Goal: Information Seeking & Learning: Compare options

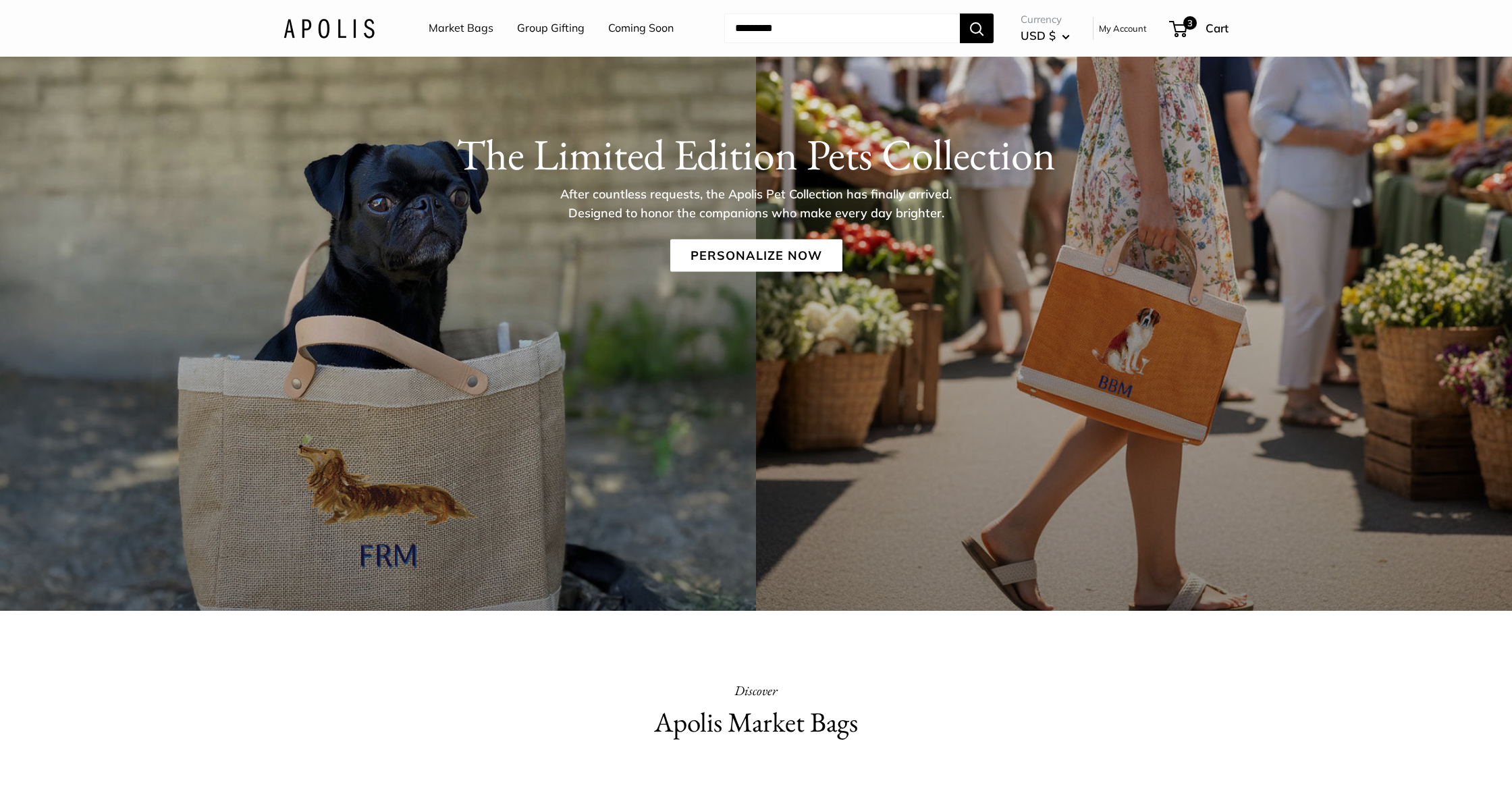
scroll to position [232, 0]
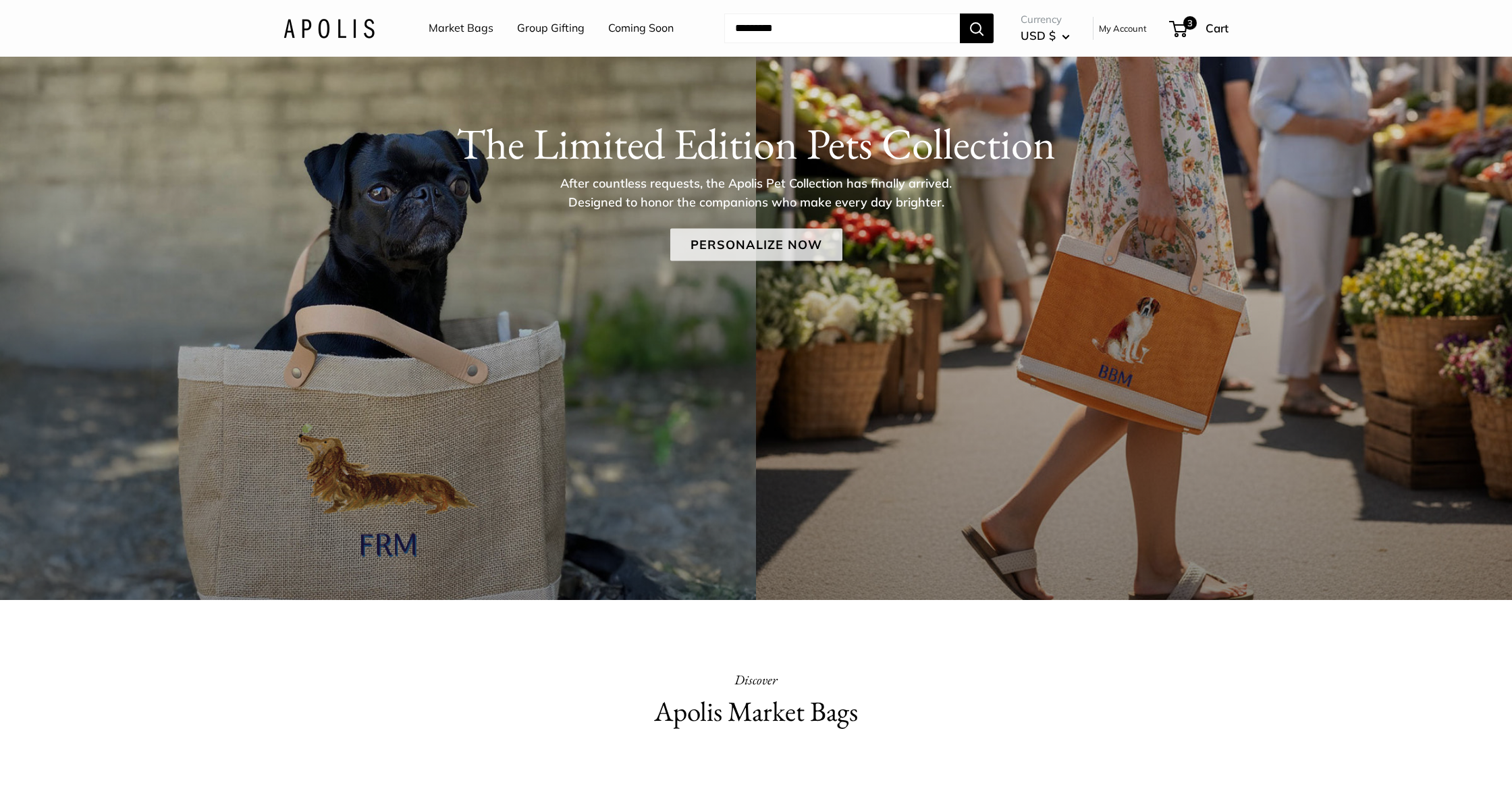
click at [752, 246] on link "Personalize Now" at bounding box center [756, 244] width 172 height 32
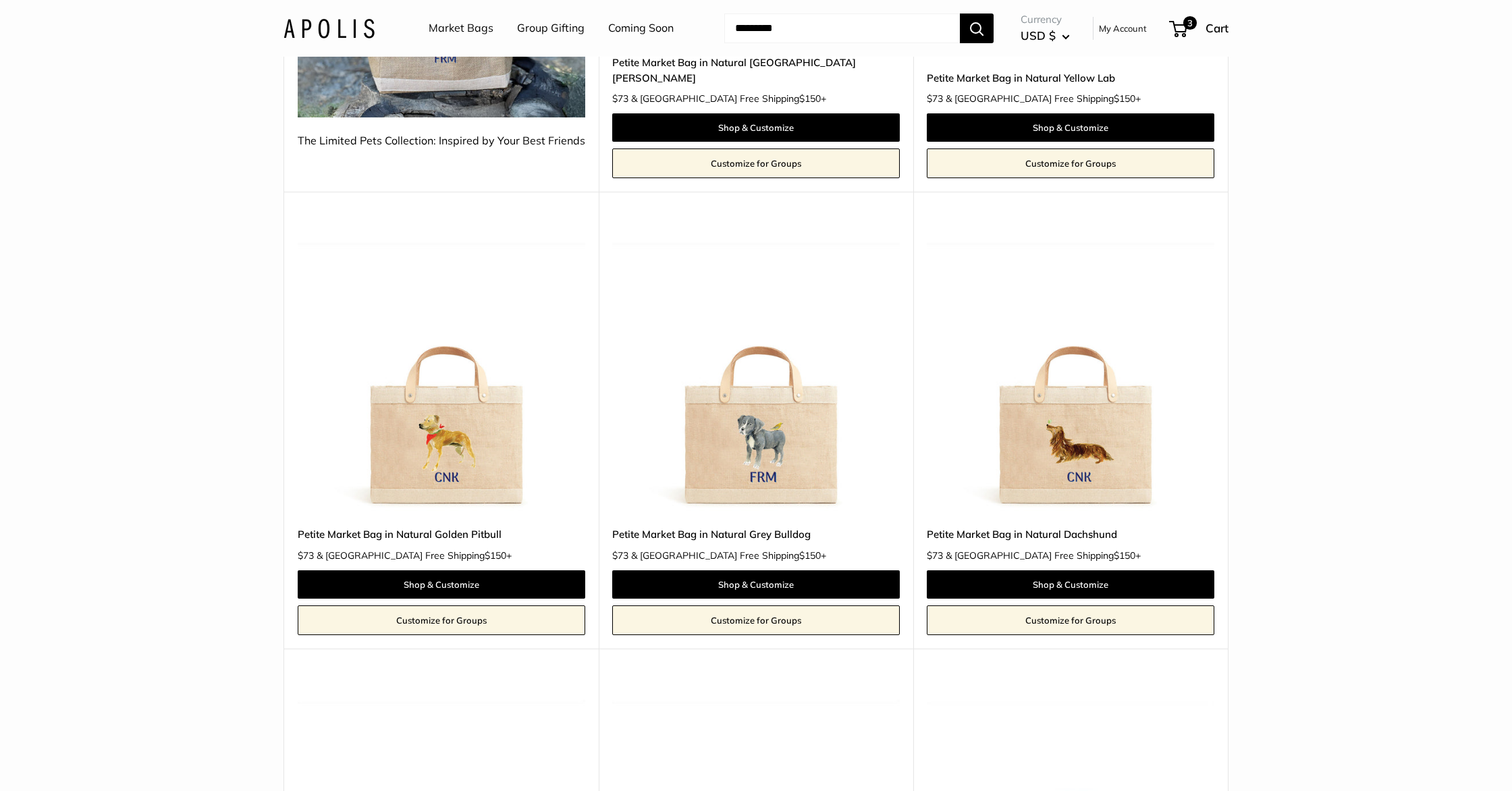
scroll to position [505, 0]
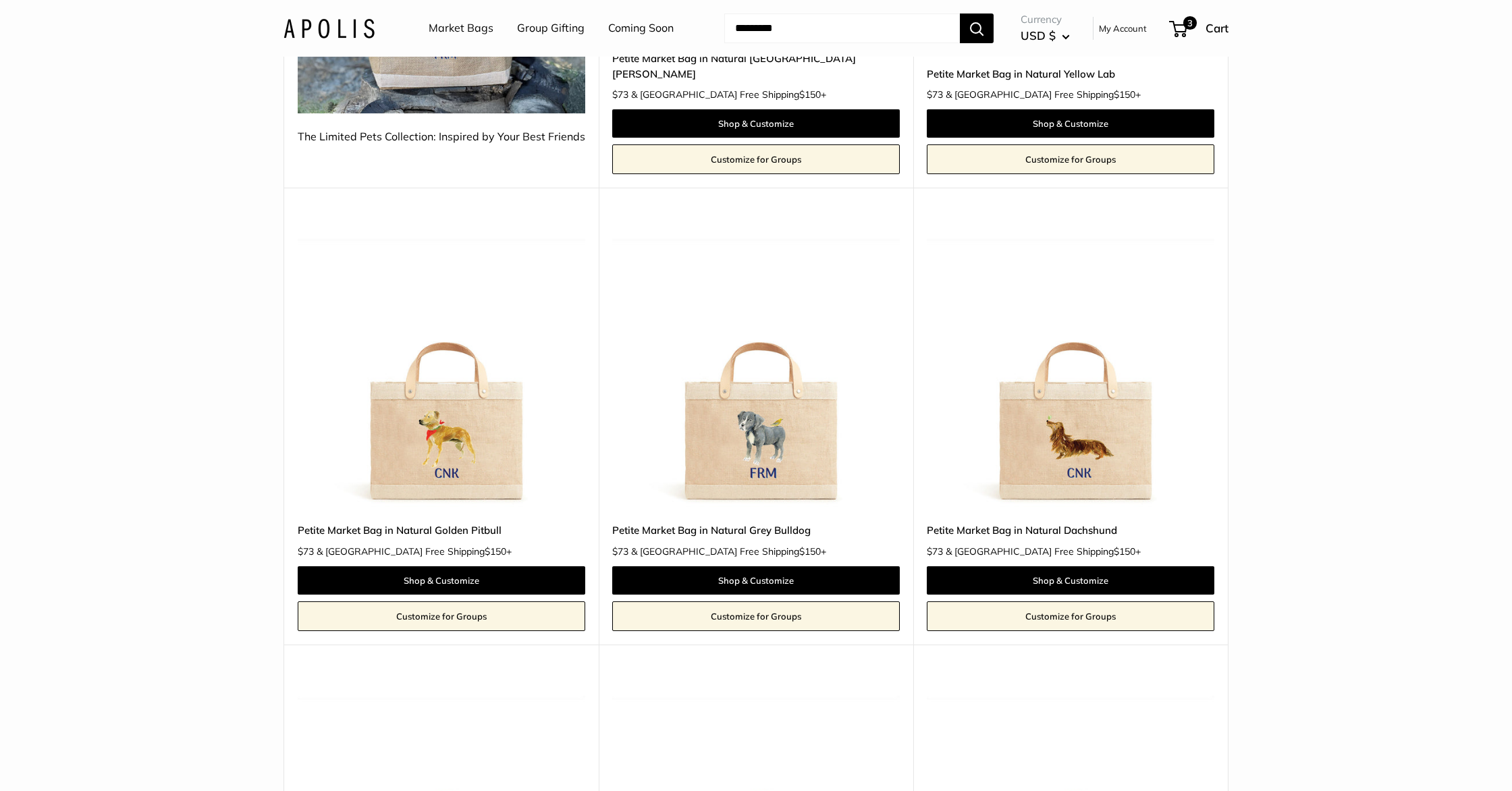
click at [0, 0] on img at bounding box center [0, 0] width 0 height 0
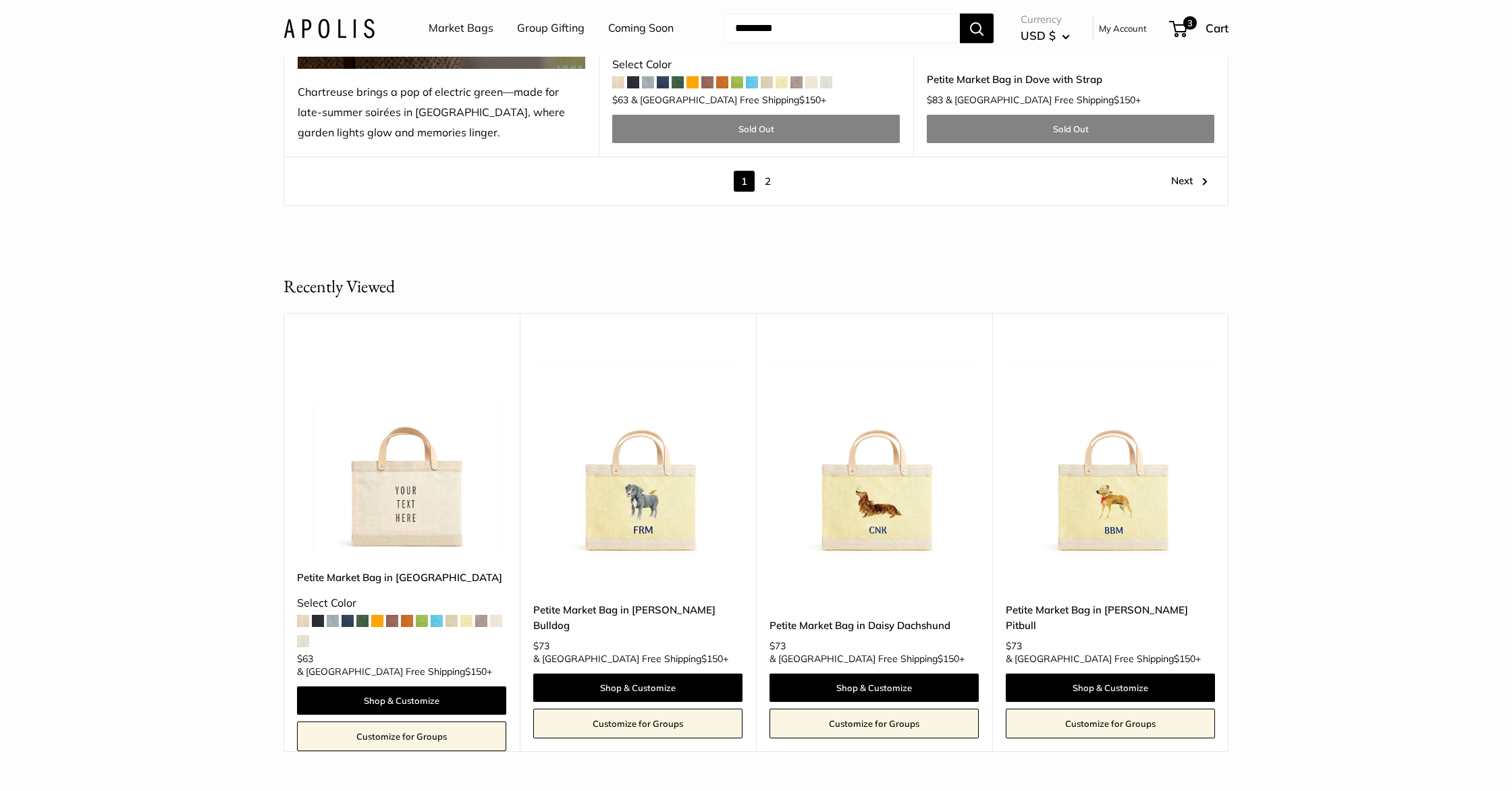
scroll to position [7783, 0]
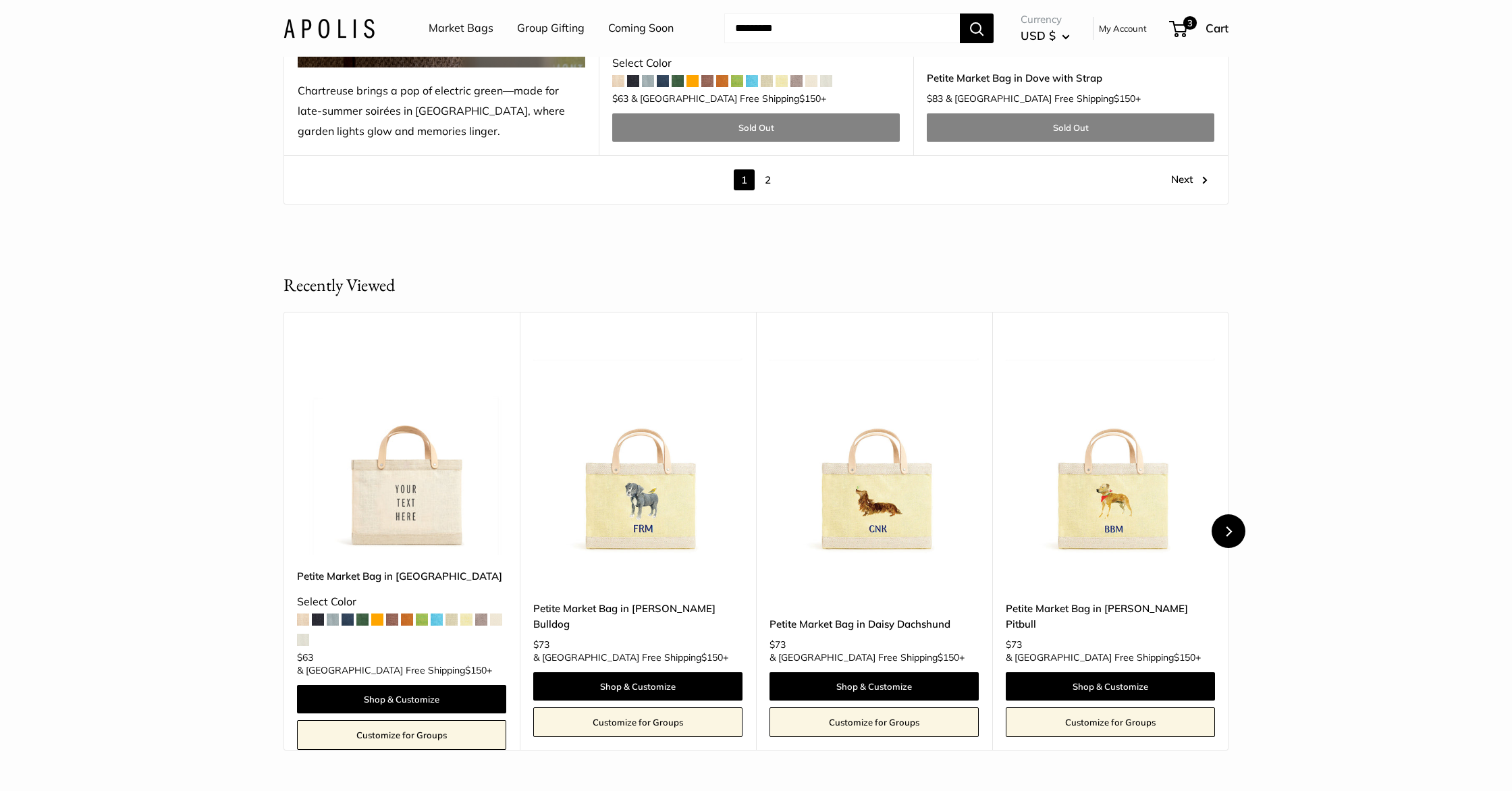
click at [1223, 526] on icon "Next" at bounding box center [1228, 531] width 10 height 10
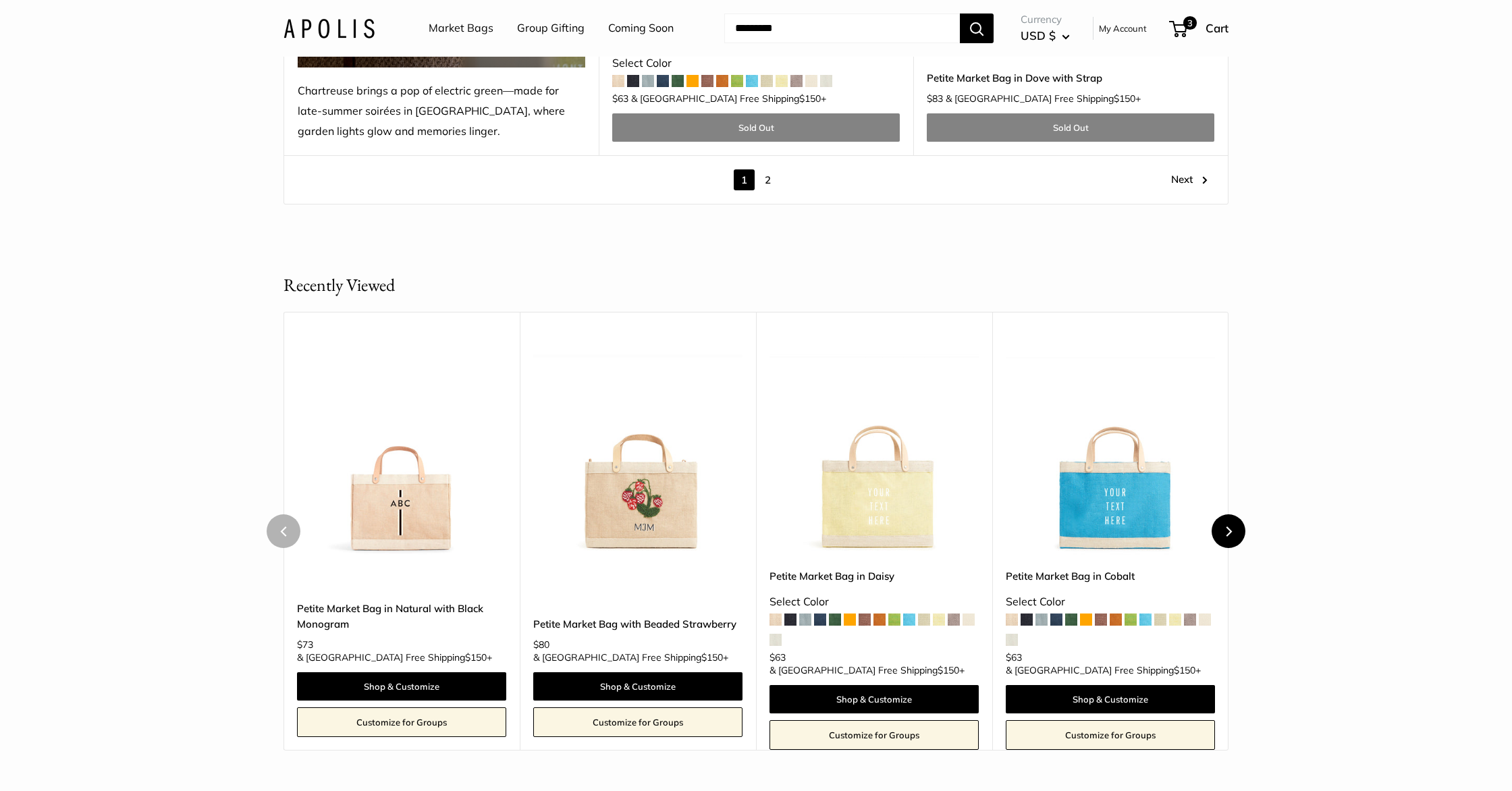
click at [1223, 526] on icon "Next" at bounding box center [1228, 531] width 10 height 10
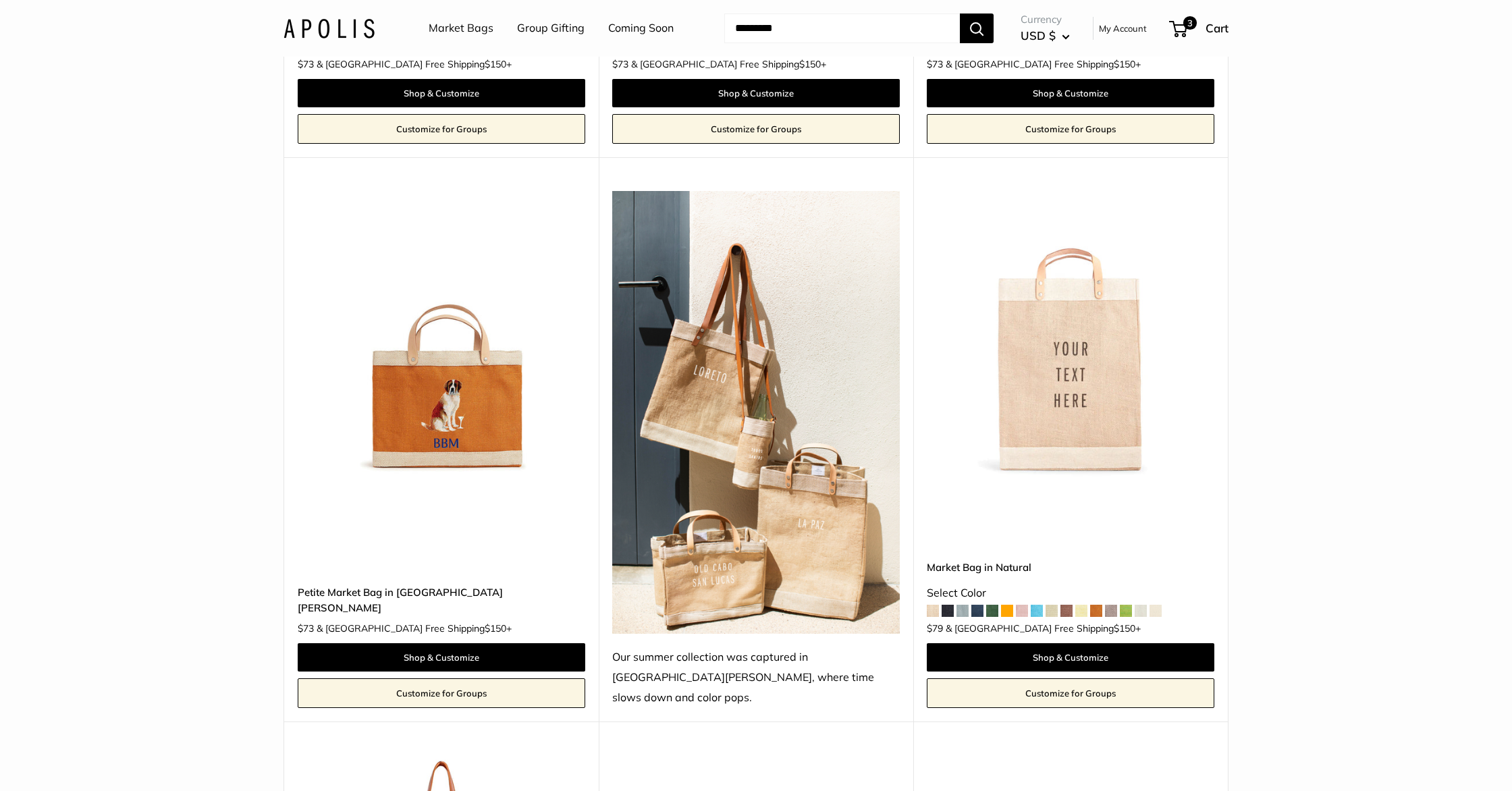
scroll to position [2364, 0]
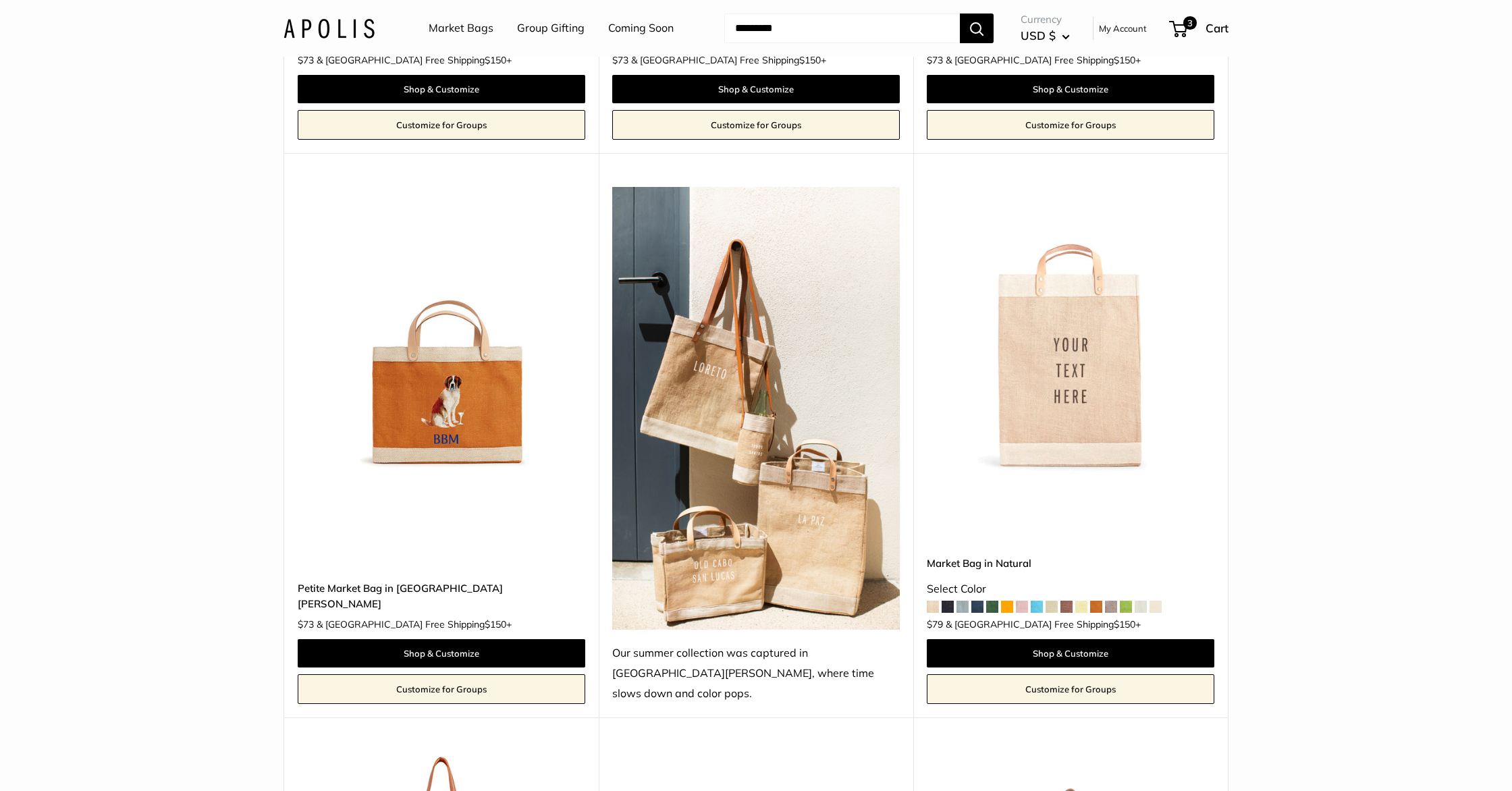
click at [1113, 600] on span at bounding box center [1111, 606] width 12 height 12
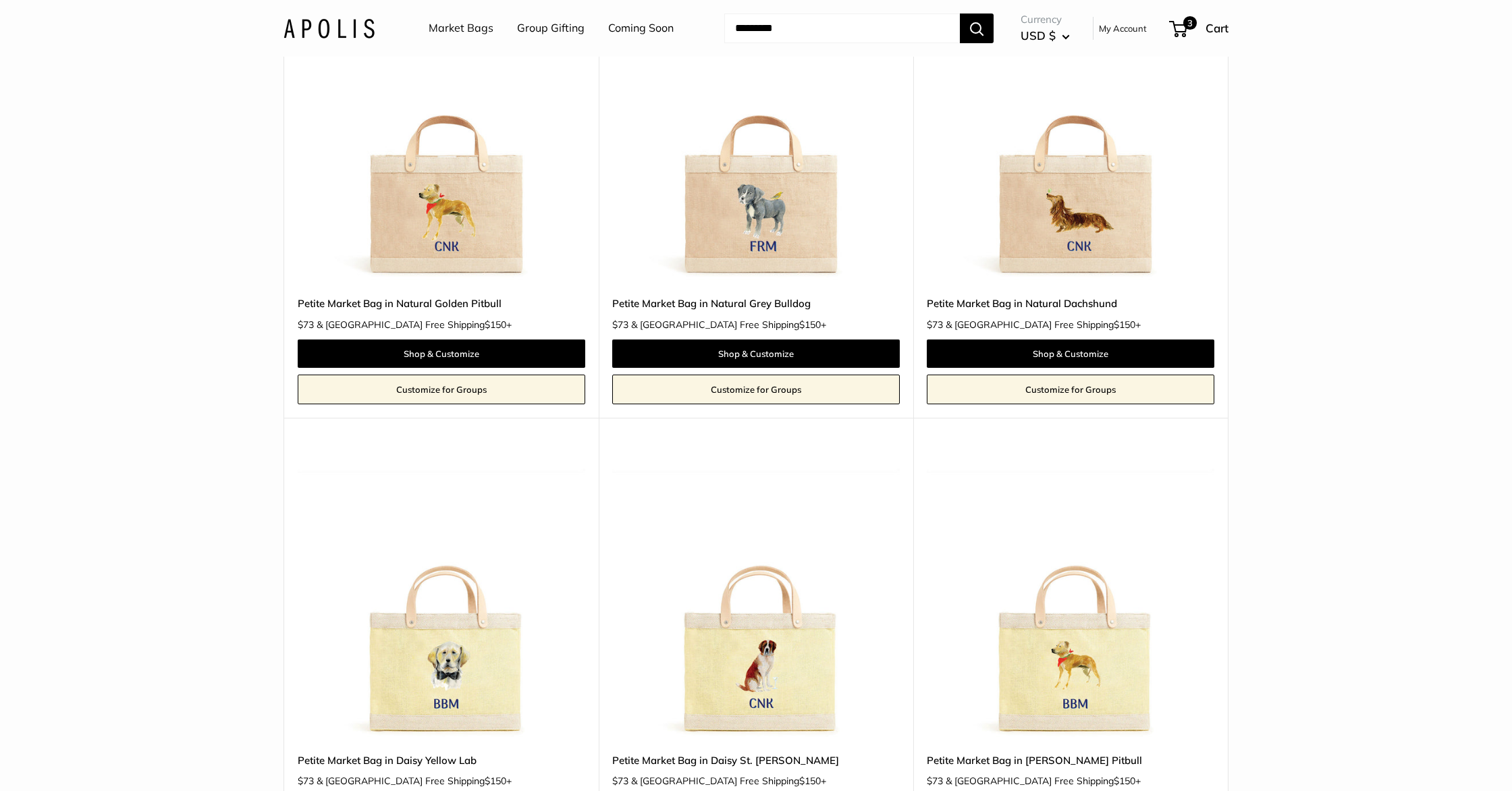
scroll to position [0, 0]
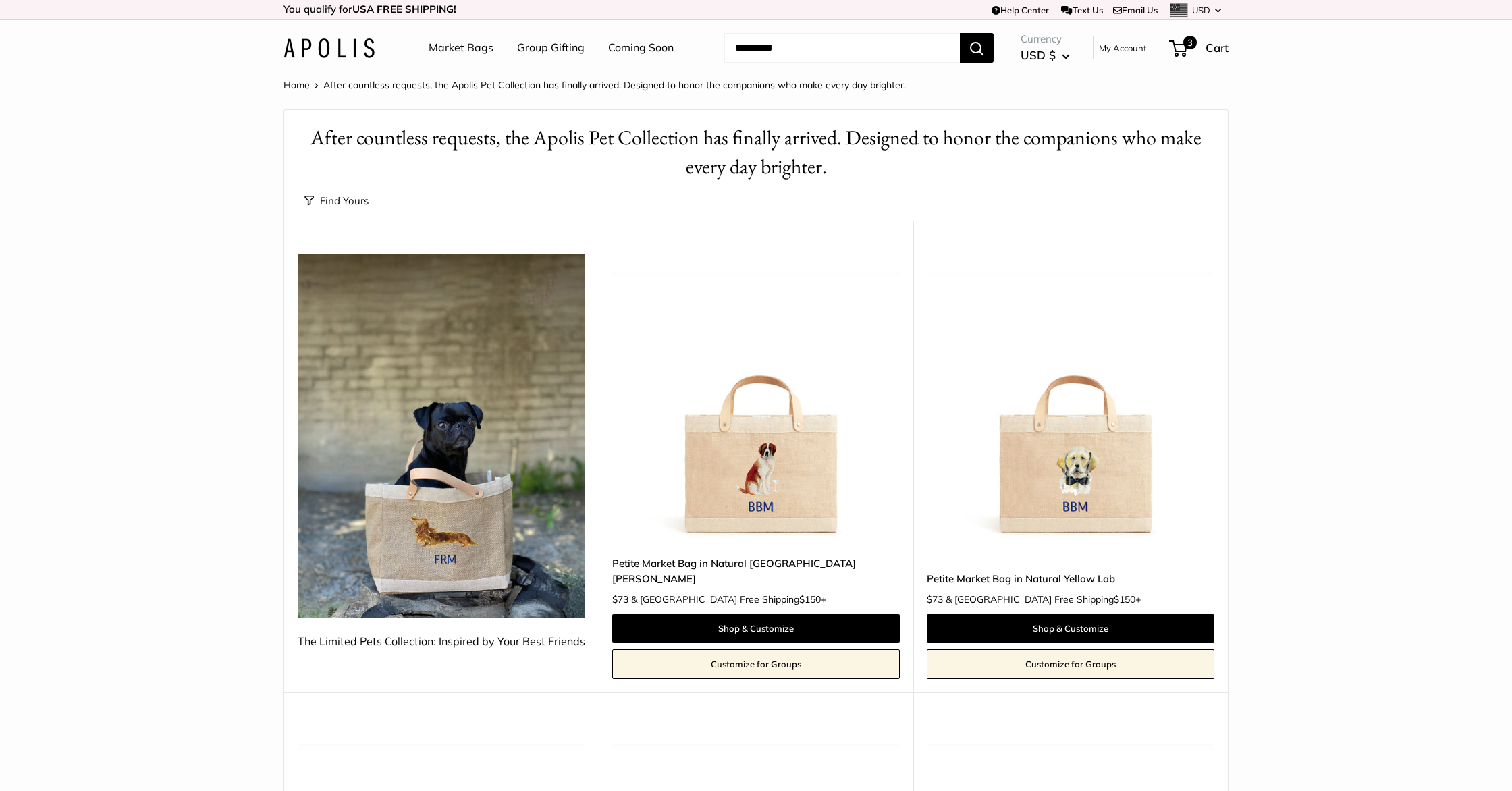
click at [353, 202] on button "Find Yours" at bounding box center [336, 201] width 64 height 19
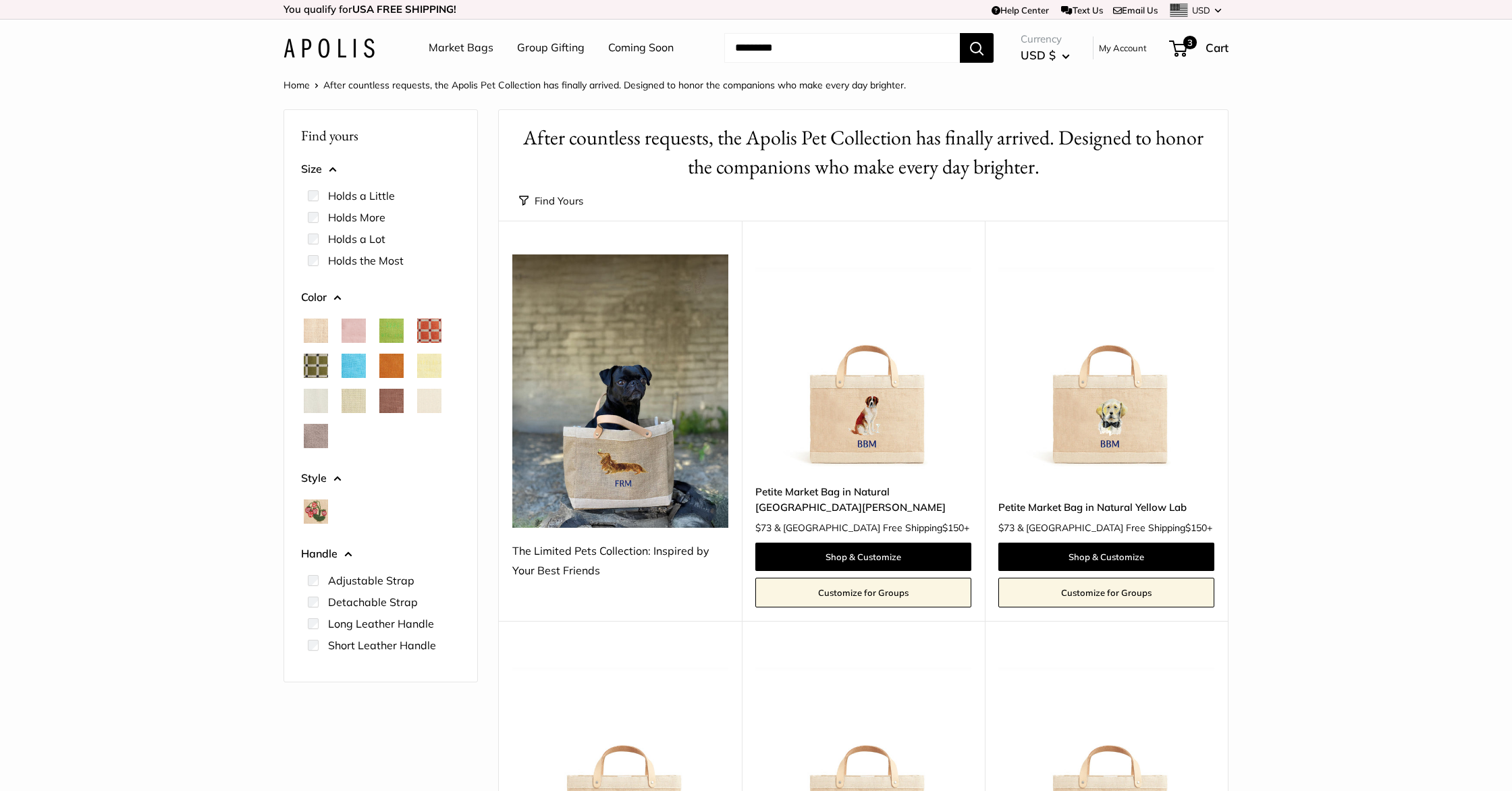
click at [363, 214] on label "Holds More" at bounding box center [357, 217] width 57 height 16
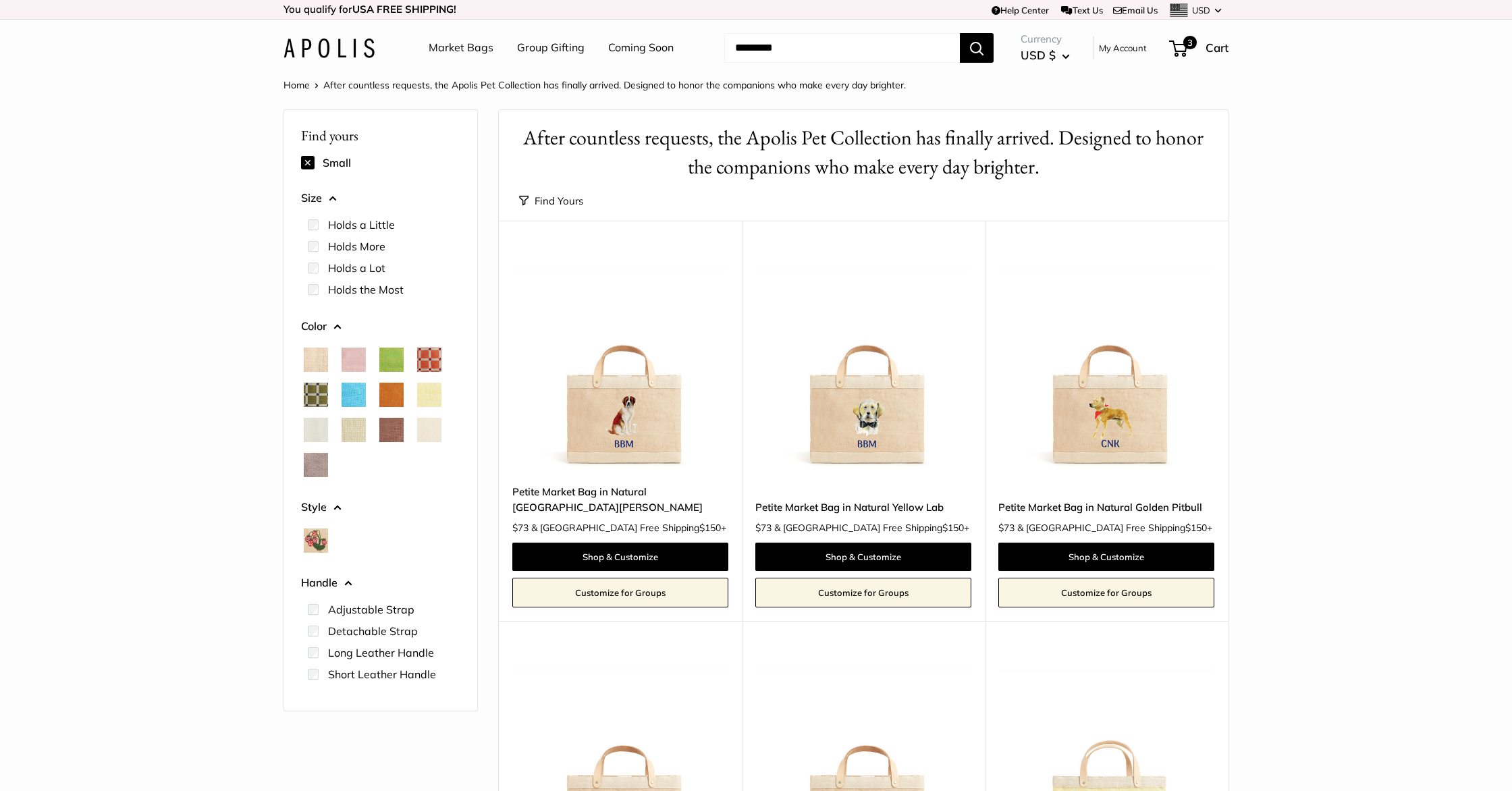
click at [365, 269] on label "Holds a Lot" at bounding box center [357, 268] width 57 height 16
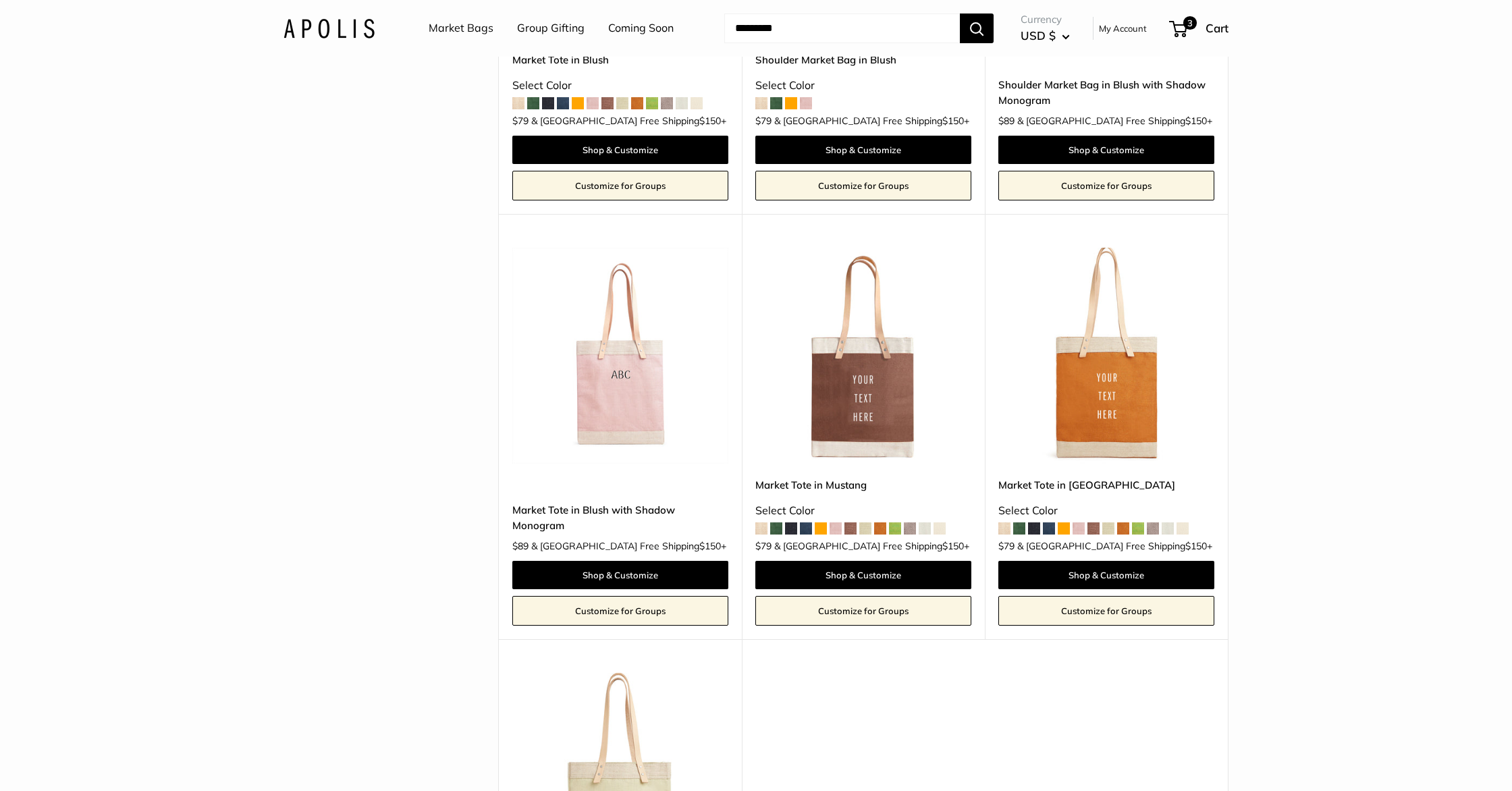
scroll to position [850, 0]
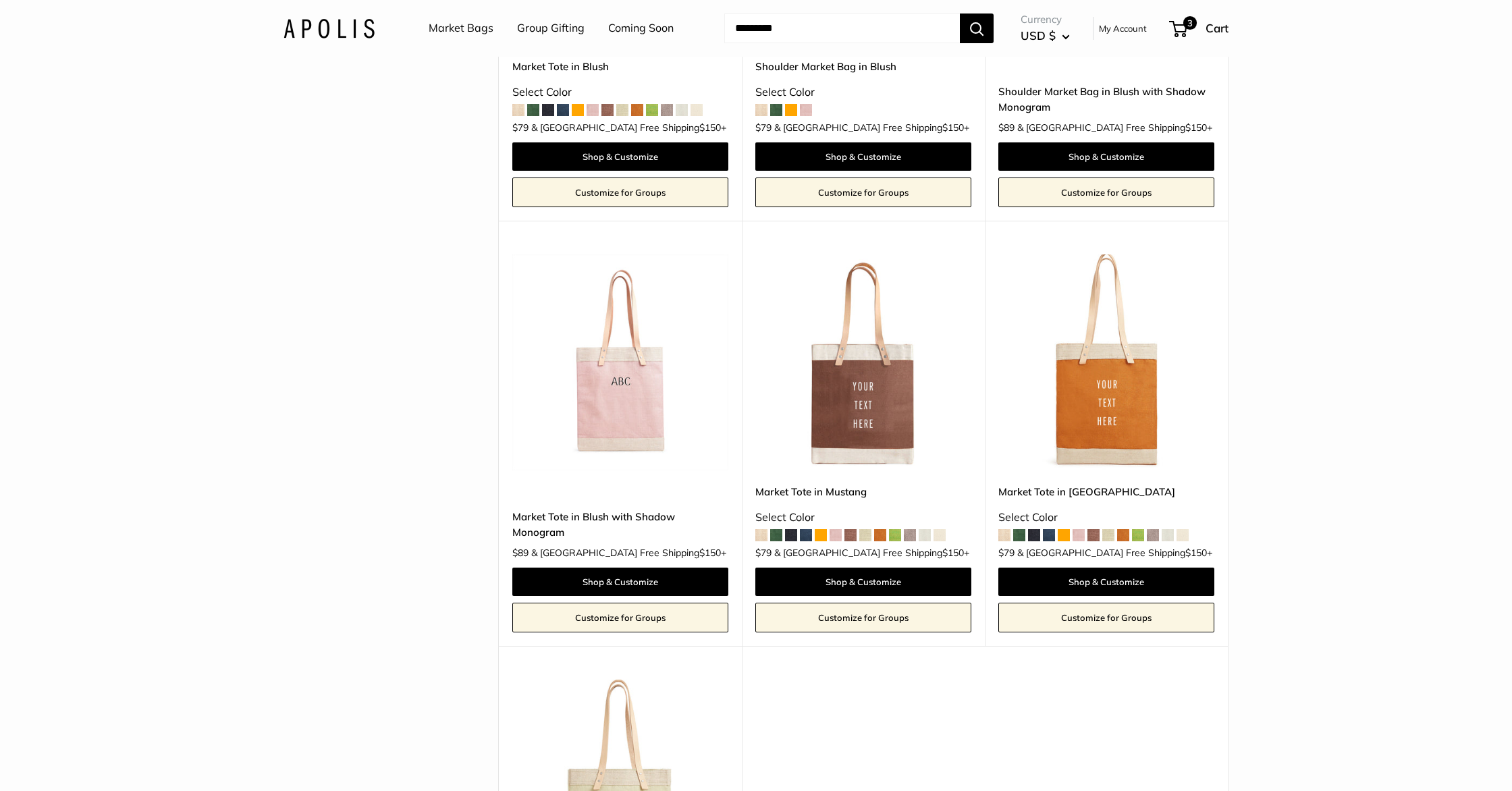
click at [0, 0] on img at bounding box center [0, 0] width 0 height 0
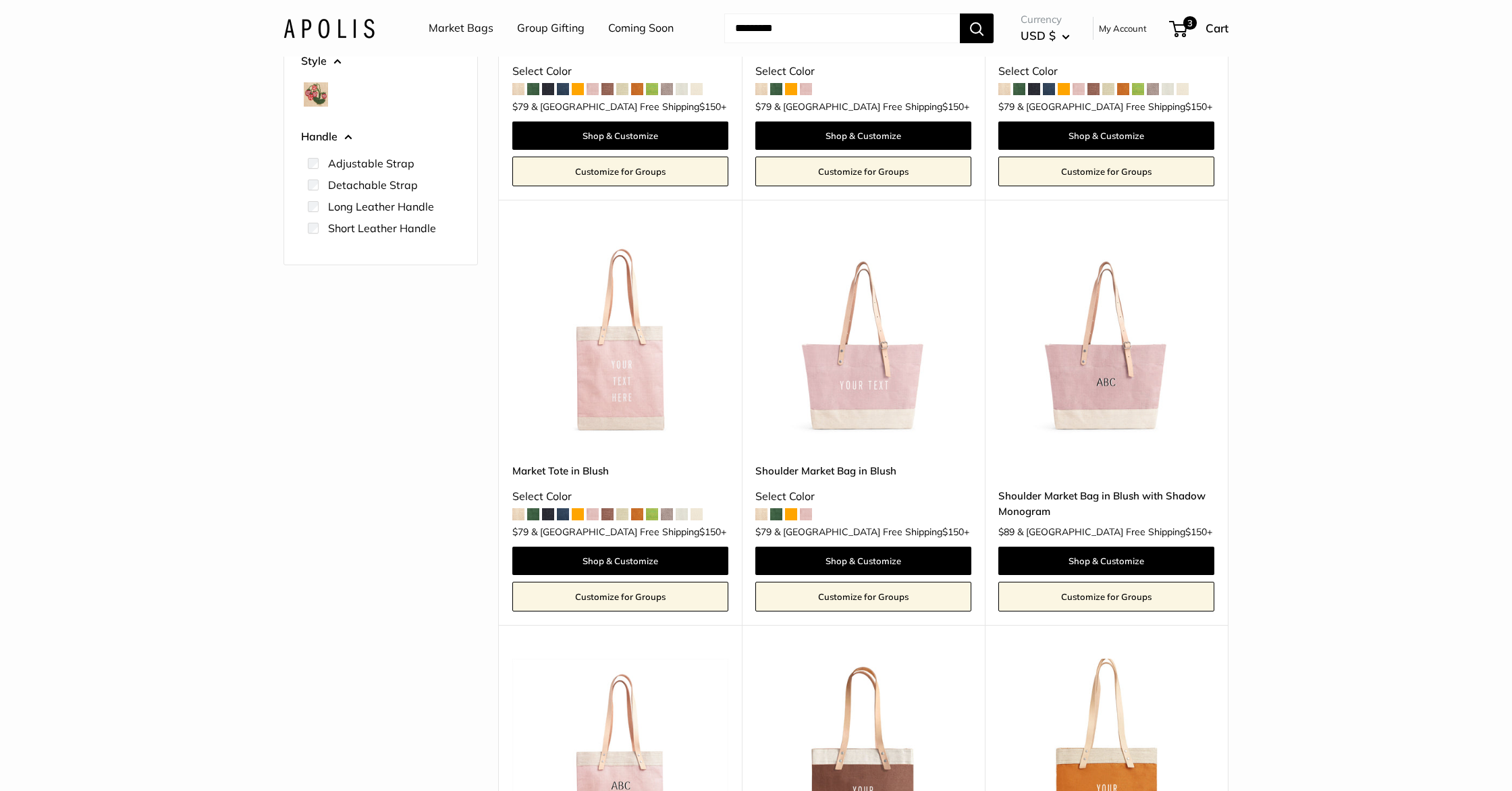
scroll to position [424, 0]
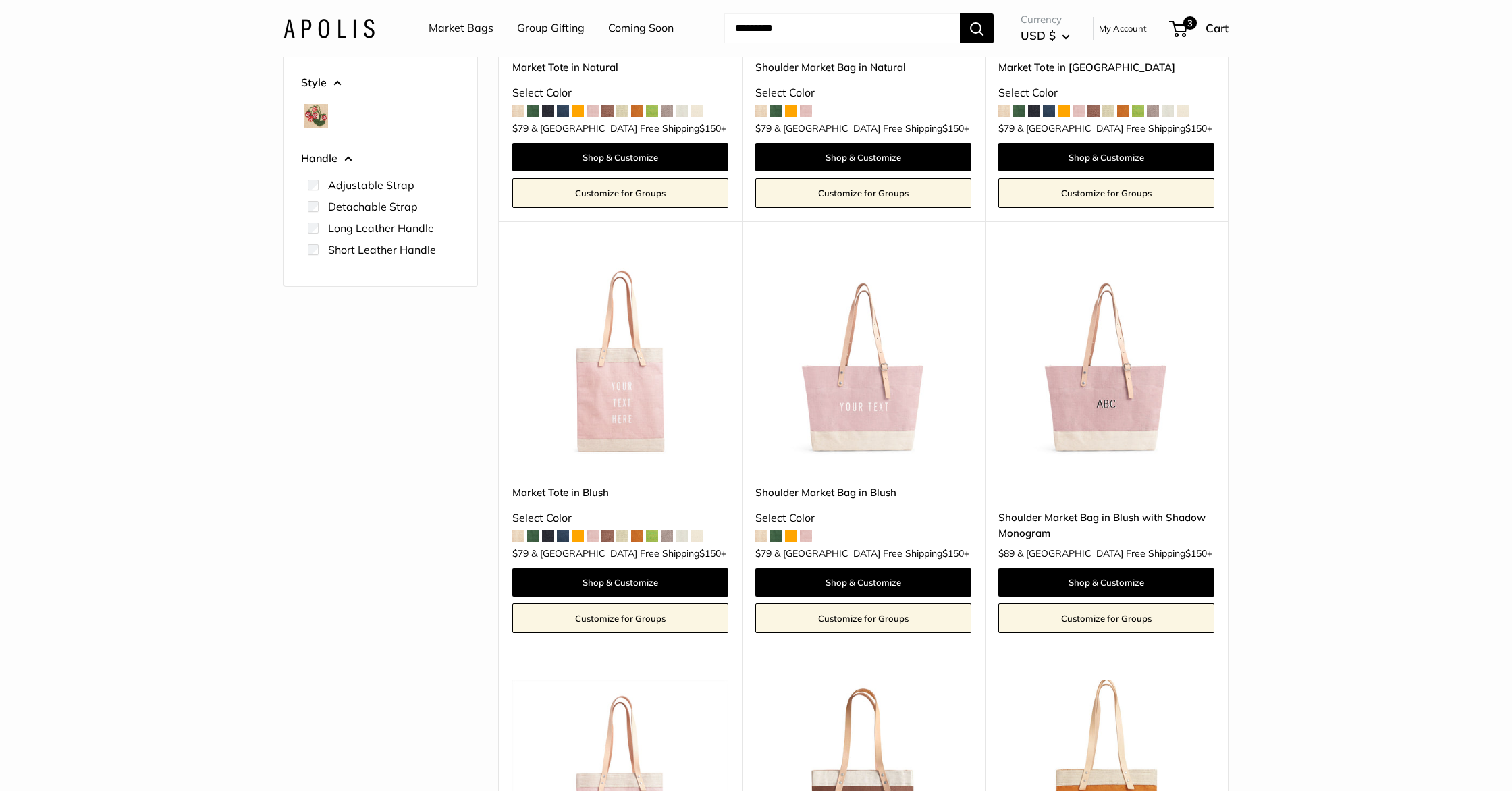
click at [1202, 41] on div "Currency USD $ AED د.إ AFN ؋ ALL L AMD դր. ANG ƒ AUD $ 3" at bounding box center [1111, 29] width 235 height 37
click at [1202, 27] on div "3 Cart" at bounding box center [1199, 28] width 58 height 21
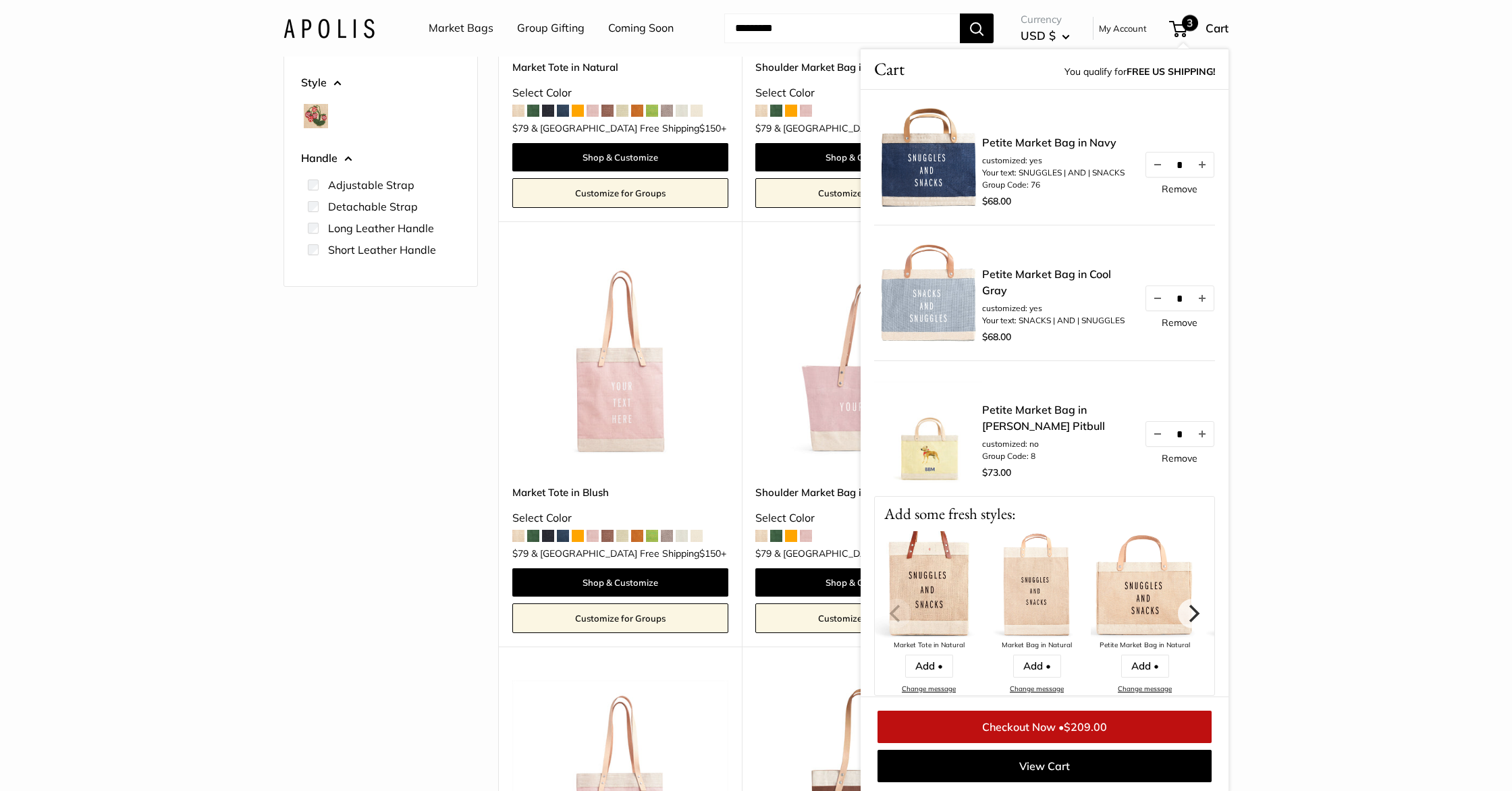
click at [1173, 325] on link "Remove" at bounding box center [1180, 322] width 36 height 10
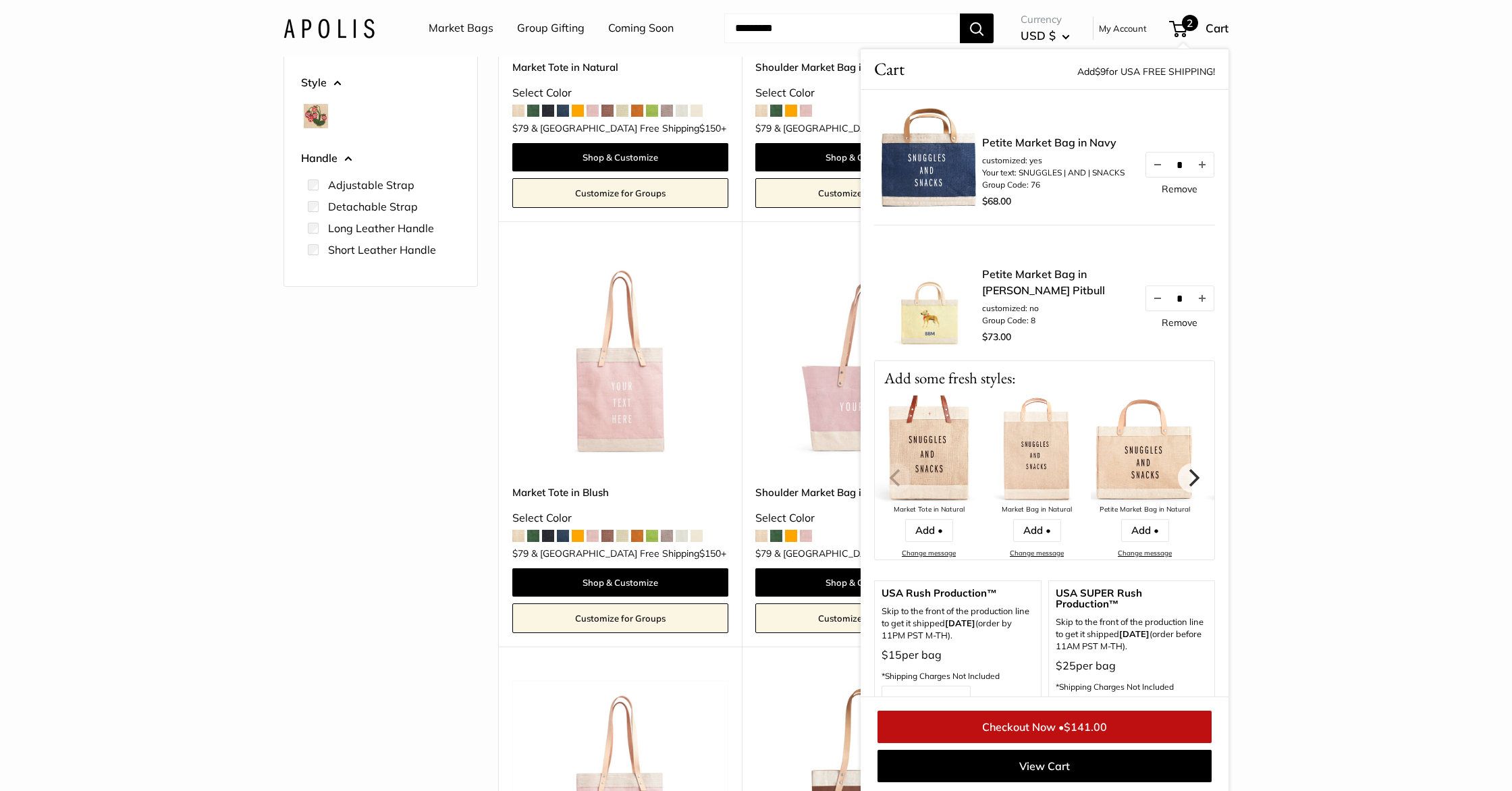
click at [1173, 324] on link "Remove" at bounding box center [1180, 322] width 36 height 10
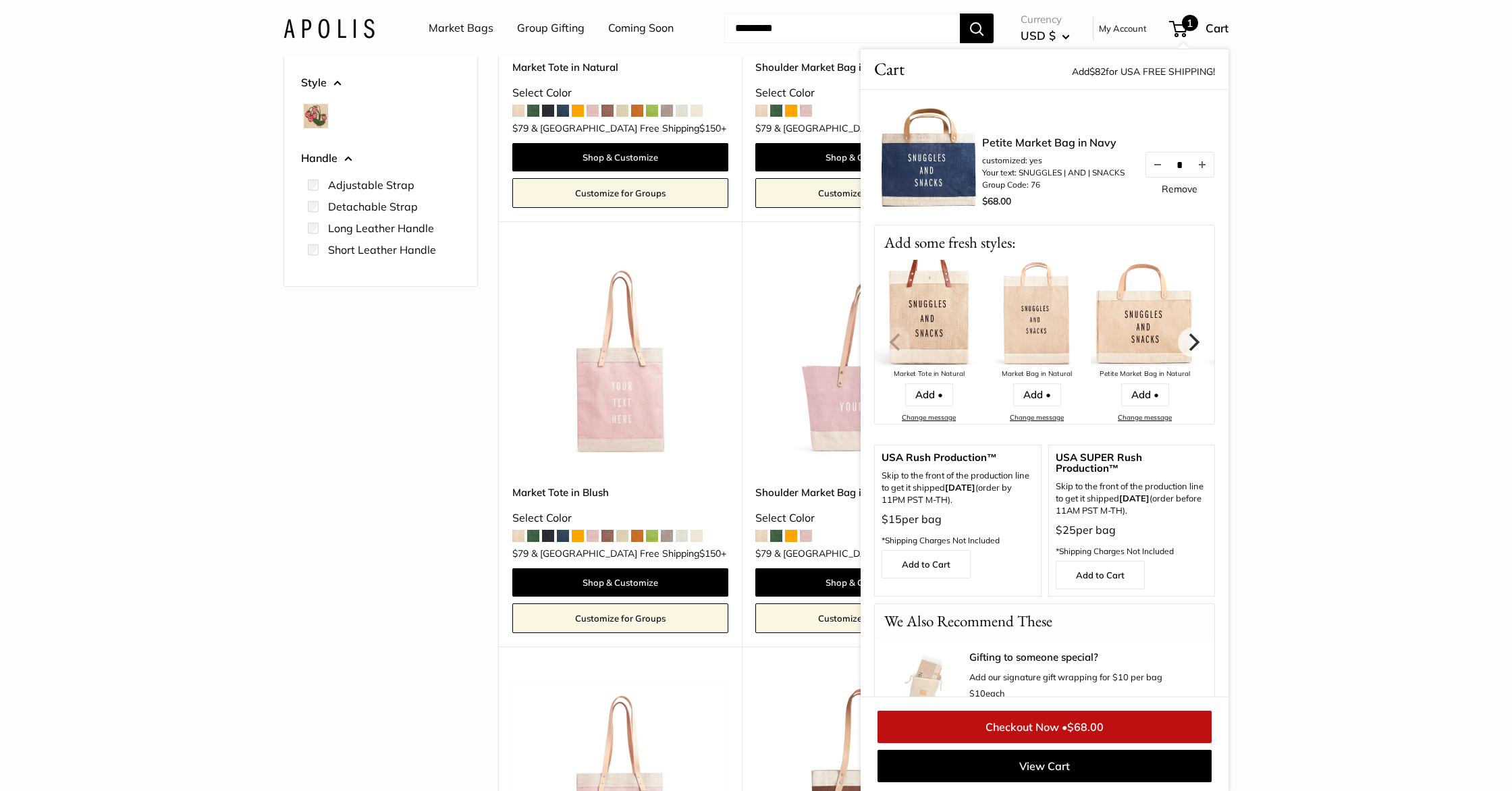
click at [278, 403] on div "Find yours Medium Size Holds a Little" at bounding box center [755, 591] width 965 height 1812
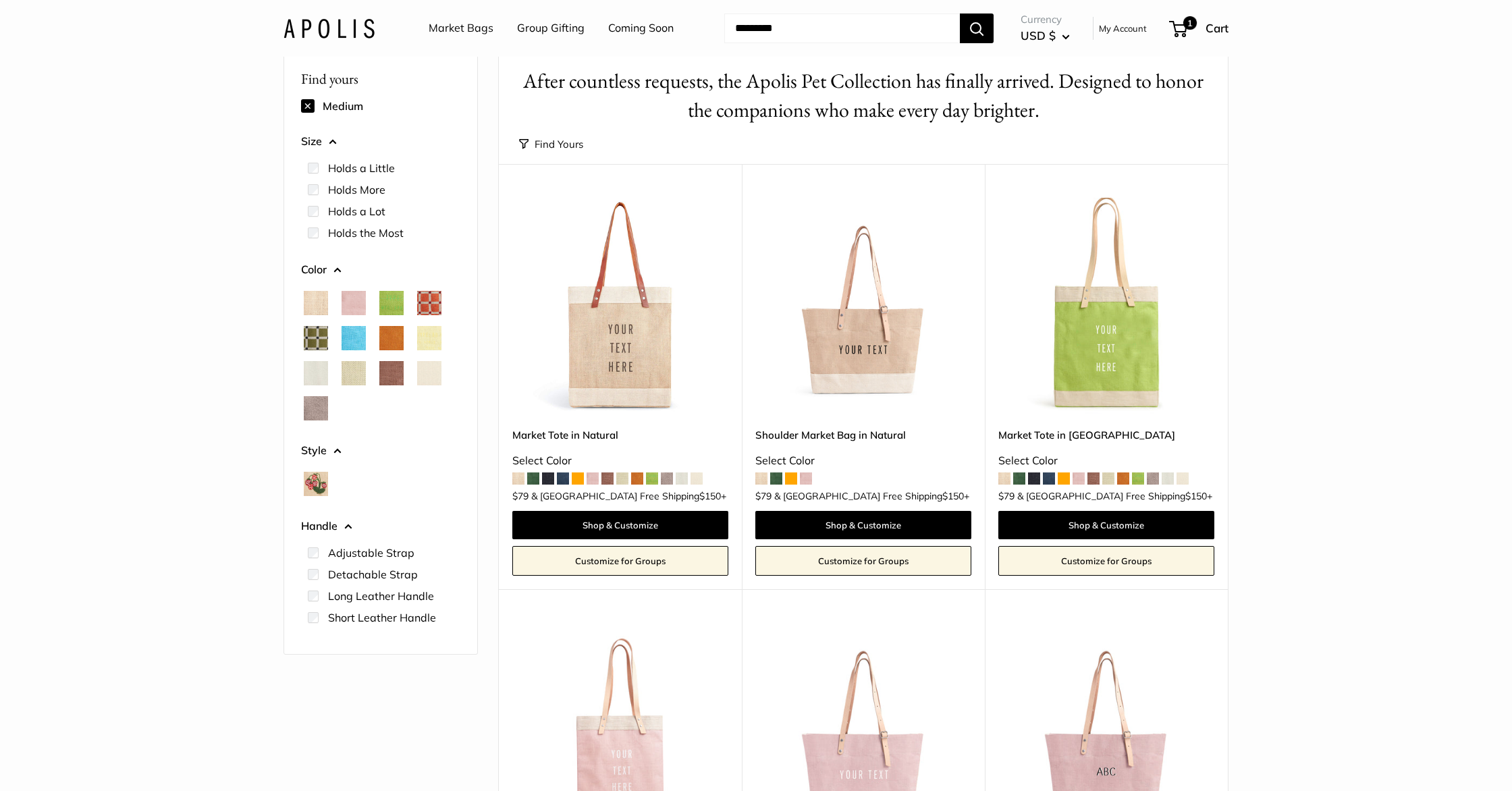
scroll to position [0, 0]
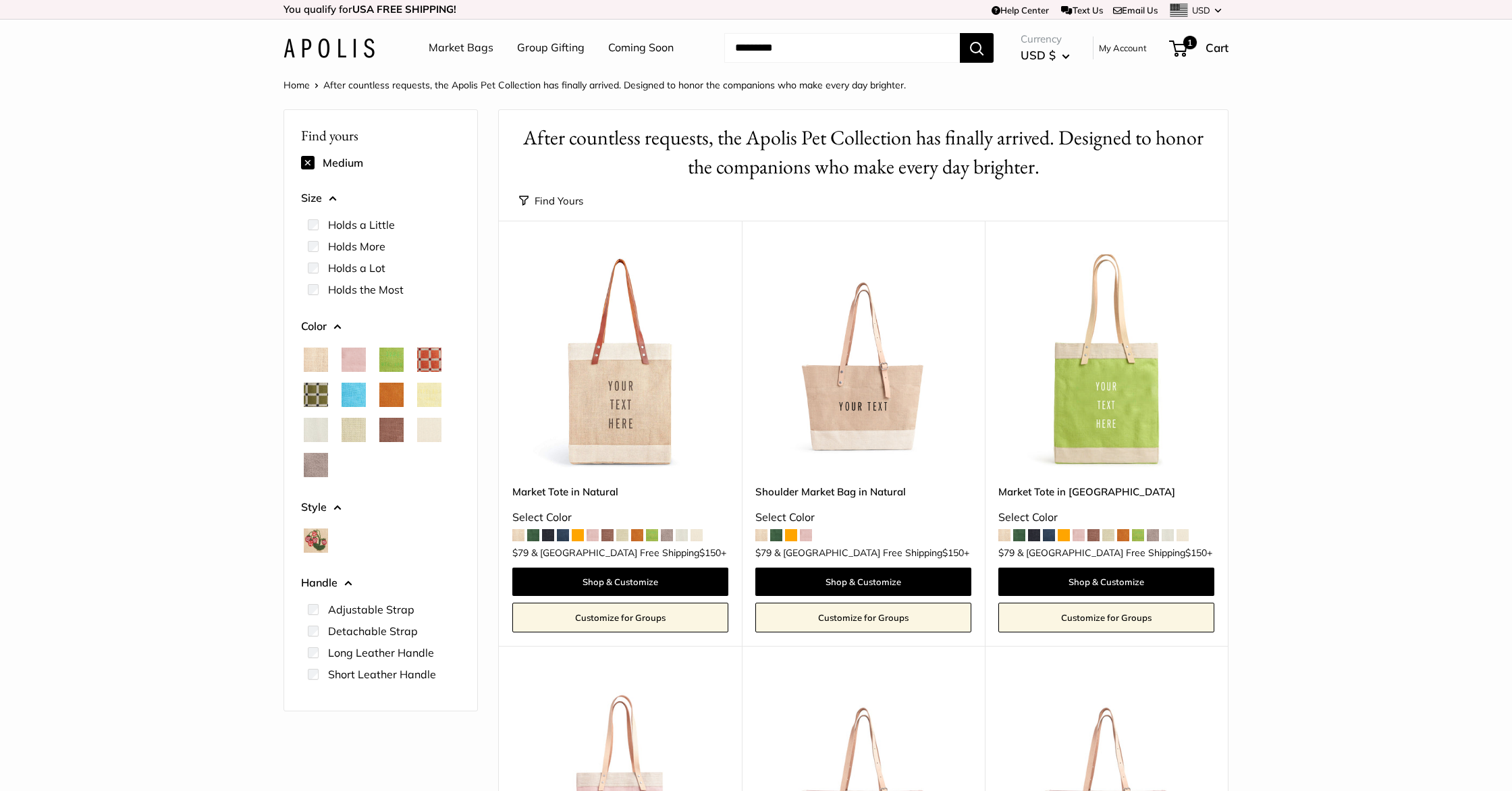
click at [0, 0] on img at bounding box center [0, 0] width 0 height 0
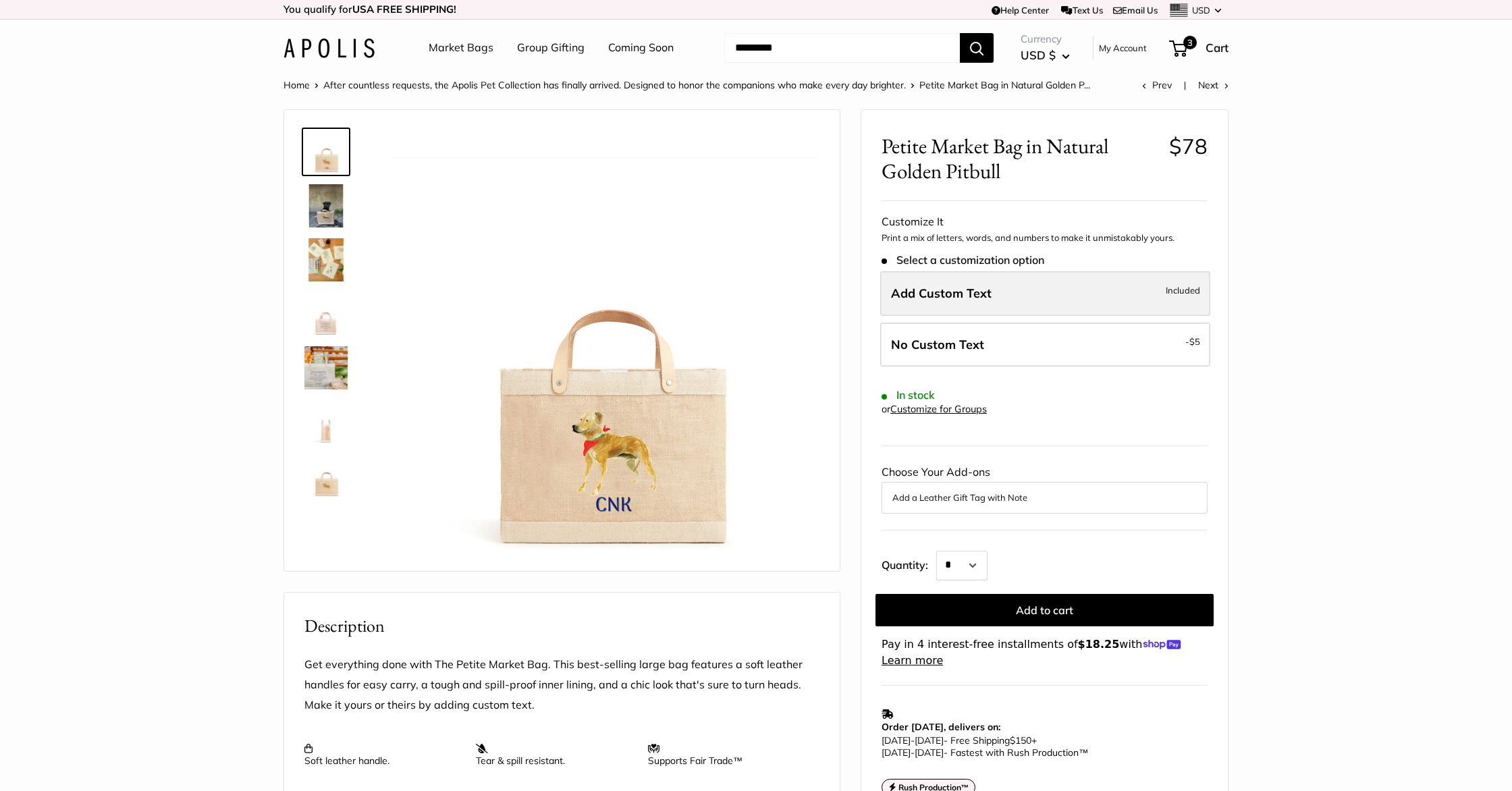
click at [982, 288] on span "Add Custom Text" at bounding box center [941, 293] width 101 height 15
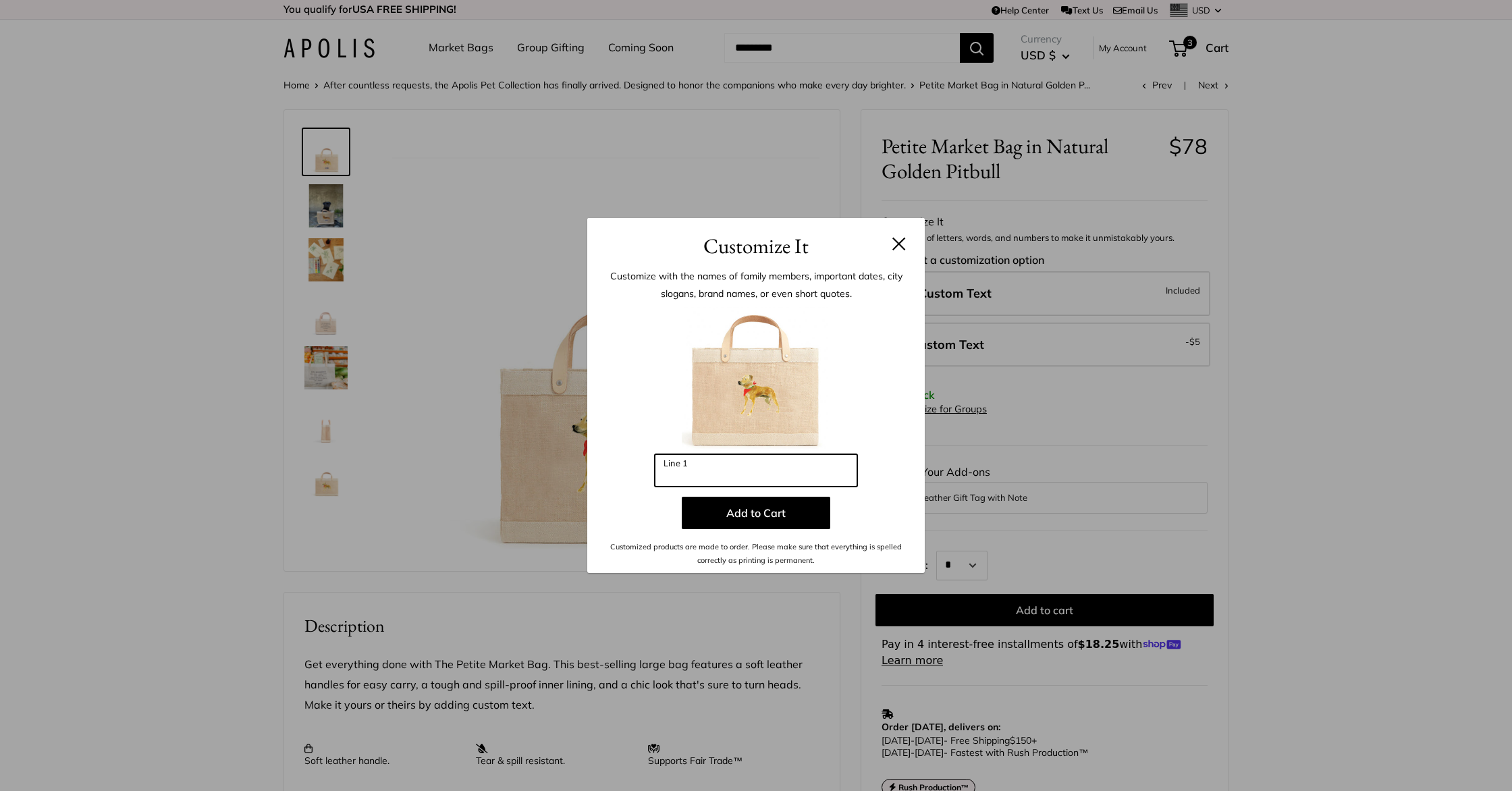
click at [752, 470] on input "Line 1" at bounding box center [756, 470] width 203 height 32
type input "*"
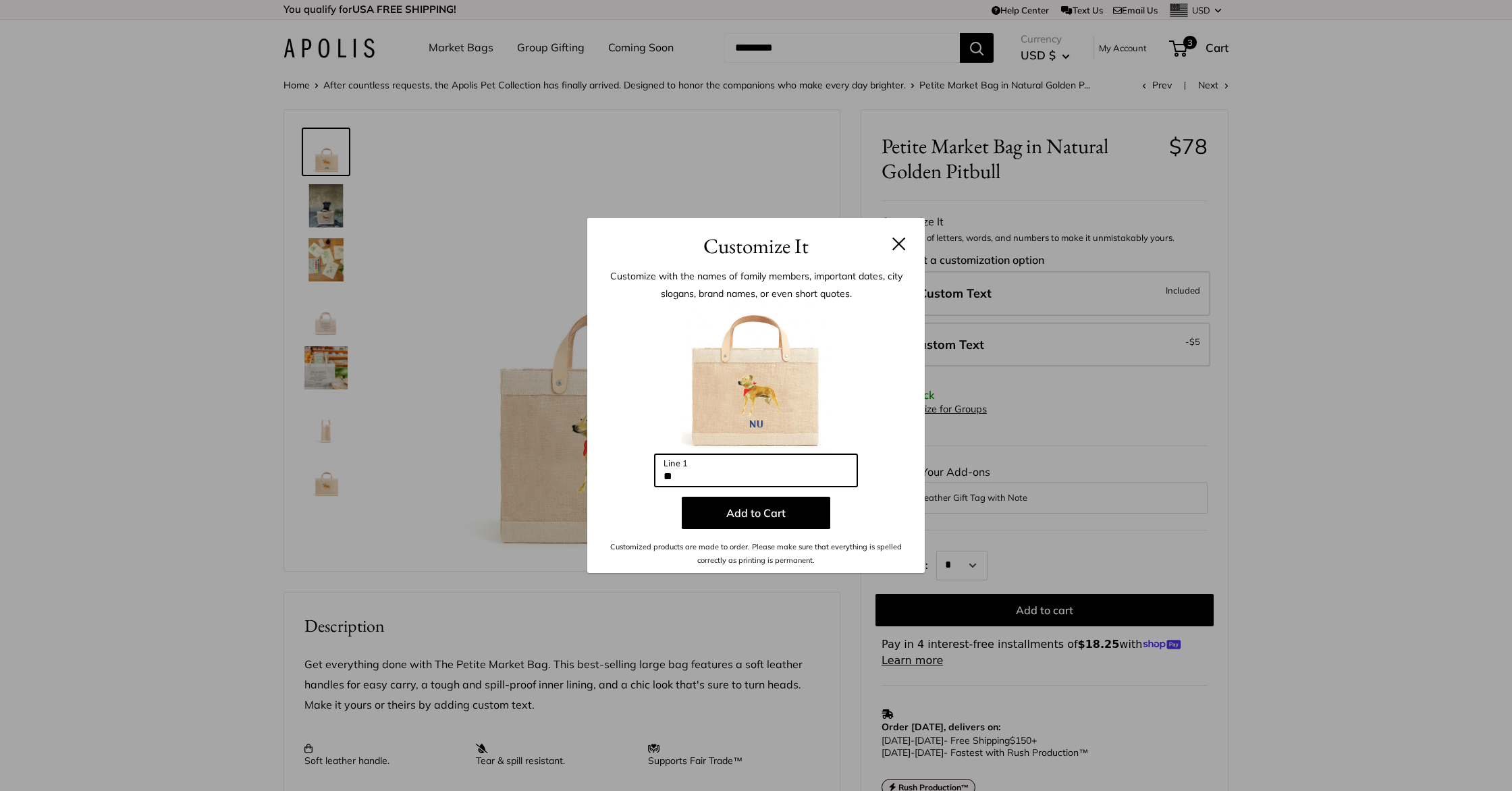
type input "*"
click at [902, 245] on button at bounding box center [899, 244] width 13 height 13
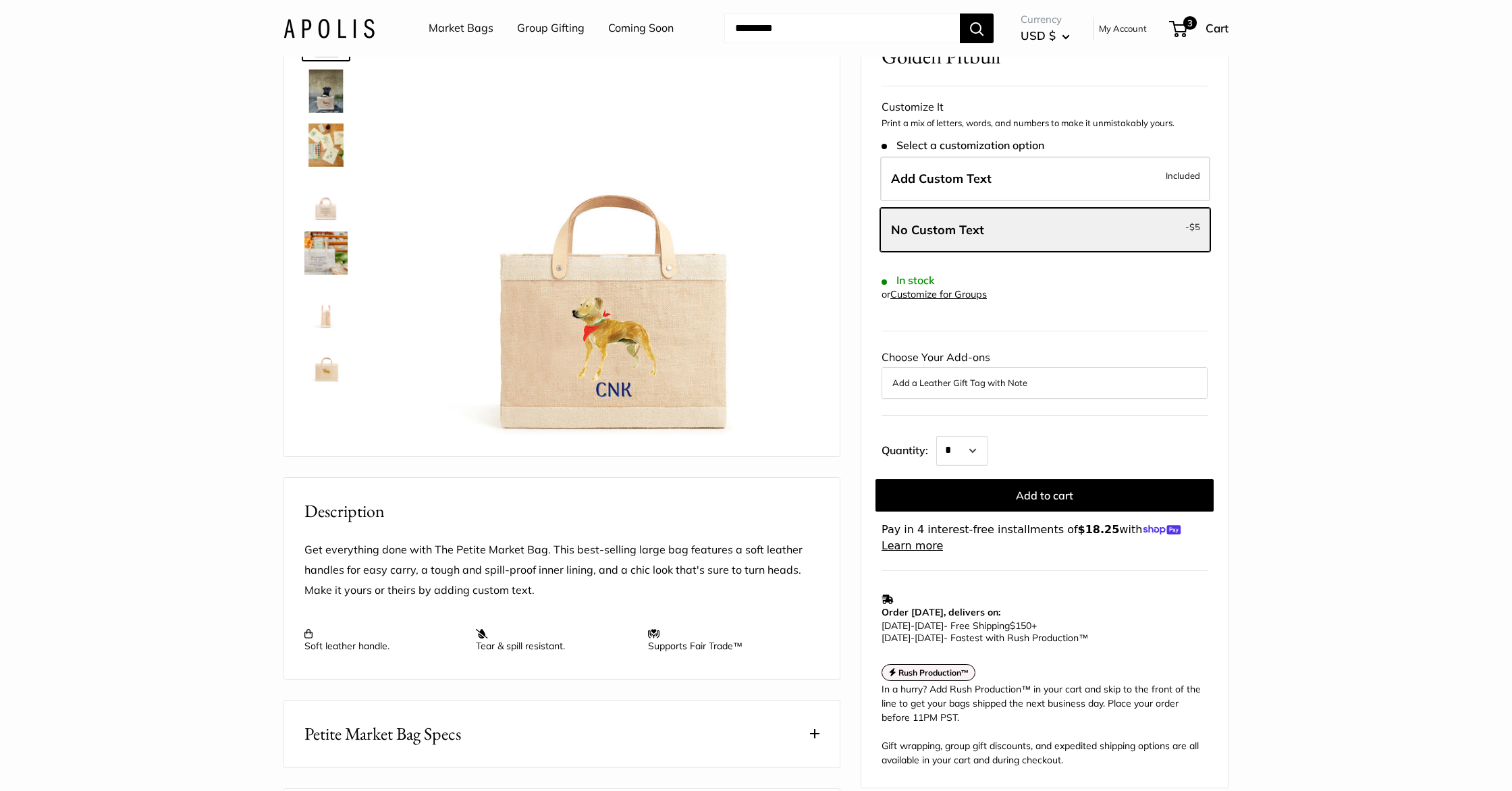
scroll to position [107, 0]
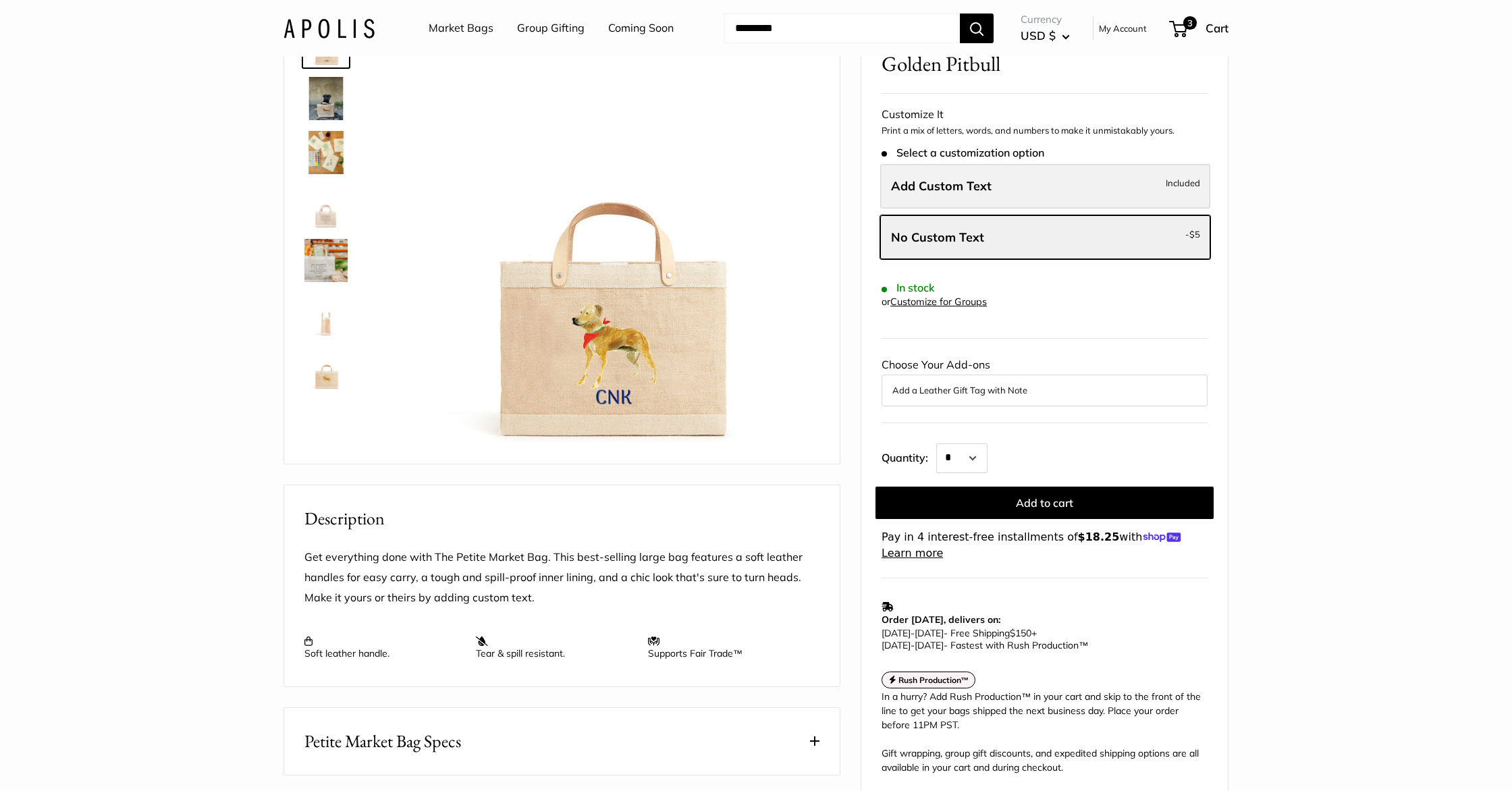
click at [953, 186] on span "Add Custom Text" at bounding box center [941, 186] width 101 height 15
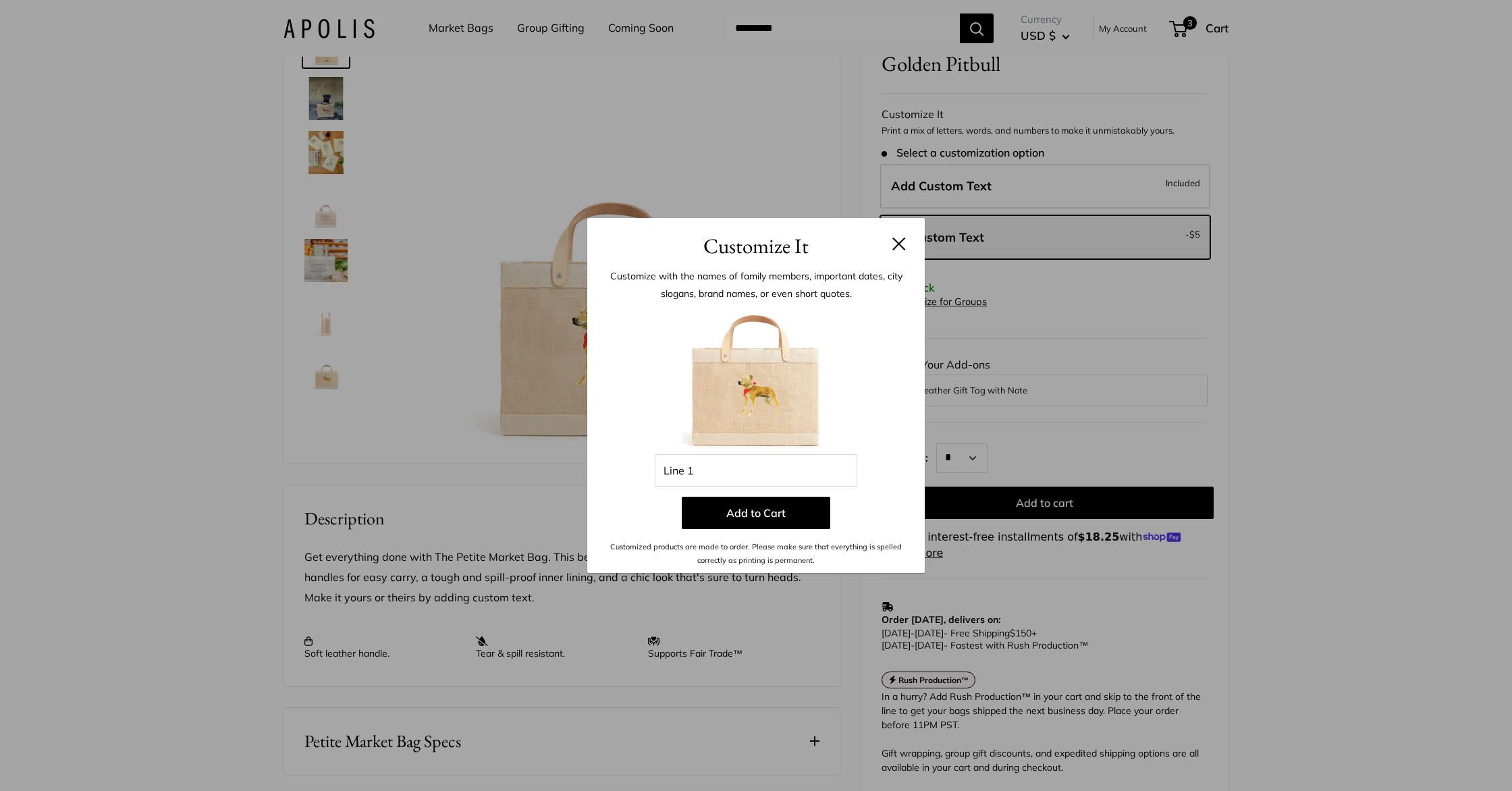
click at [898, 247] on button at bounding box center [899, 244] width 13 height 13
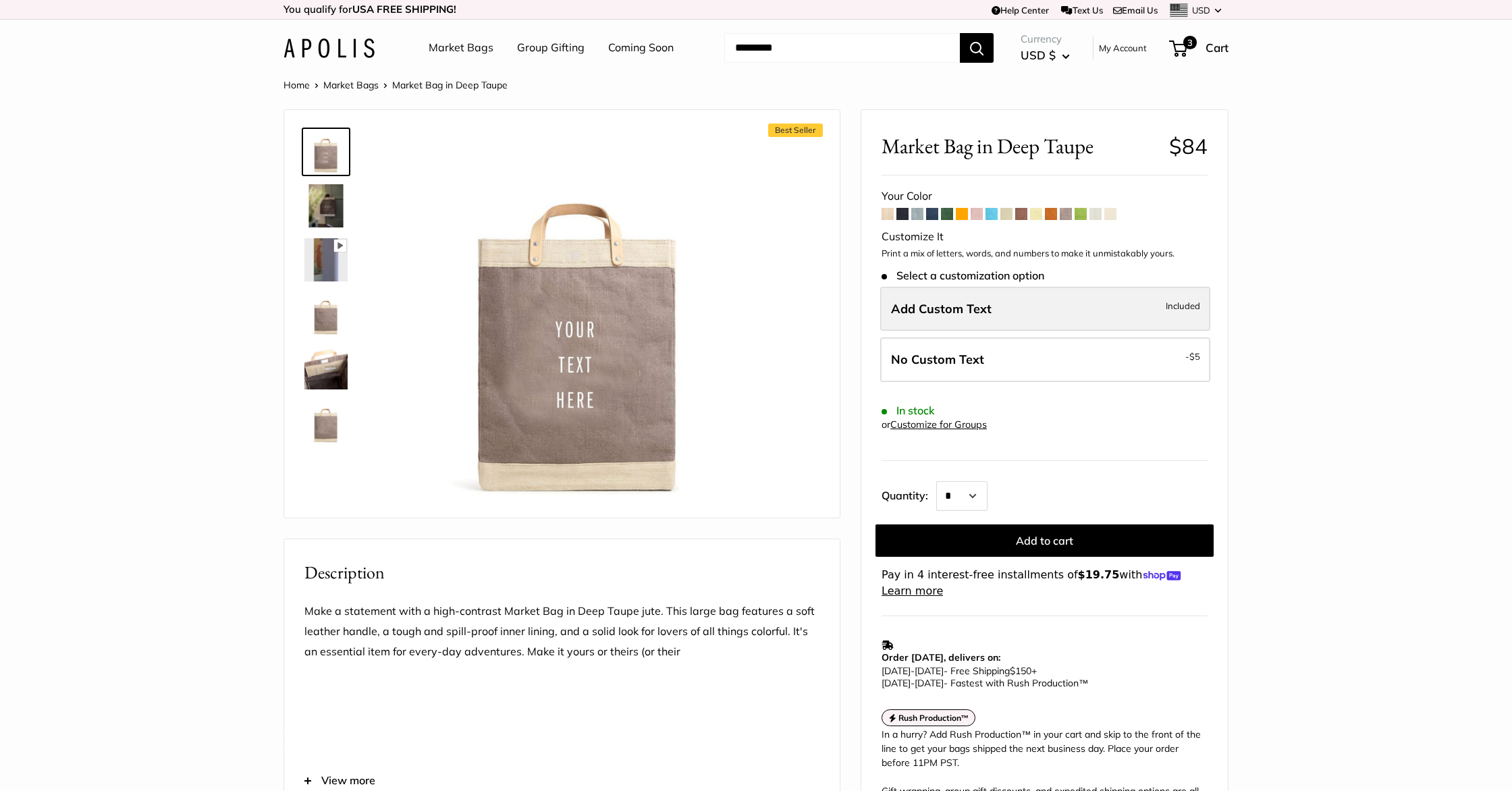
click at [1019, 307] on label "Add Custom Text Included" at bounding box center [1045, 309] width 330 height 45
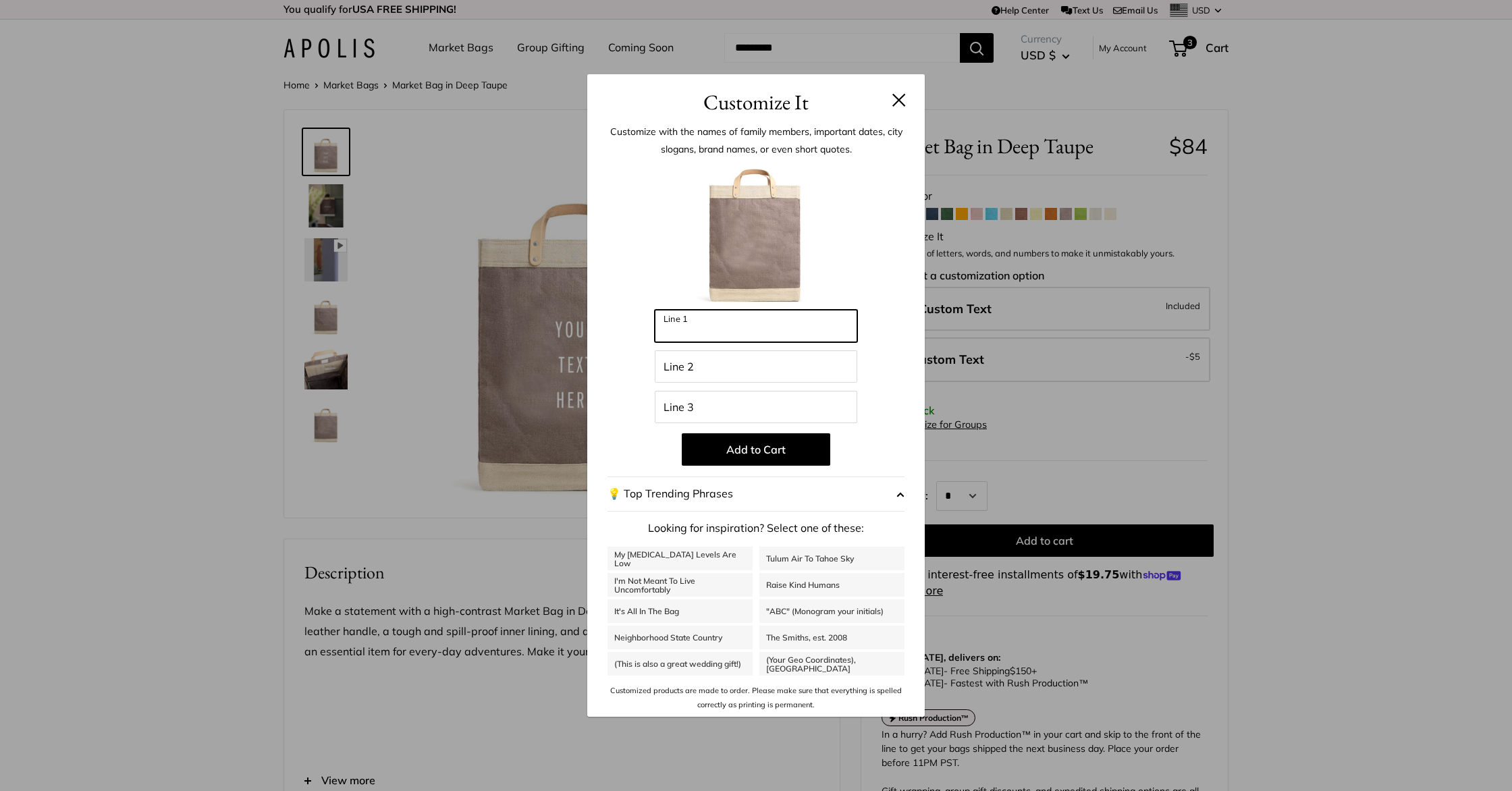
click at [752, 328] on input "Line 1" at bounding box center [756, 326] width 203 height 32
type input "******"
click at [898, 100] on button at bounding box center [899, 100] width 13 height 13
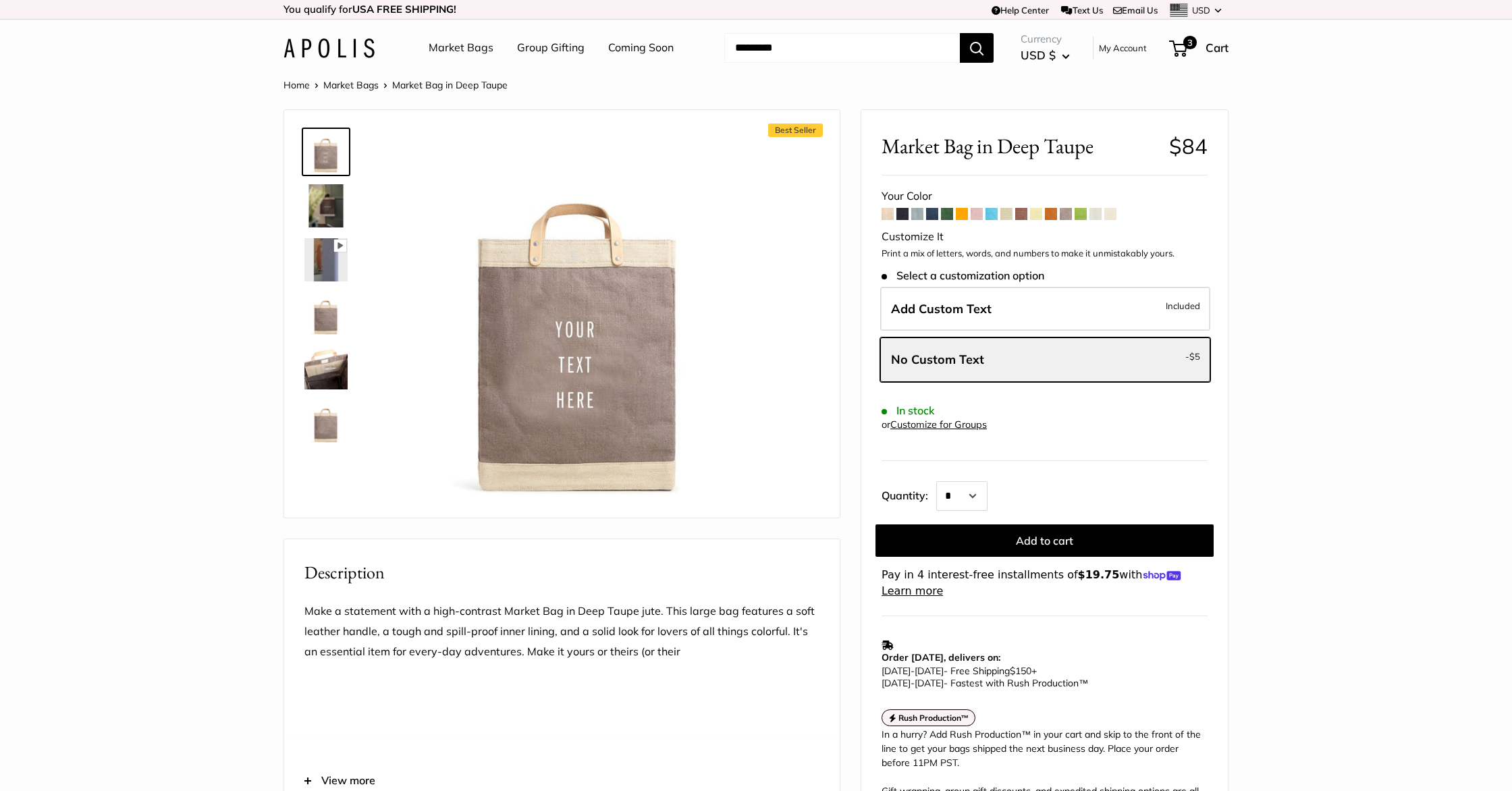
click at [327, 214] on img at bounding box center [326, 205] width 43 height 43
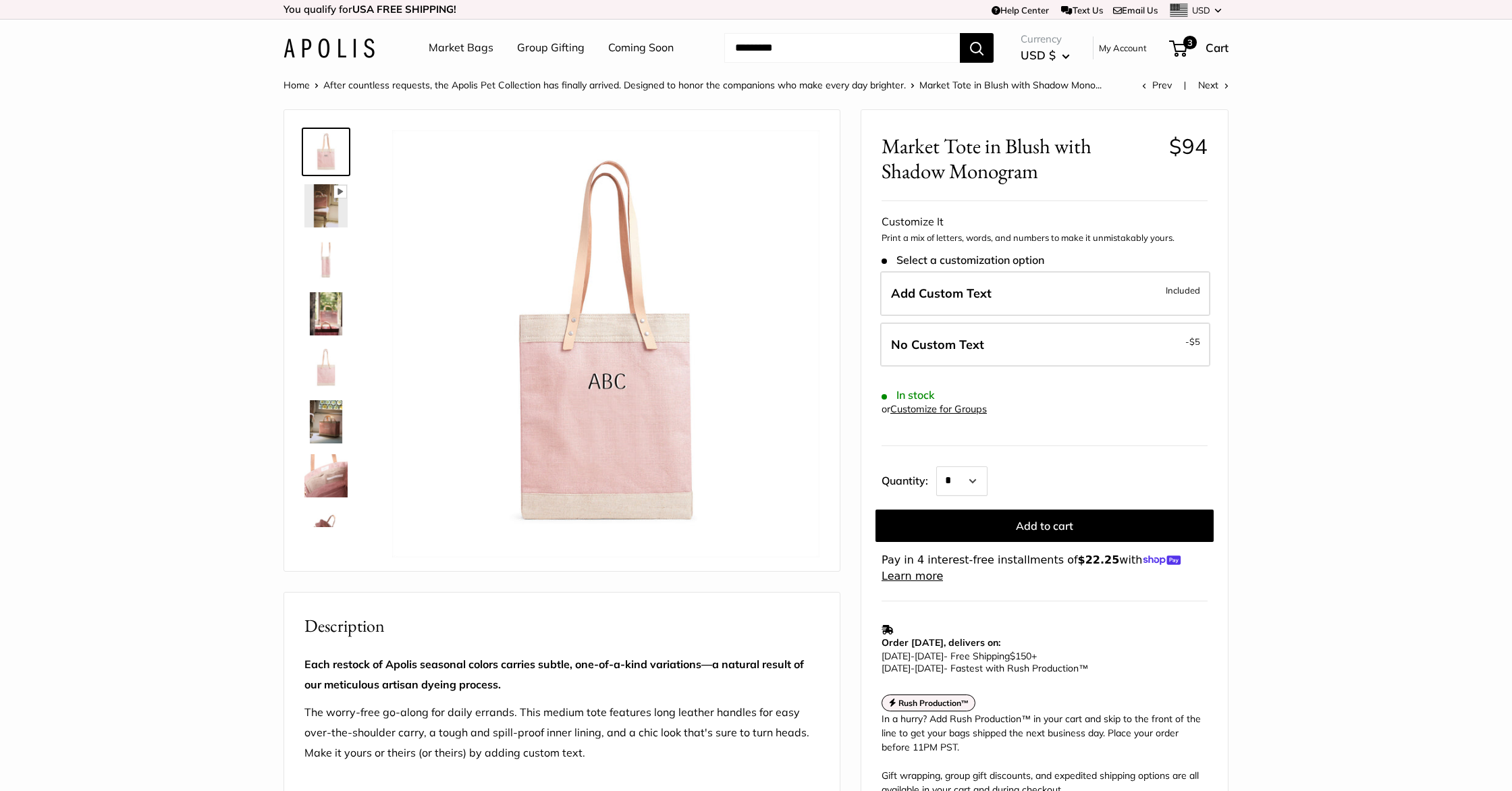
click at [316, 327] on img at bounding box center [326, 313] width 43 height 43
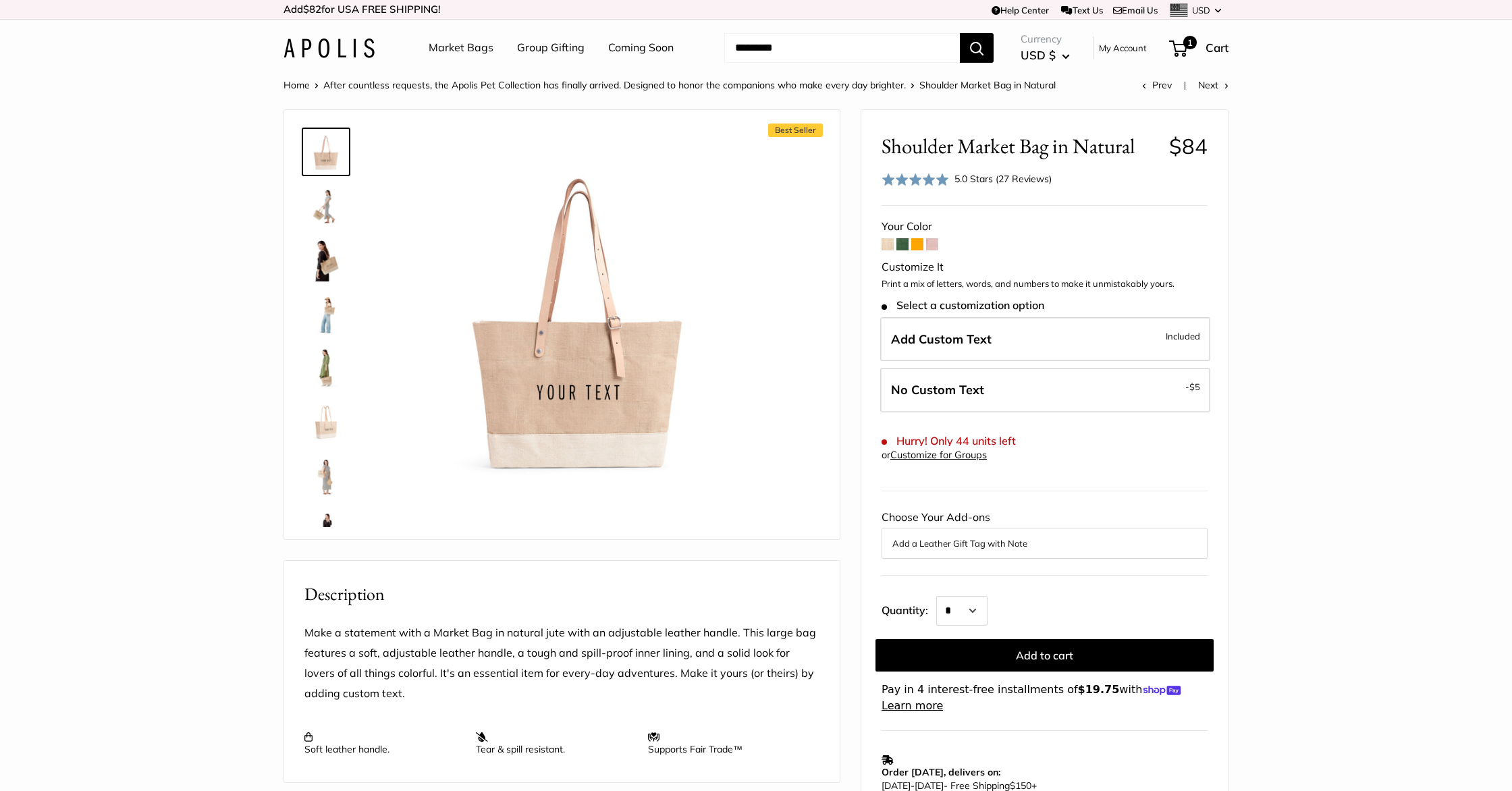
click at [898, 246] on span at bounding box center [902, 244] width 12 height 12
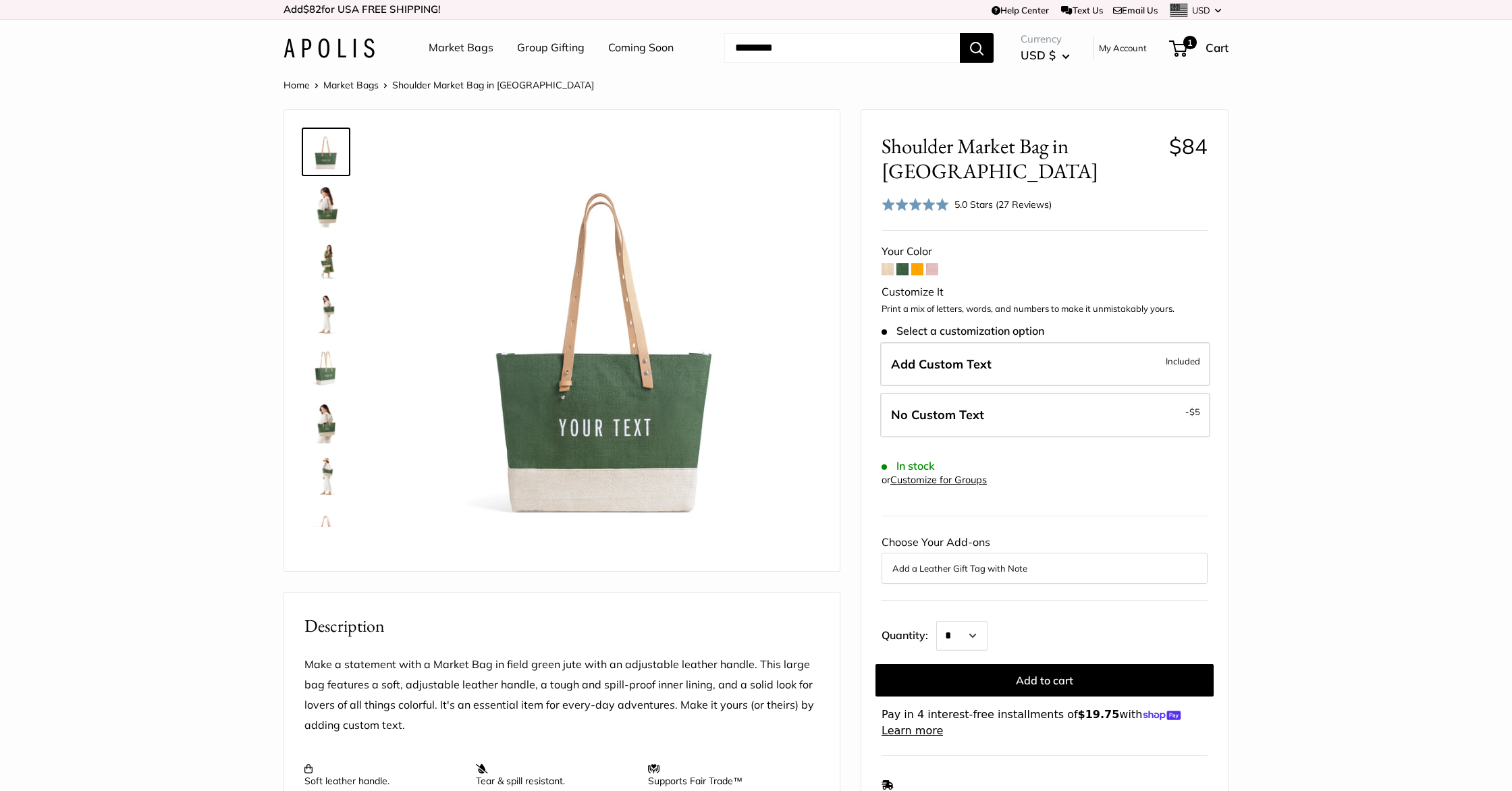
click at [917, 270] on span at bounding box center [917, 269] width 12 height 12
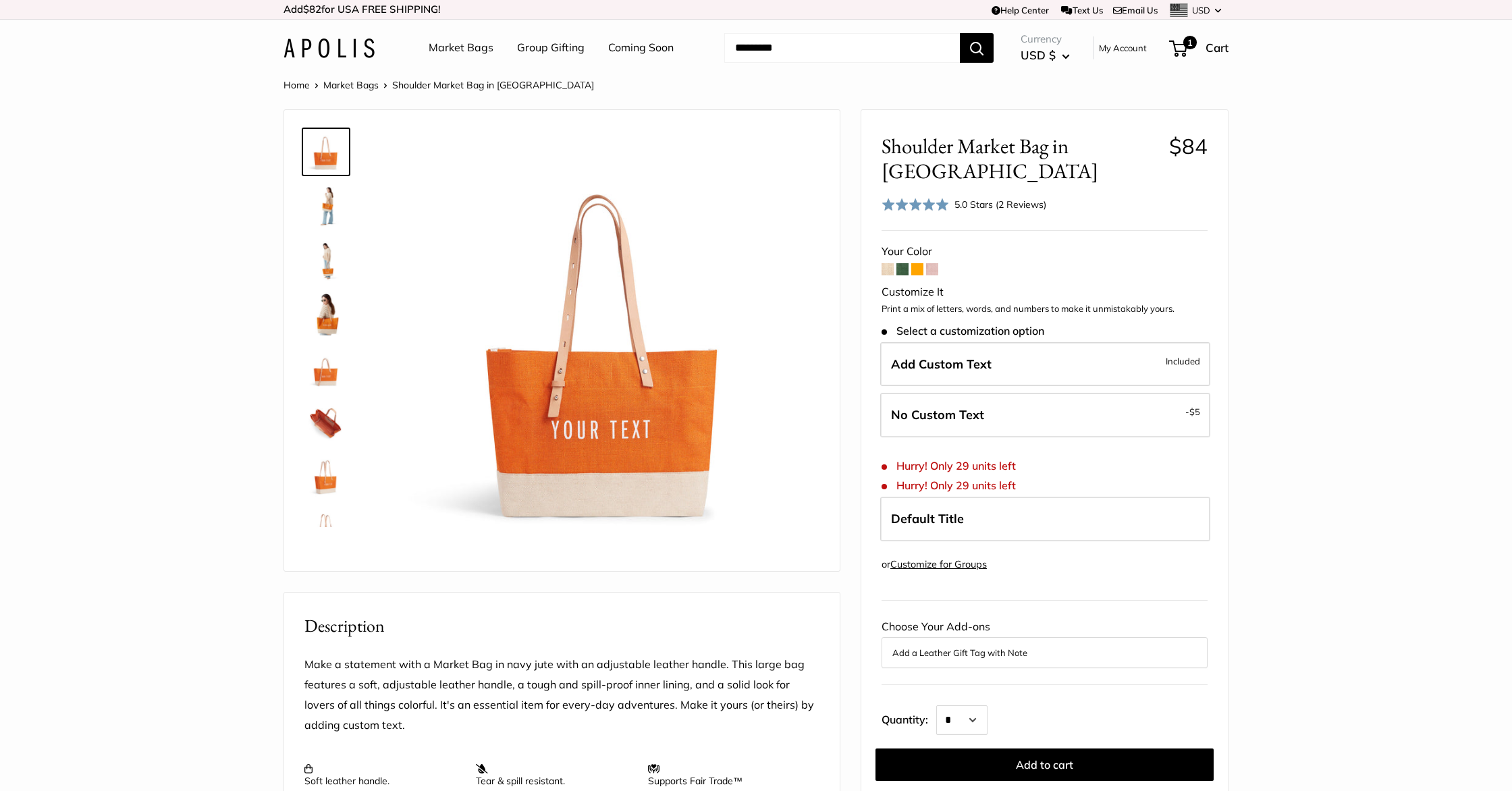
click at [934, 263] on span at bounding box center [932, 269] width 12 height 12
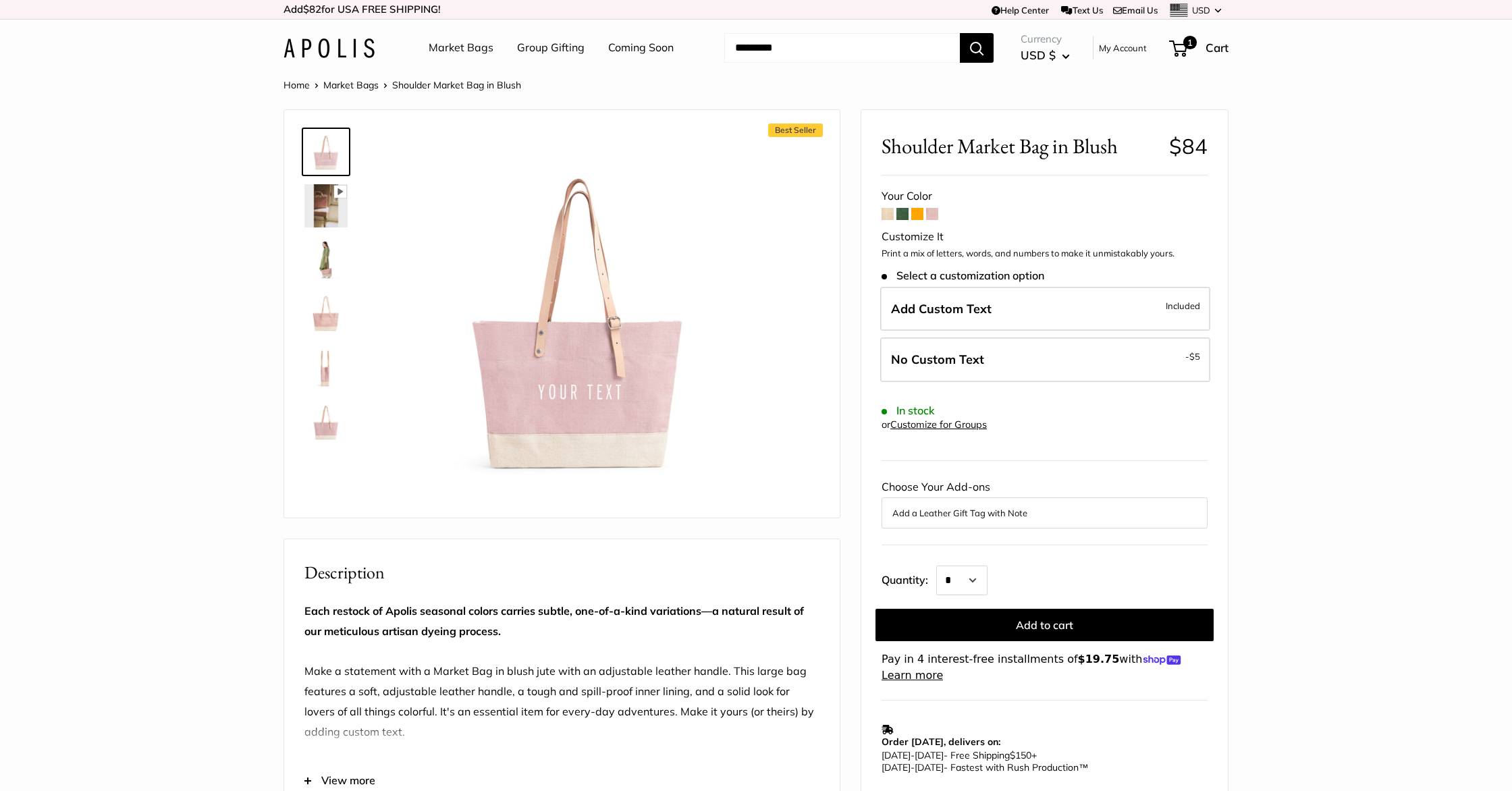
click at [324, 250] on img at bounding box center [326, 260] width 43 height 43
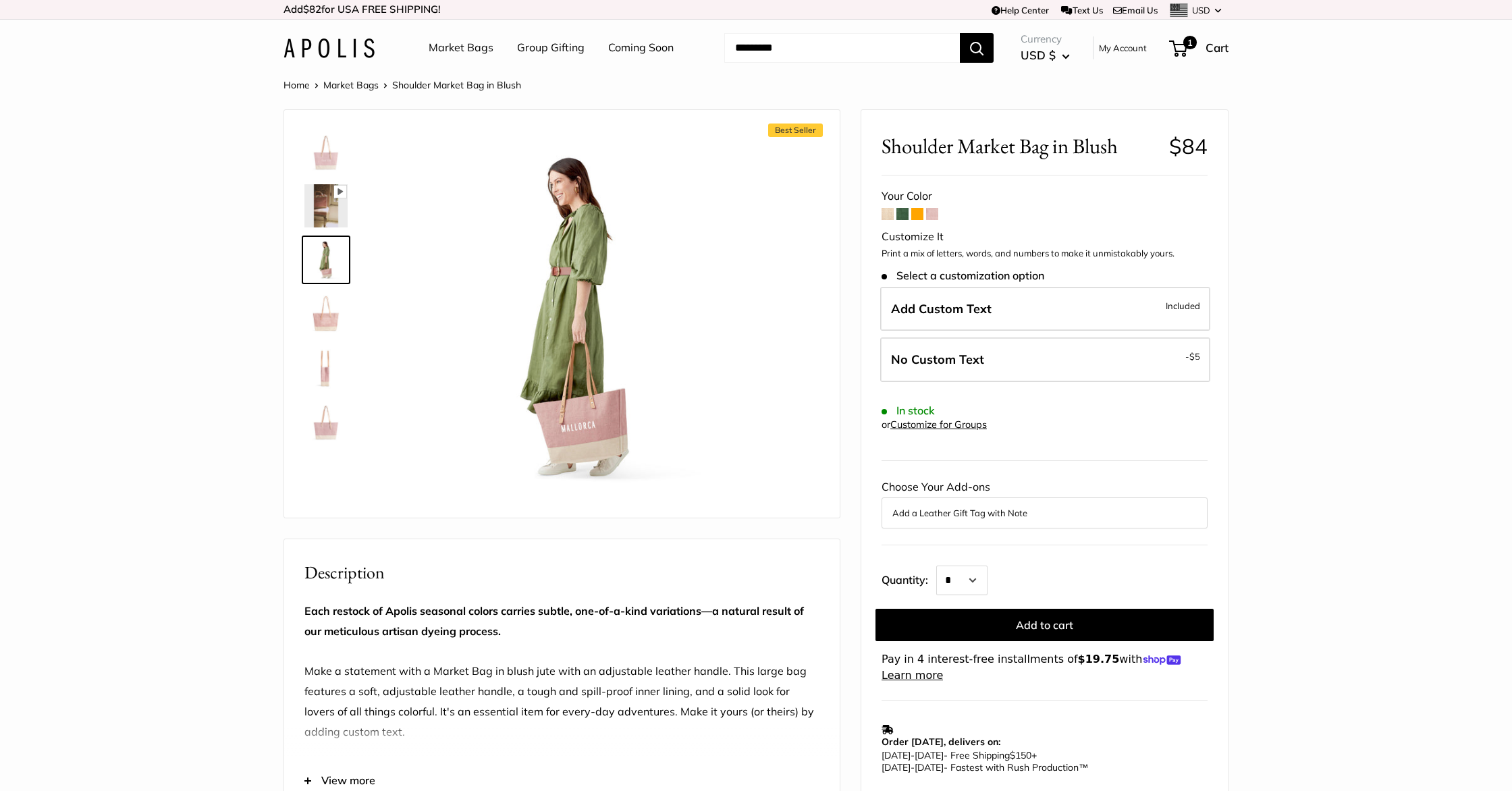
click at [324, 382] on img at bounding box center [326, 368] width 43 height 43
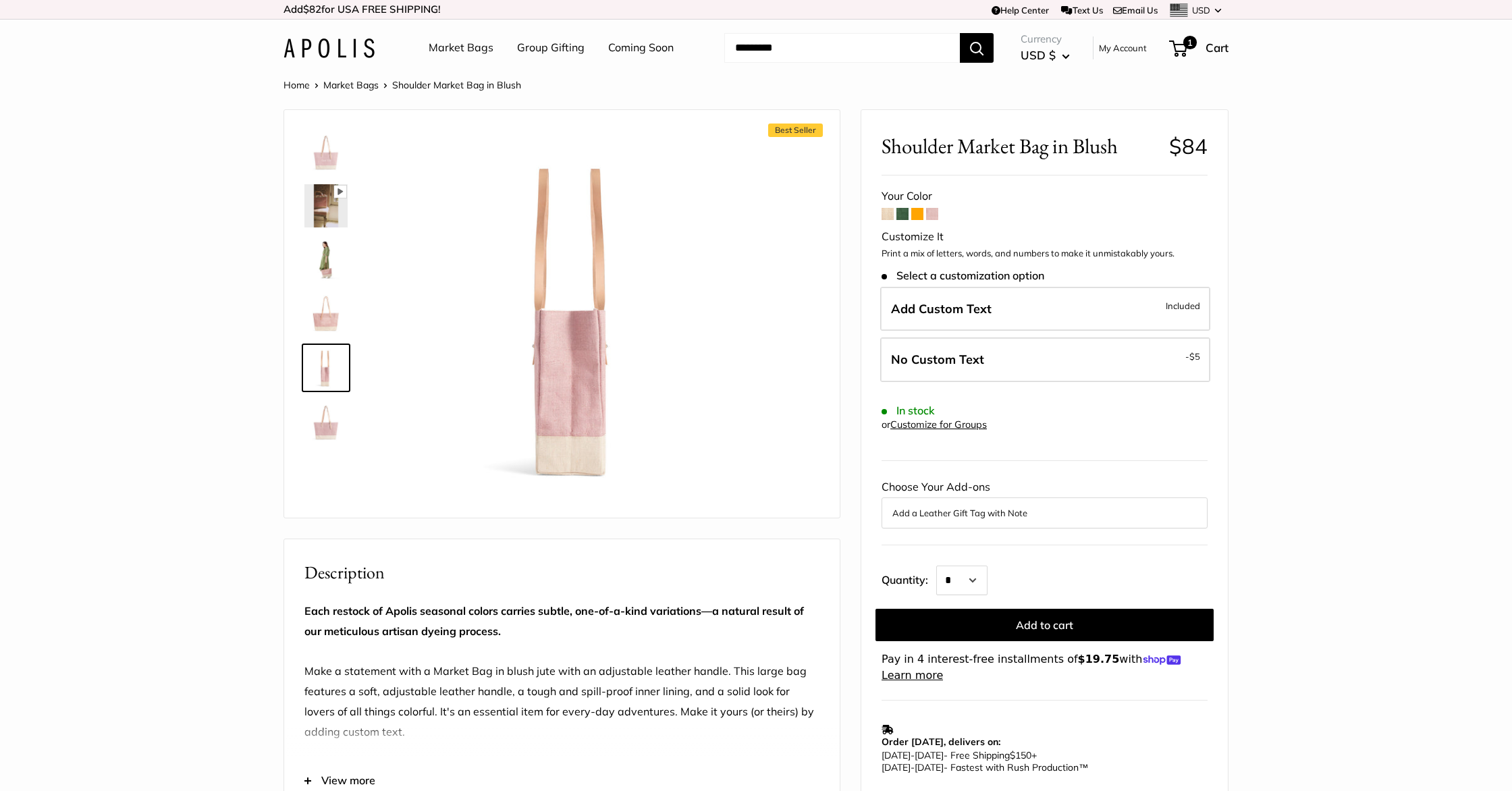
click at [330, 428] on img at bounding box center [326, 421] width 43 height 43
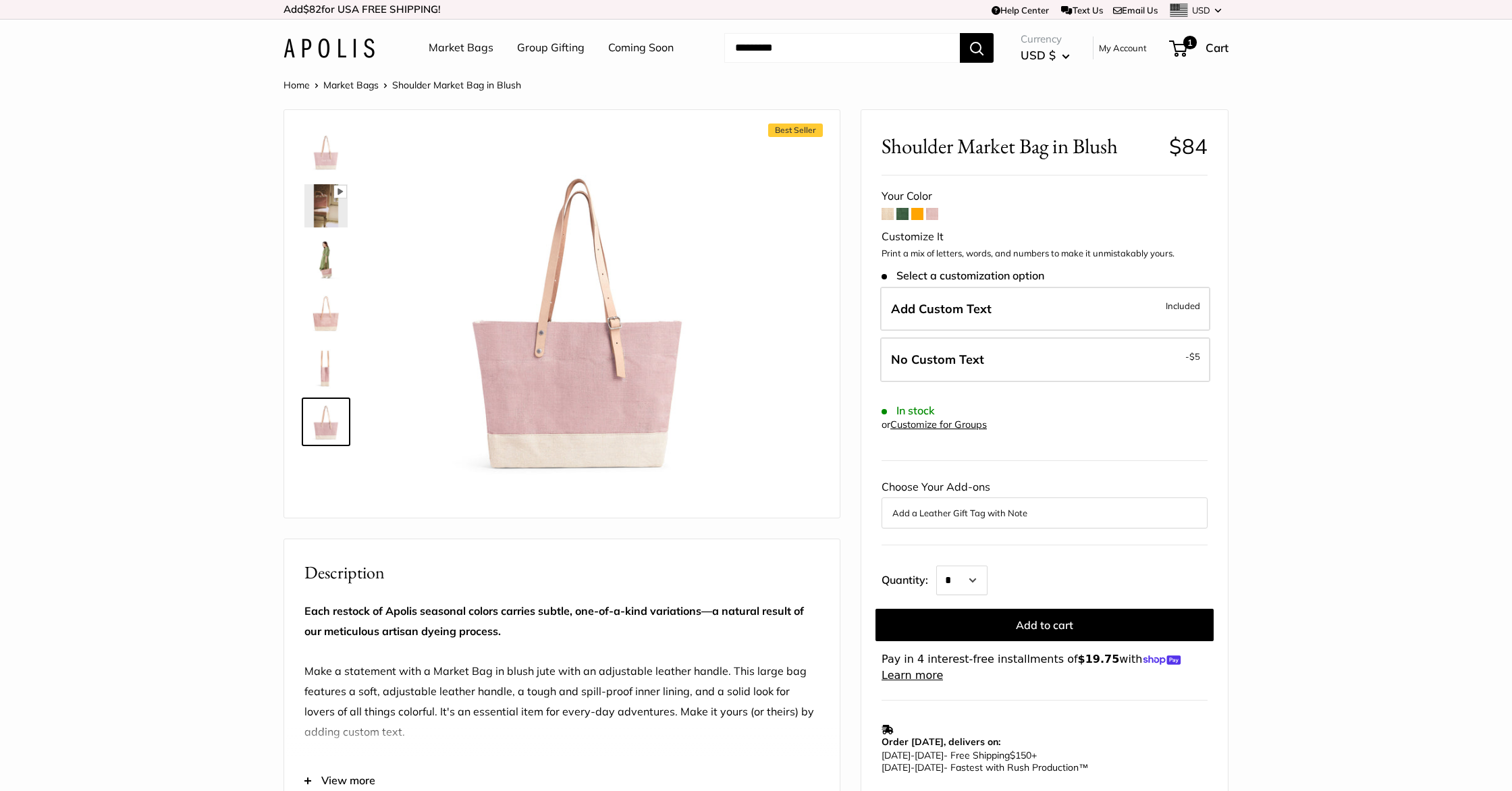
click at [327, 153] on img at bounding box center [326, 151] width 43 height 43
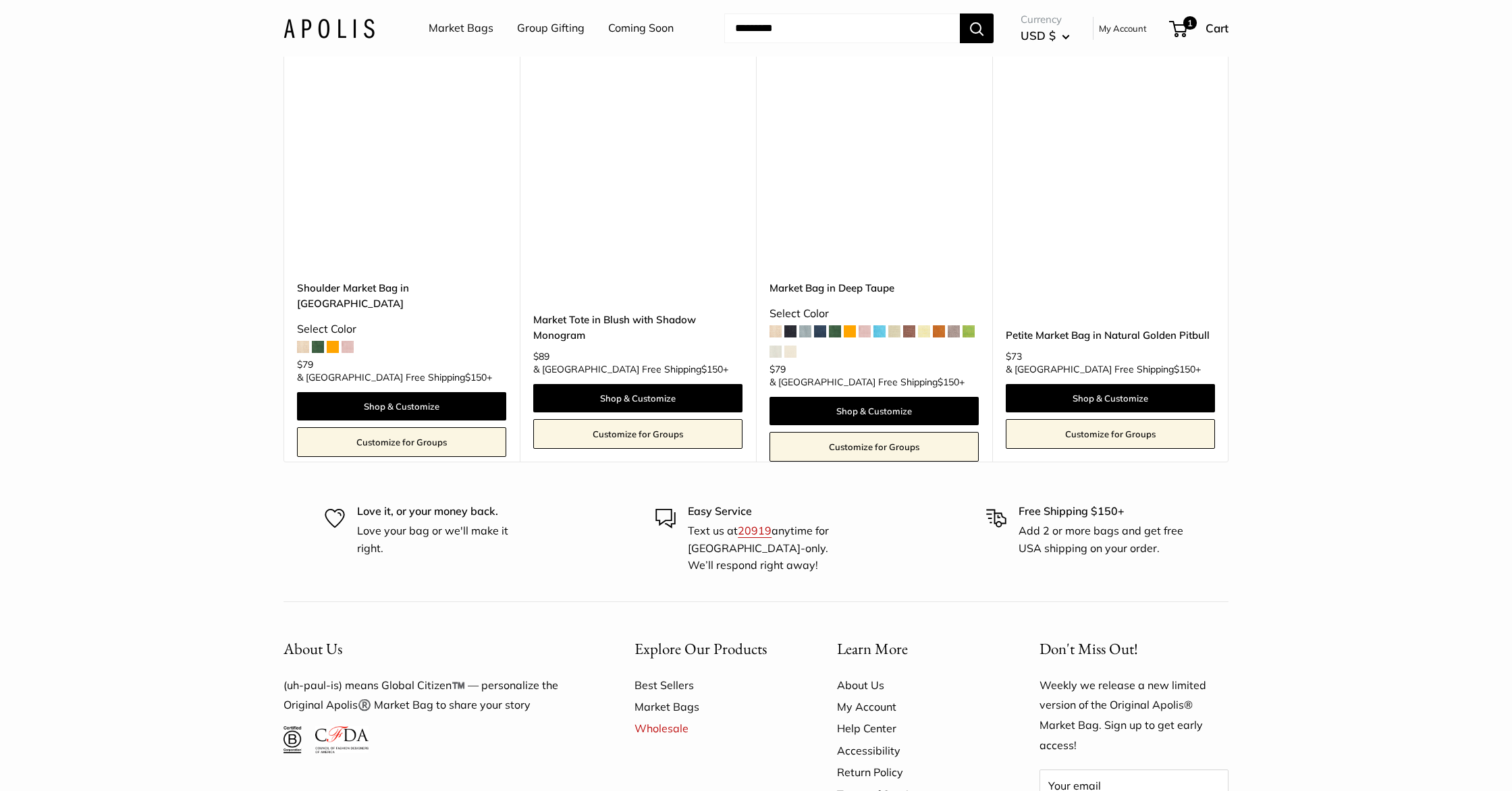
scroll to position [3039, 0]
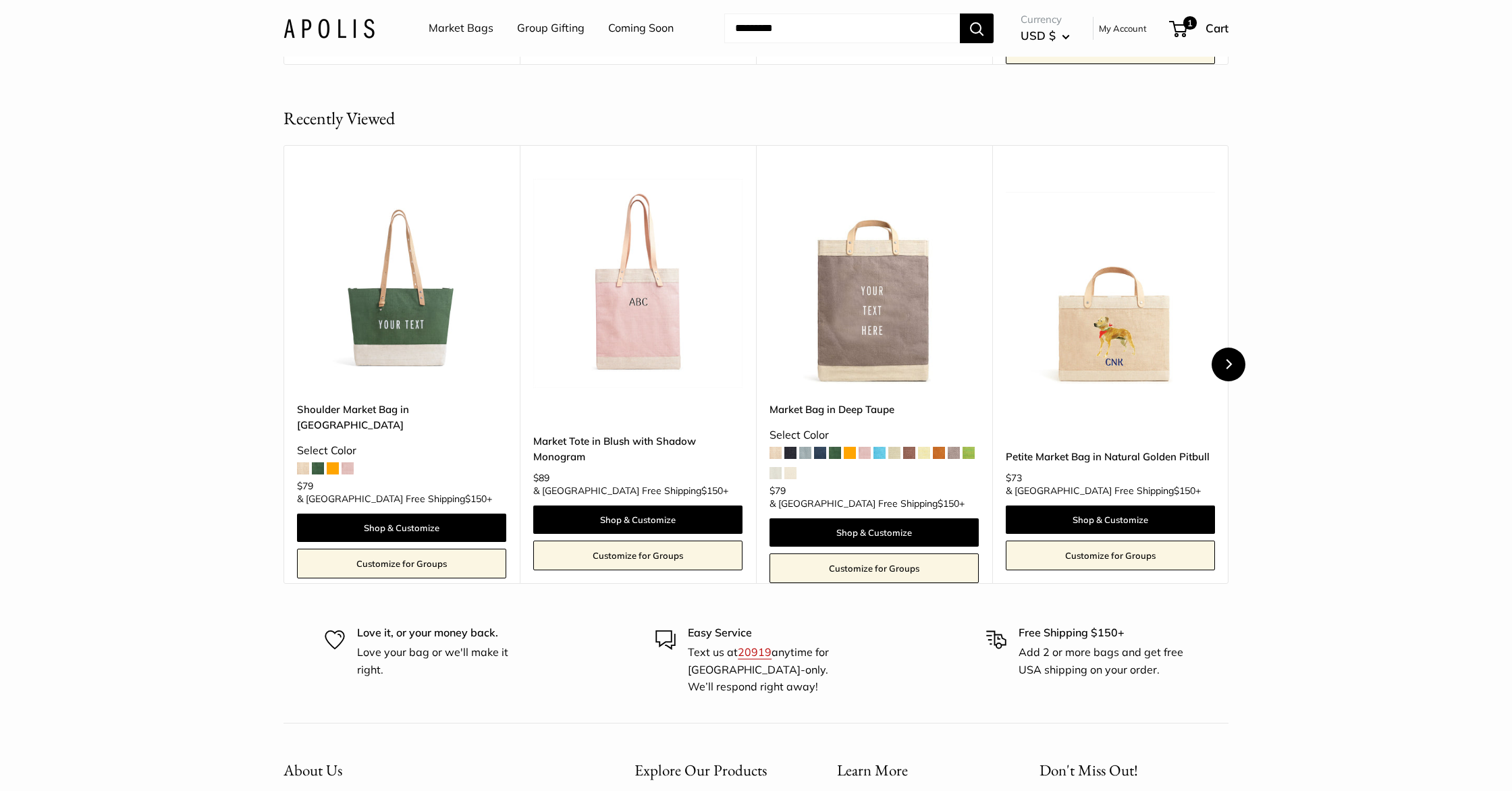
click at [1224, 369] on icon "Next" at bounding box center [1228, 364] width 10 height 10
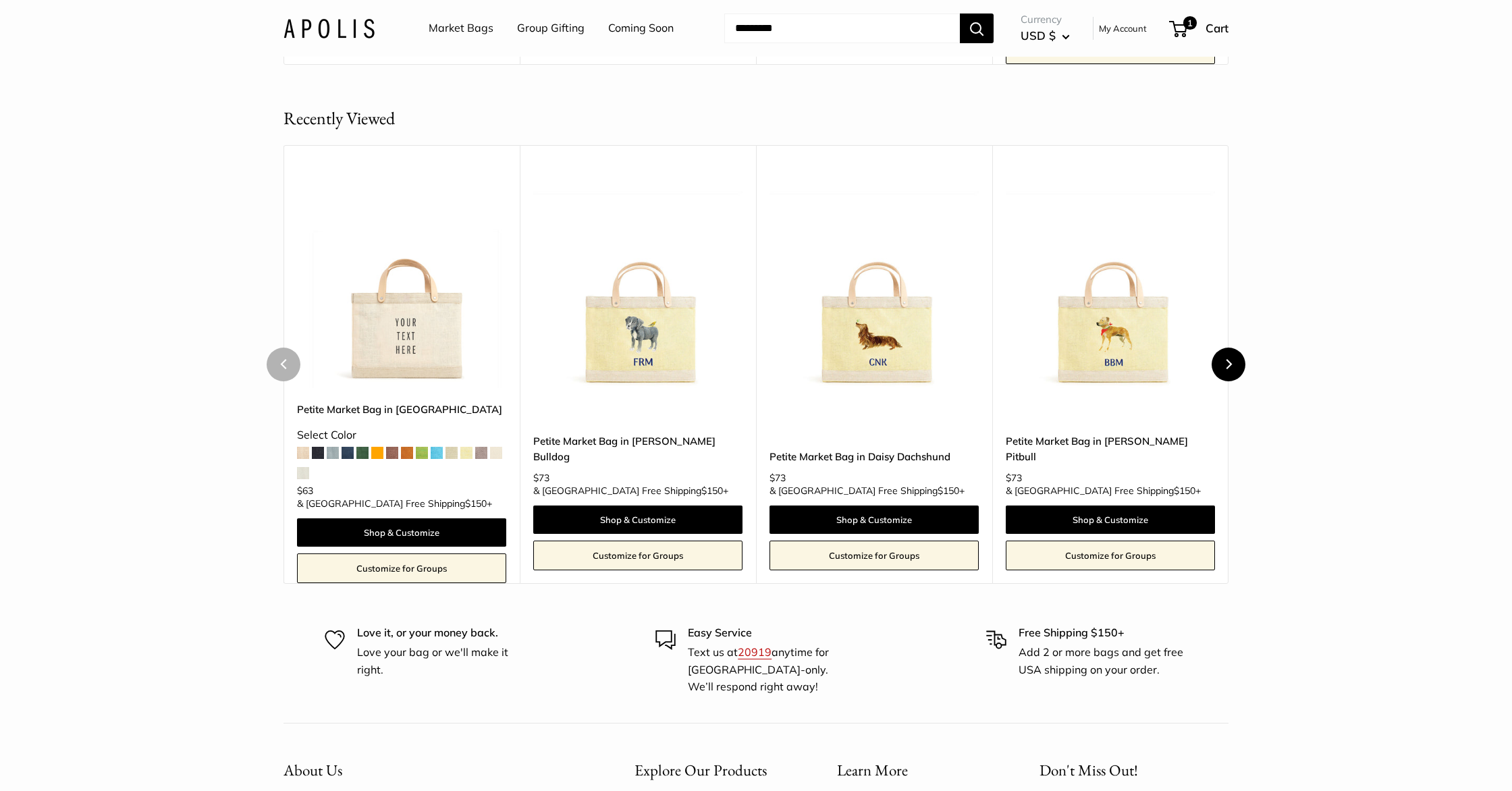
click at [1224, 369] on icon "Next" at bounding box center [1228, 364] width 10 height 10
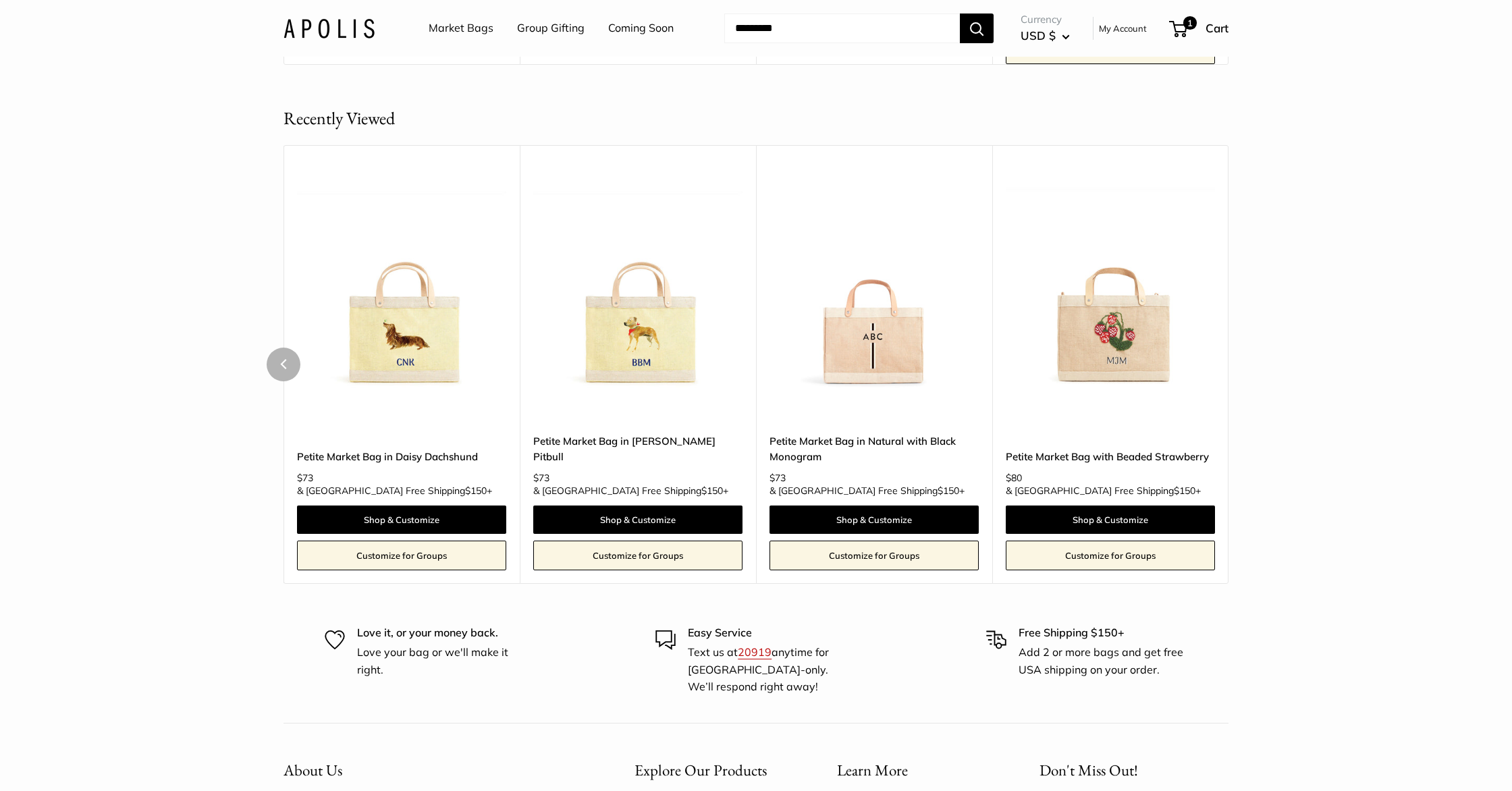
click at [0, 0] on img at bounding box center [0, 0] width 0 height 0
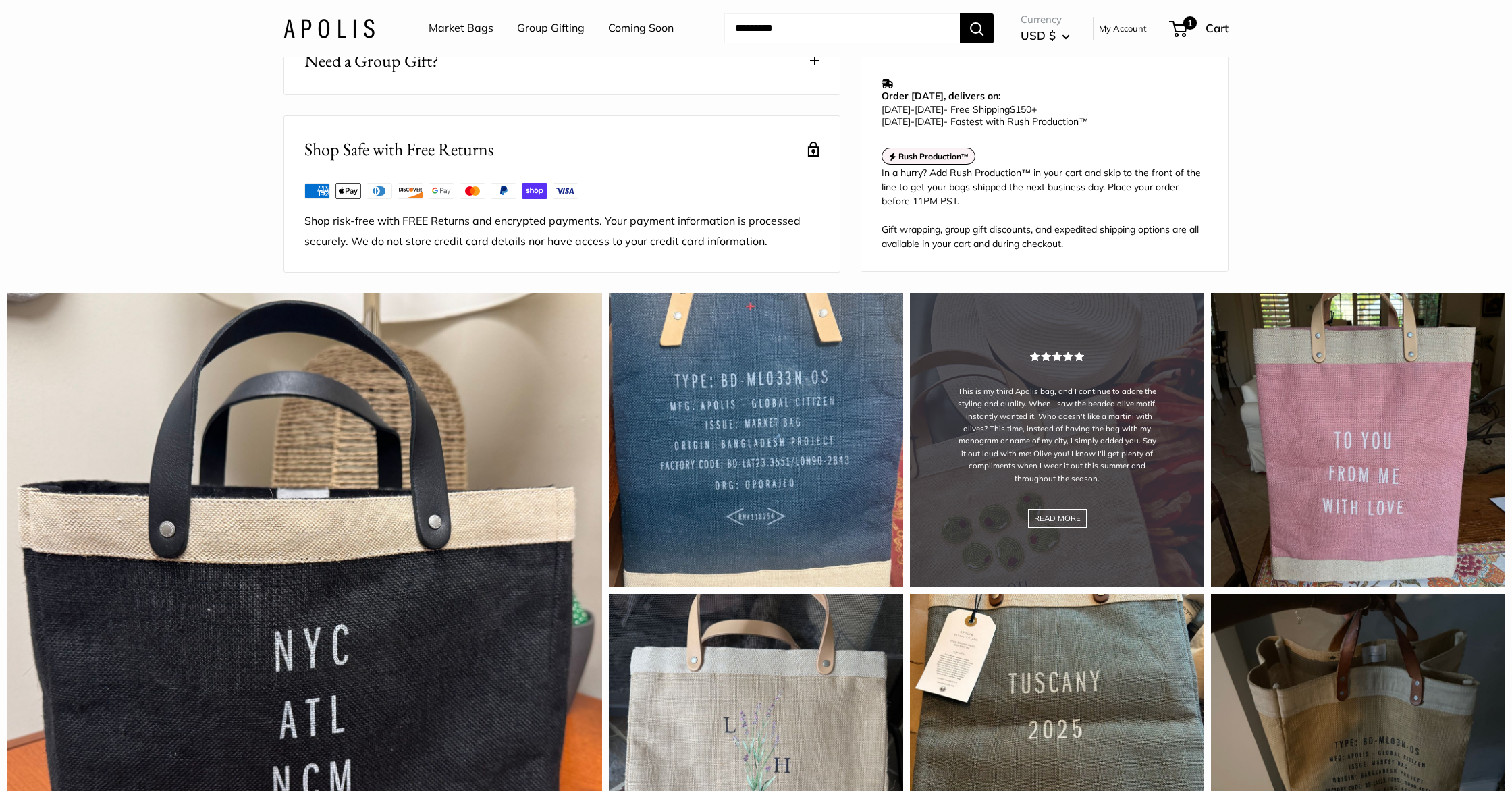
scroll to position [970, 0]
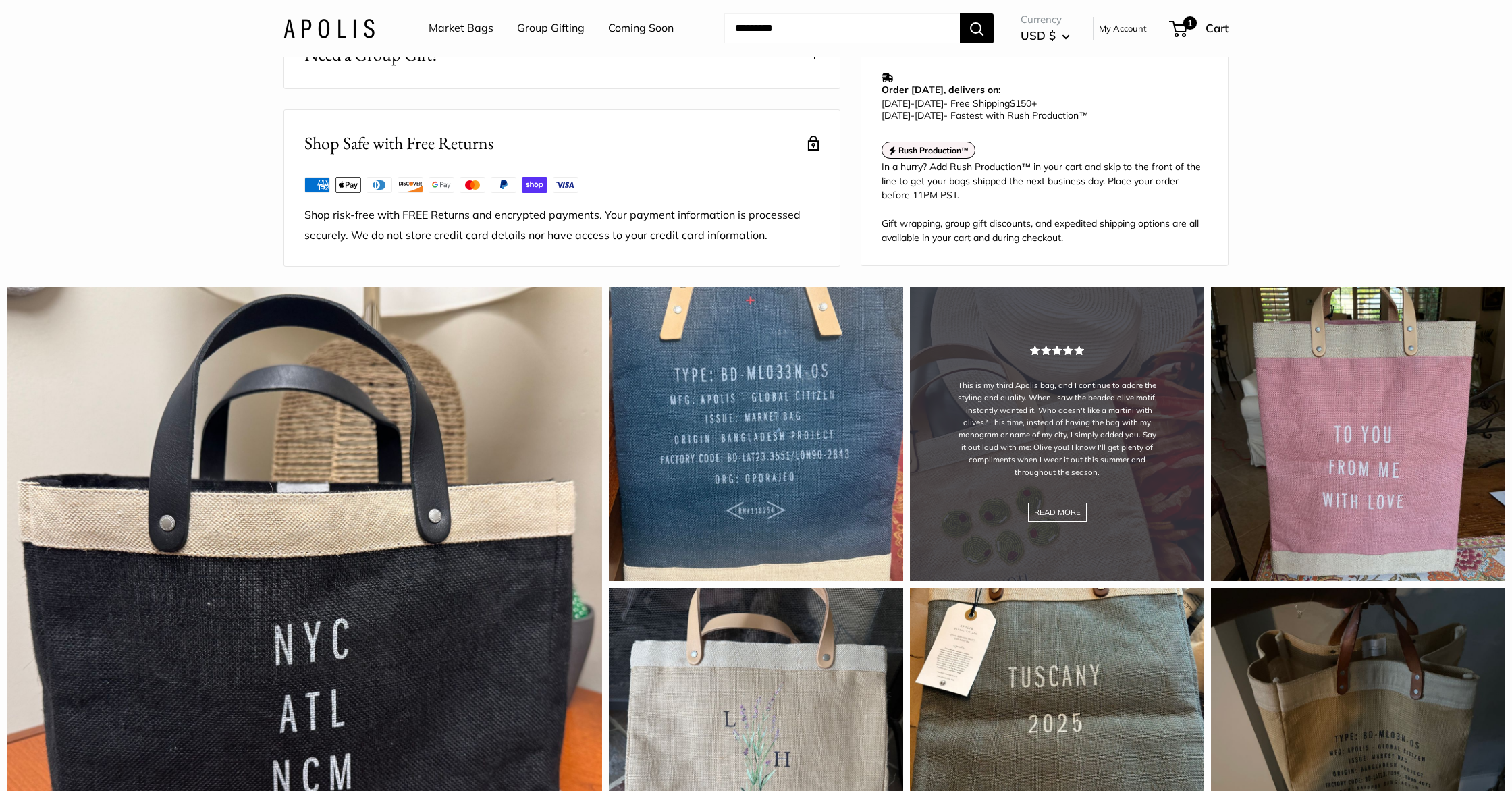
click at [1001, 437] on div "This is my third Apolis bag, and I continue to adore the styling and quality. W…" at bounding box center [1057, 434] width 294 height 294
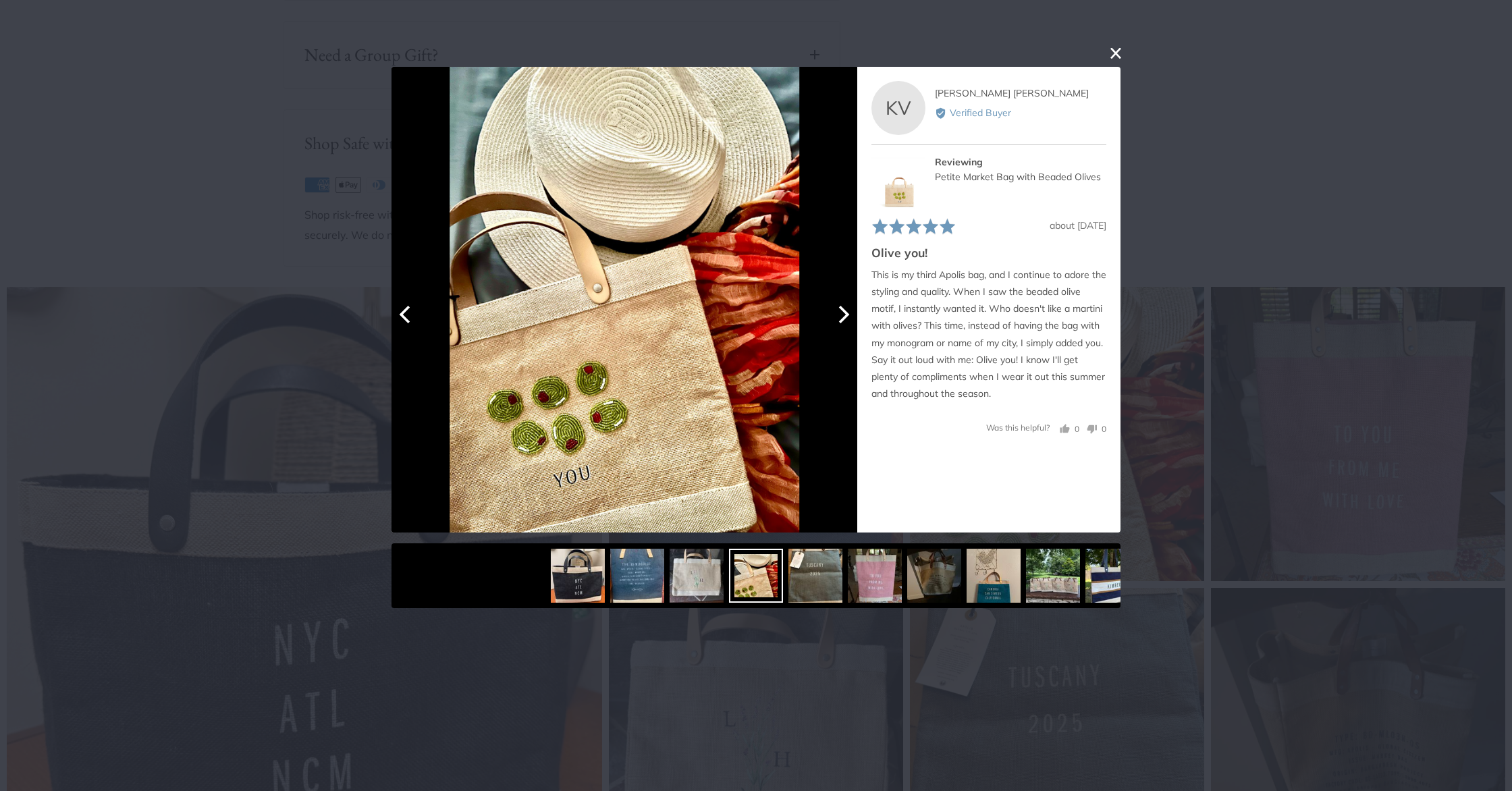
click at [839, 317] on icon "Next" at bounding box center [843, 314] width 18 height 18
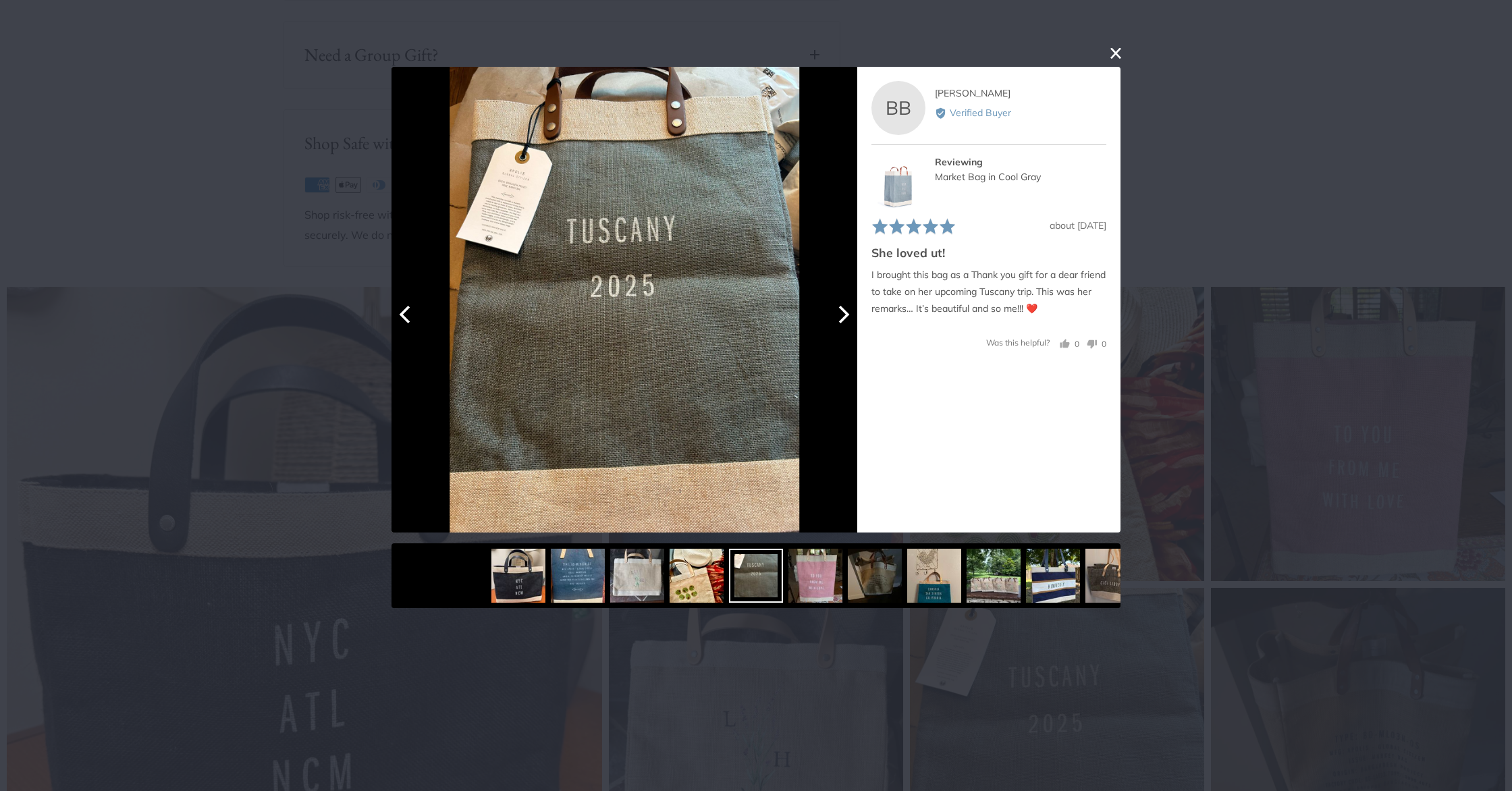
click at [412, 321] on icon "Previous" at bounding box center [407, 314] width 18 height 18
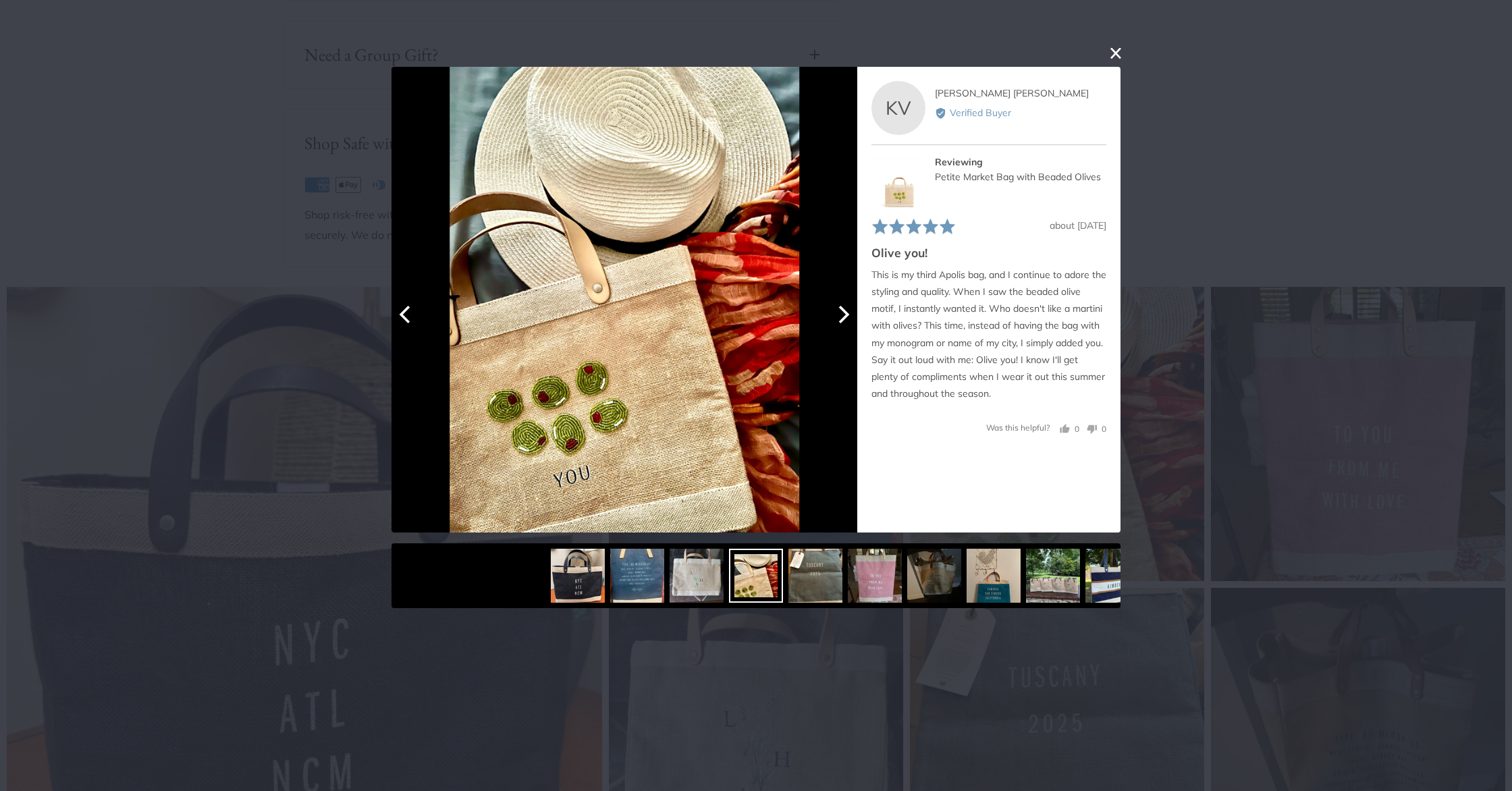
click at [845, 313] on icon "Next" at bounding box center [844, 314] width 11 height 18
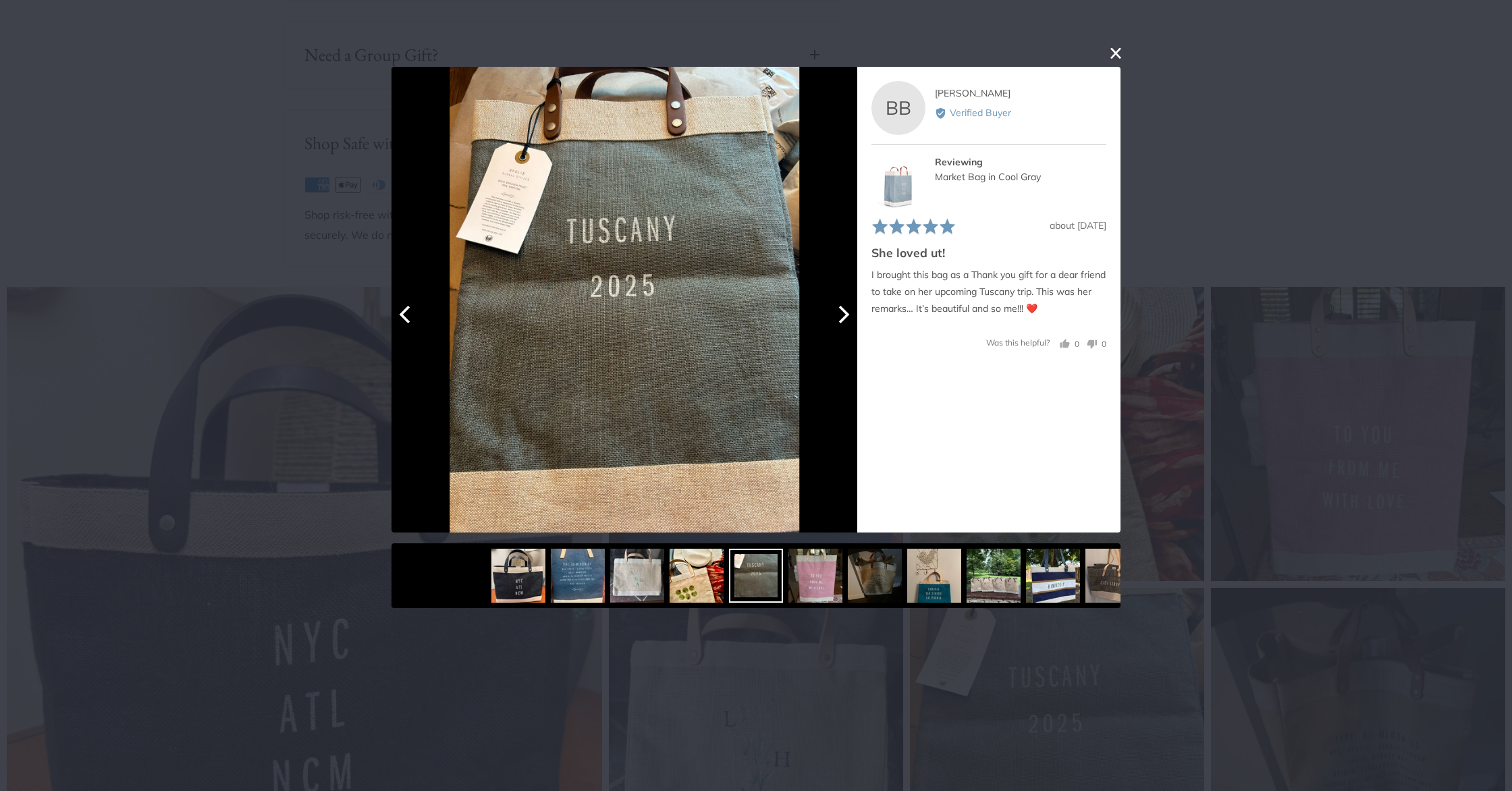
click at [845, 313] on icon "Next" at bounding box center [844, 314] width 11 height 18
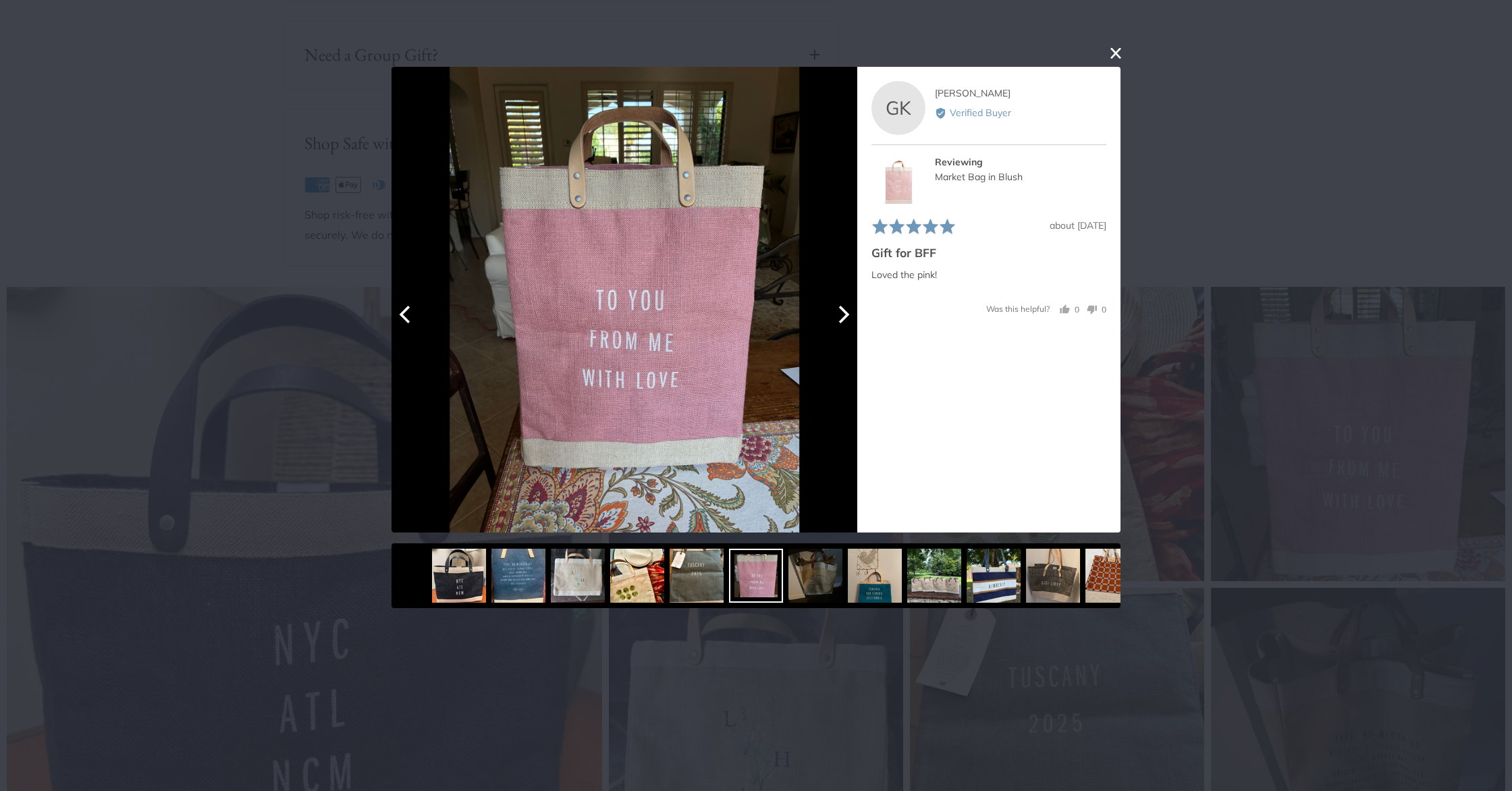
click at [845, 313] on icon "Next" at bounding box center [844, 314] width 11 height 18
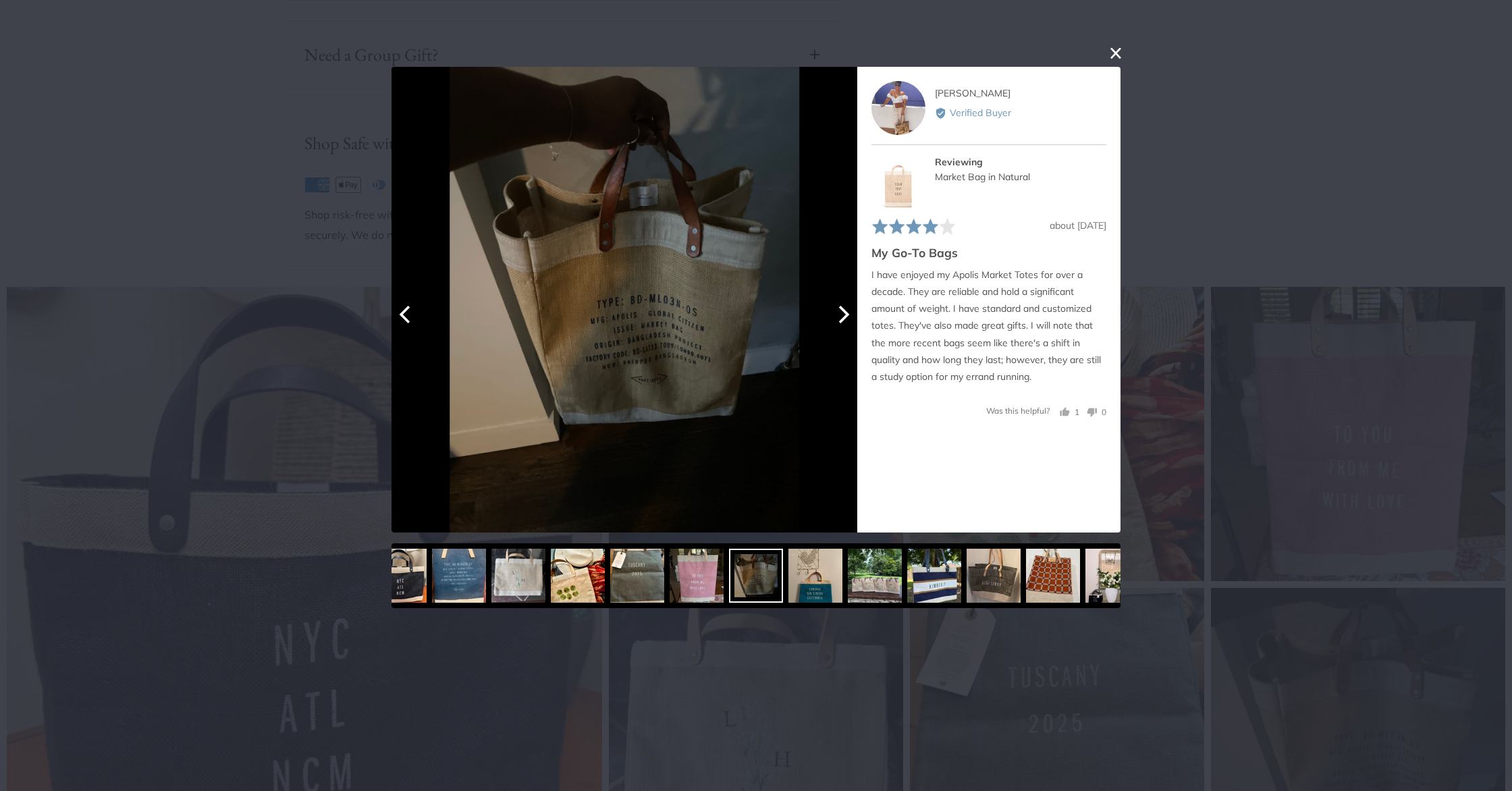
scroll to position [970, 0]
click at [845, 313] on icon "Next" at bounding box center [844, 314] width 11 height 18
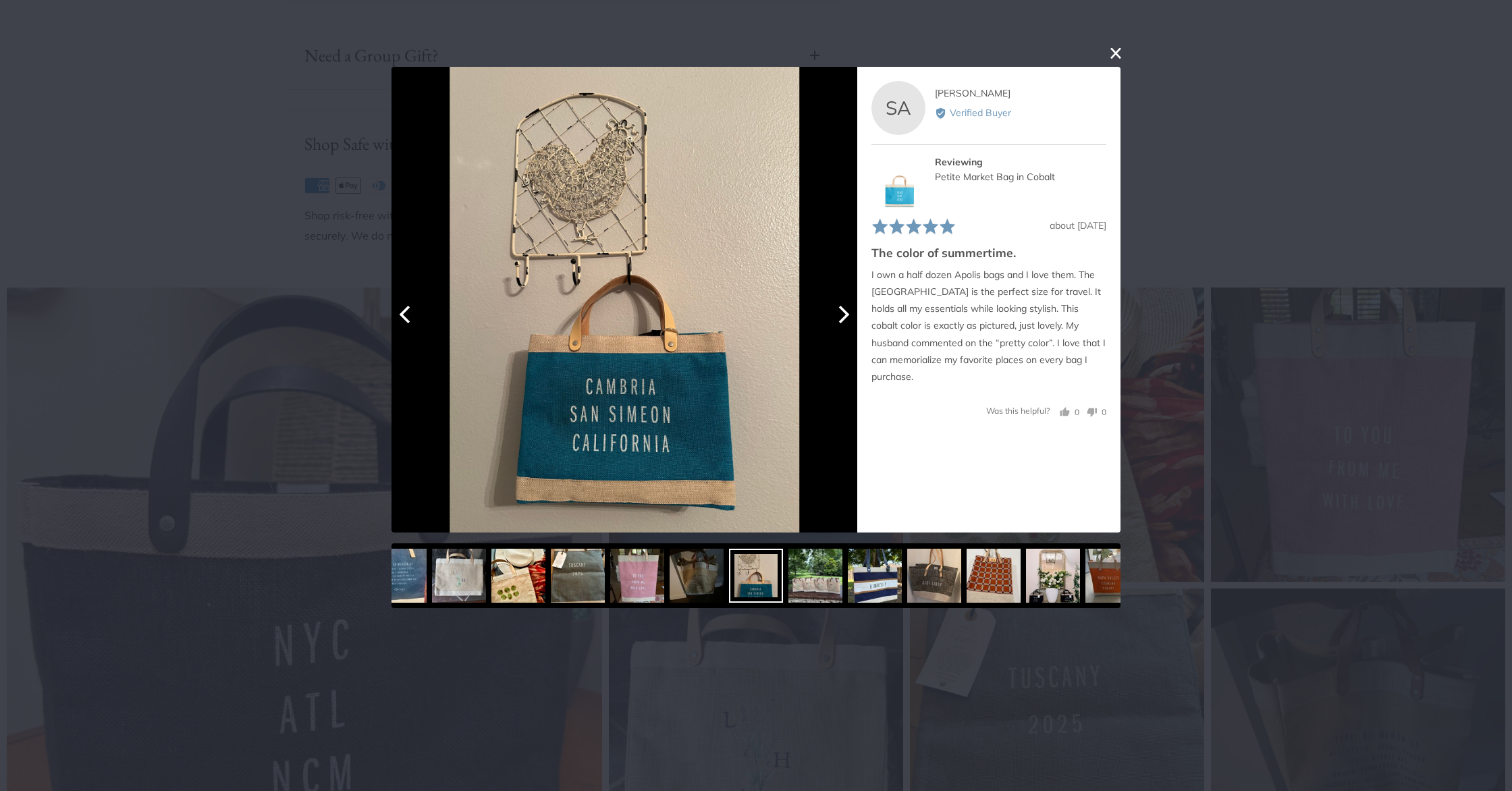
click at [845, 313] on icon "Next" at bounding box center [844, 314] width 11 height 18
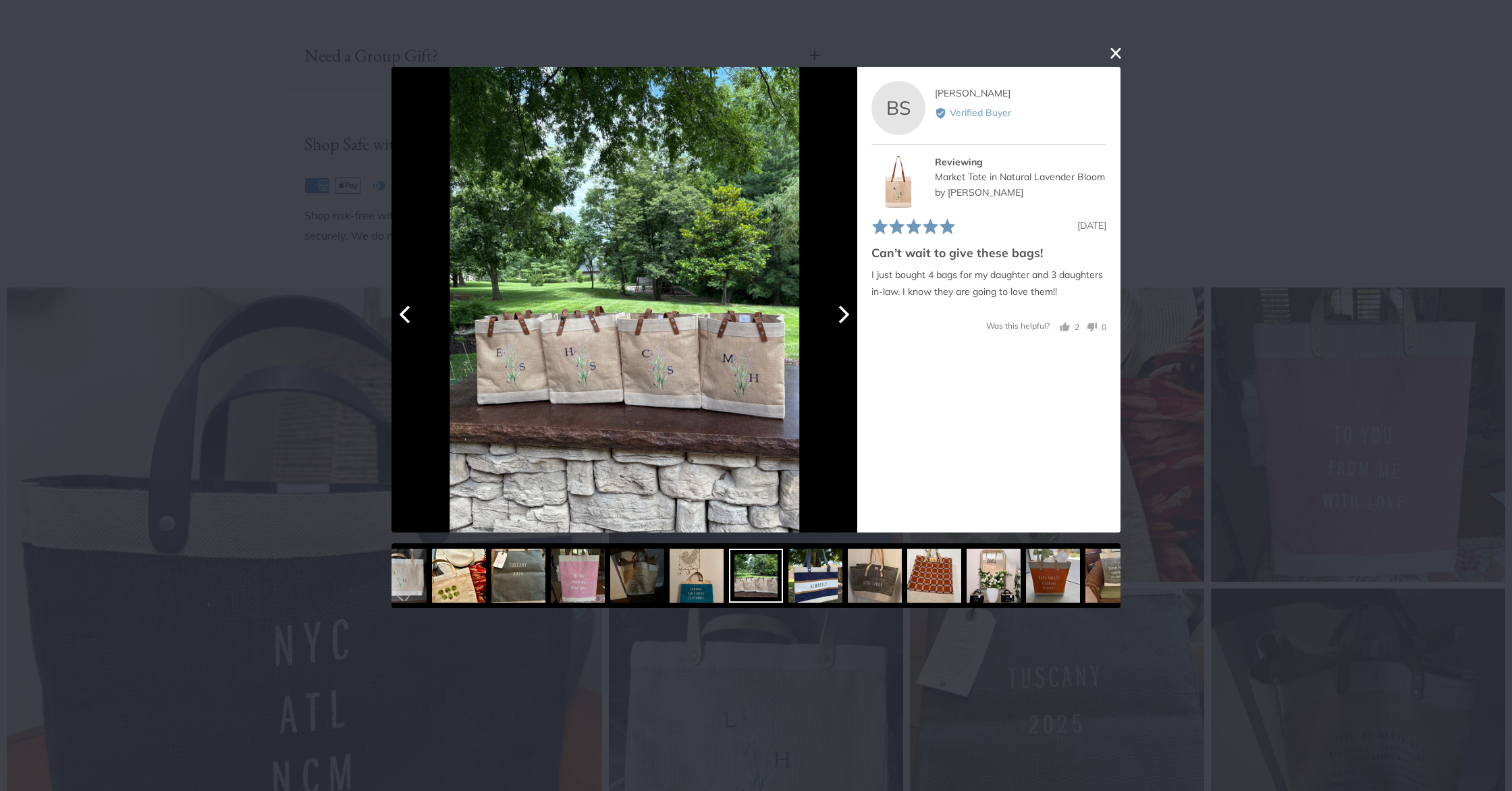
click at [845, 313] on icon "Next" at bounding box center [844, 314] width 11 height 18
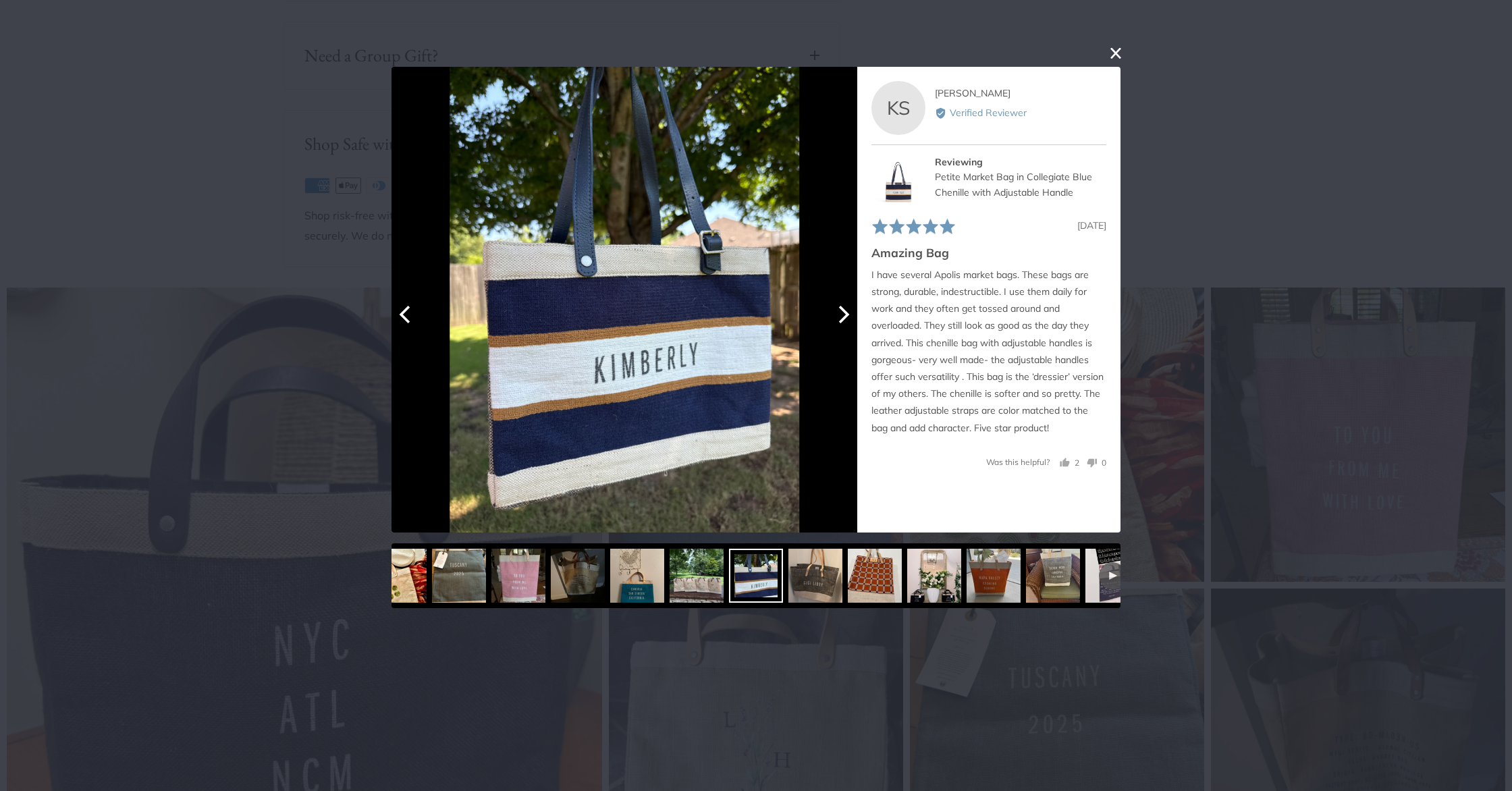
click at [845, 313] on icon "Next" at bounding box center [844, 314] width 11 height 18
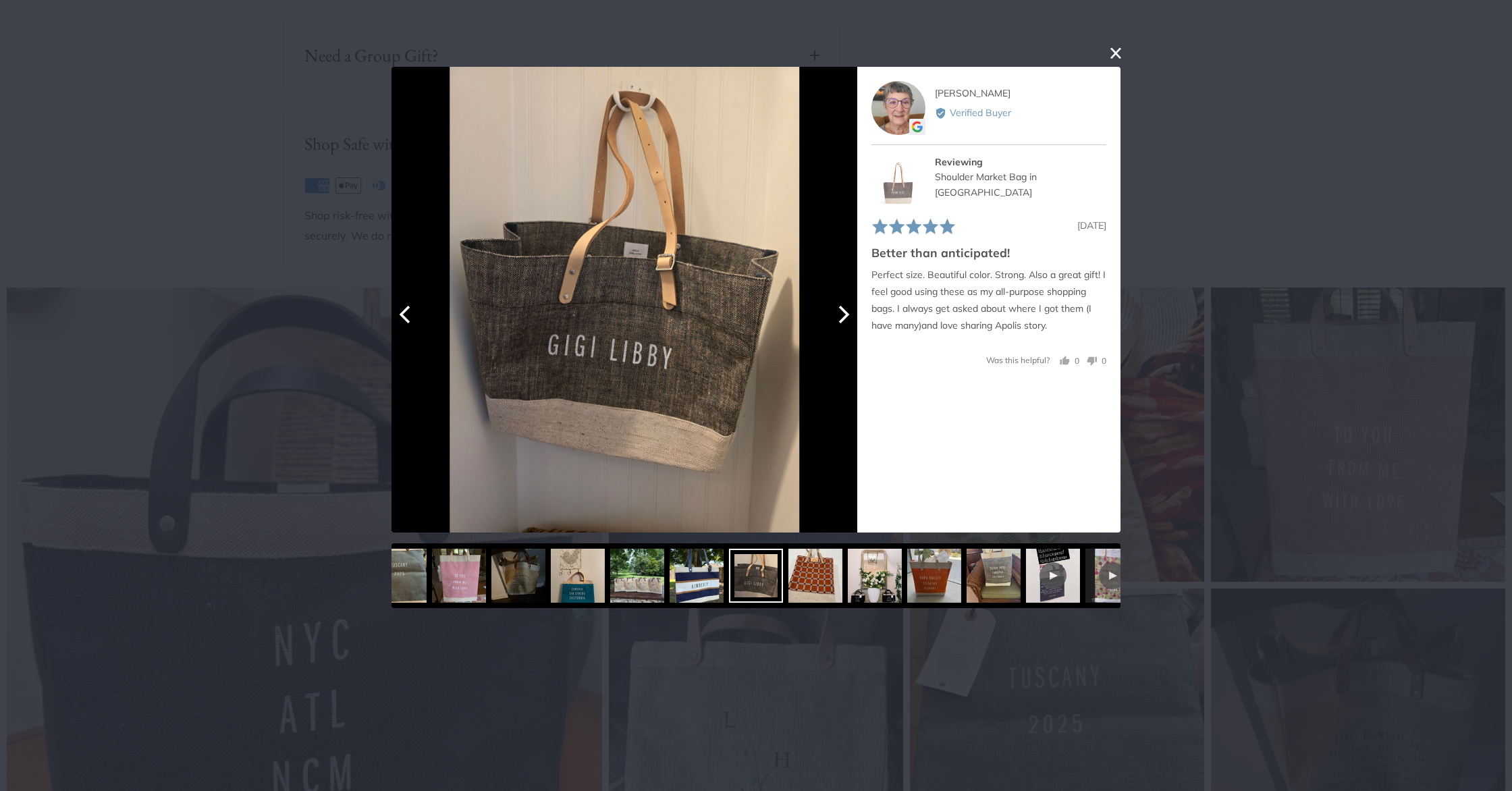
click at [845, 313] on icon "Next" at bounding box center [844, 314] width 11 height 18
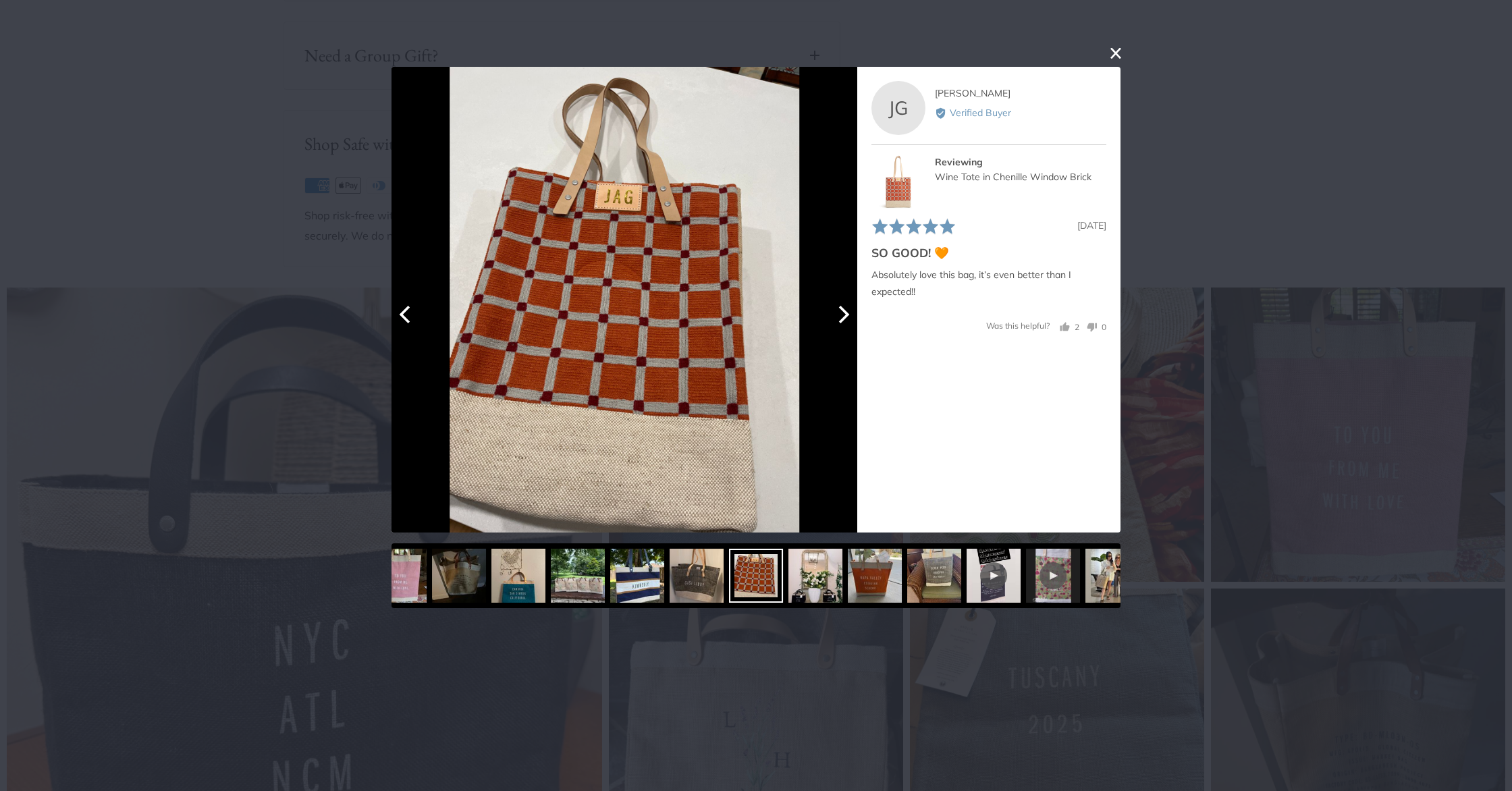
click at [845, 313] on icon "Next" at bounding box center [844, 314] width 11 height 18
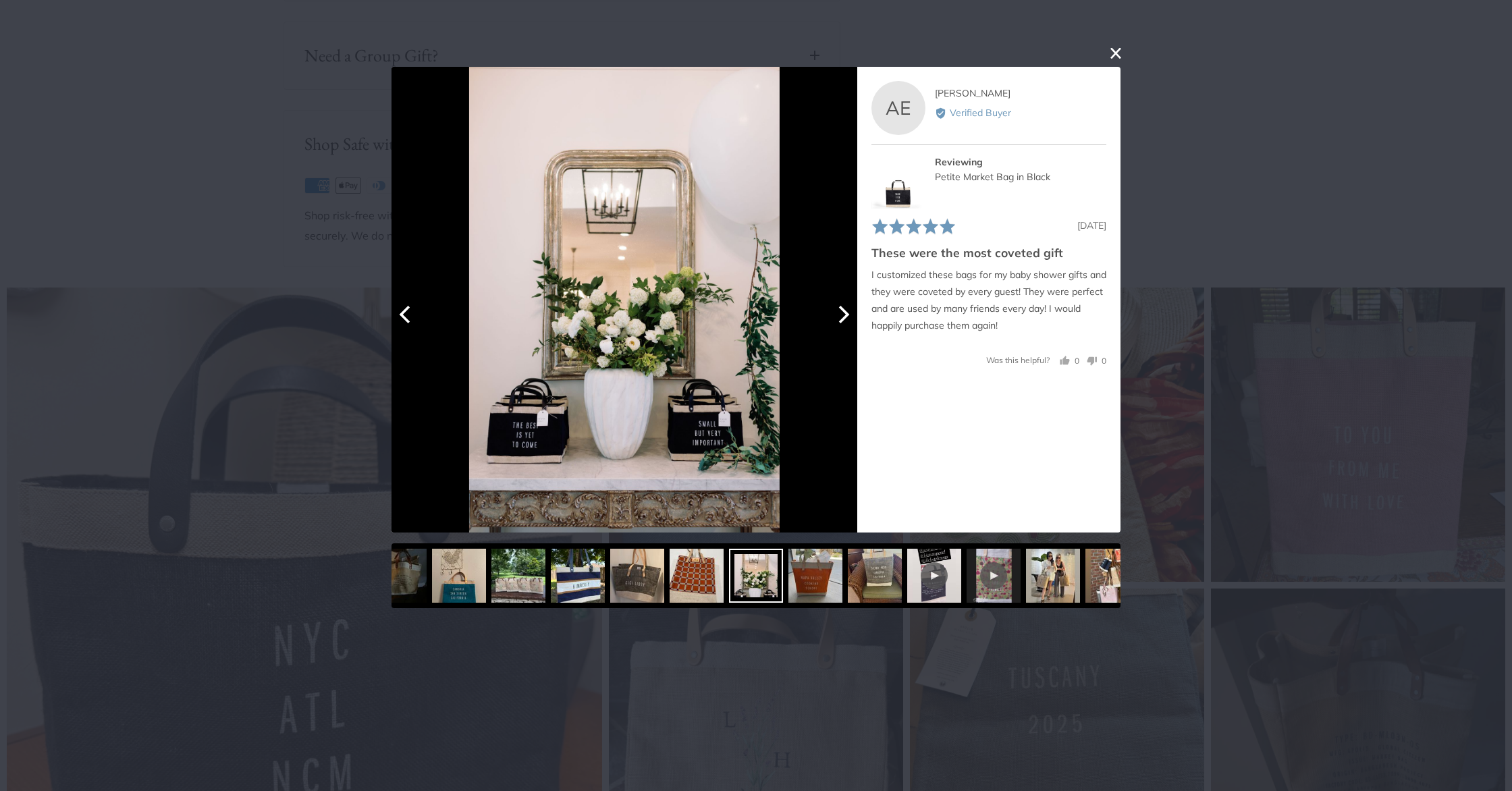
click at [845, 314] on icon "Next" at bounding box center [843, 314] width 18 height 18
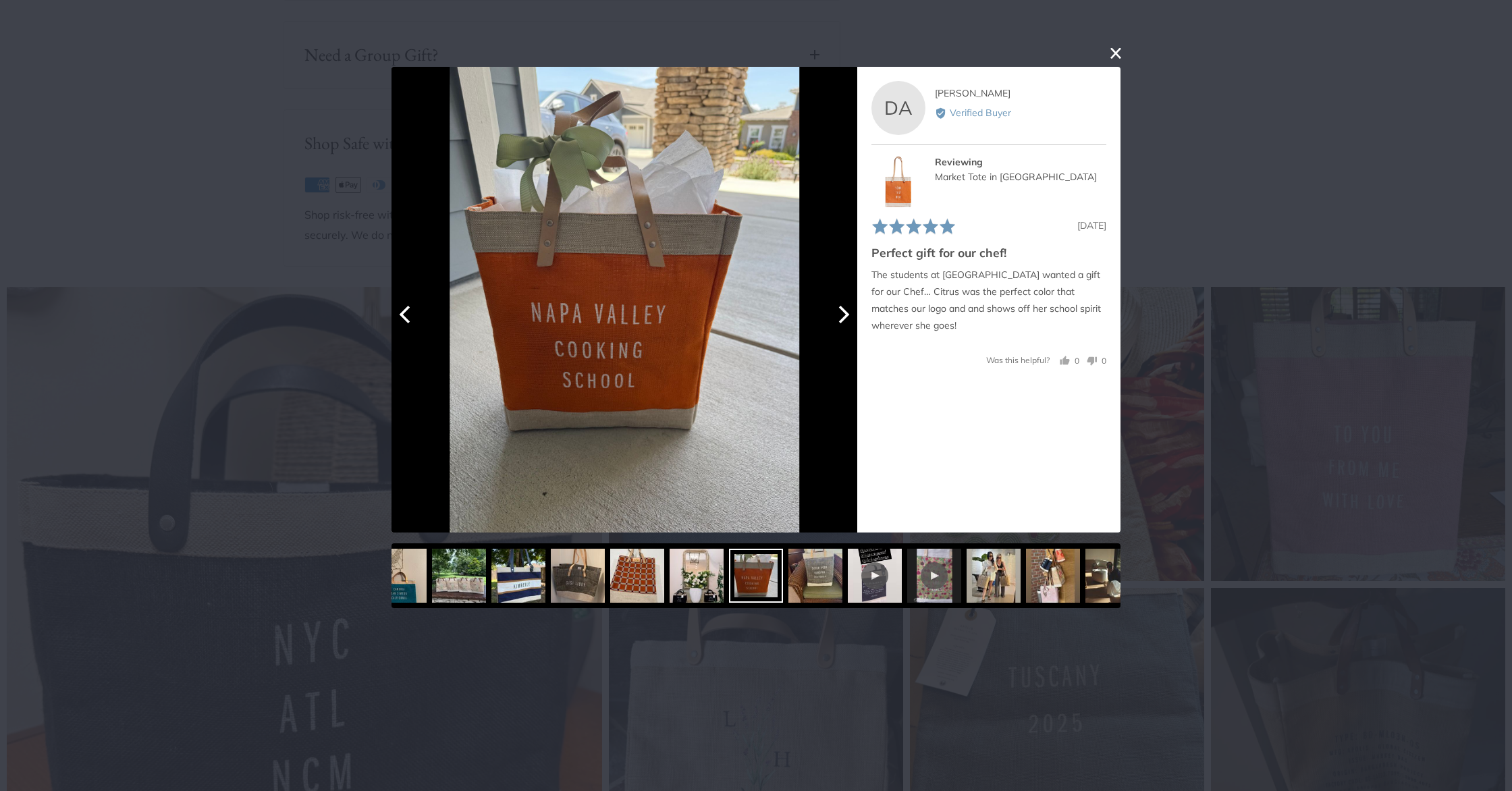
click at [845, 314] on icon "Next" at bounding box center [843, 314] width 18 height 18
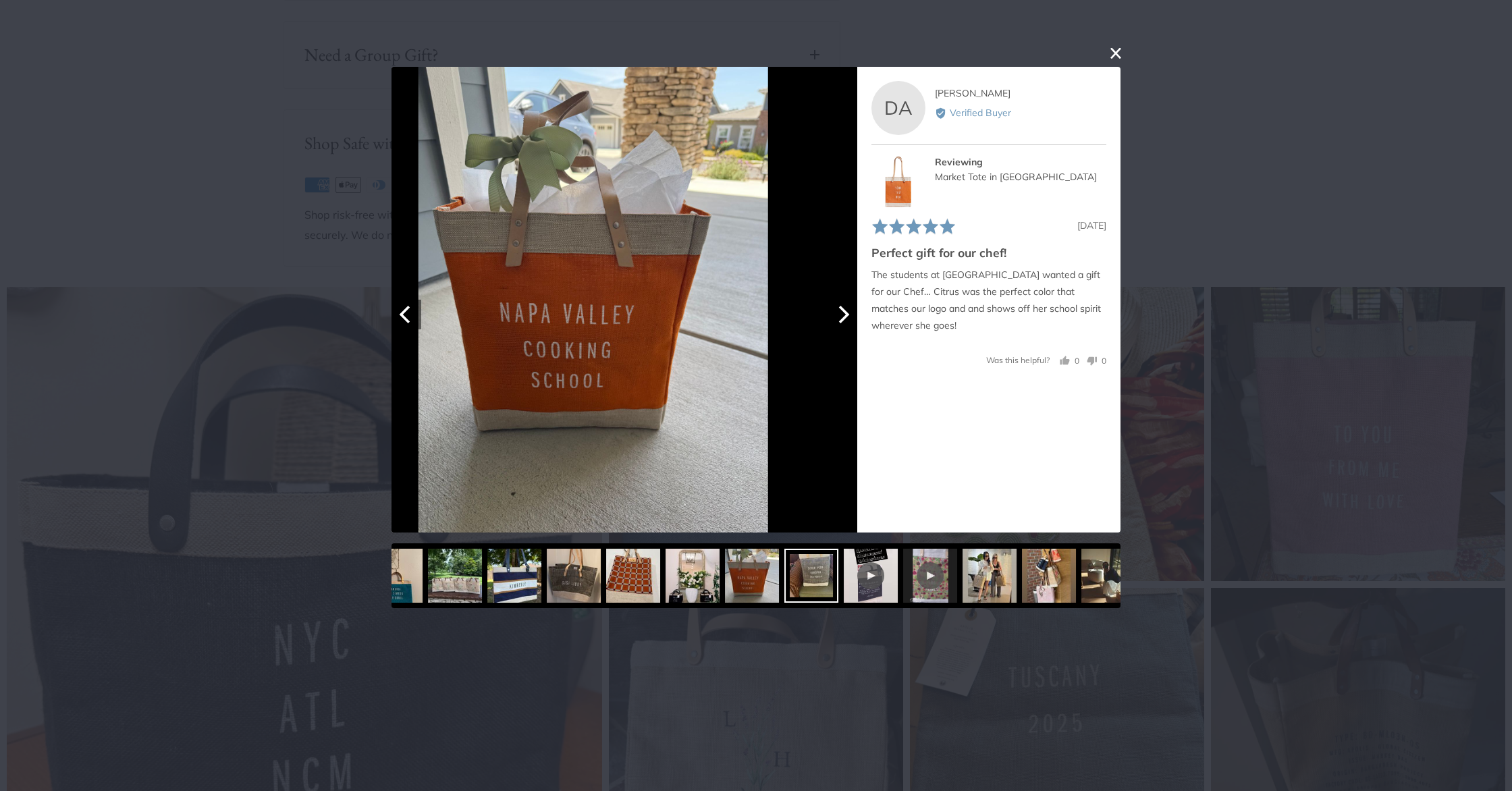
scroll to position [972, 0]
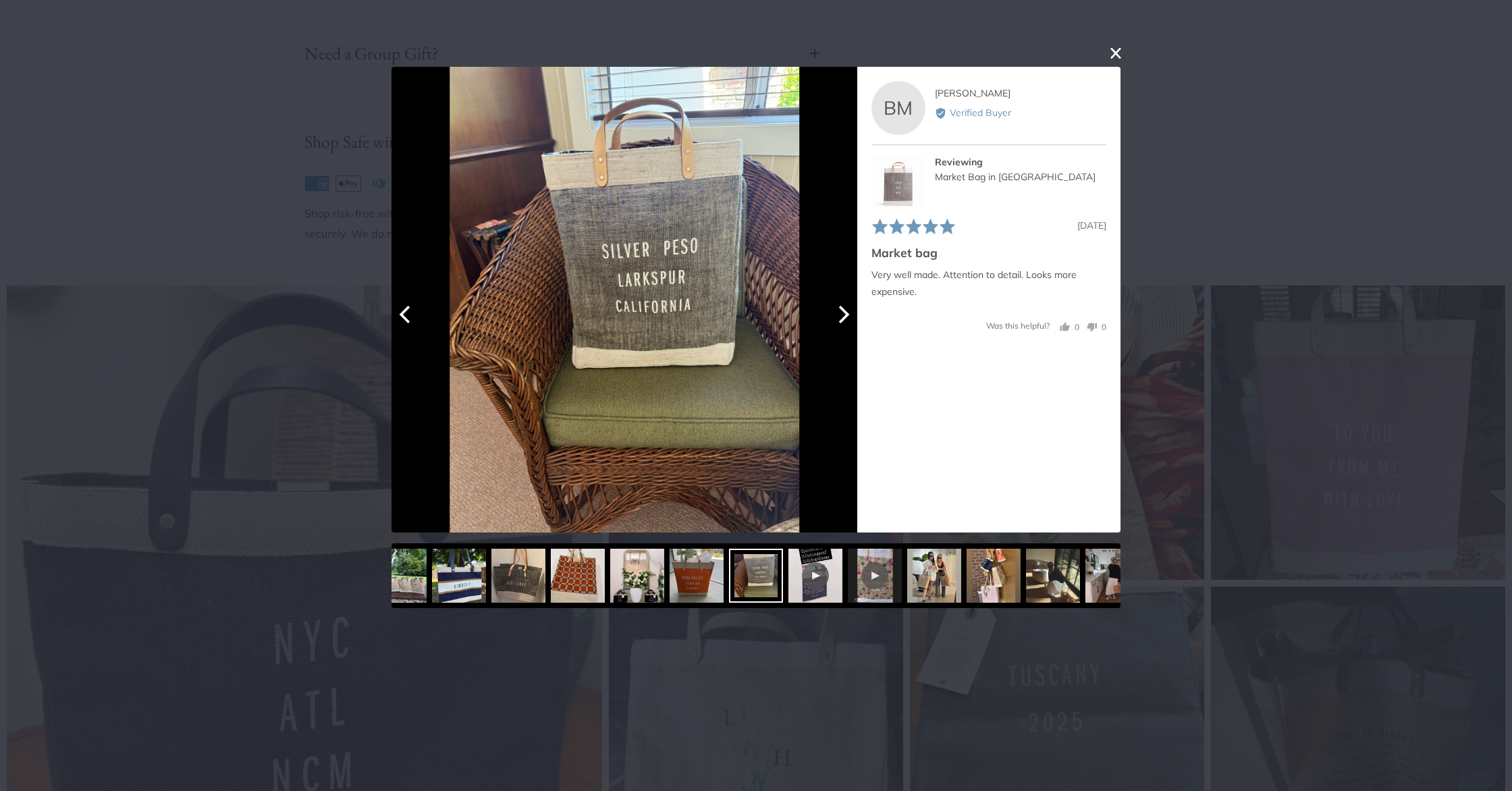
click at [845, 314] on icon "Next" at bounding box center [843, 314] width 18 height 18
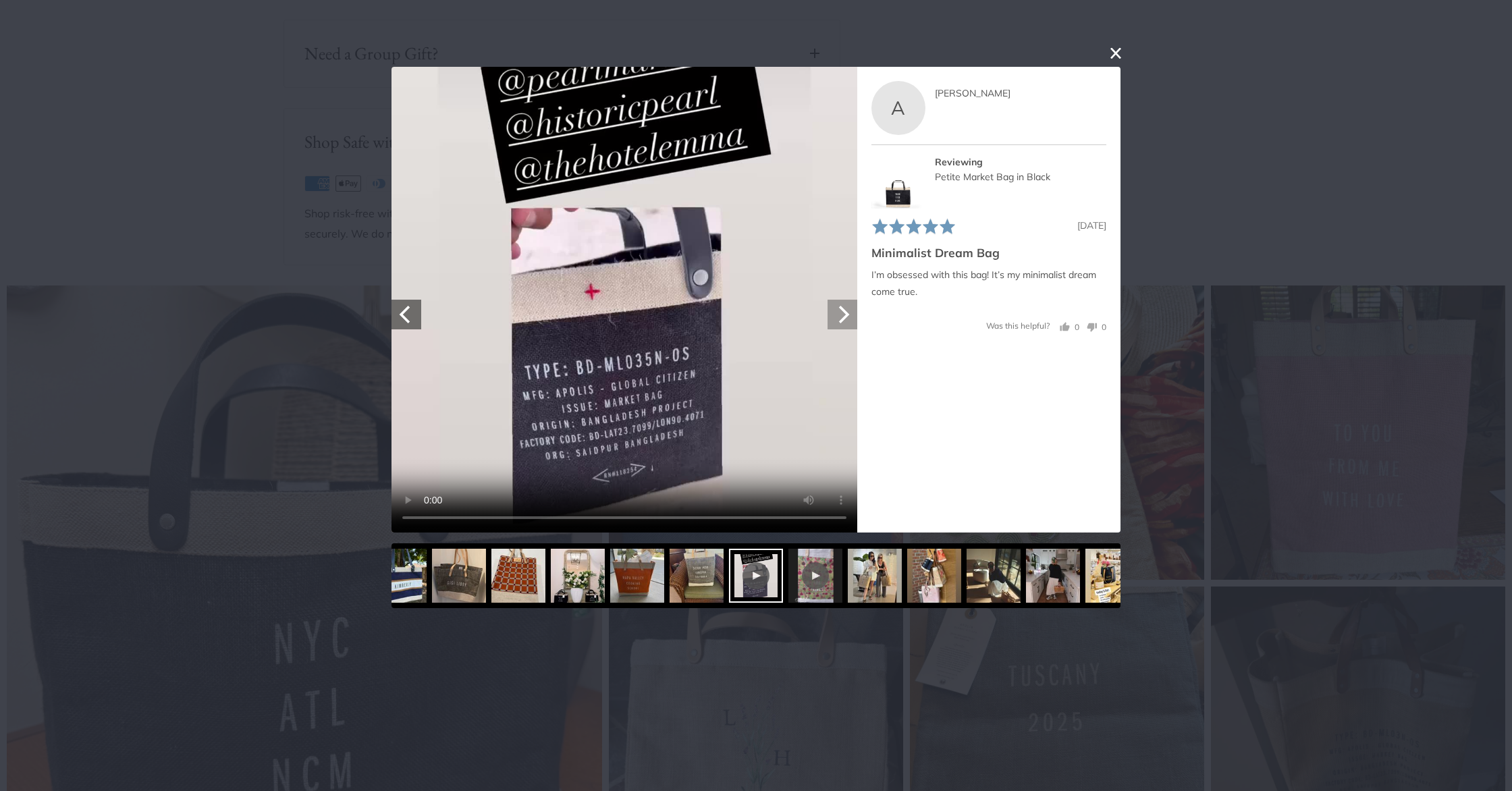
click at [845, 314] on icon "Next" at bounding box center [843, 314] width 18 height 18
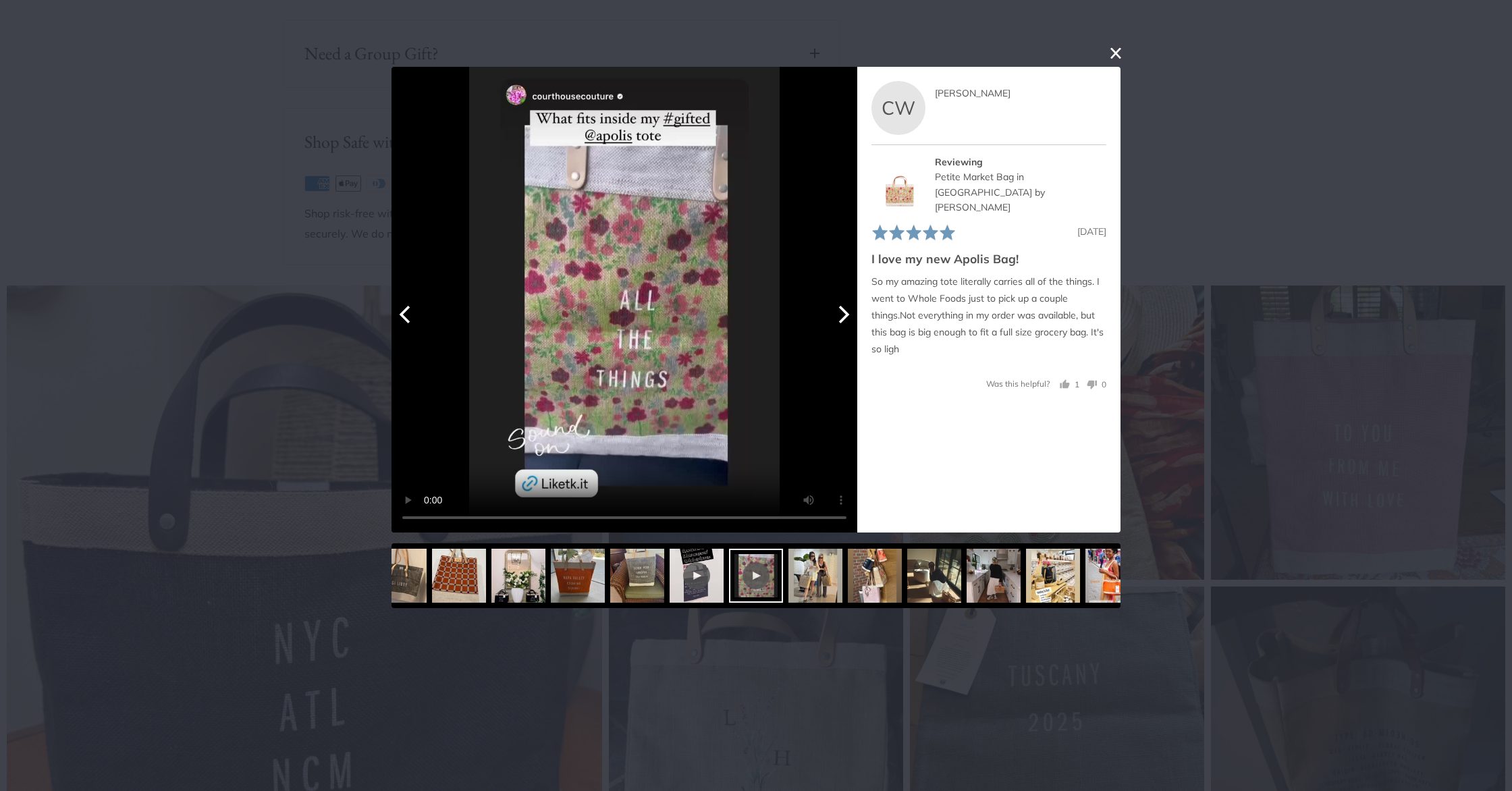
click at [845, 314] on icon "Next" at bounding box center [843, 314] width 18 height 18
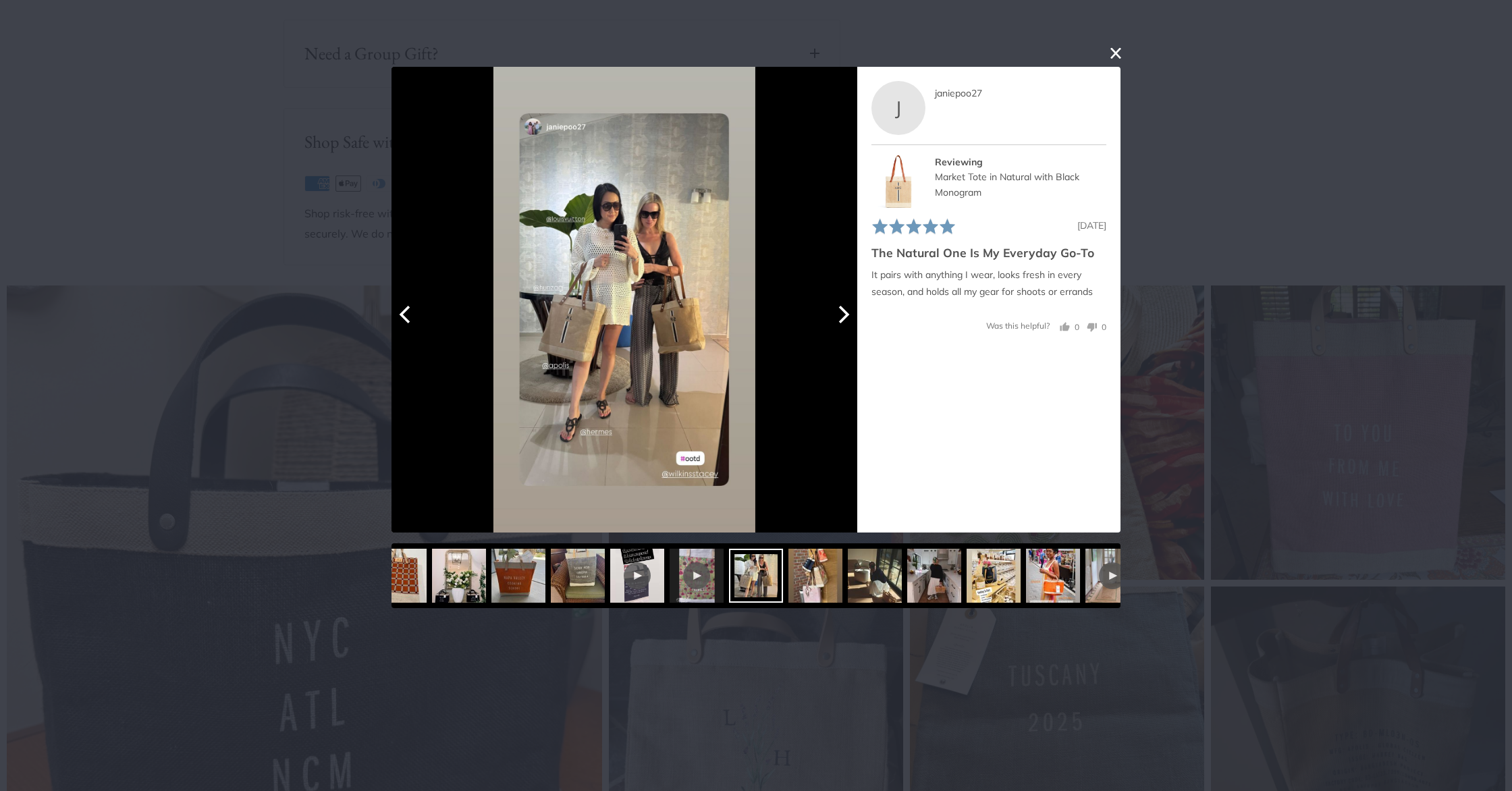
click at [845, 314] on icon "Next" at bounding box center [843, 314] width 18 height 18
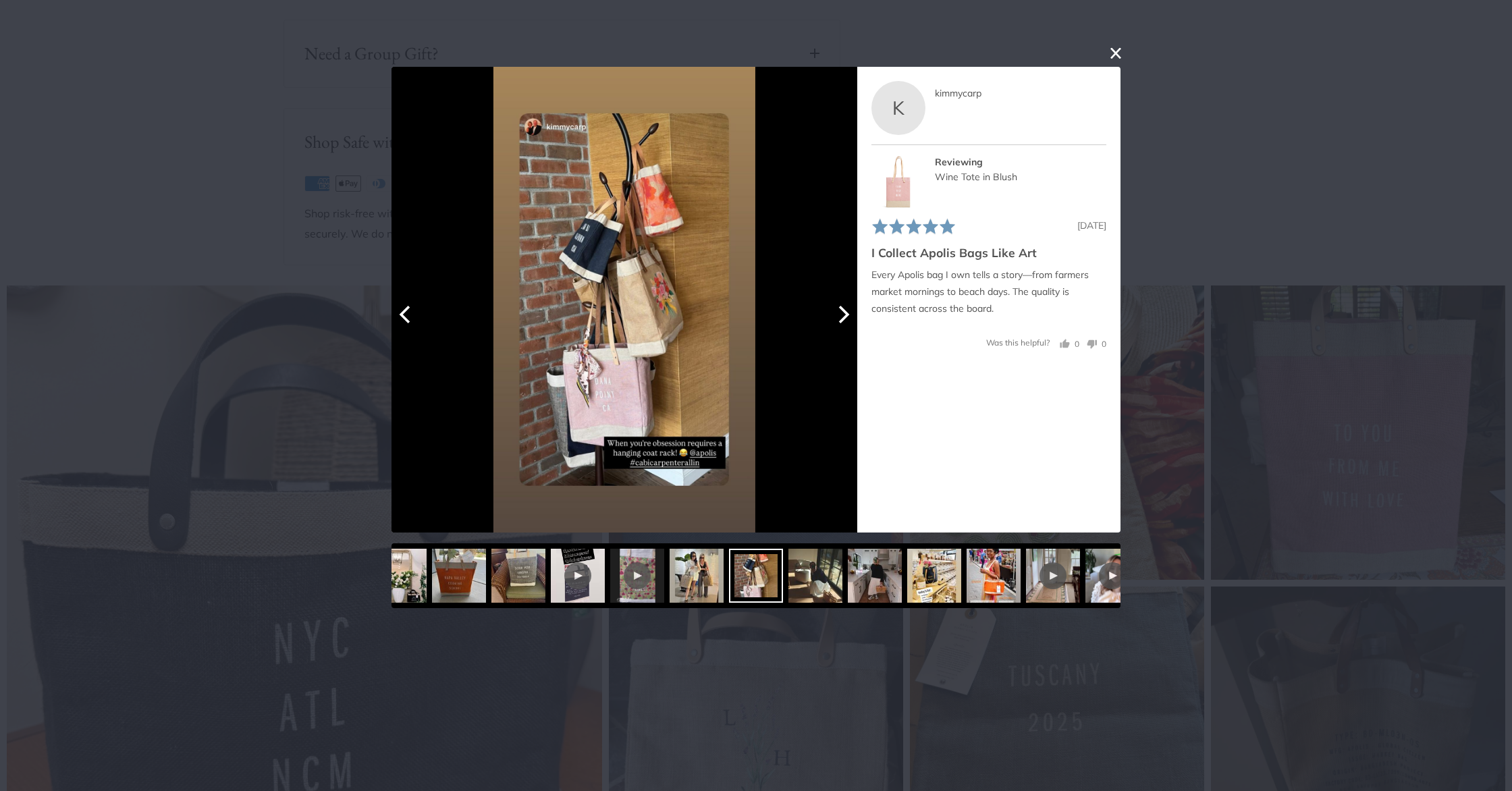
click at [845, 314] on icon "Next" at bounding box center [843, 314] width 18 height 18
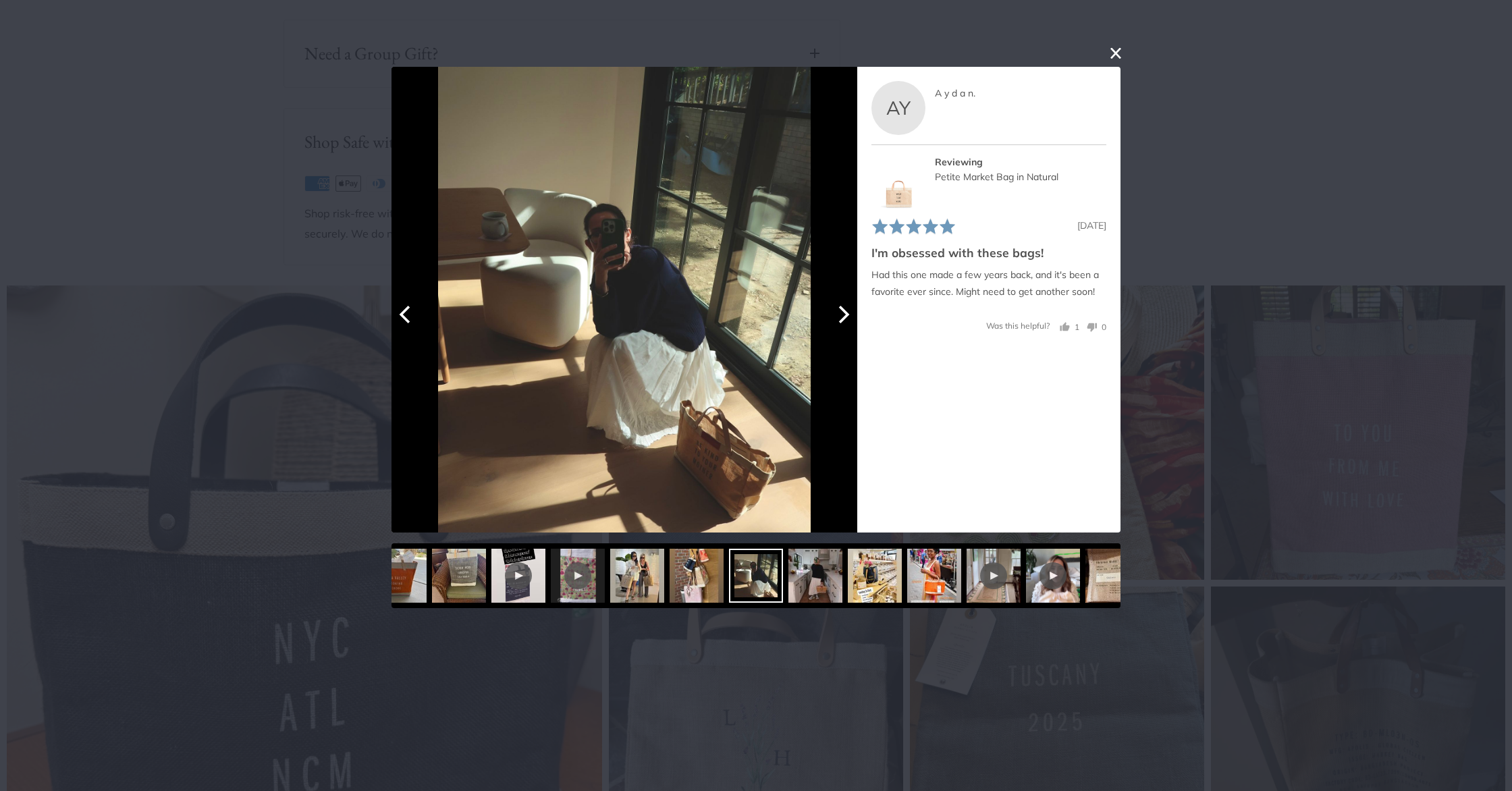
click at [845, 314] on icon "Next" at bounding box center [843, 314] width 18 height 18
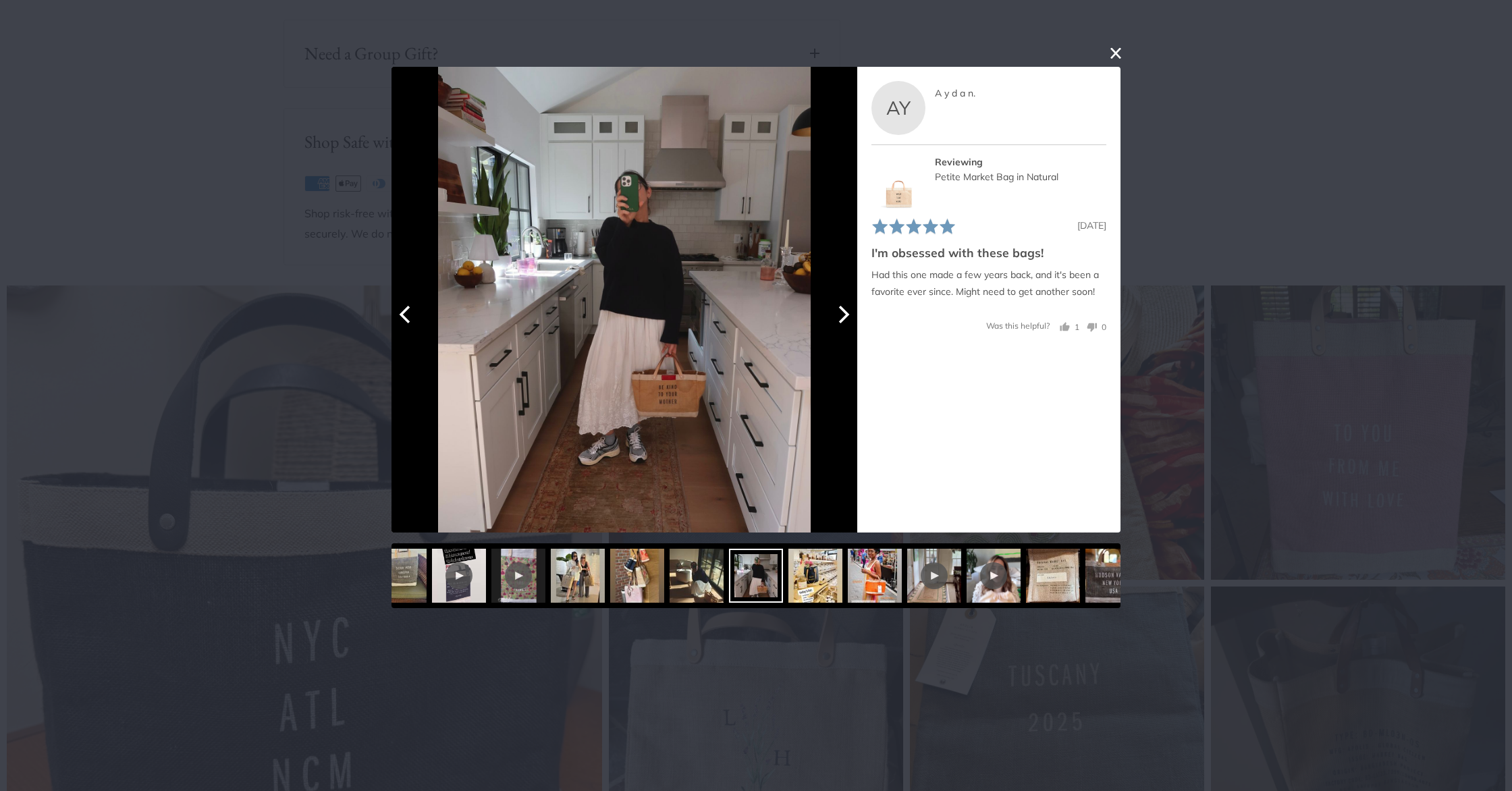
click at [845, 314] on icon "Next" at bounding box center [843, 314] width 18 height 18
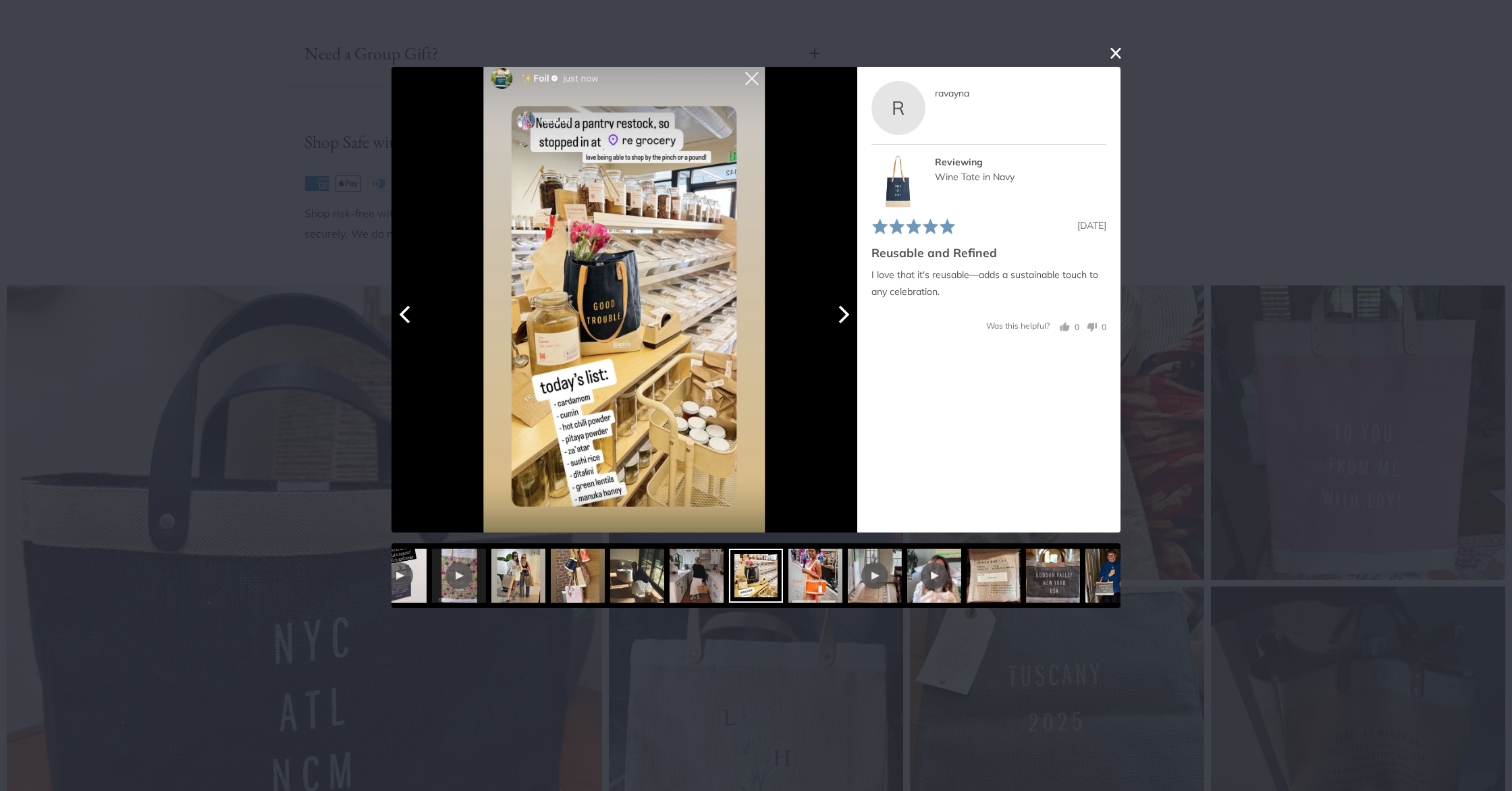
click at [845, 314] on icon "Next" at bounding box center [843, 314] width 18 height 18
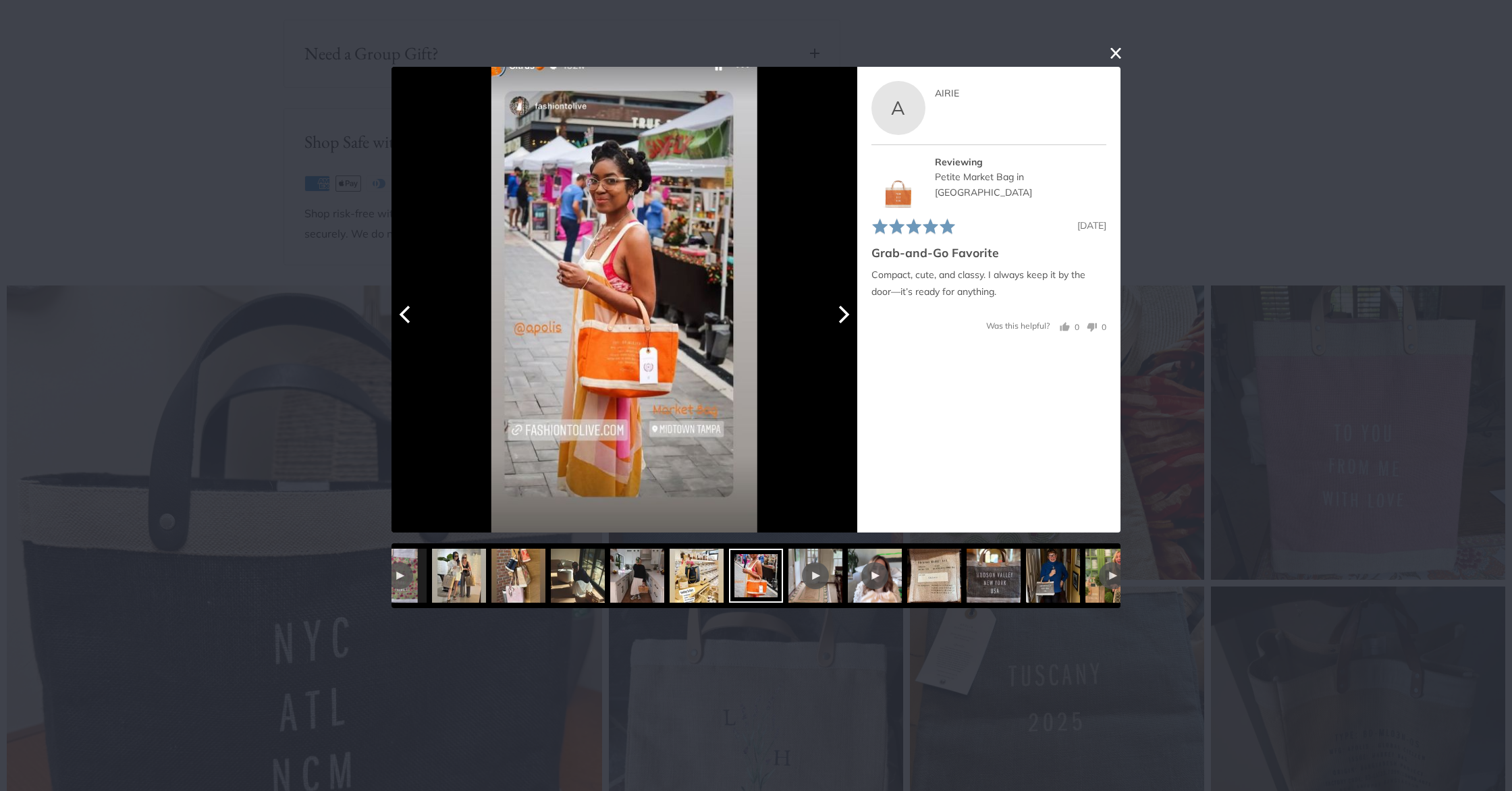
click at [845, 314] on icon "Next" at bounding box center [843, 314] width 18 height 18
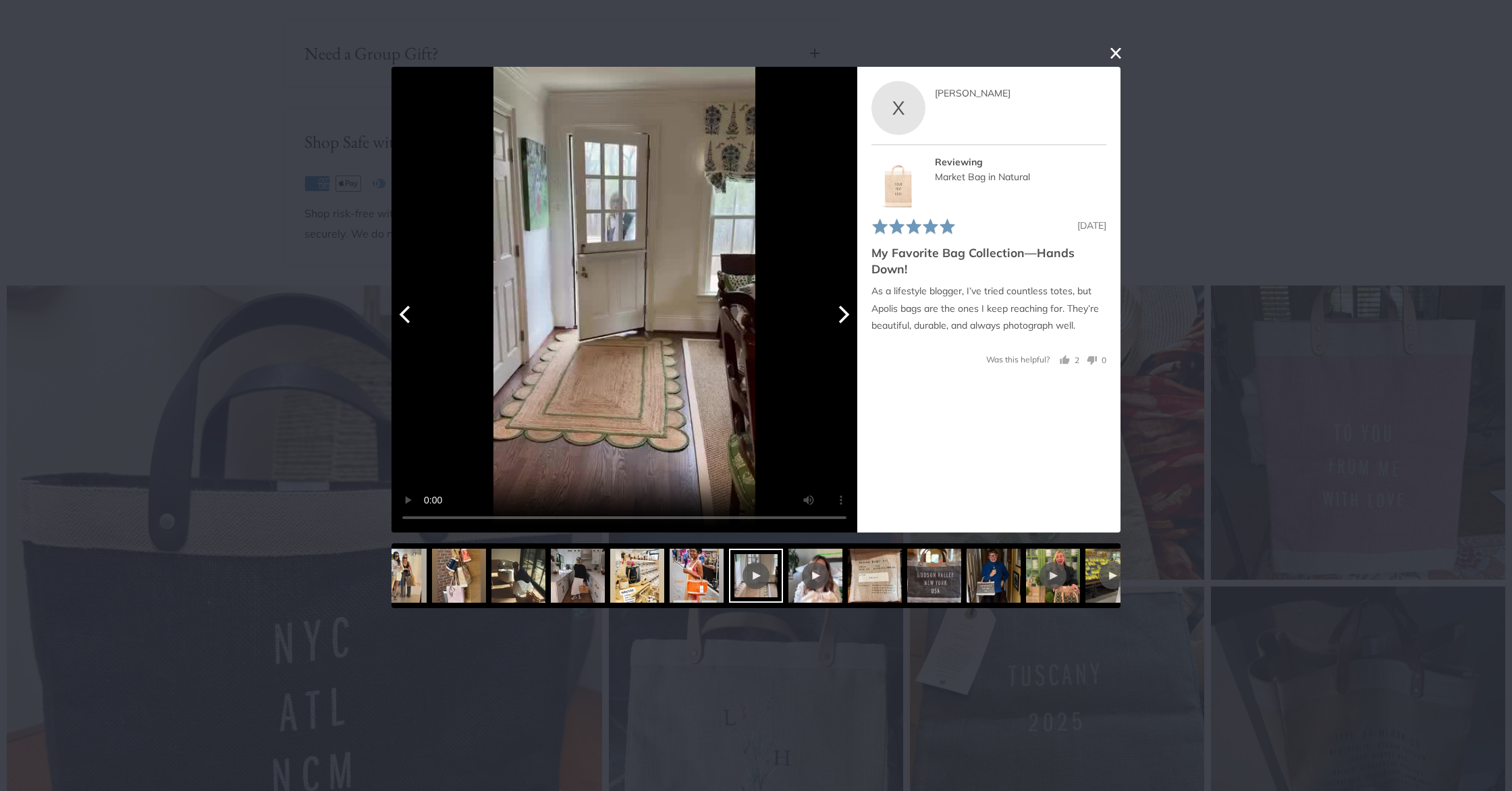
click at [845, 314] on icon "Next" at bounding box center [843, 314] width 18 height 18
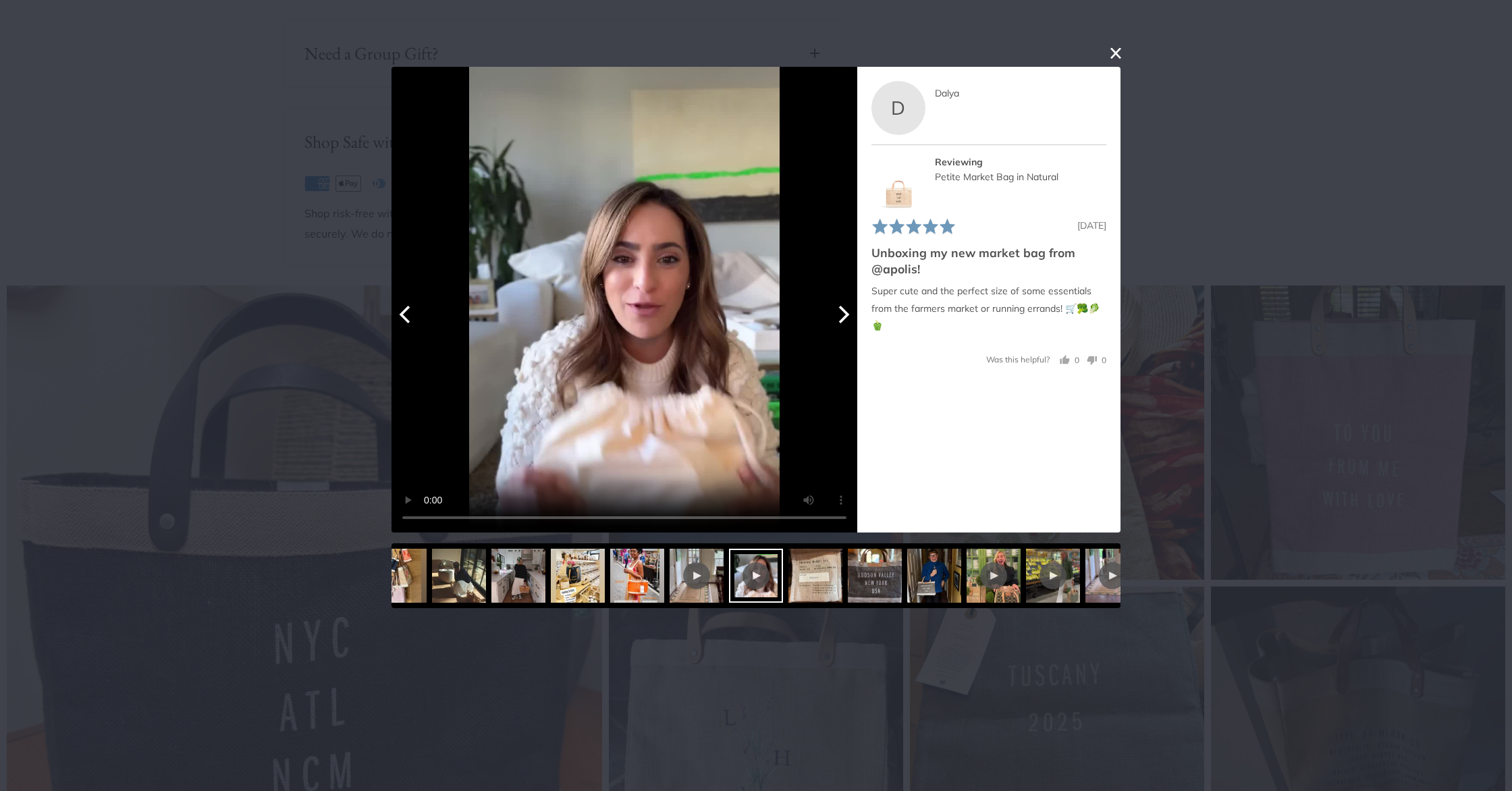
click at [845, 314] on icon "Next" at bounding box center [843, 314] width 18 height 18
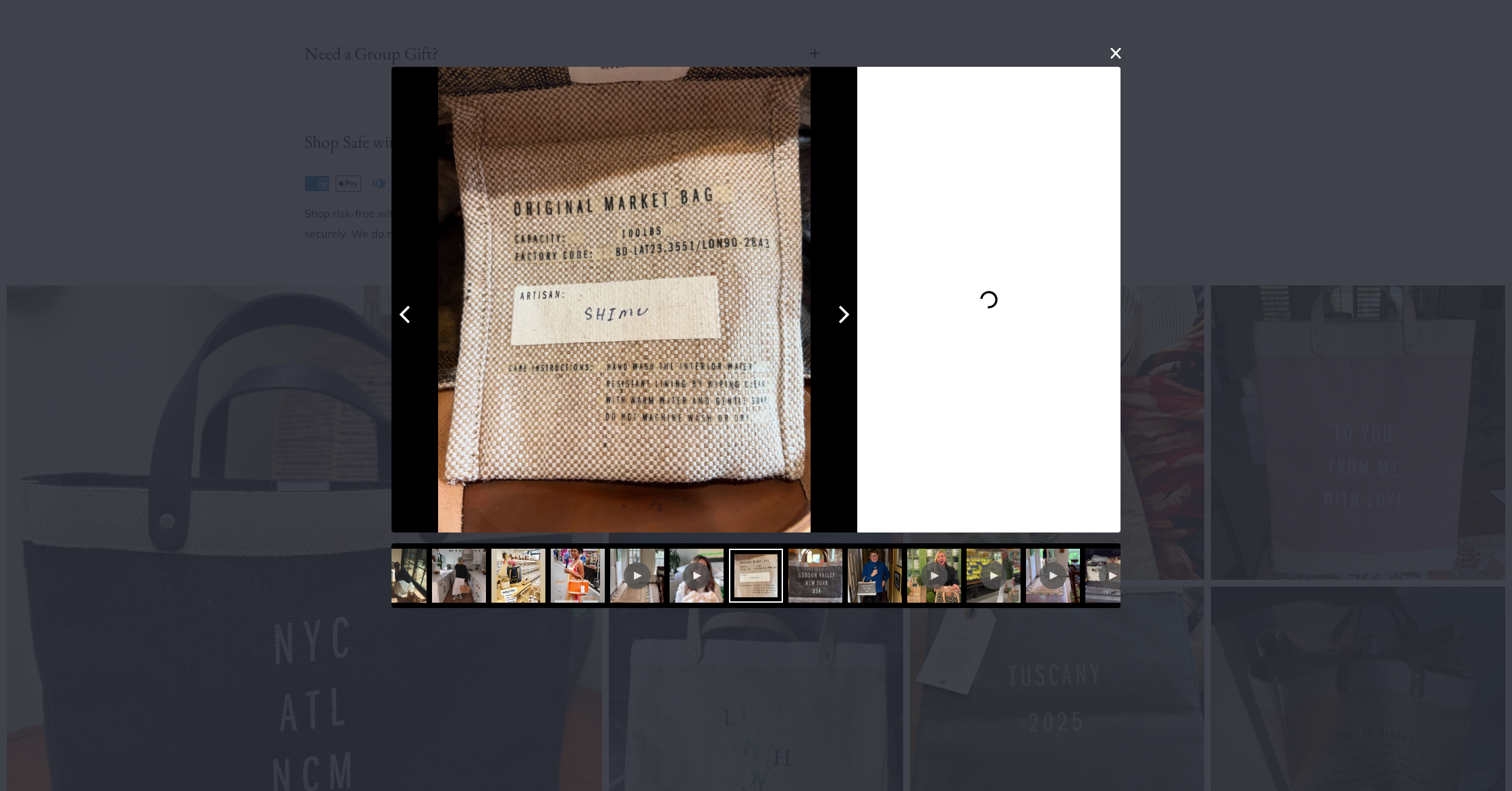
click at [845, 314] on icon "Next" at bounding box center [843, 314] width 18 height 18
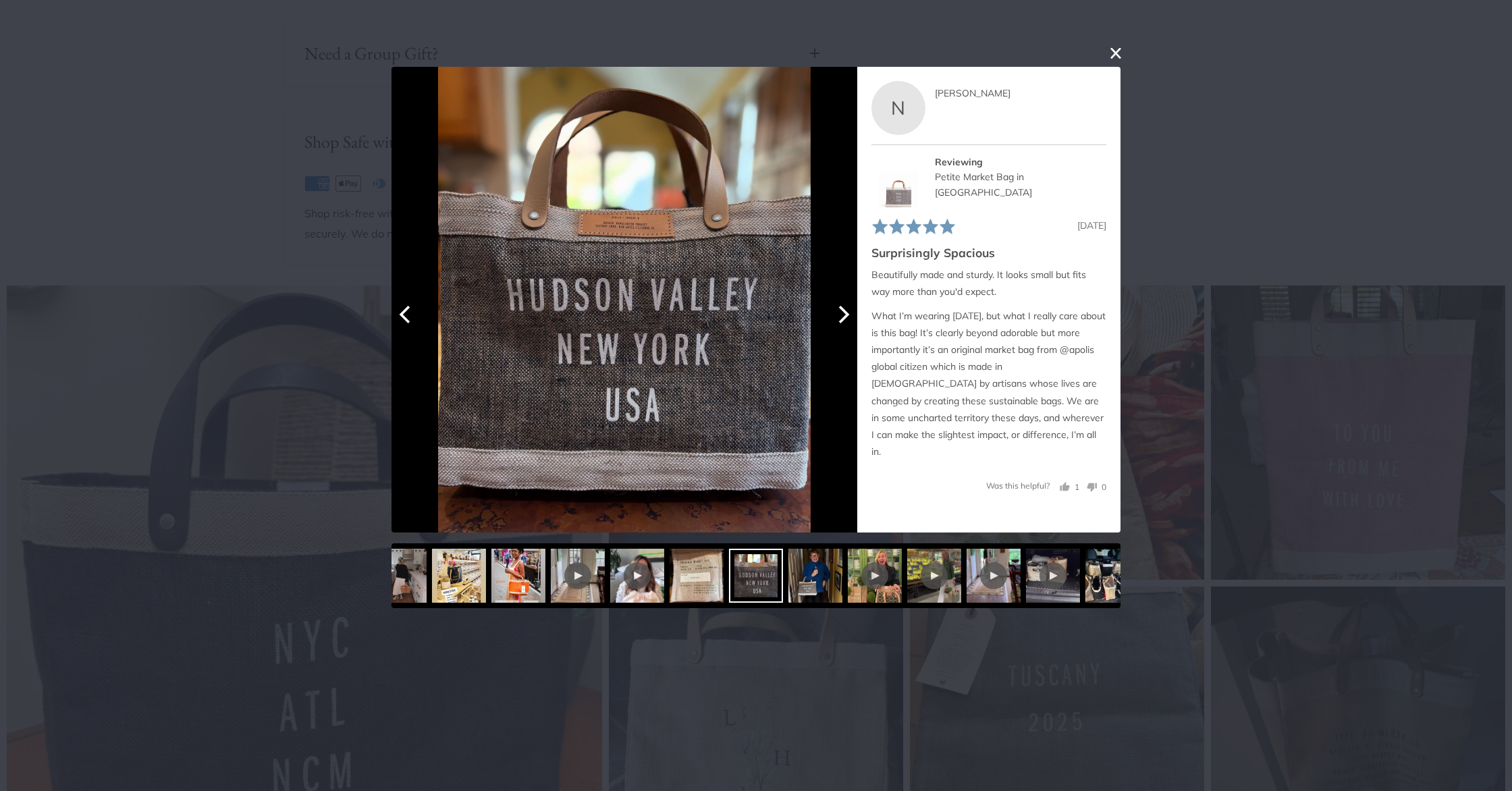
click at [845, 314] on icon "Next" at bounding box center [843, 314] width 18 height 18
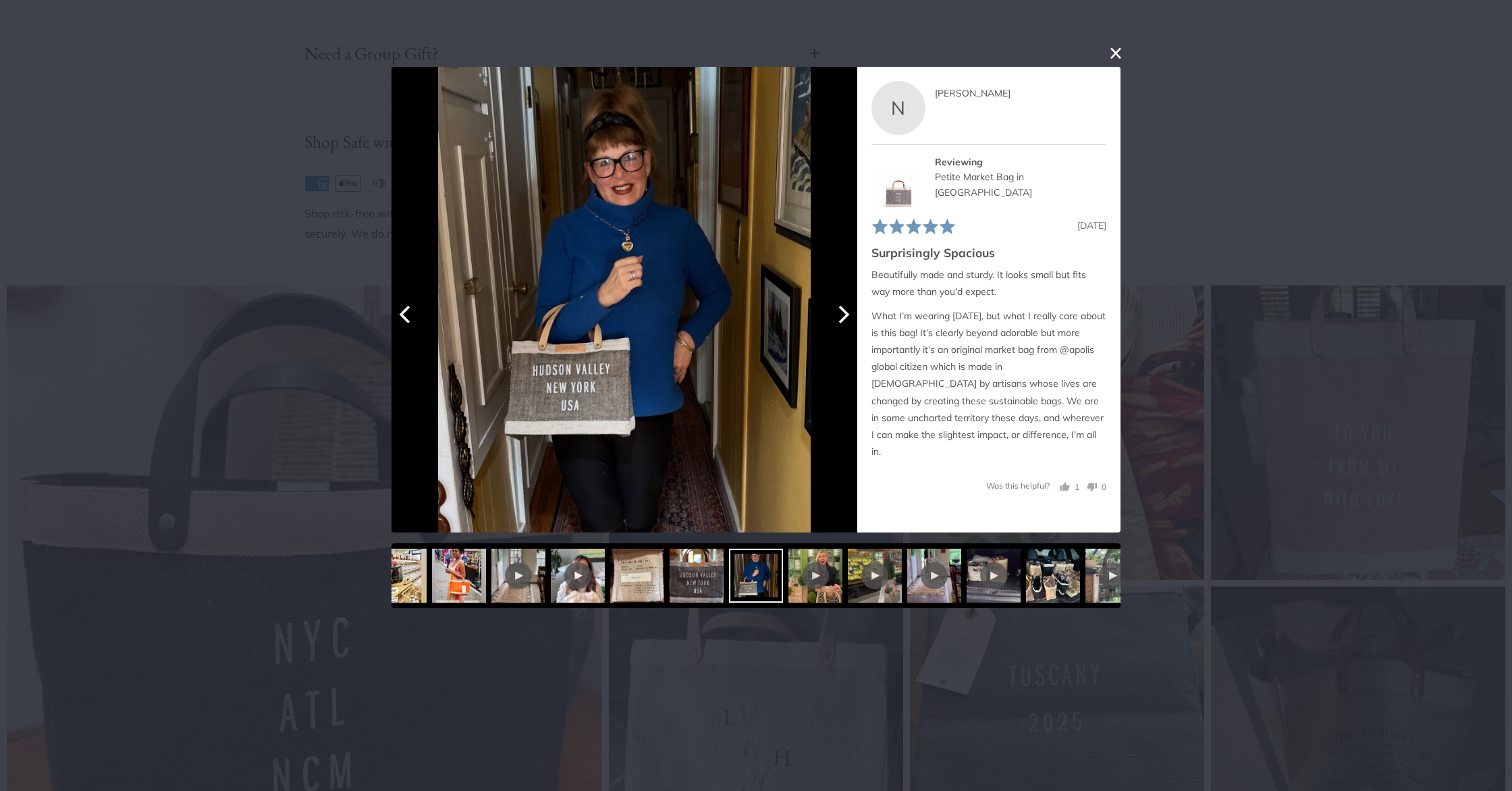
click at [845, 314] on icon "Next" at bounding box center [843, 314] width 18 height 18
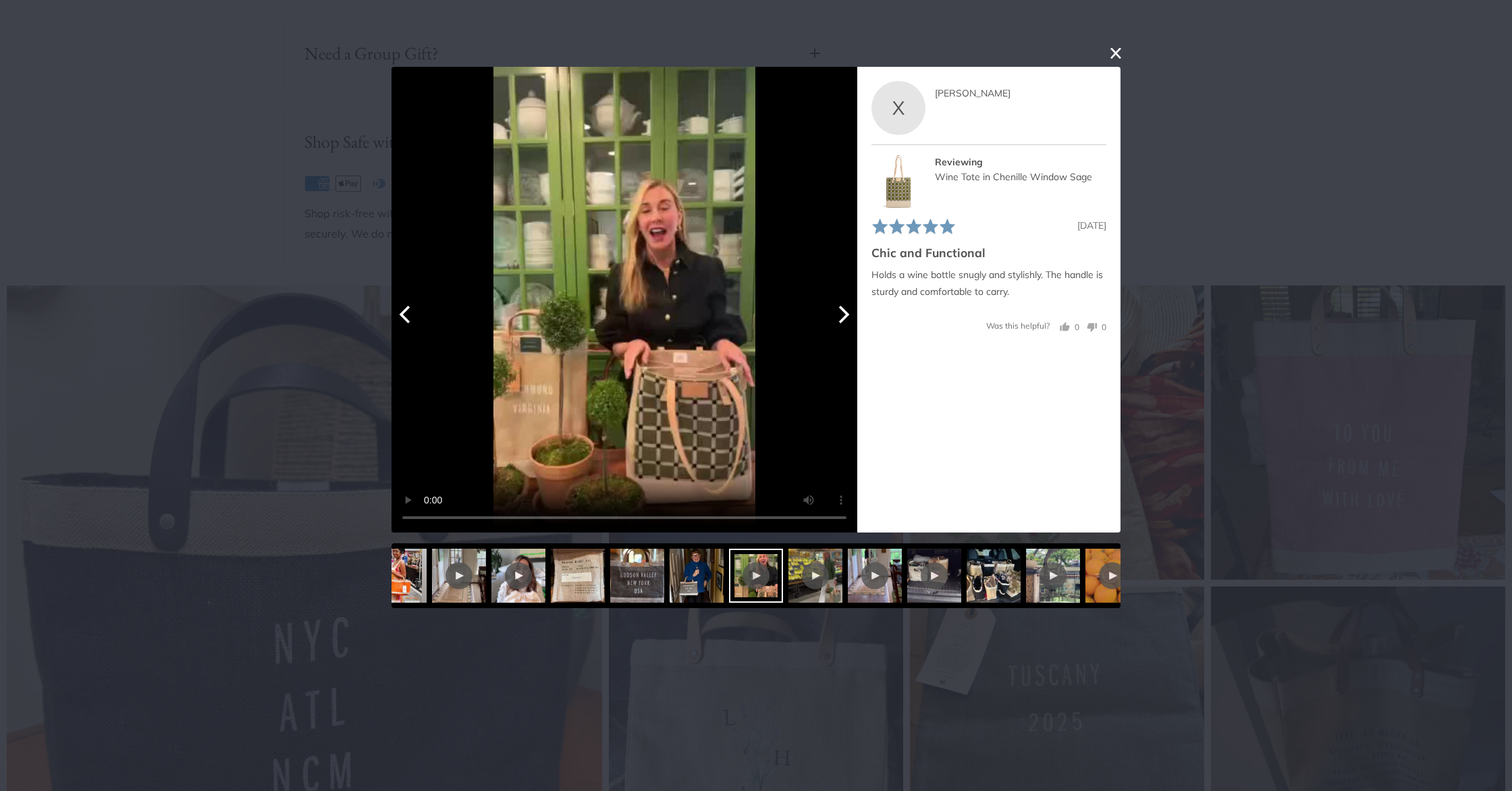
click at [845, 314] on icon "Next" at bounding box center [843, 314] width 18 height 18
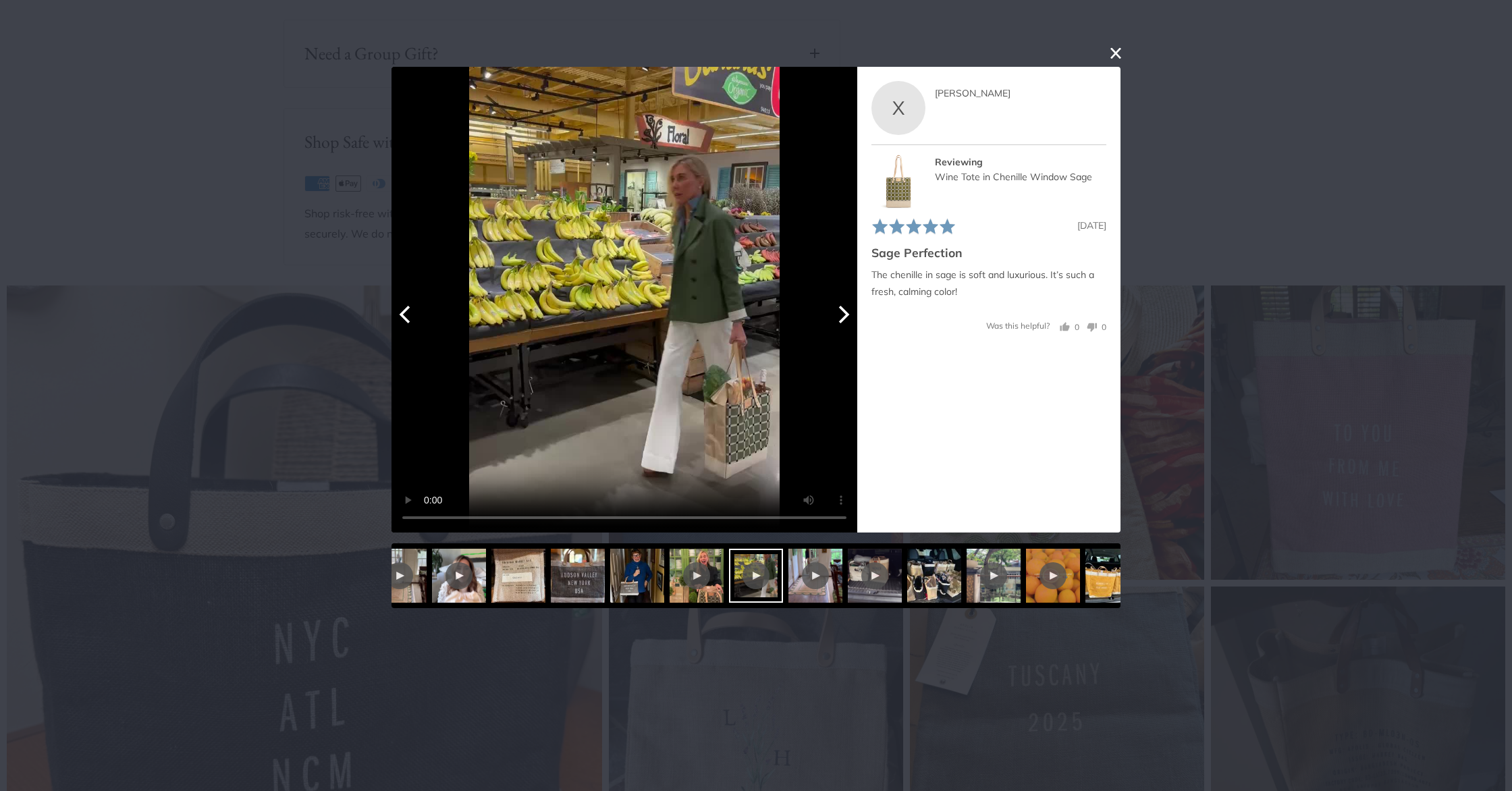
click at [845, 314] on icon "Next" at bounding box center [843, 314] width 18 height 18
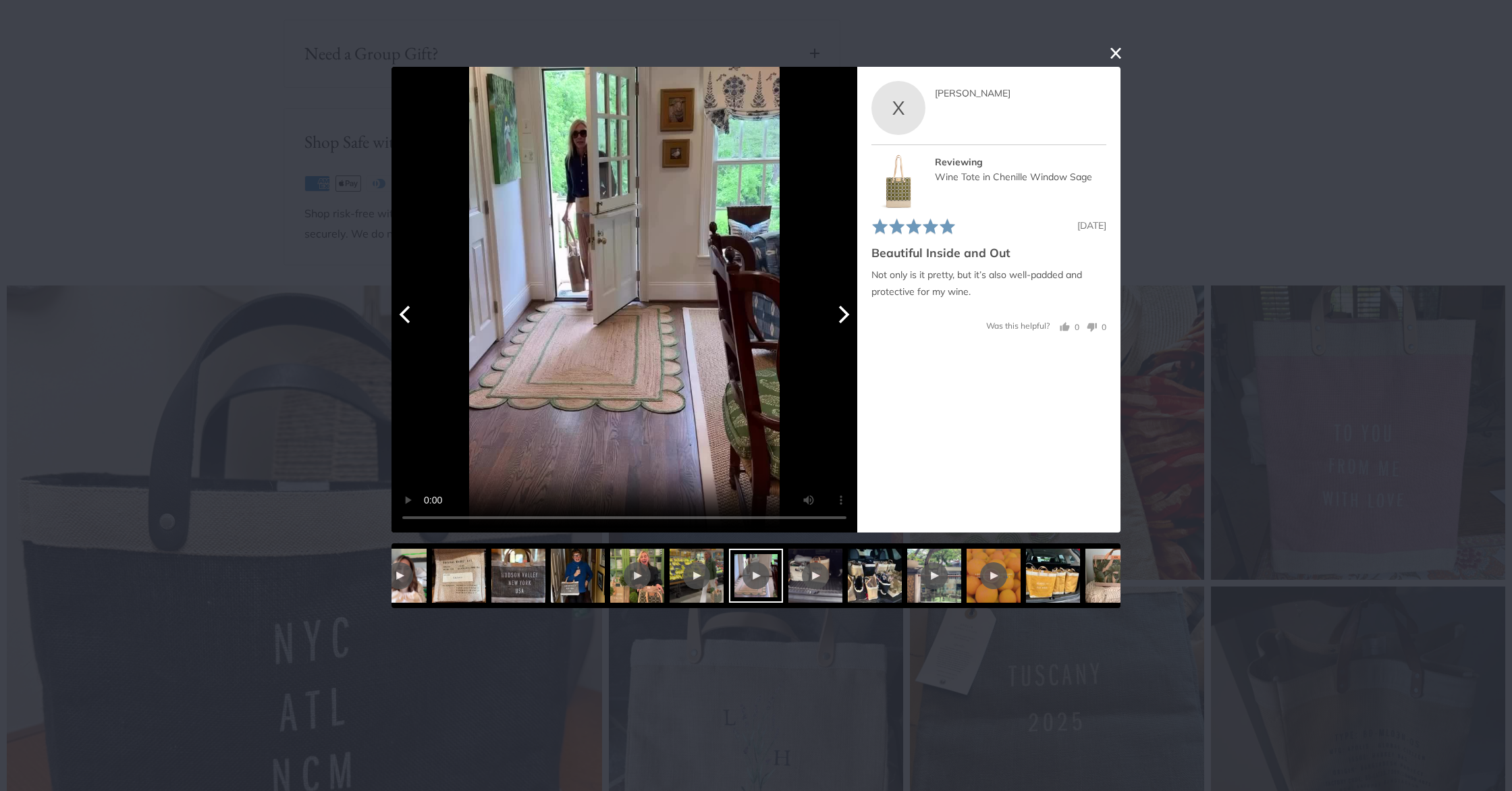
click at [403, 317] on icon "Previous" at bounding box center [404, 314] width 11 height 18
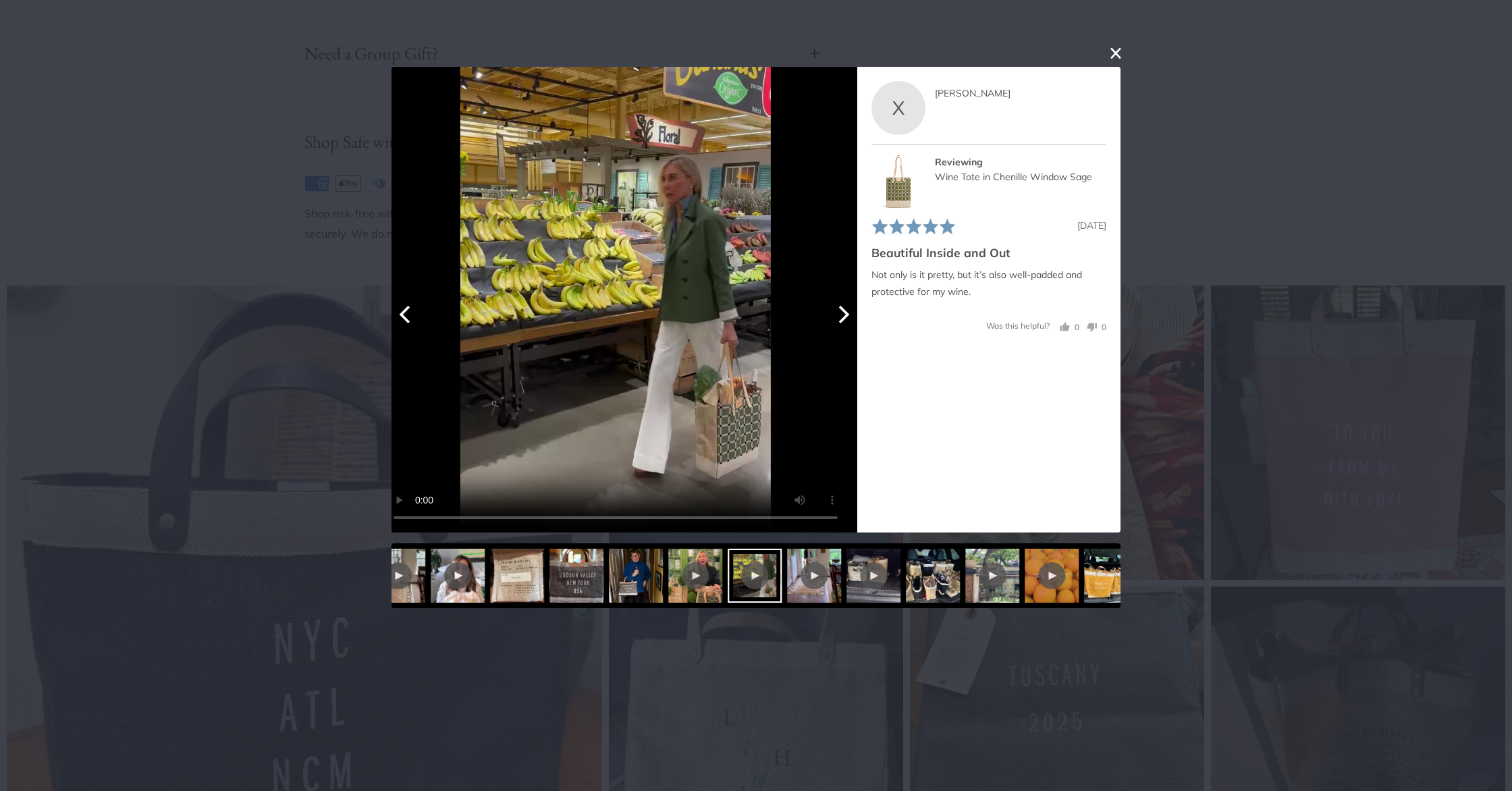
click at [403, 317] on icon "Previous" at bounding box center [404, 314] width 11 height 18
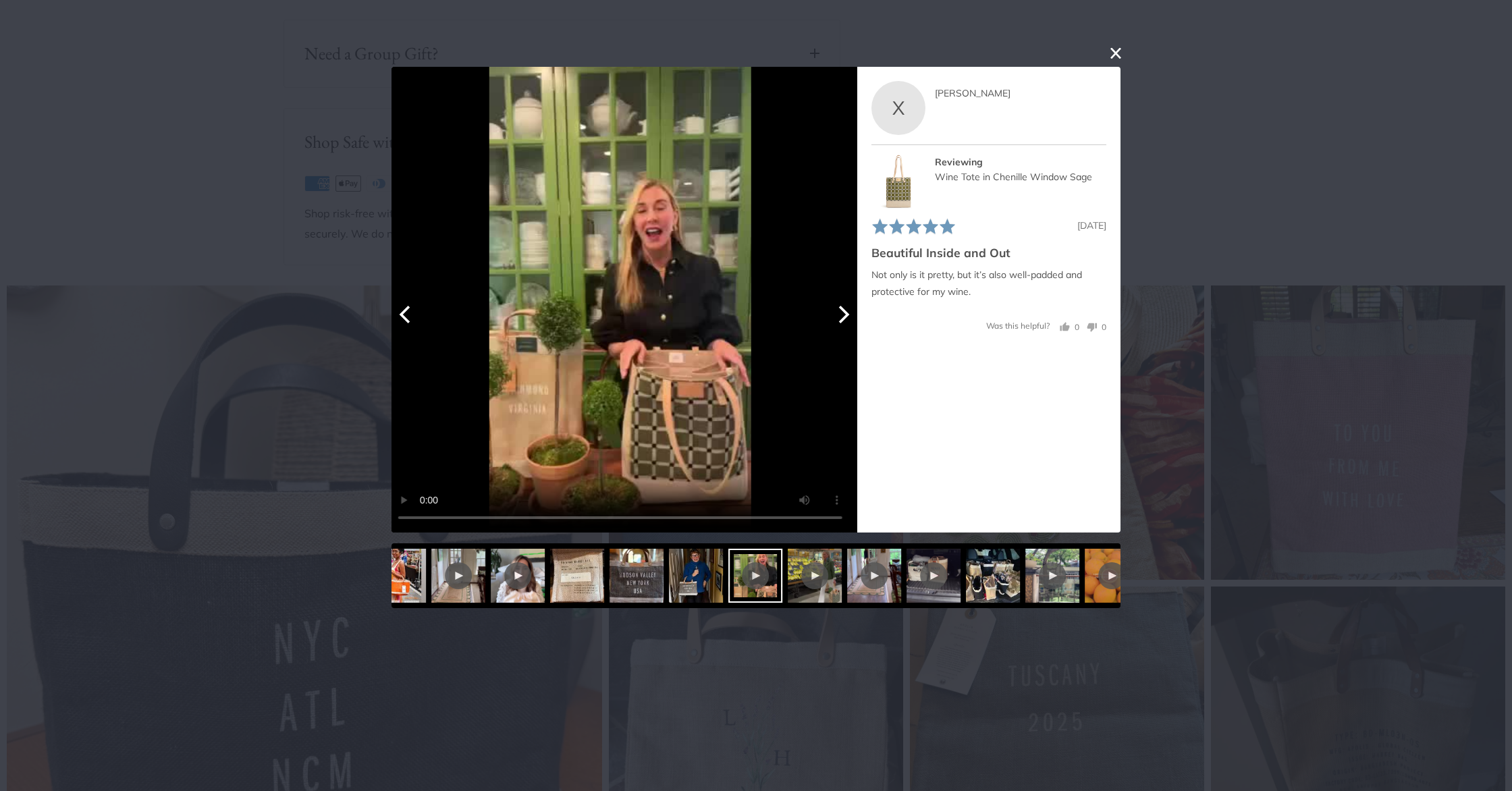
click at [403, 317] on icon "Previous" at bounding box center [404, 314] width 11 height 18
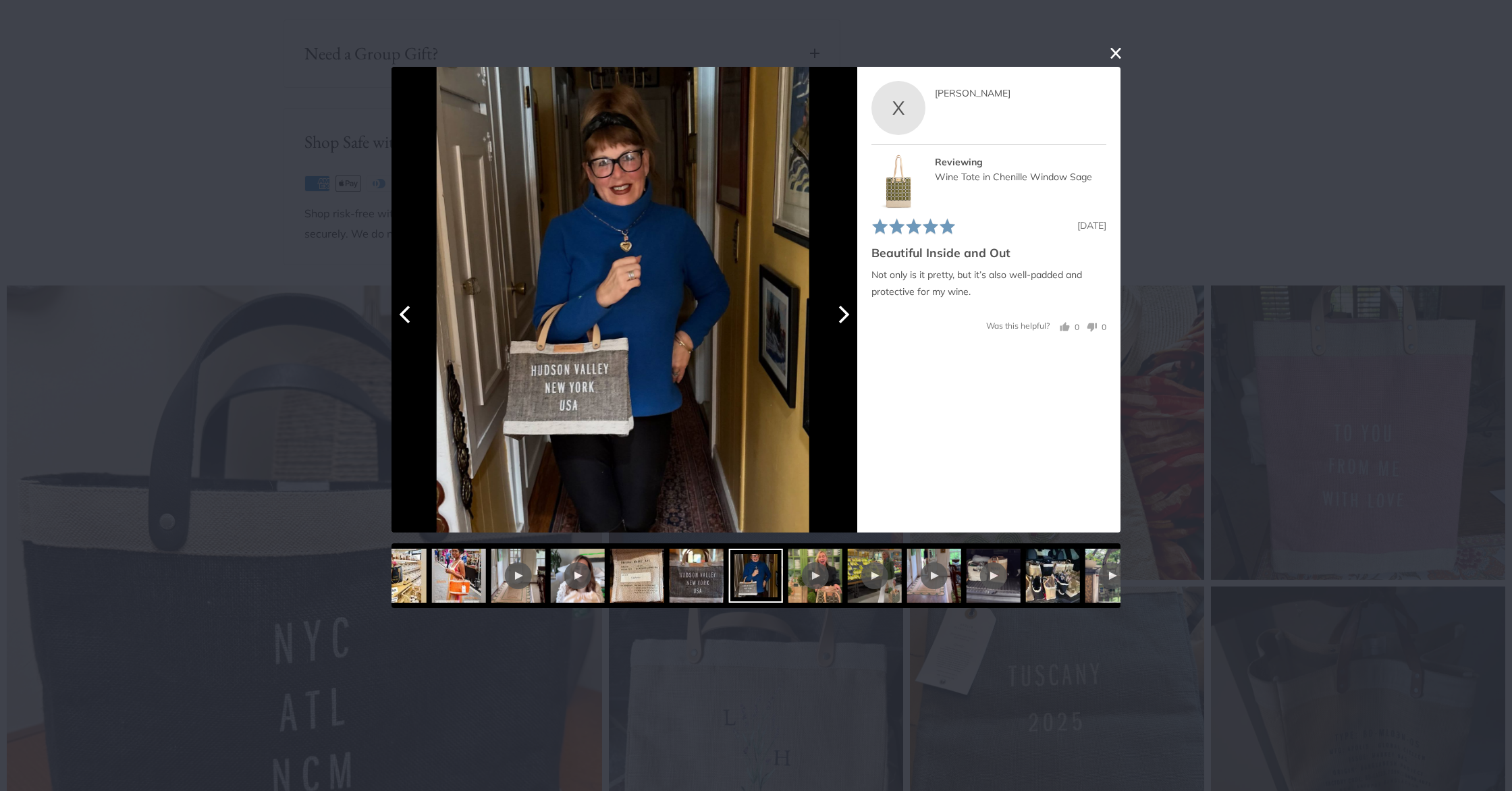
click at [403, 317] on icon "Previous" at bounding box center [404, 314] width 11 height 18
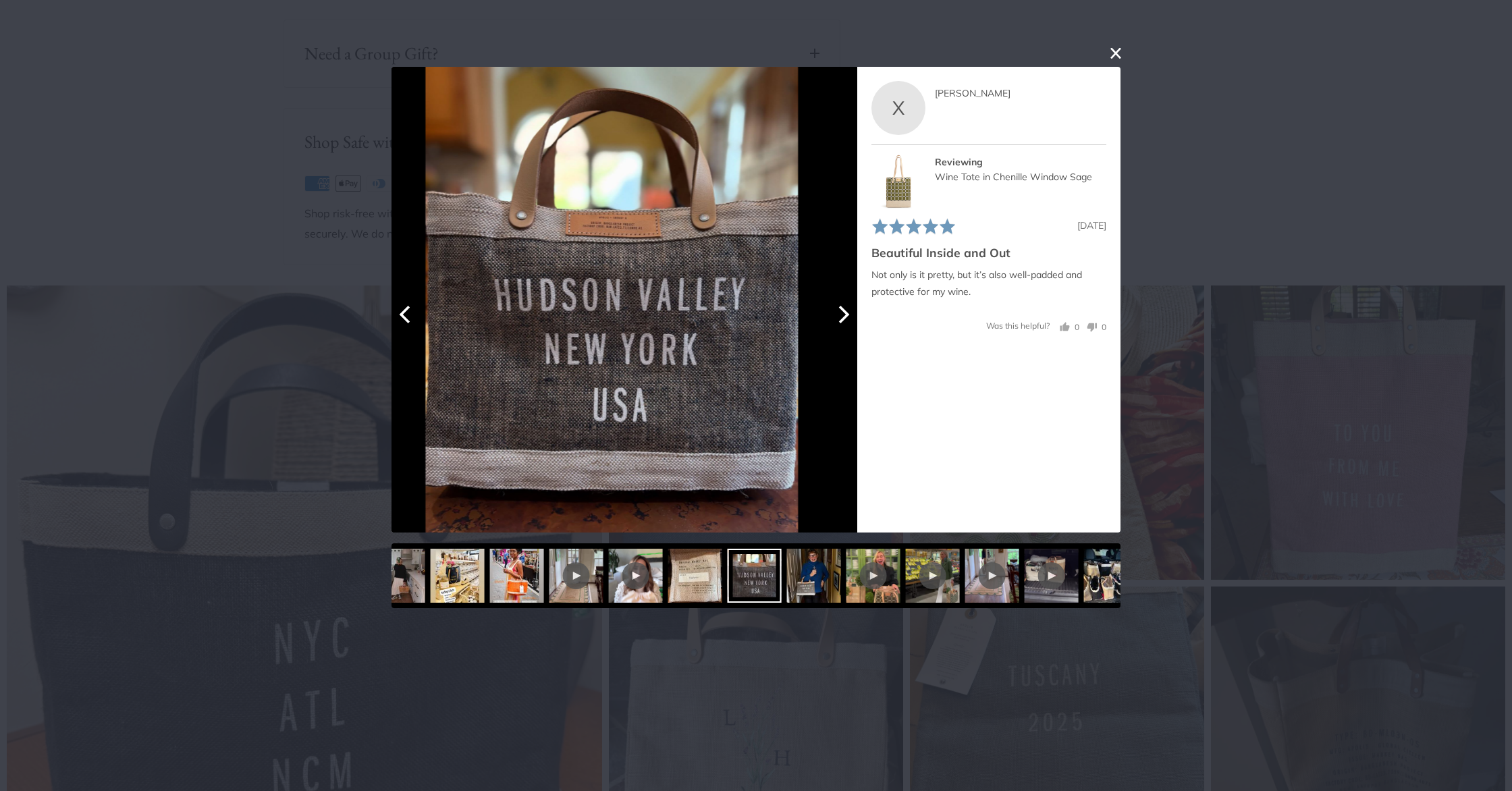
click at [403, 317] on icon "Previous" at bounding box center [404, 314] width 11 height 18
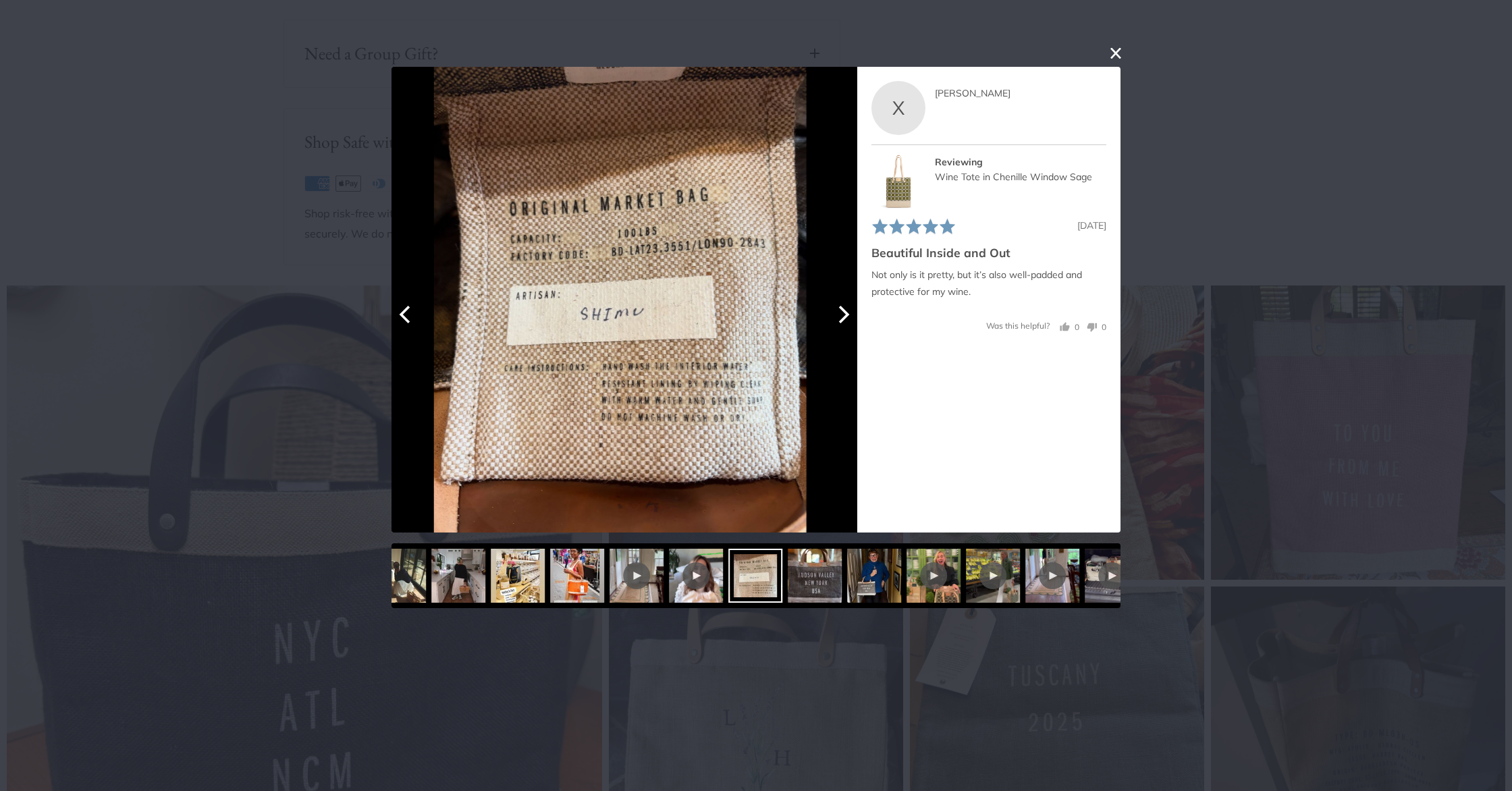
click at [403, 317] on icon "Previous" at bounding box center [404, 314] width 11 height 18
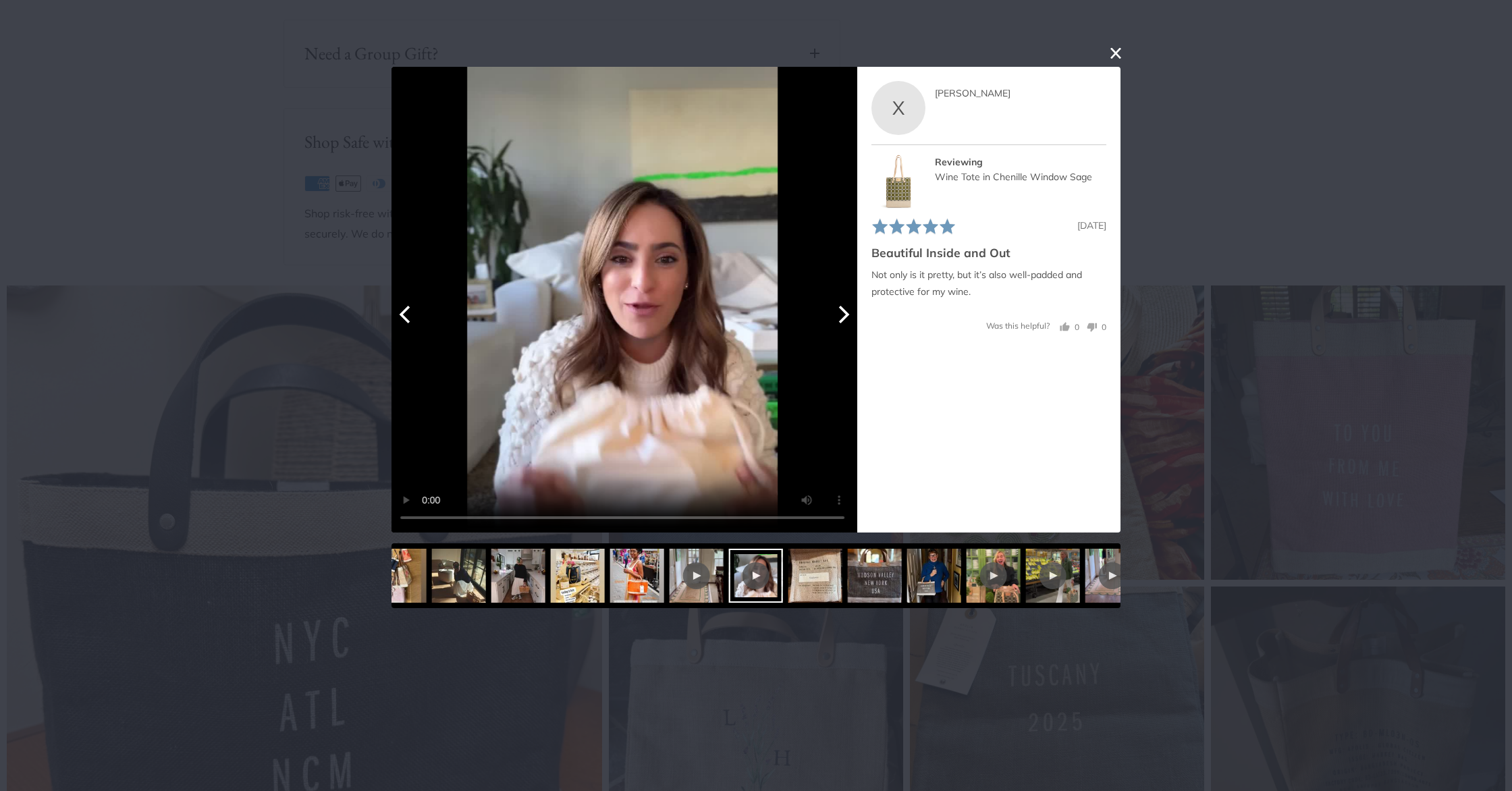
click at [403, 317] on icon "Previous" at bounding box center [404, 314] width 11 height 18
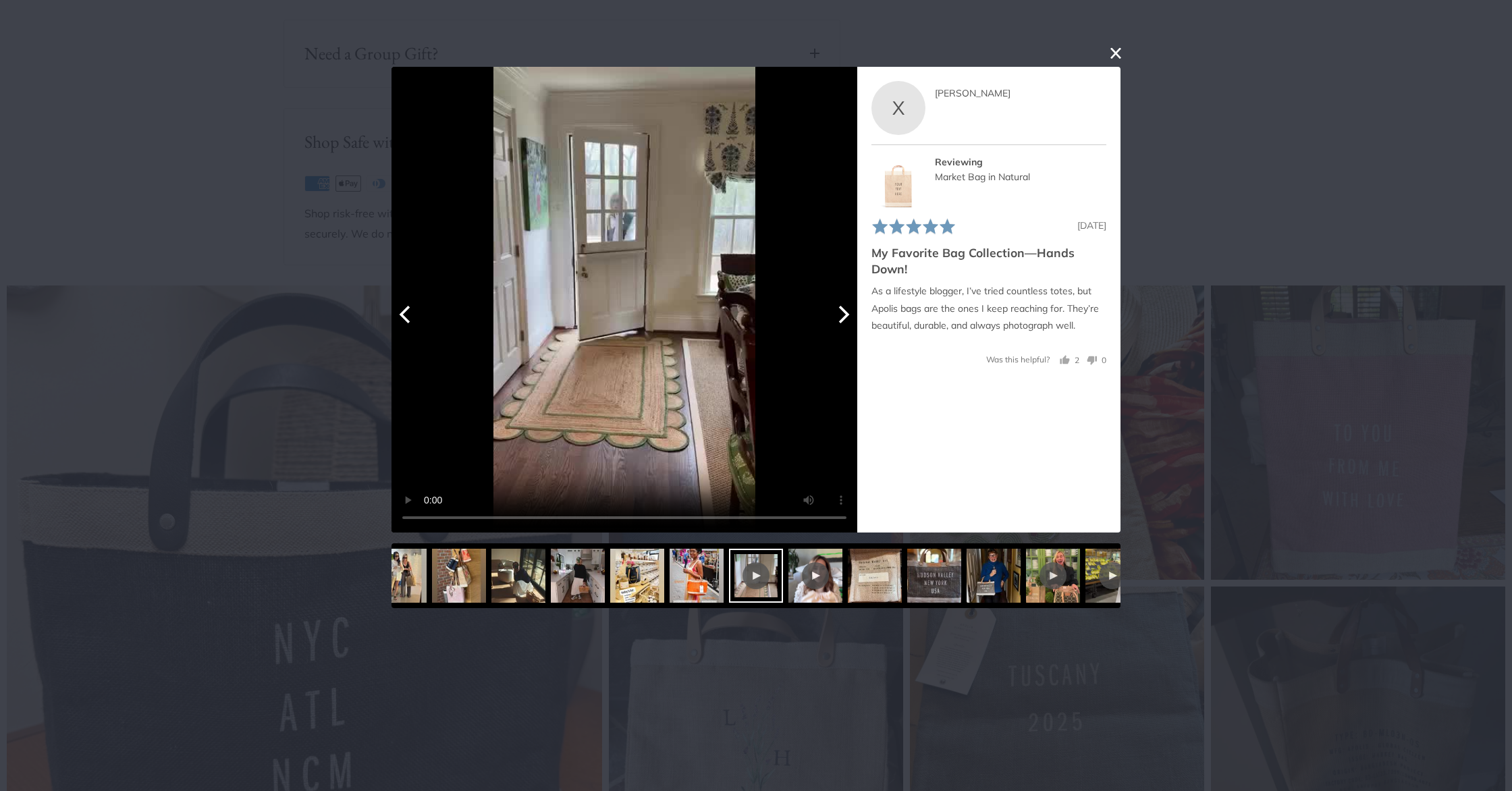
click at [840, 318] on icon "Next" at bounding box center [843, 314] width 18 height 18
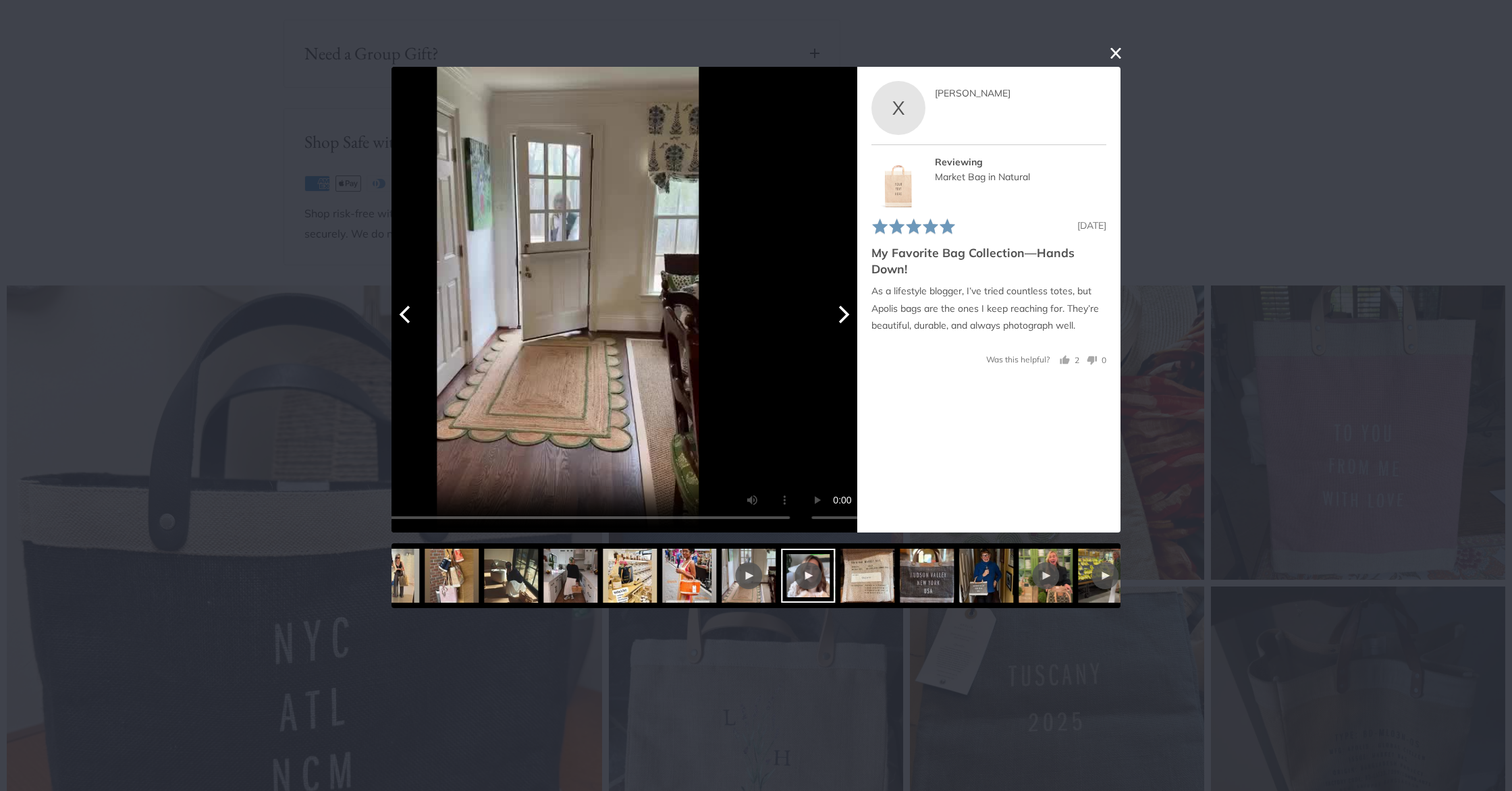
click at [840, 318] on icon "Next" at bounding box center [843, 314] width 18 height 18
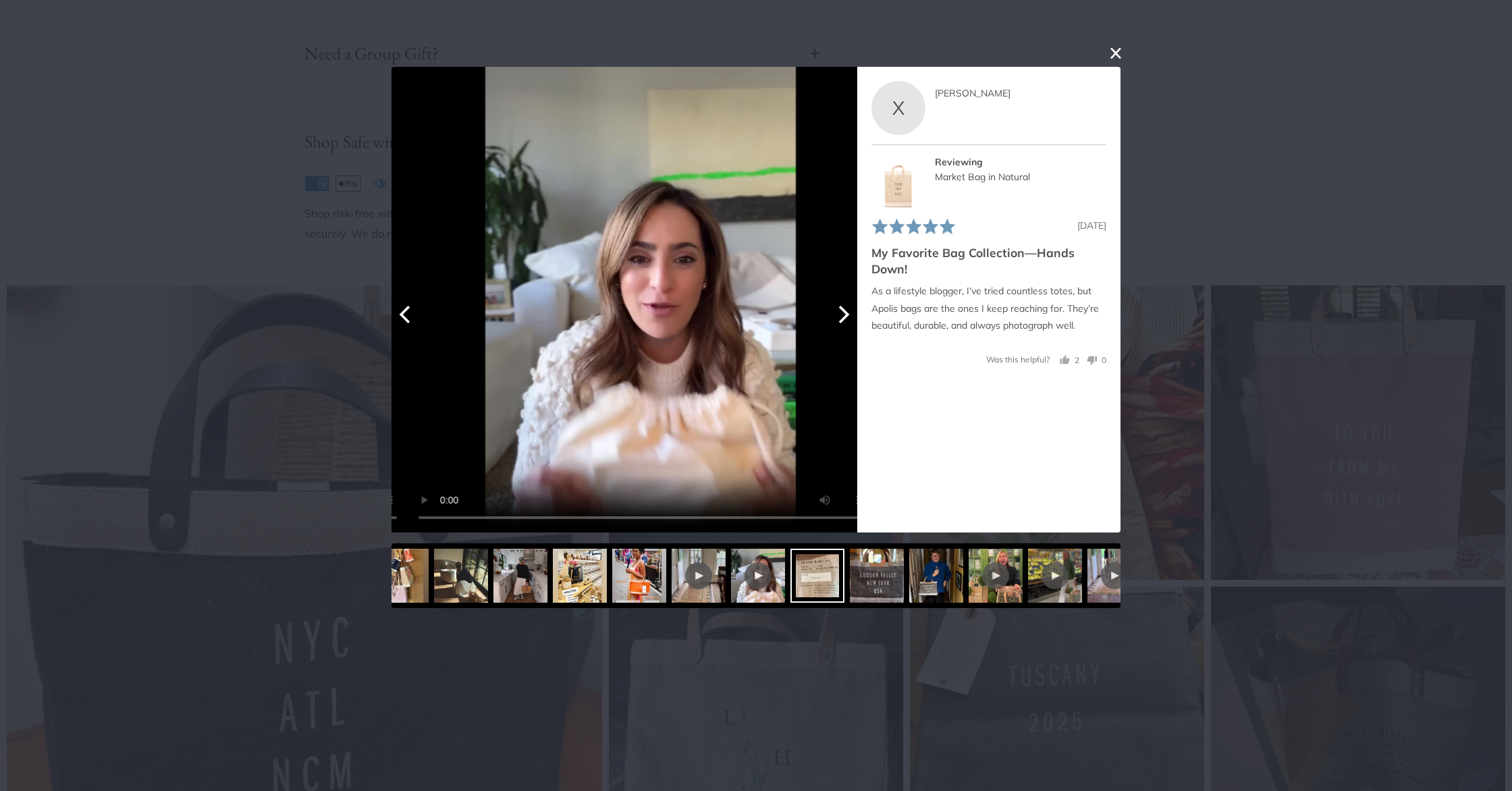
click at [840, 318] on icon "Next" at bounding box center [843, 314] width 18 height 18
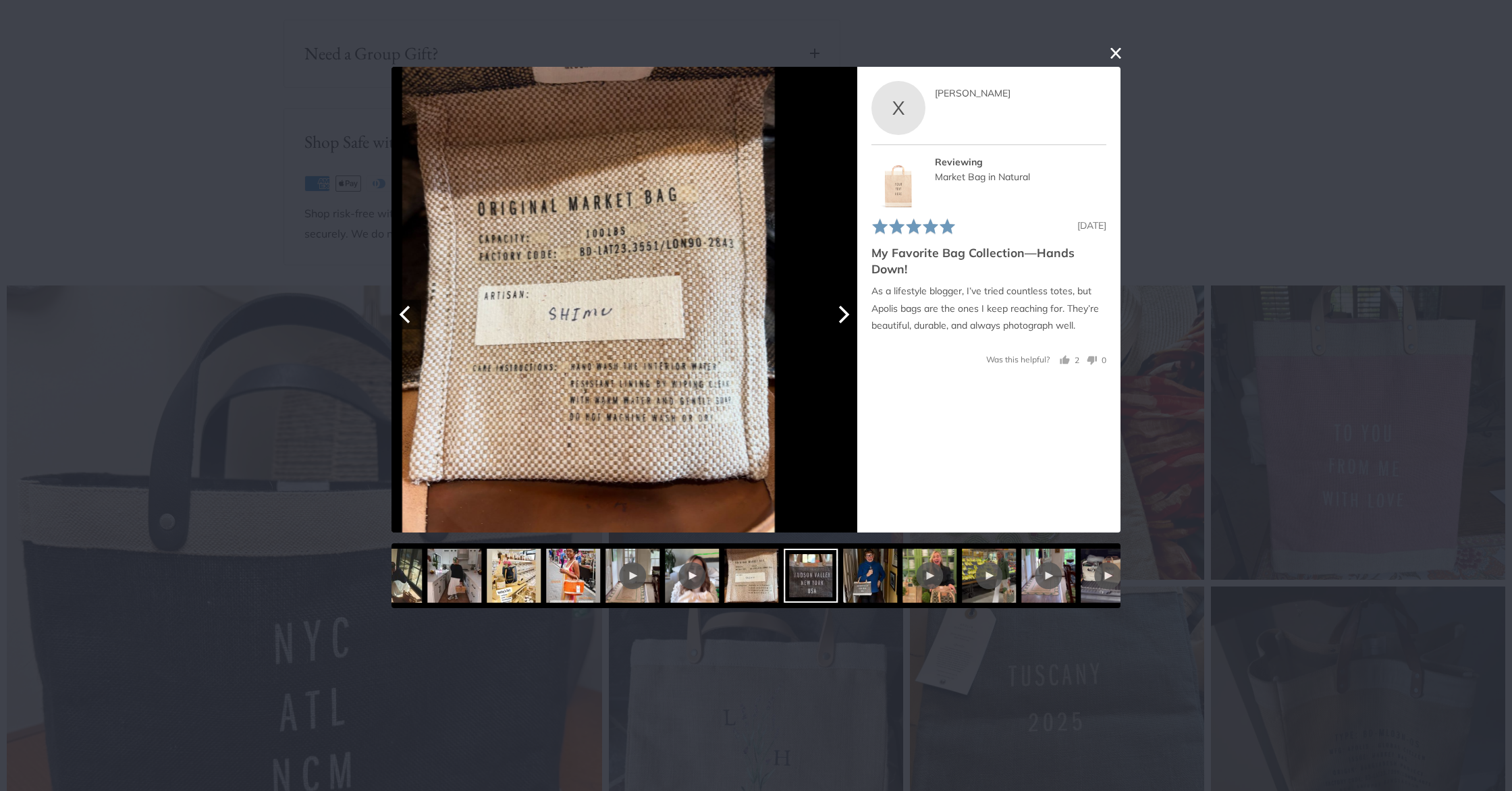
click at [840, 318] on icon "Next" at bounding box center [843, 314] width 18 height 18
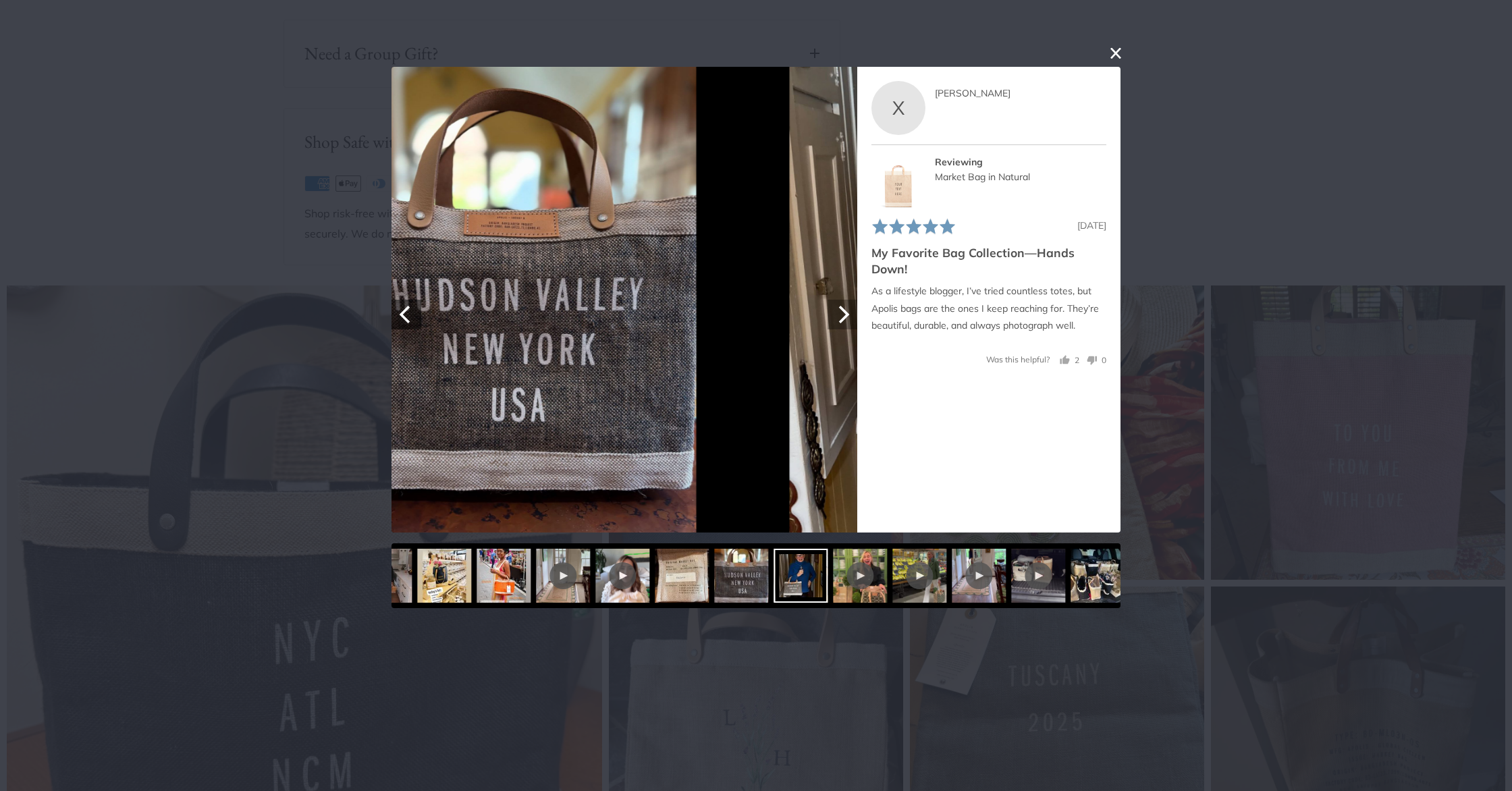
click at [840, 318] on icon "Next" at bounding box center [843, 314] width 18 height 18
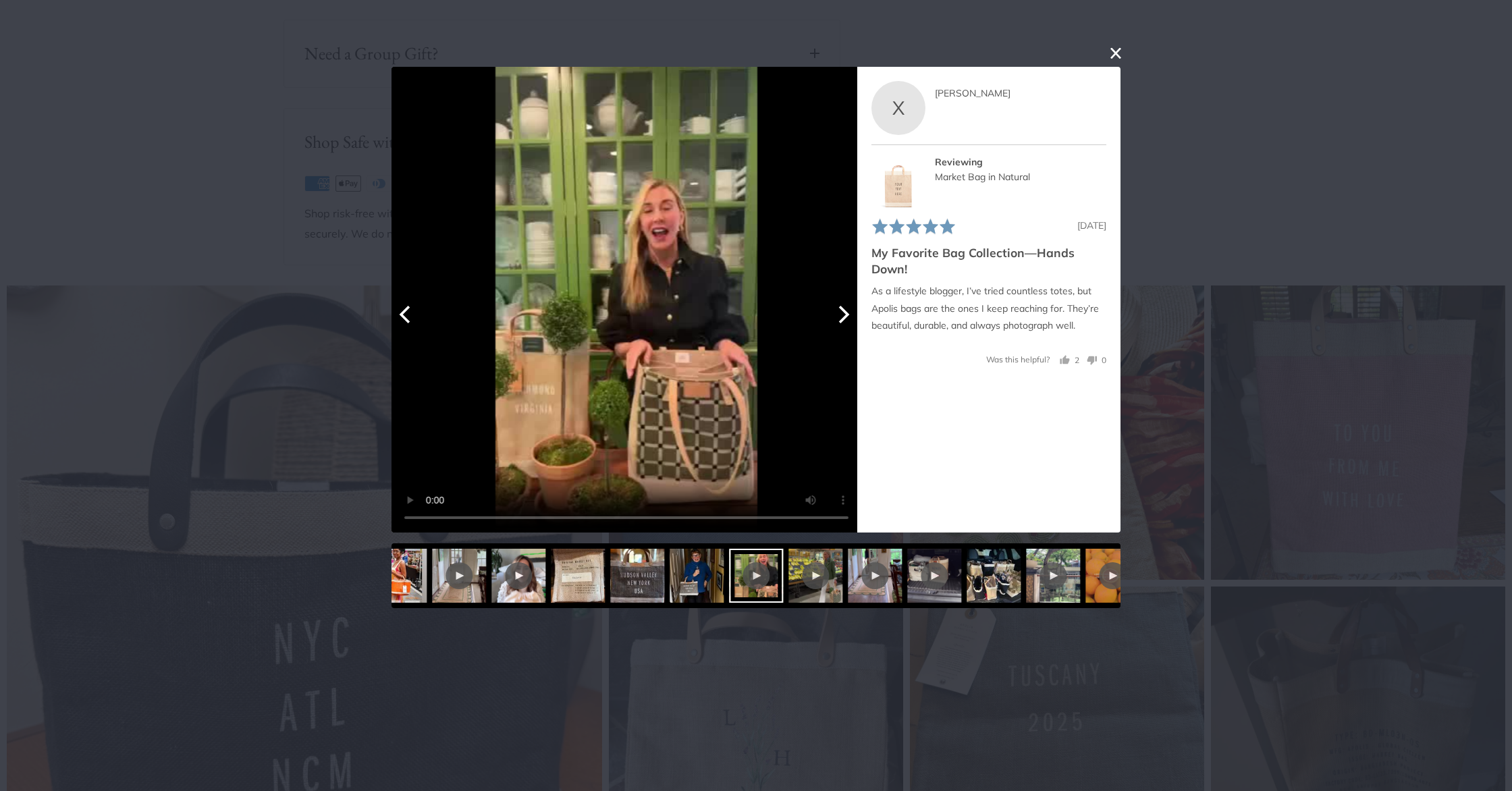
click at [840, 318] on icon "Next" at bounding box center [843, 314] width 18 height 18
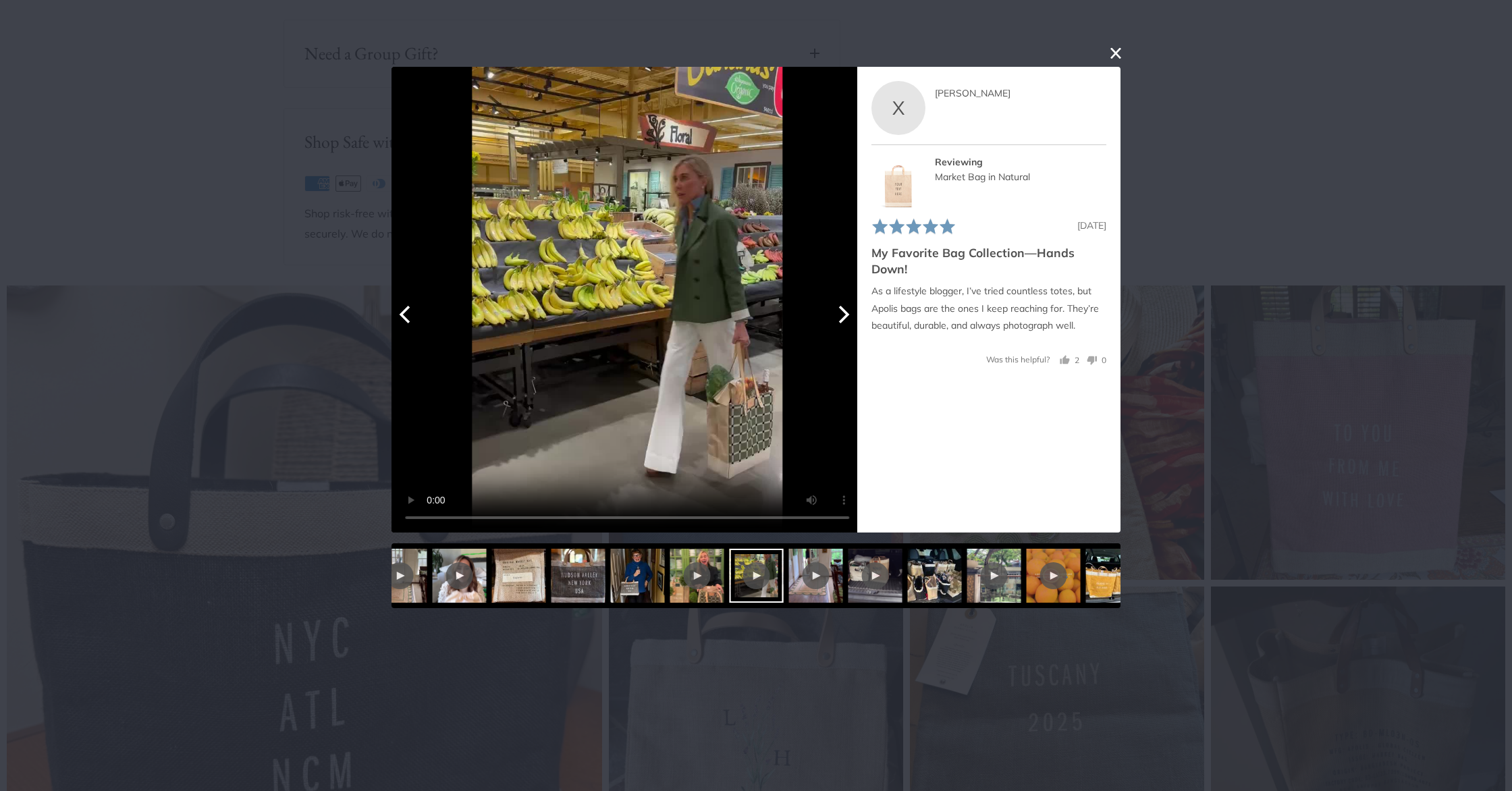
click at [840, 318] on icon "Next" at bounding box center [843, 314] width 18 height 18
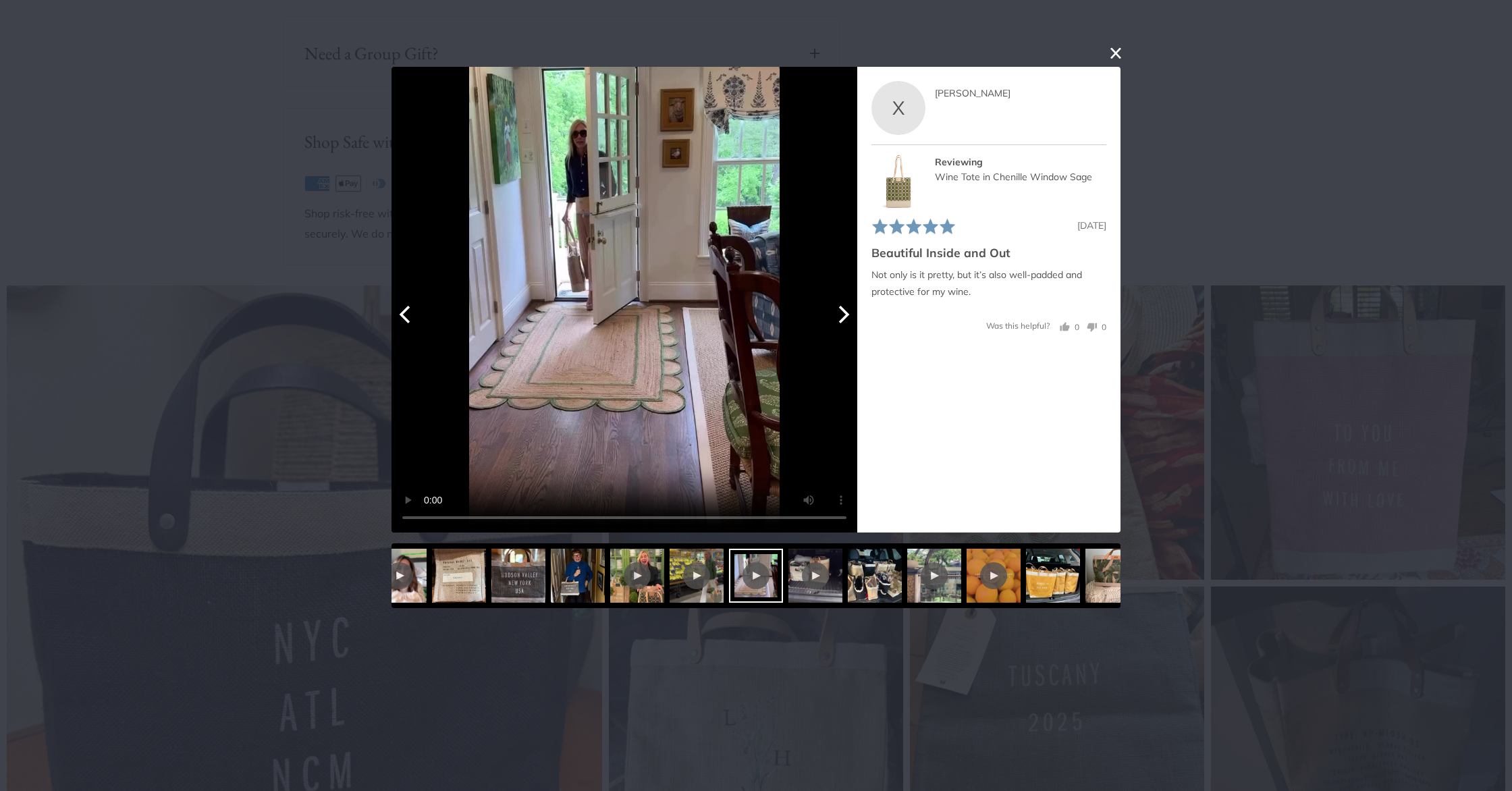
click at [840, 318] on icon "Next" at bounding box center [843, 314] width 18 height 18
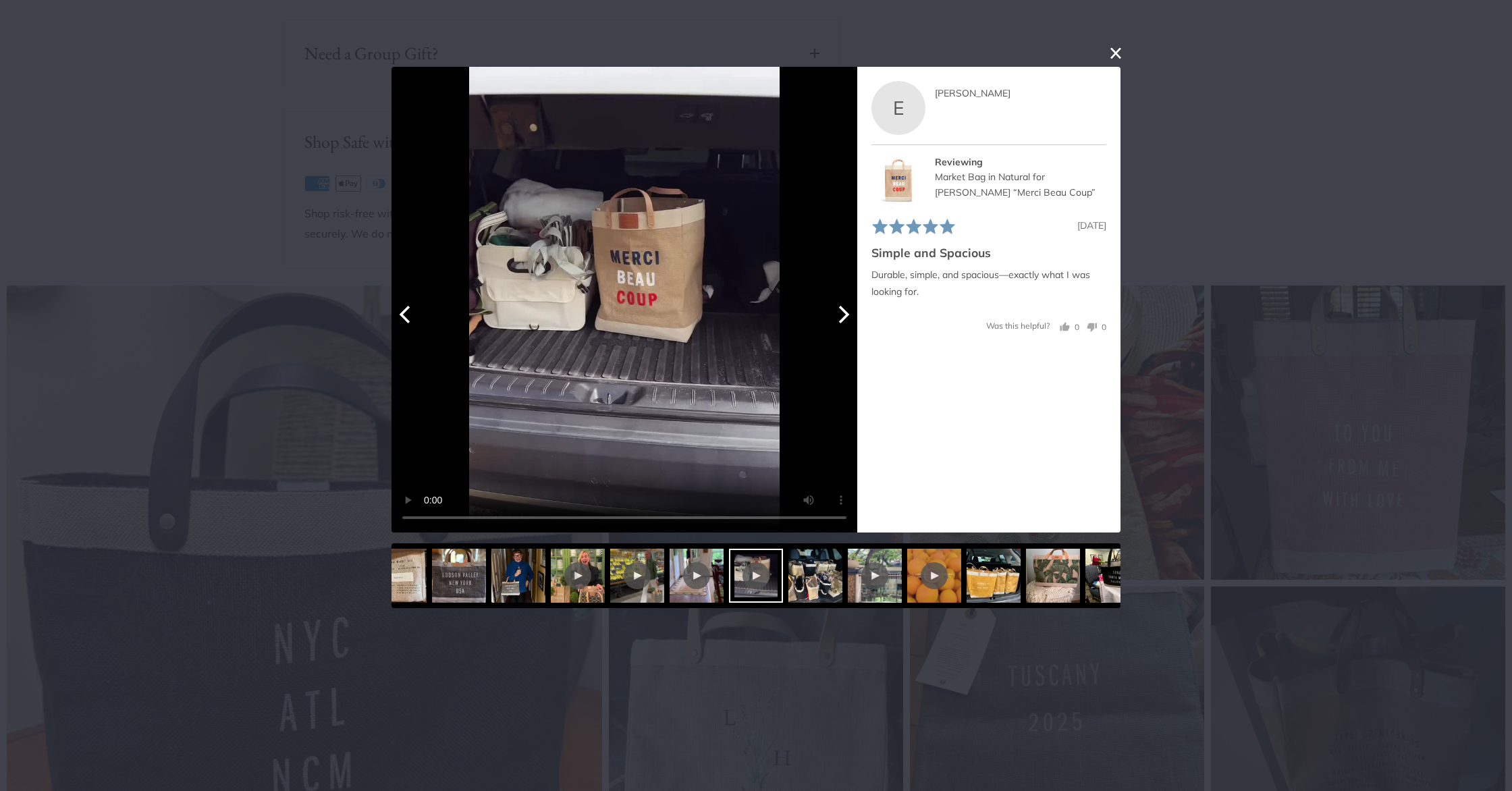
click at [840, 318] on icon "Next" at bounding box center [843, 314] width 18 height 18
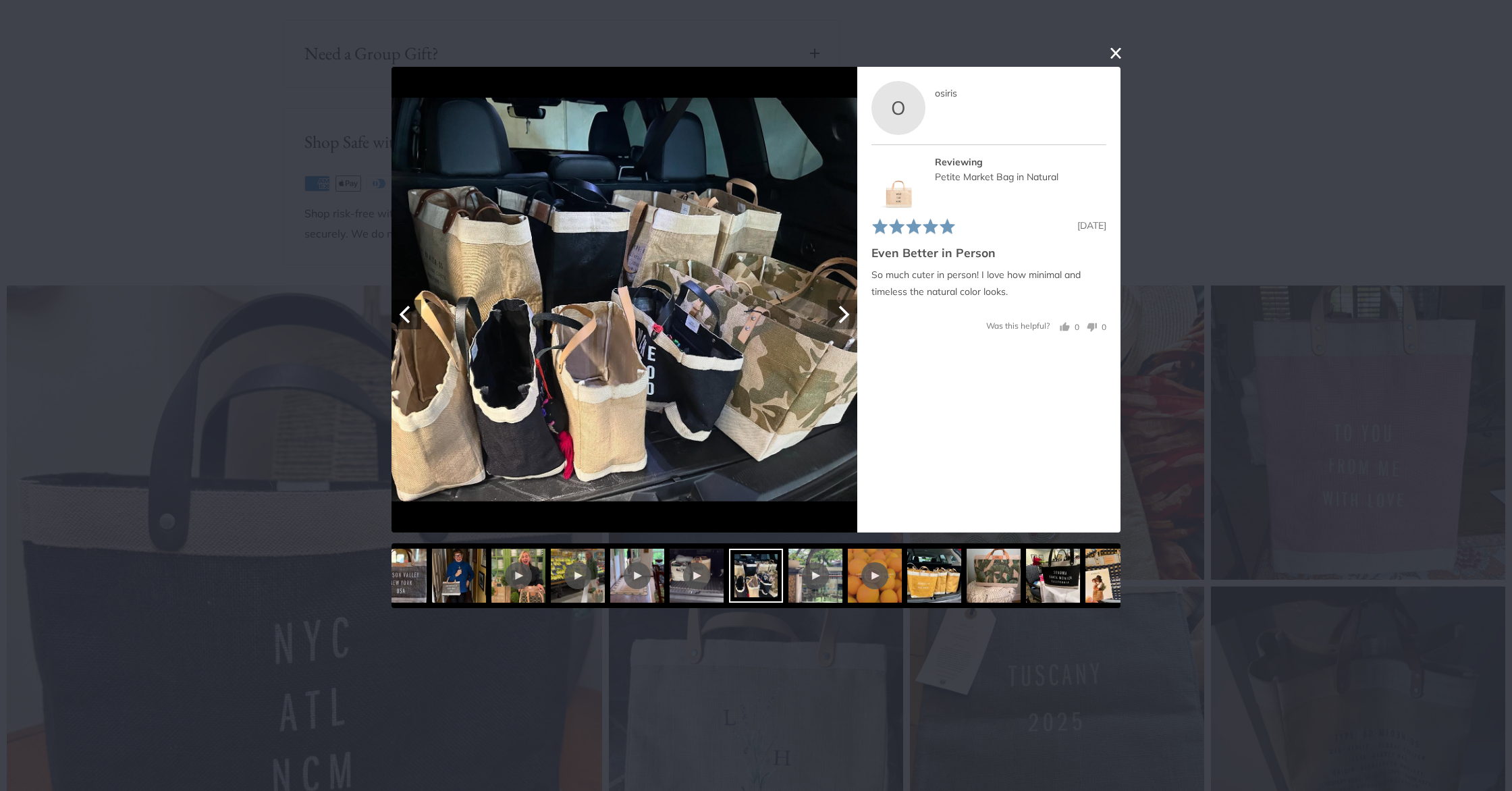
click at [840, 318] on icon "Next" at bounding box center [843, 314] width 18 height 18
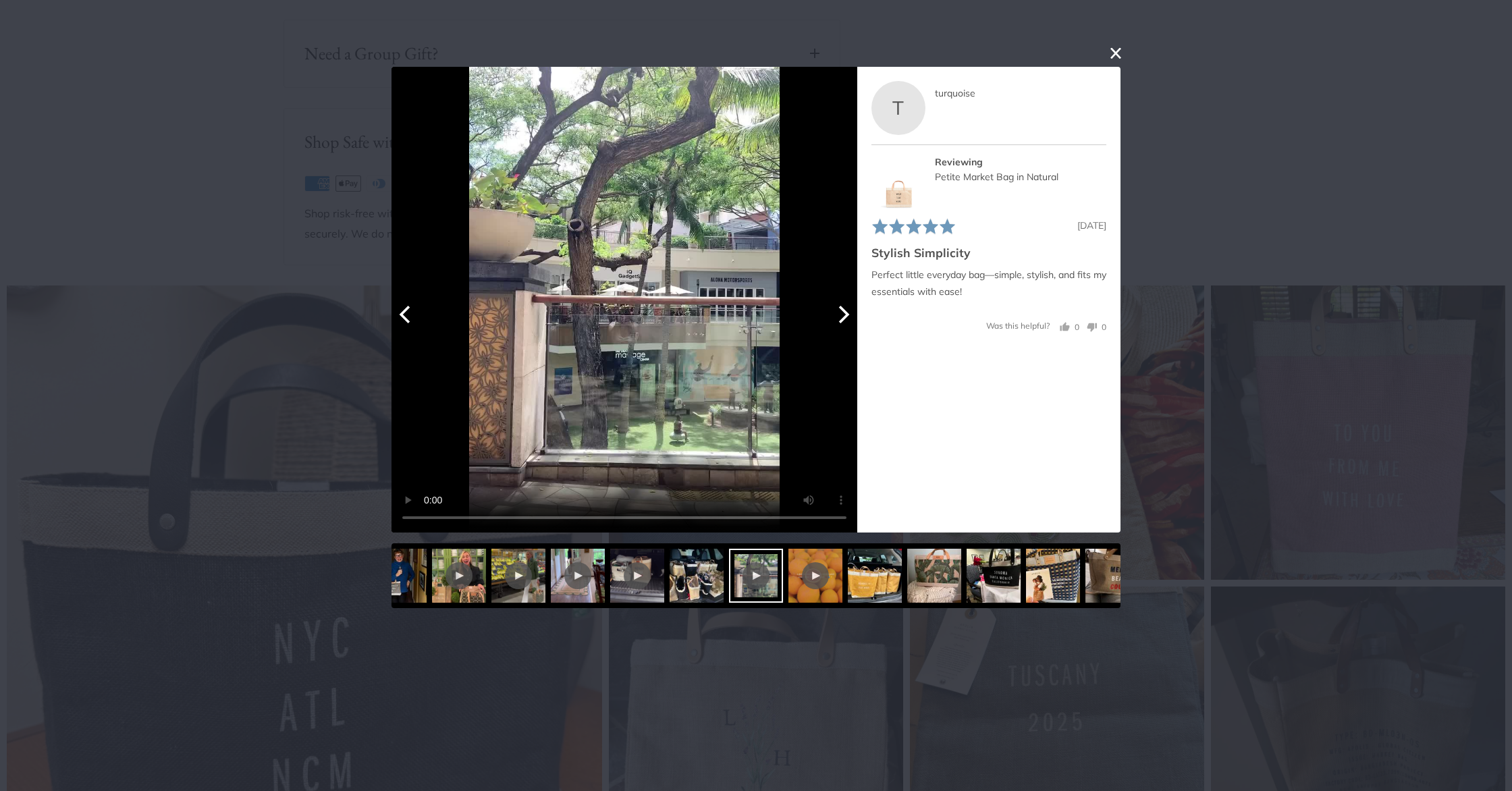
click at [840, 318] on icon "Next" at bounding box center [843, 314] width 18 height 18
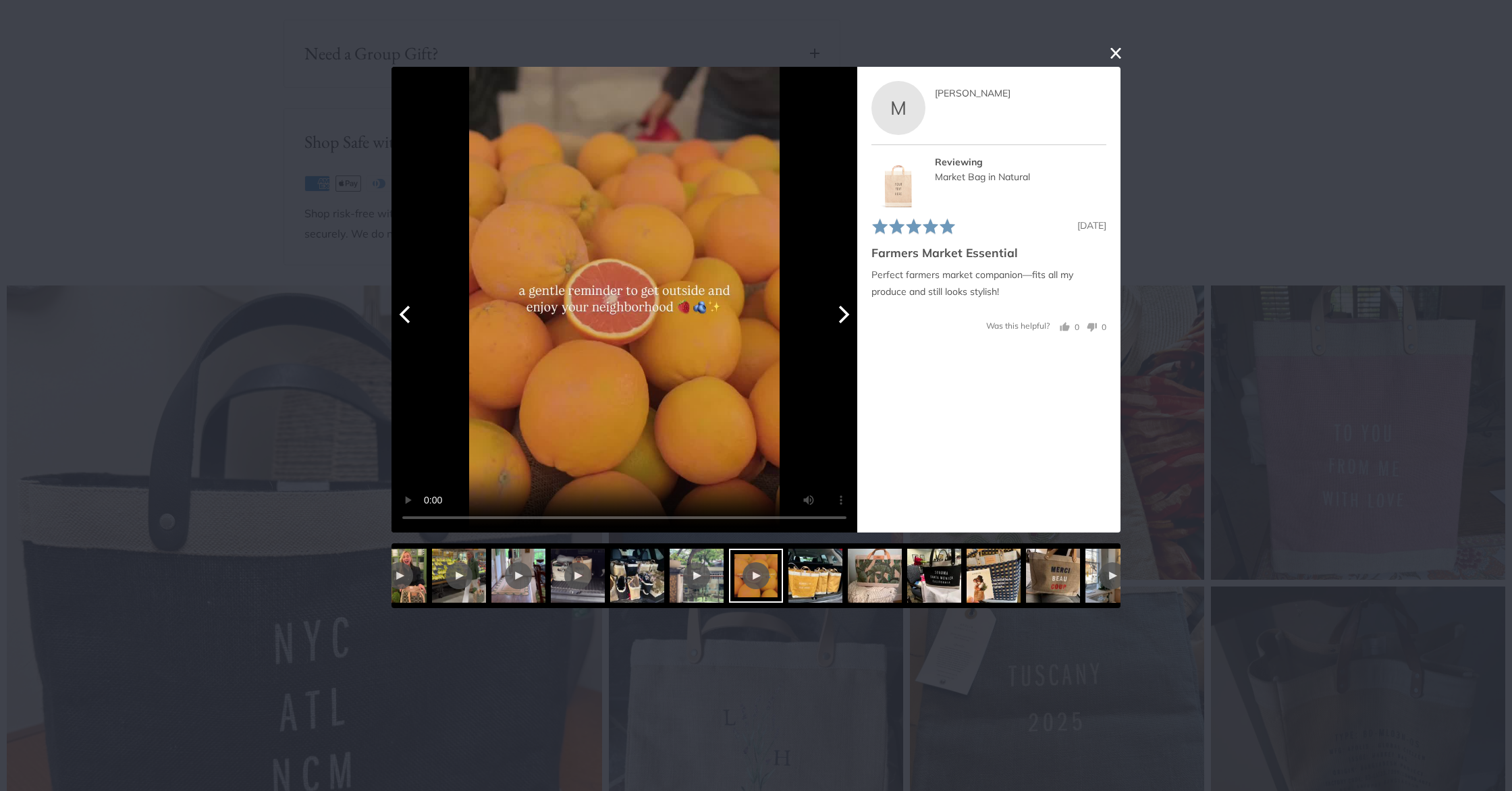
click at [840, 318] on icon "Next" at bounding box center [843, 314] width 18 height 18
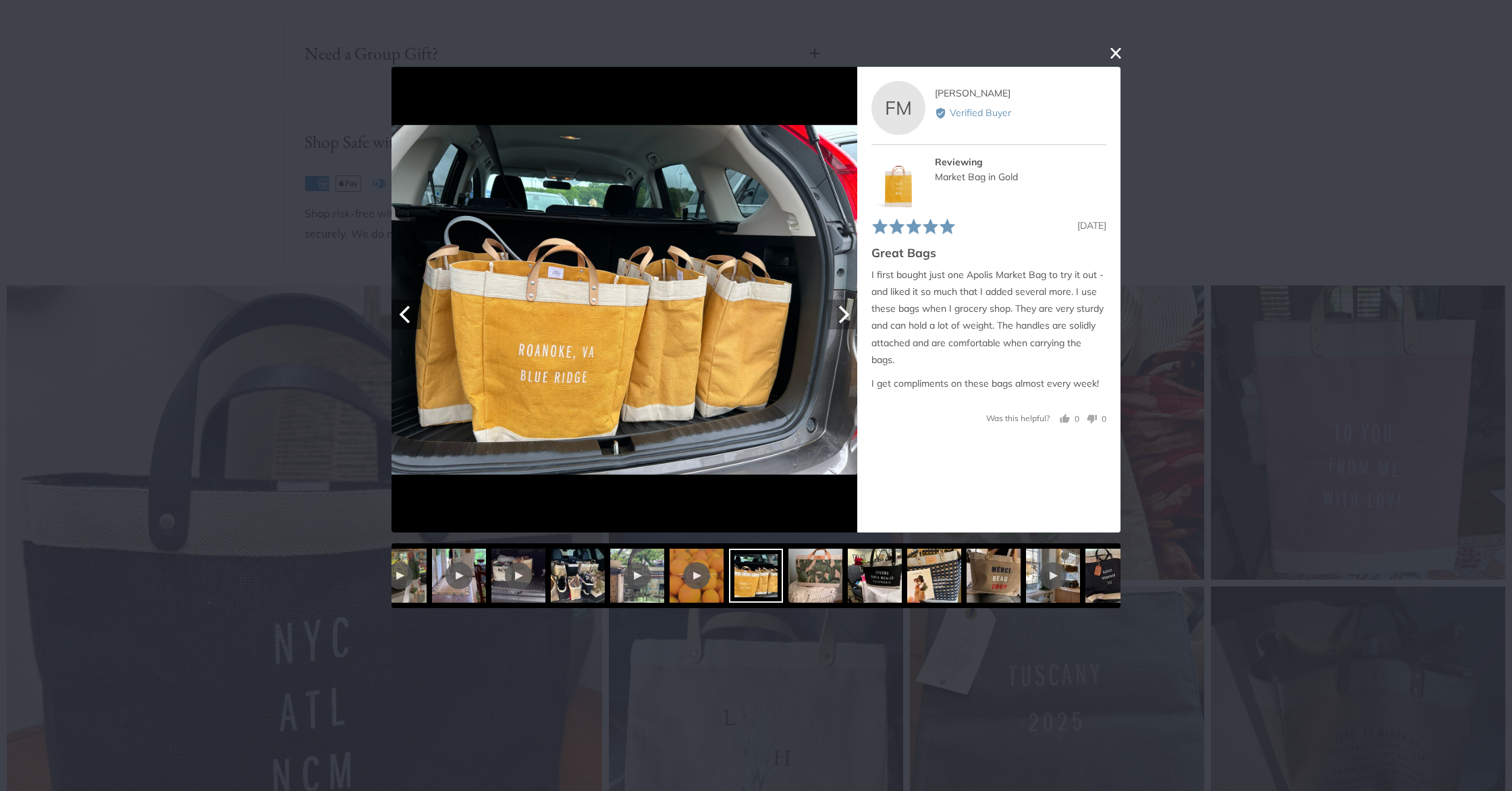
click at [840, 318] on icon "Next" at bounding box center [843, 314] width 18 height 18
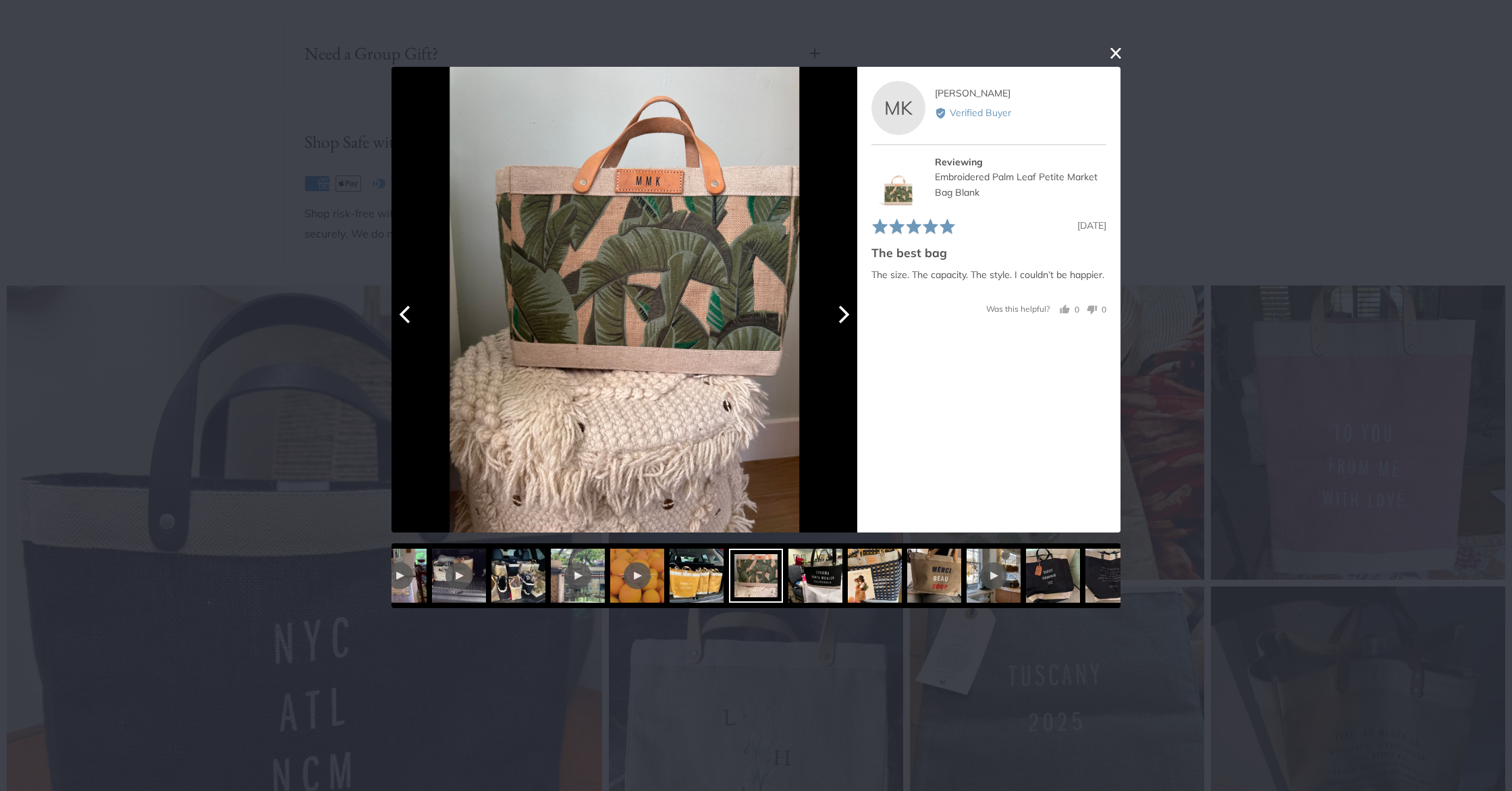
click at [840, 318] on icon "Next" at bounding box center [843, 314] width 18 height 18
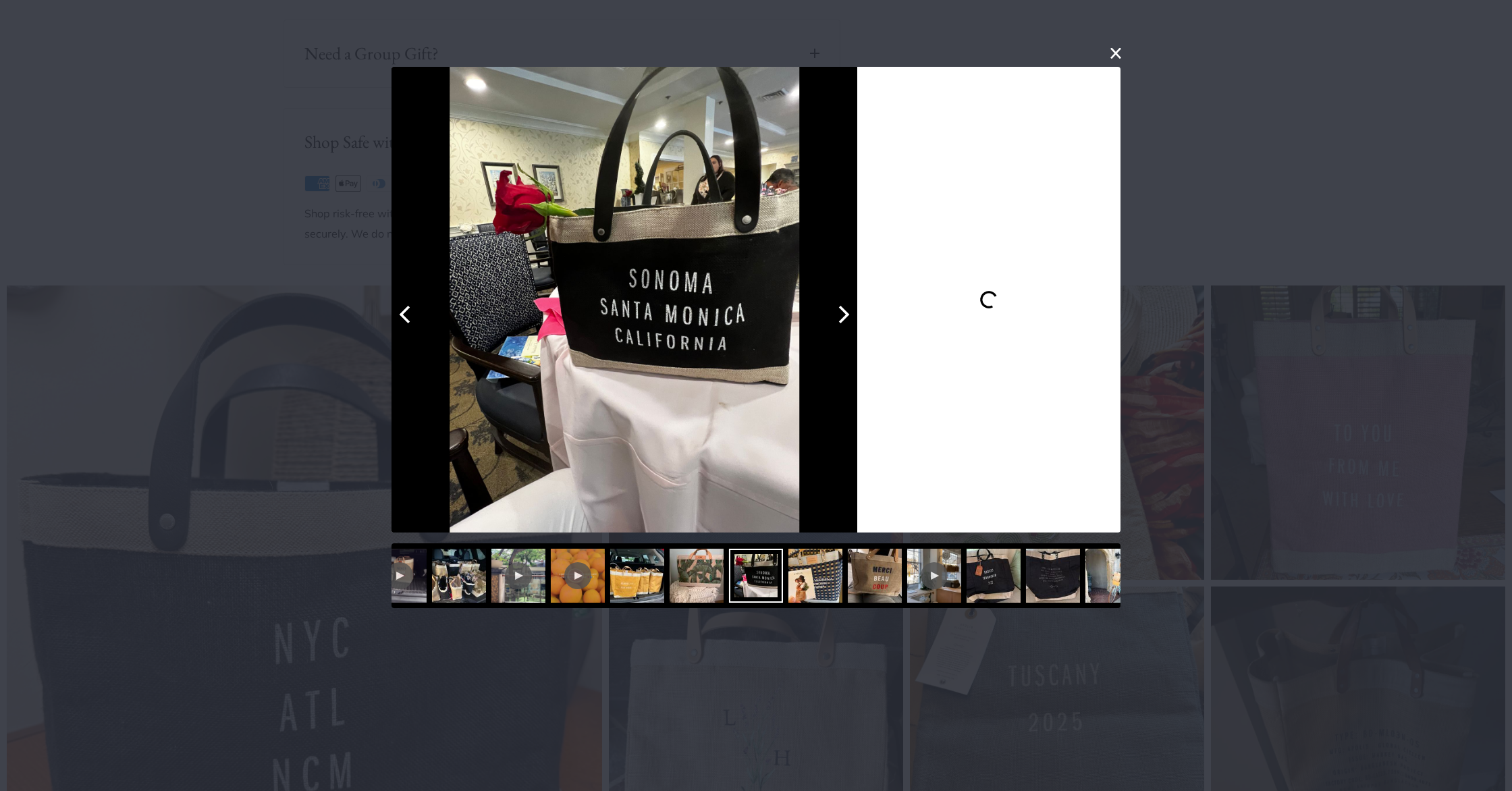
click at [840, 318] on icon "Next" at bounding box center [843, 314] width 18 height 18
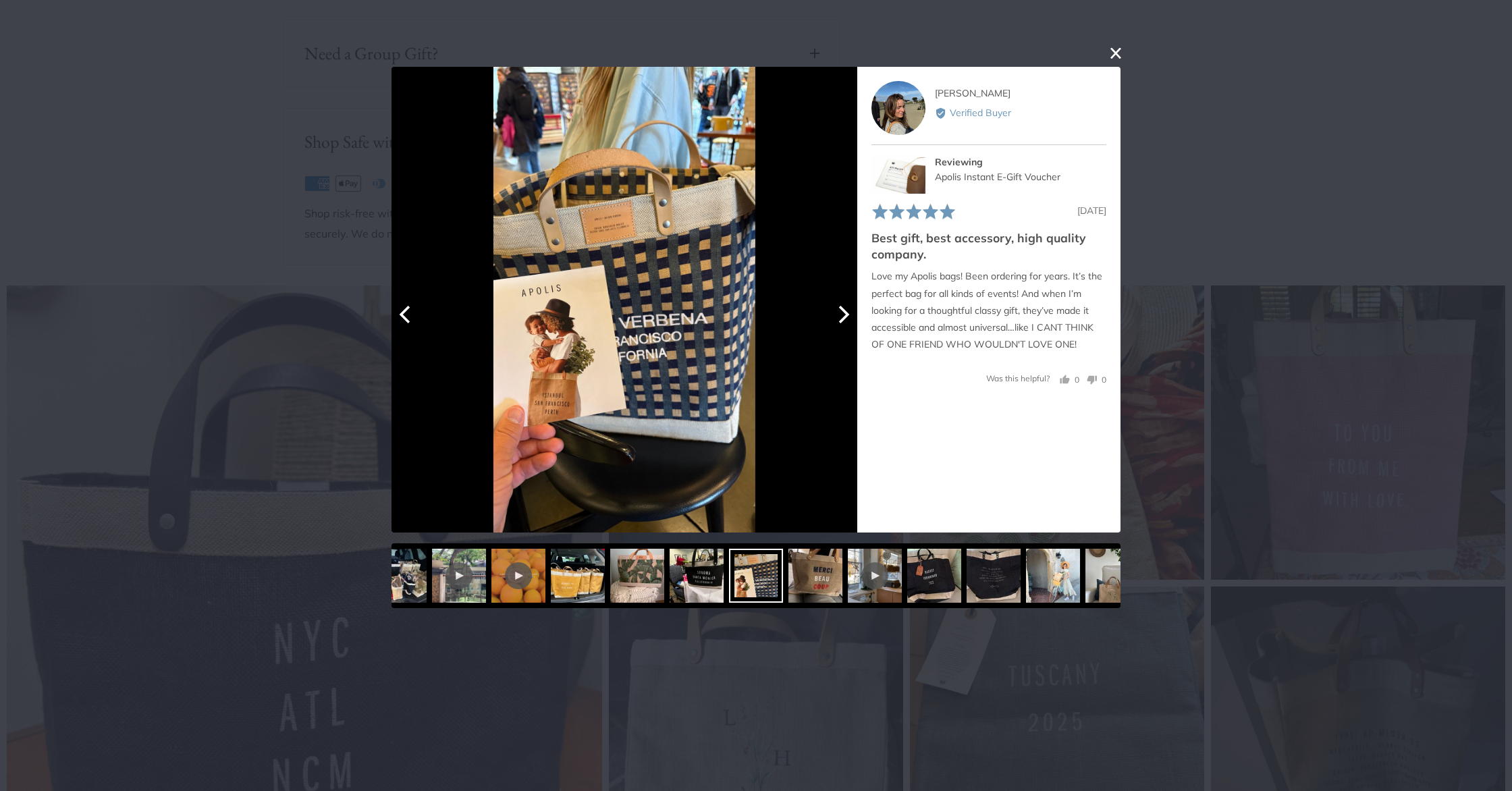
click at [840, 318] on icon "Next" at bounding box center [843, 314] width 18 height 18
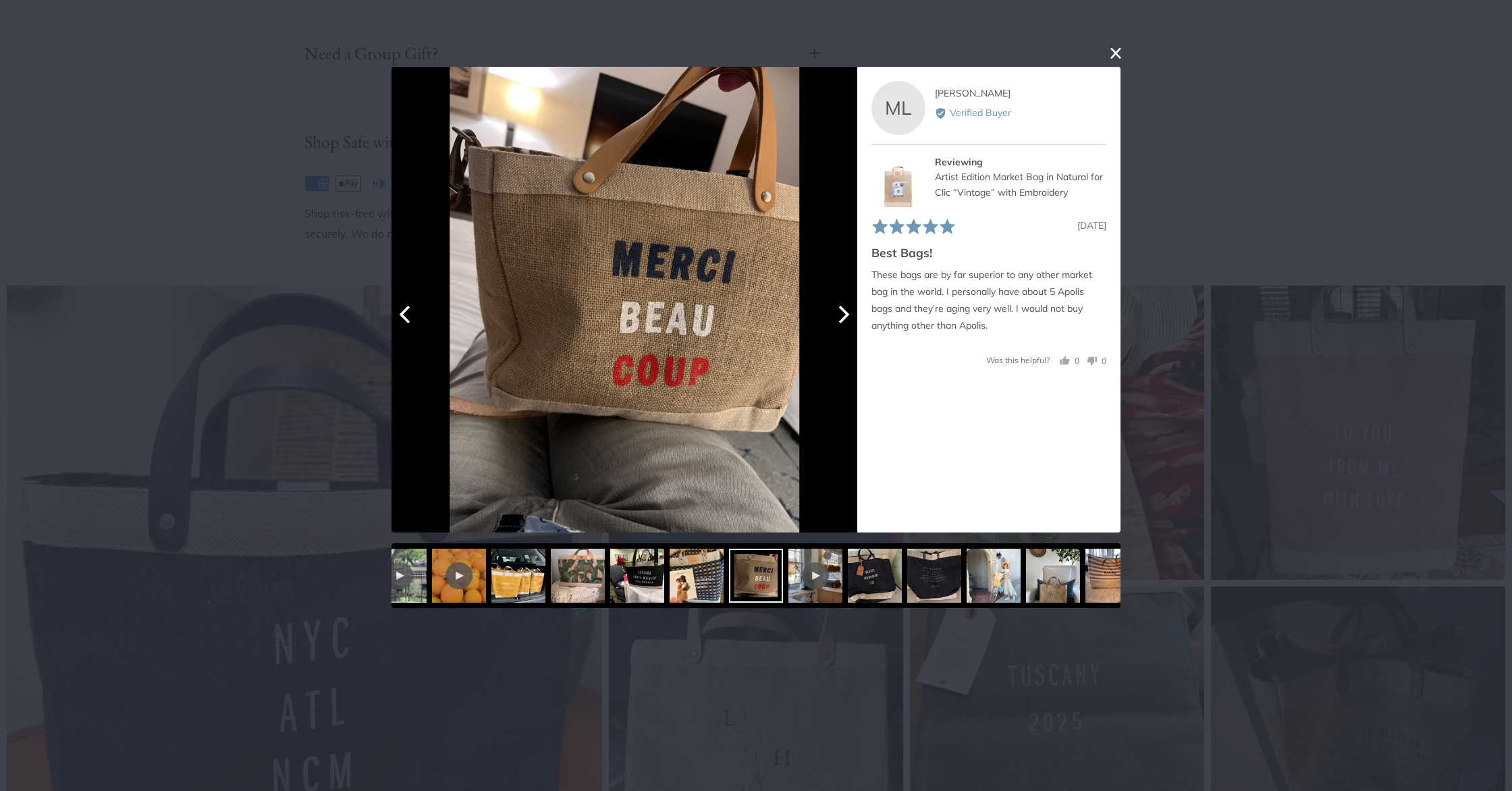
click at [840, 318] on icon "Next" at bounding box center [843, 314] width 18 height 18
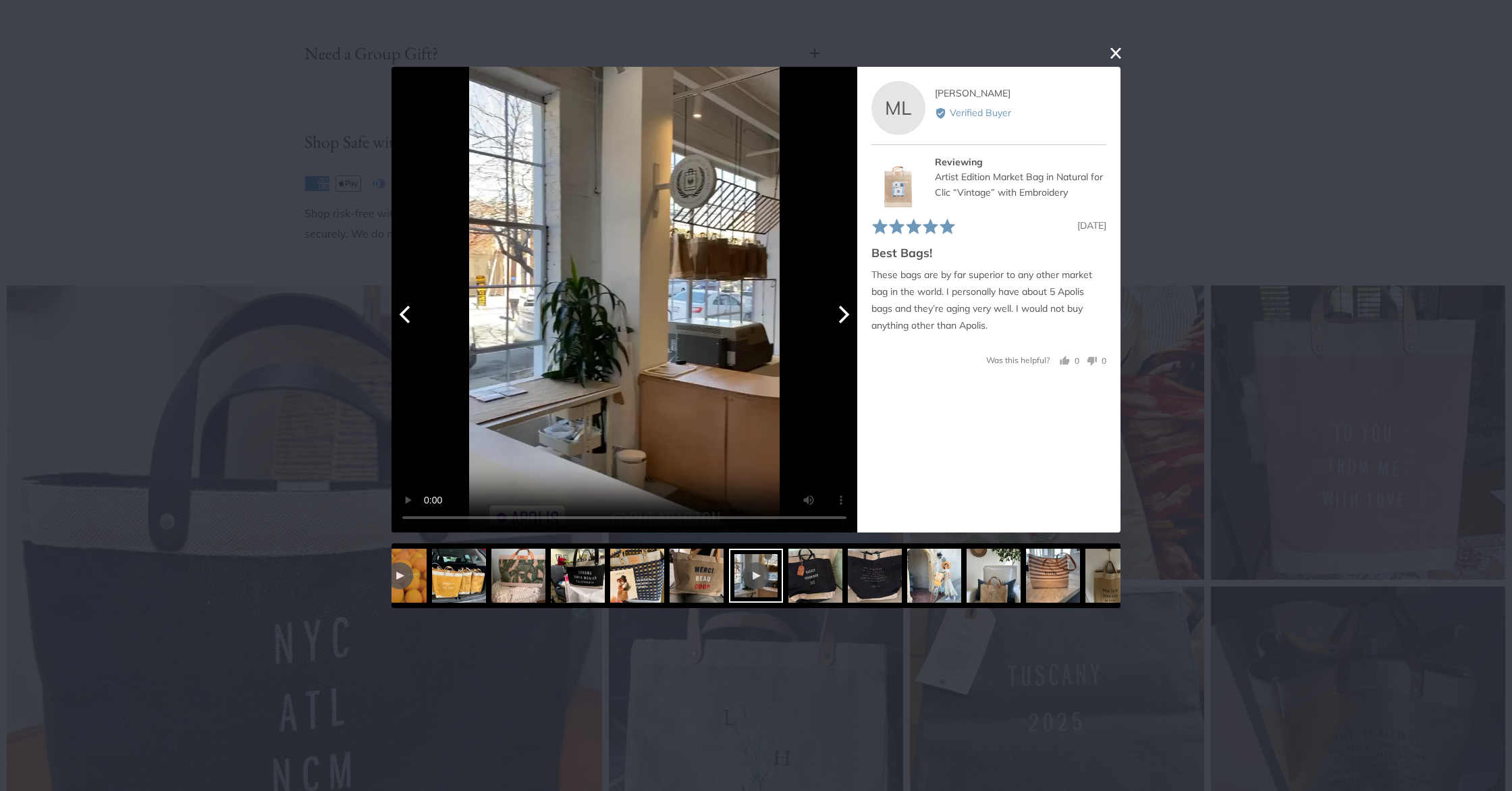
click at [840, 318] on icon "Next" at bounding box center [843, 314] width 18 height 18
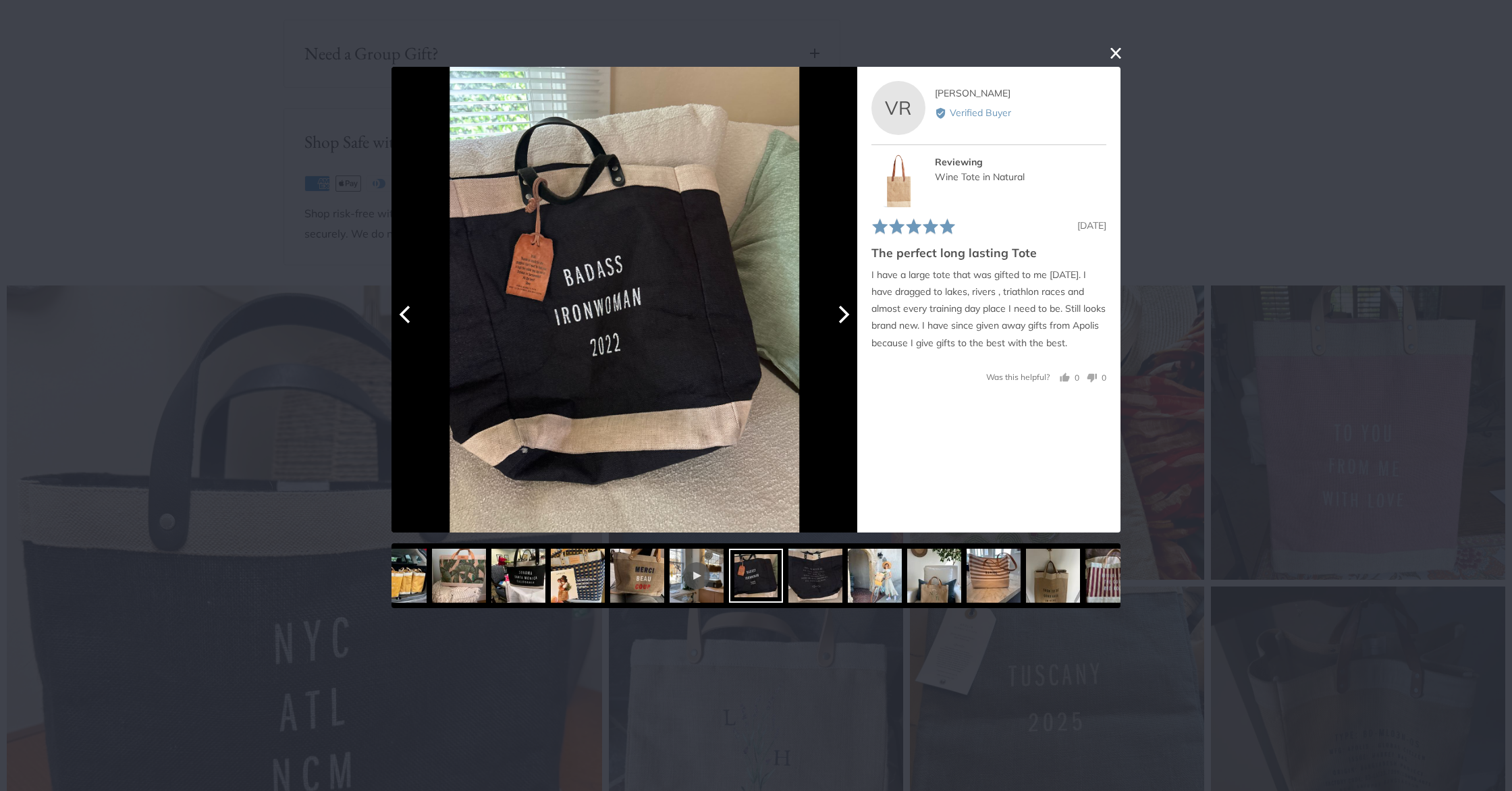
click at [840, 318] on icon "Next" at bounding box center [843, 314] width 18 height 18
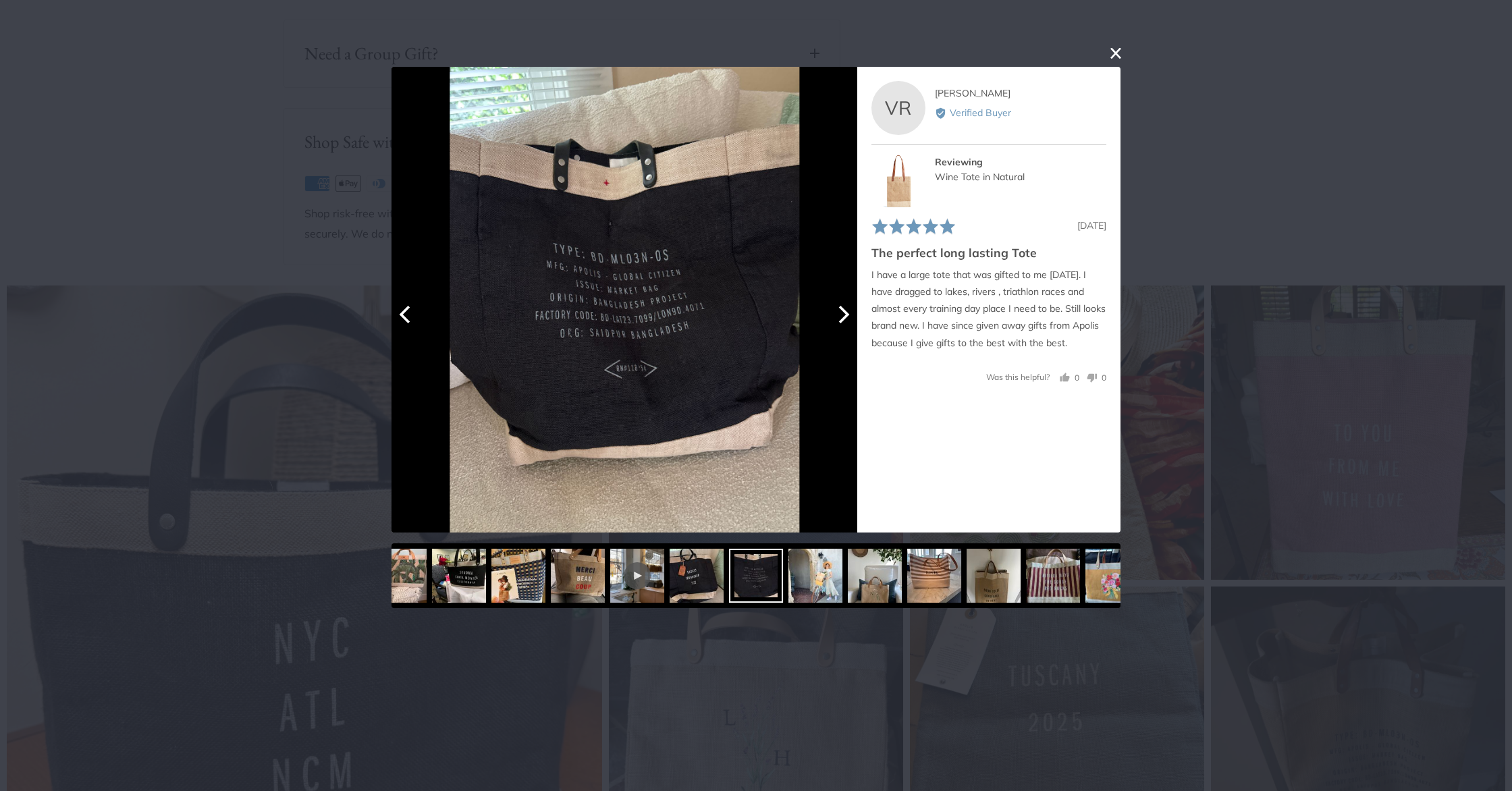
click at [840, 318] on icon "Next" at bounding box center [843, 314] width 18 height 18
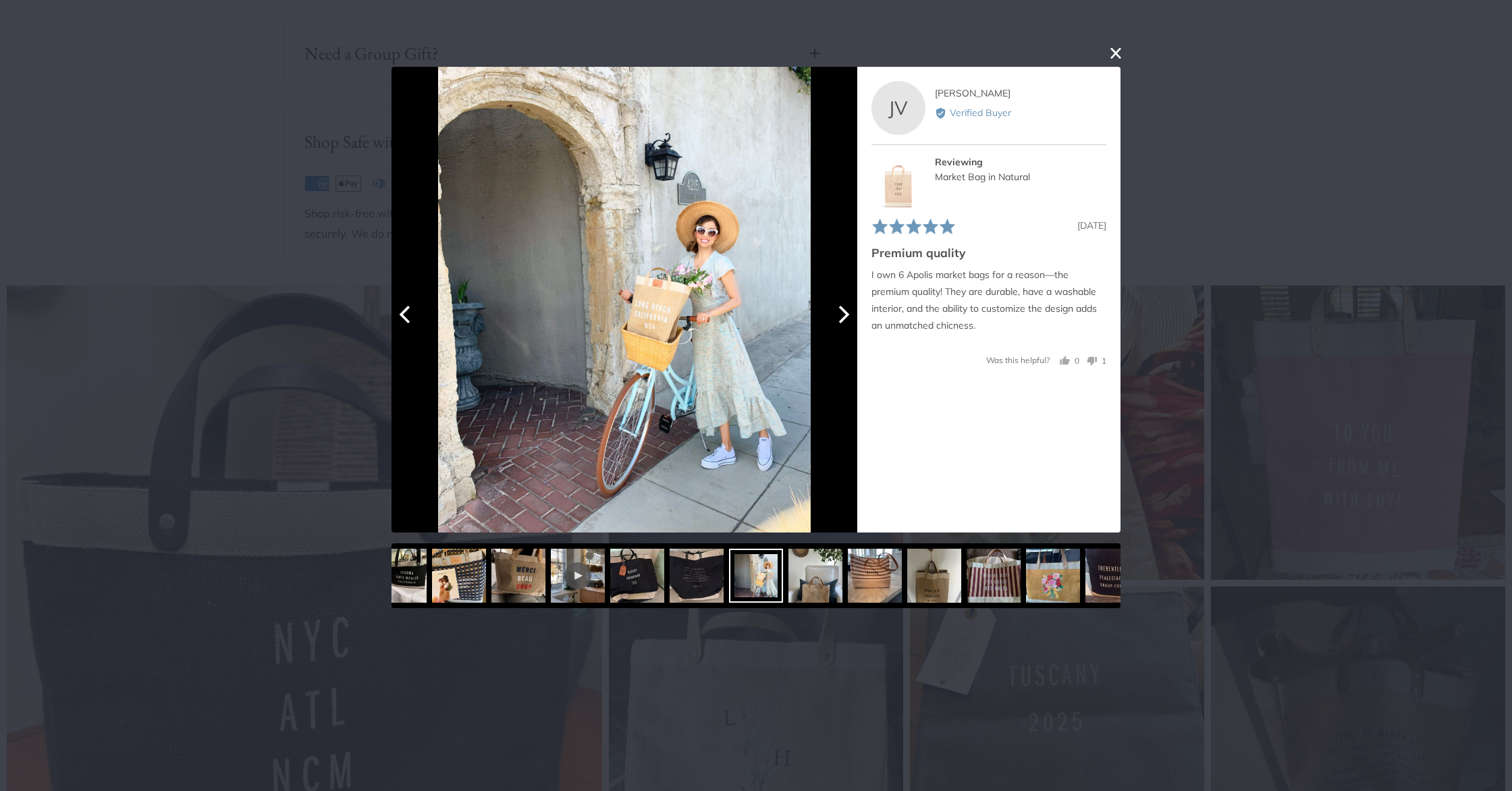
click at [840, 318] on icon "Next" at bounding box center [843, 314] width 18 height 18
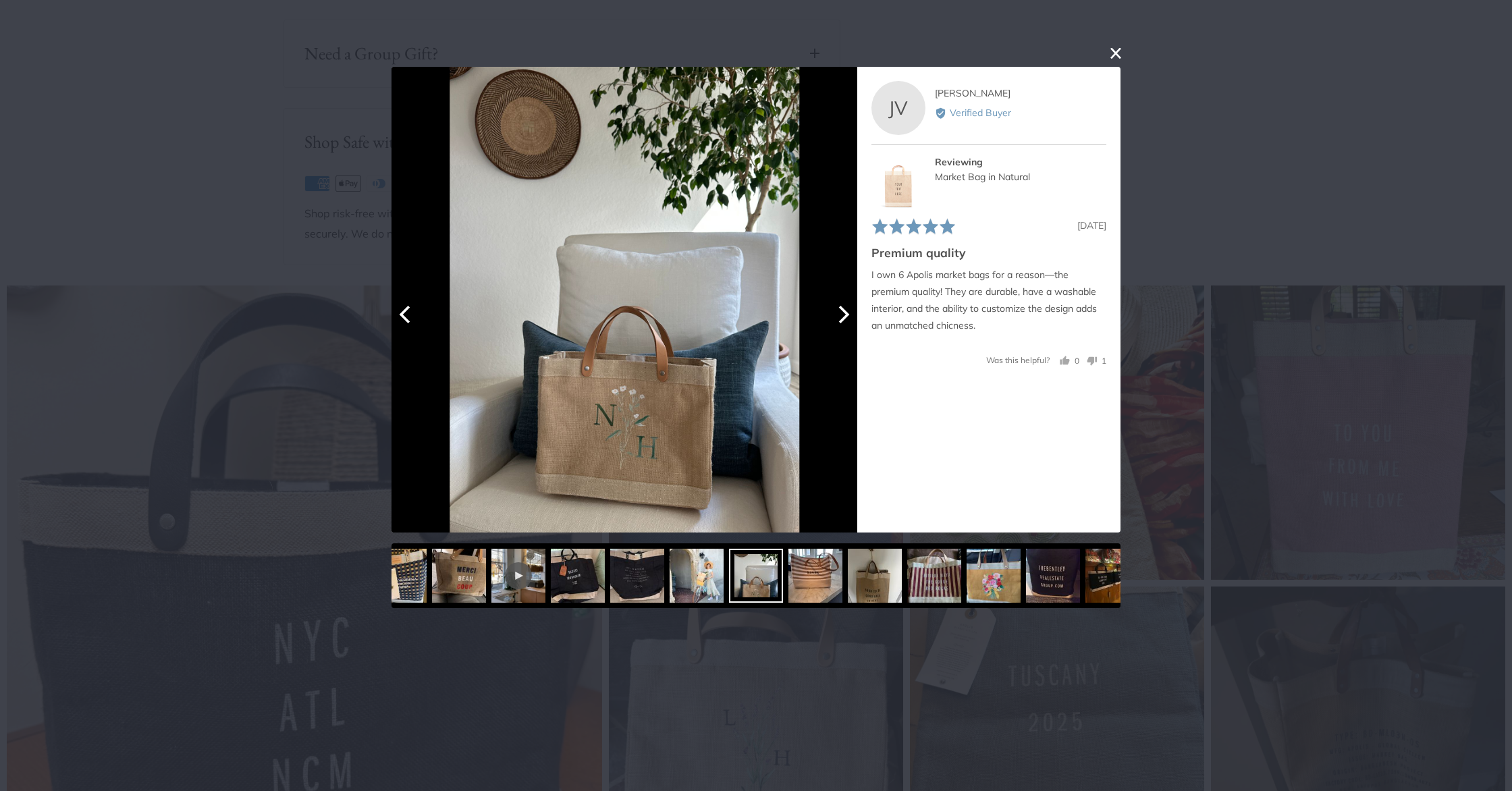
click at [840, 318] on icon "Next" at bounding box center [843, 314] width 18 height 18
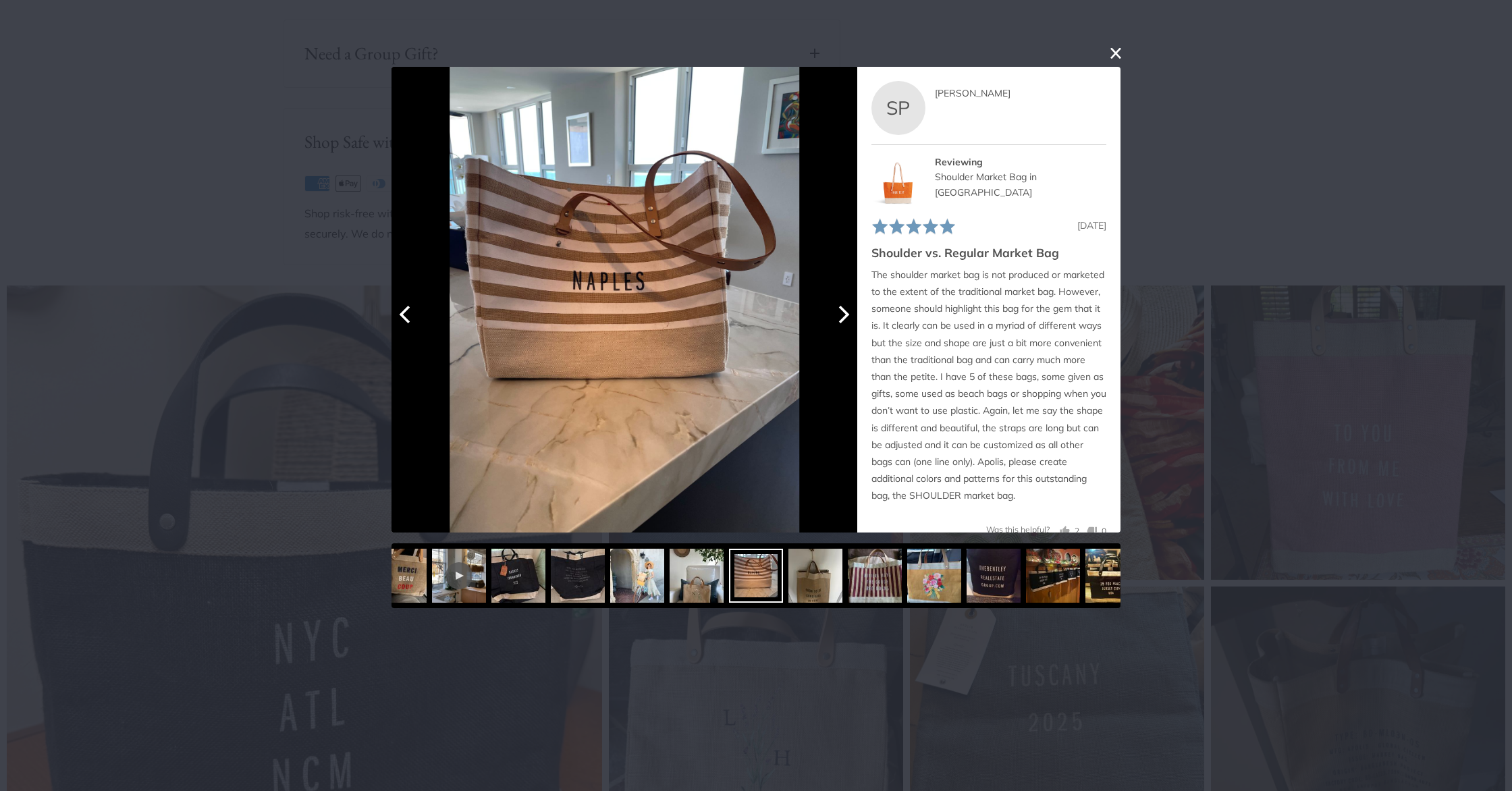
click at [840, 318] on icon "Next" at bounding box center [843, 314] width 18 height 18
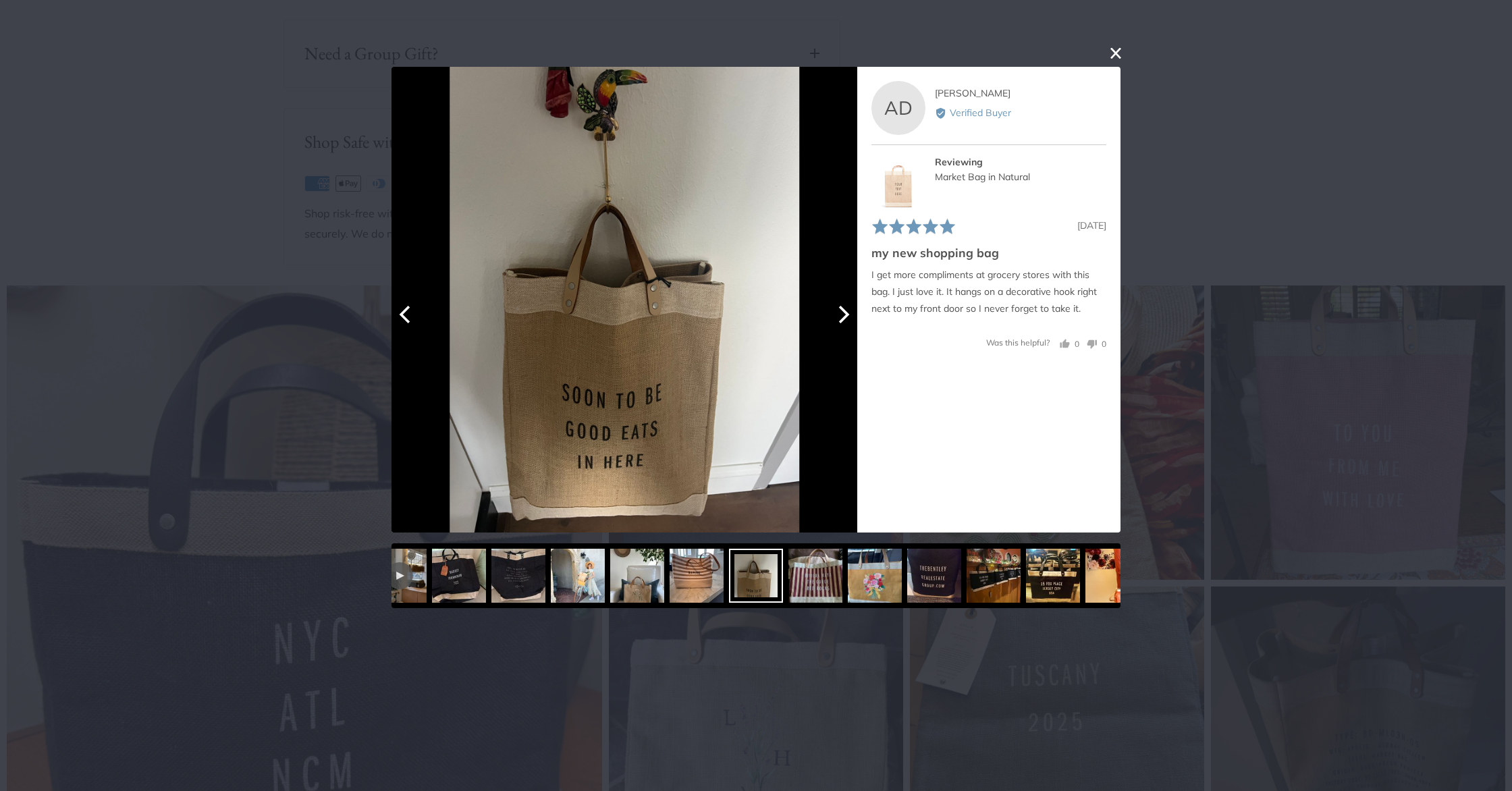
click at [840, 318] on icon "Next" at bounding box center [843, 314] width 18 height 18
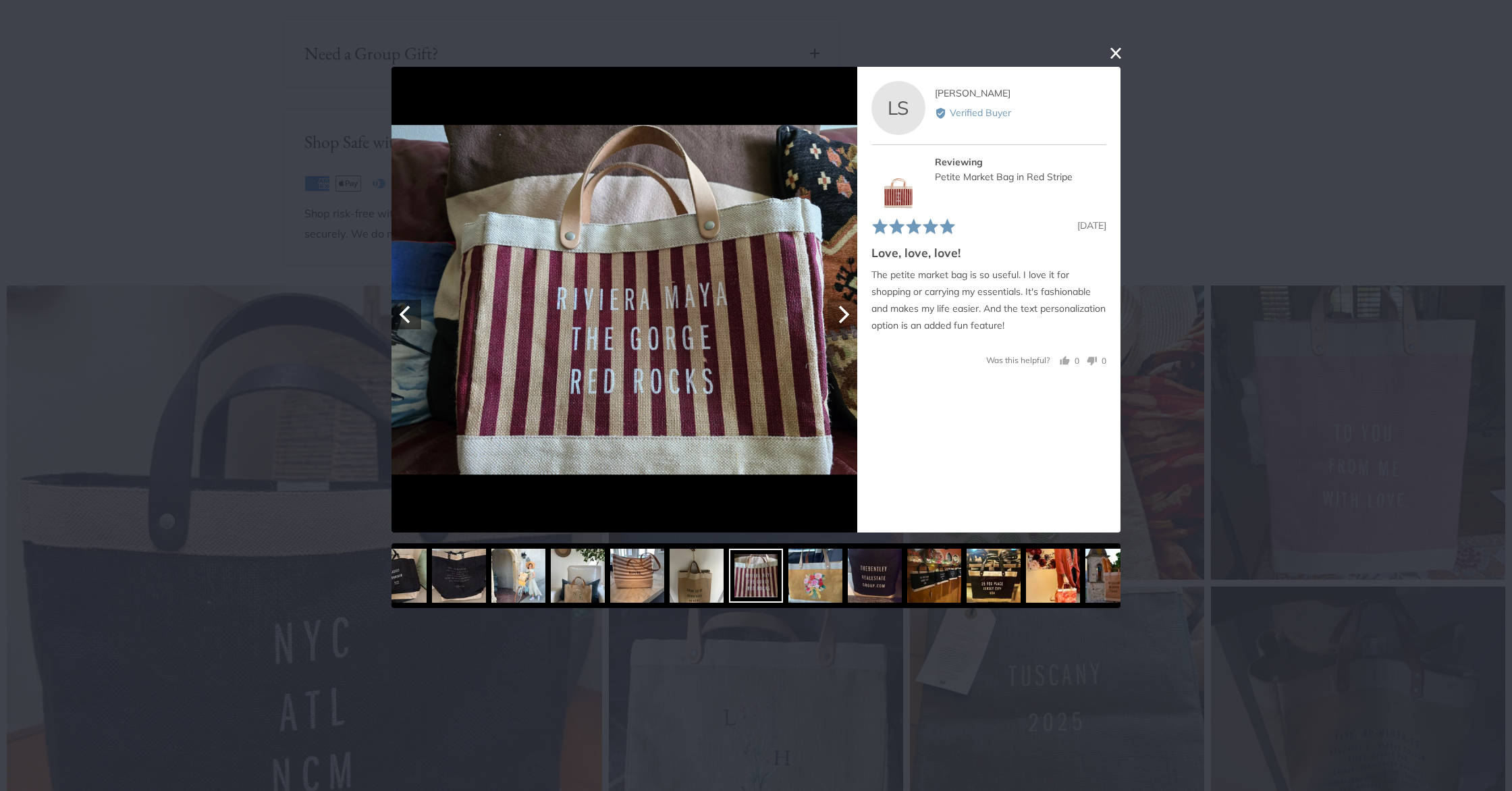
click at [840, 318] on icon "Next" at bounding box center [843, 314] width 18 height 18
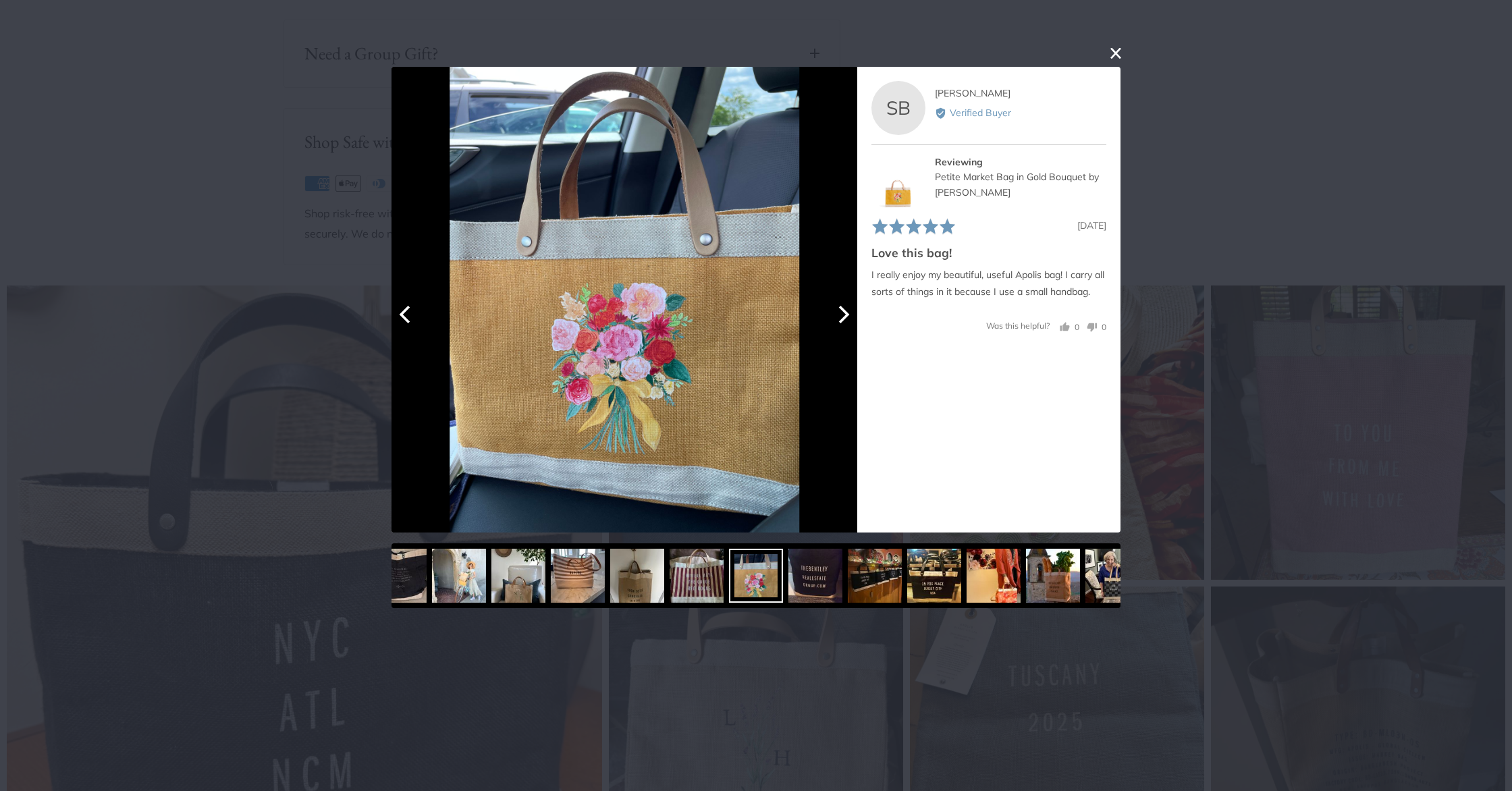
click at [840, 318] on icon "Next" at bounding box center [843, 314] width 18 height 18
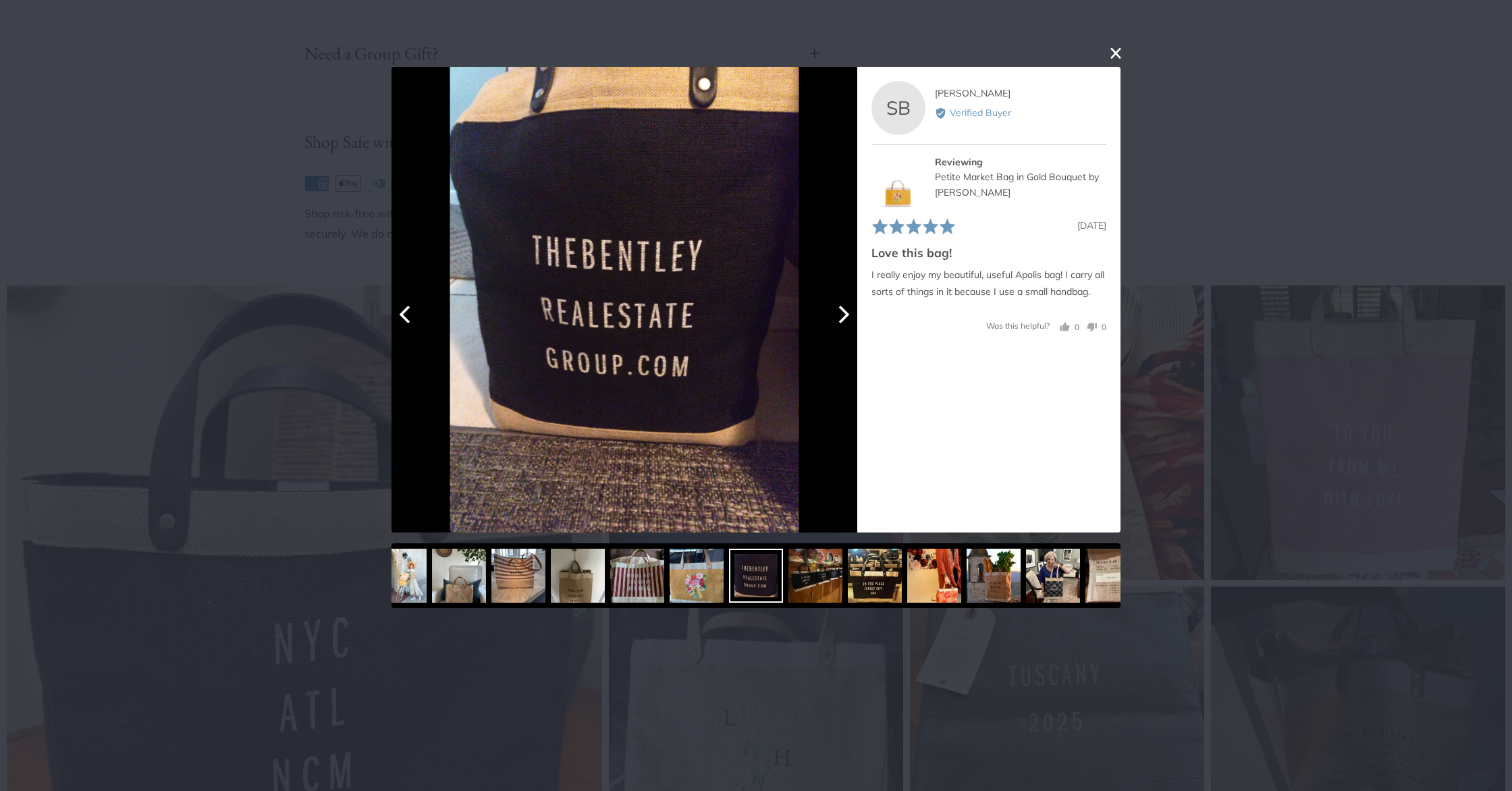
click at [840, 318] on icon "Next" at bounding box center [843, 314] width 18 height 18
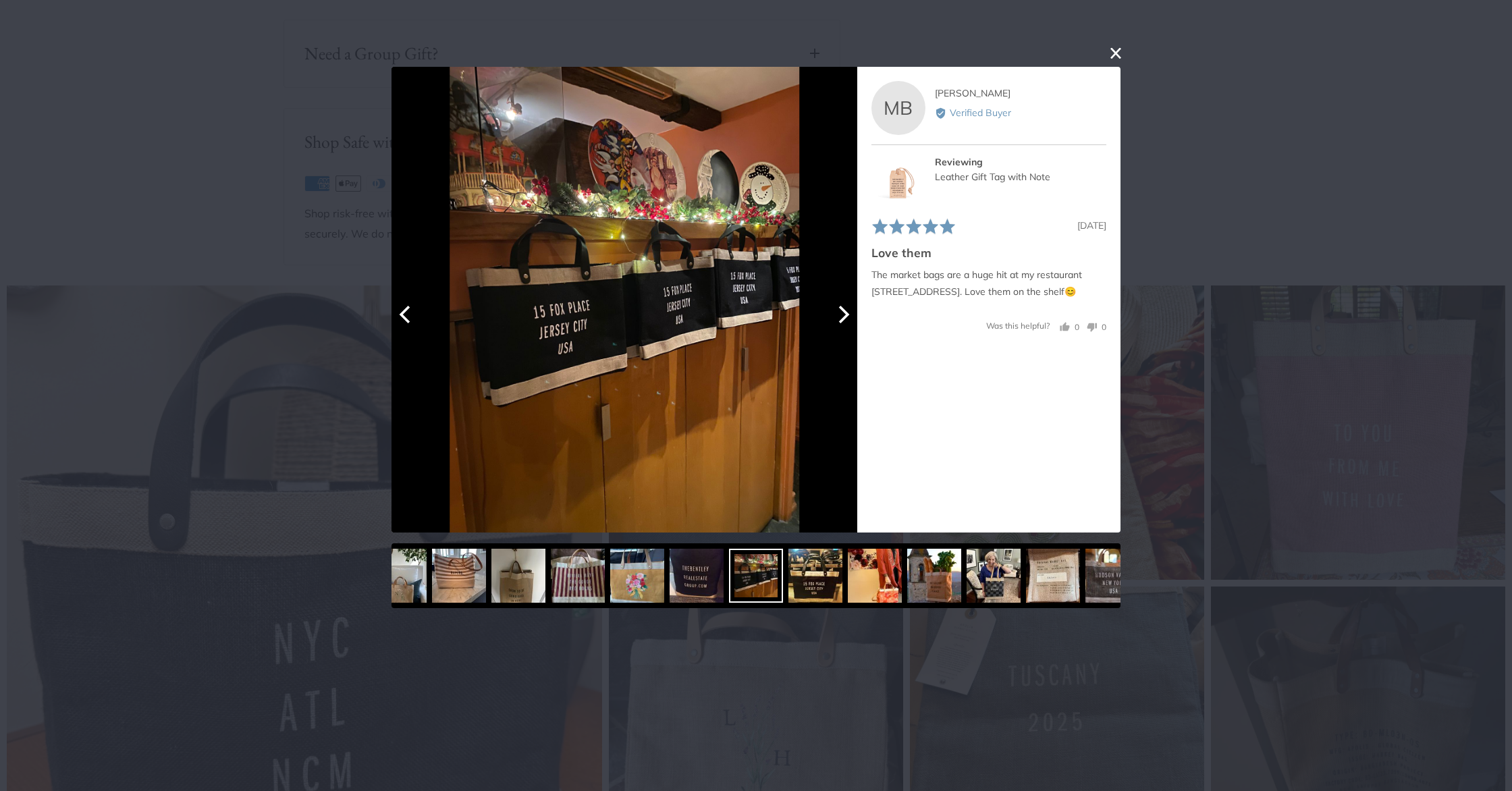
click at [840, 318] on icon "Next" at bounding box center [843, 314] width 18 height 18
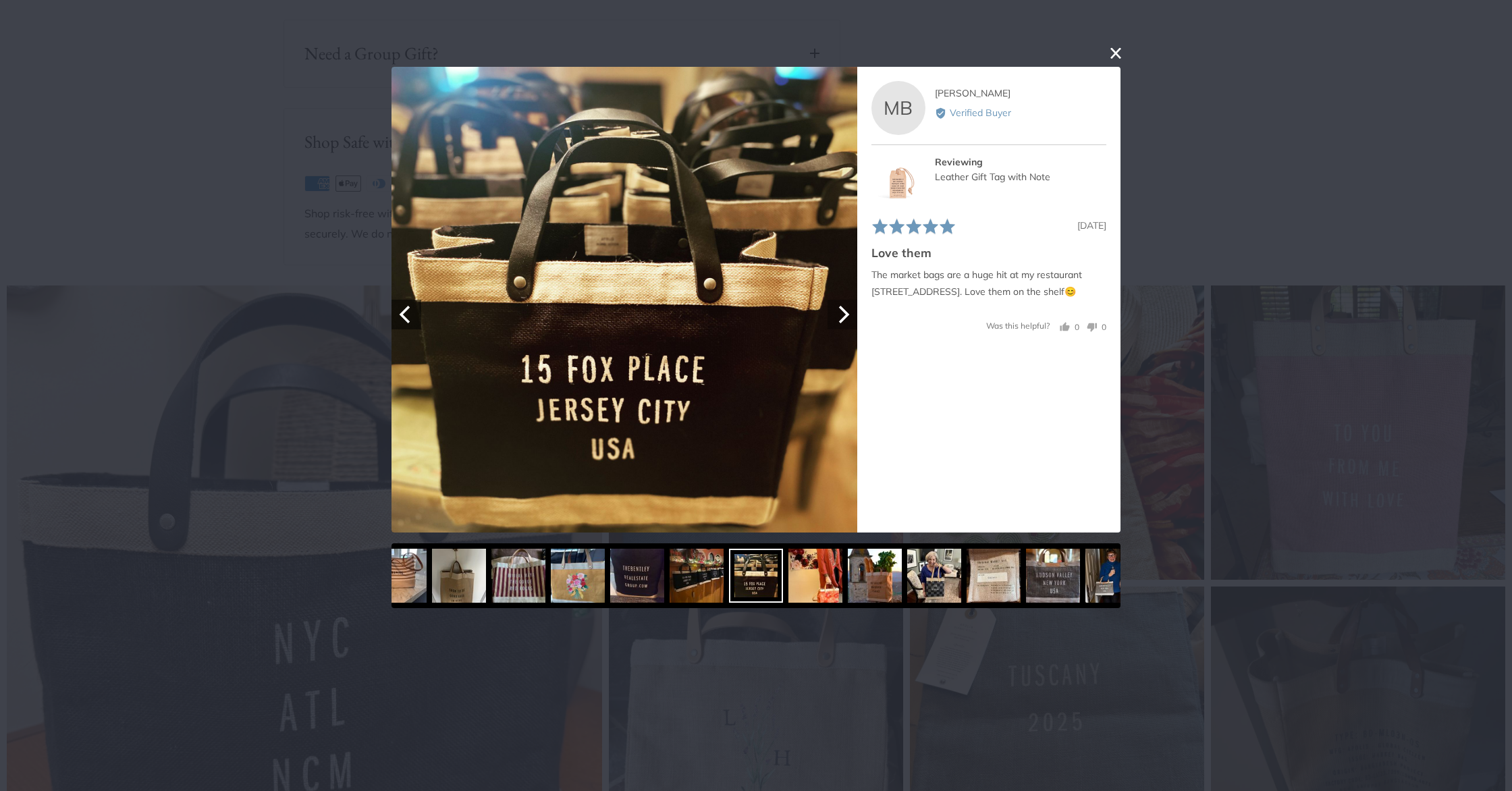
click at [840, 318] on icon "Next" at bounding box center [843, 314] width 18 height 18
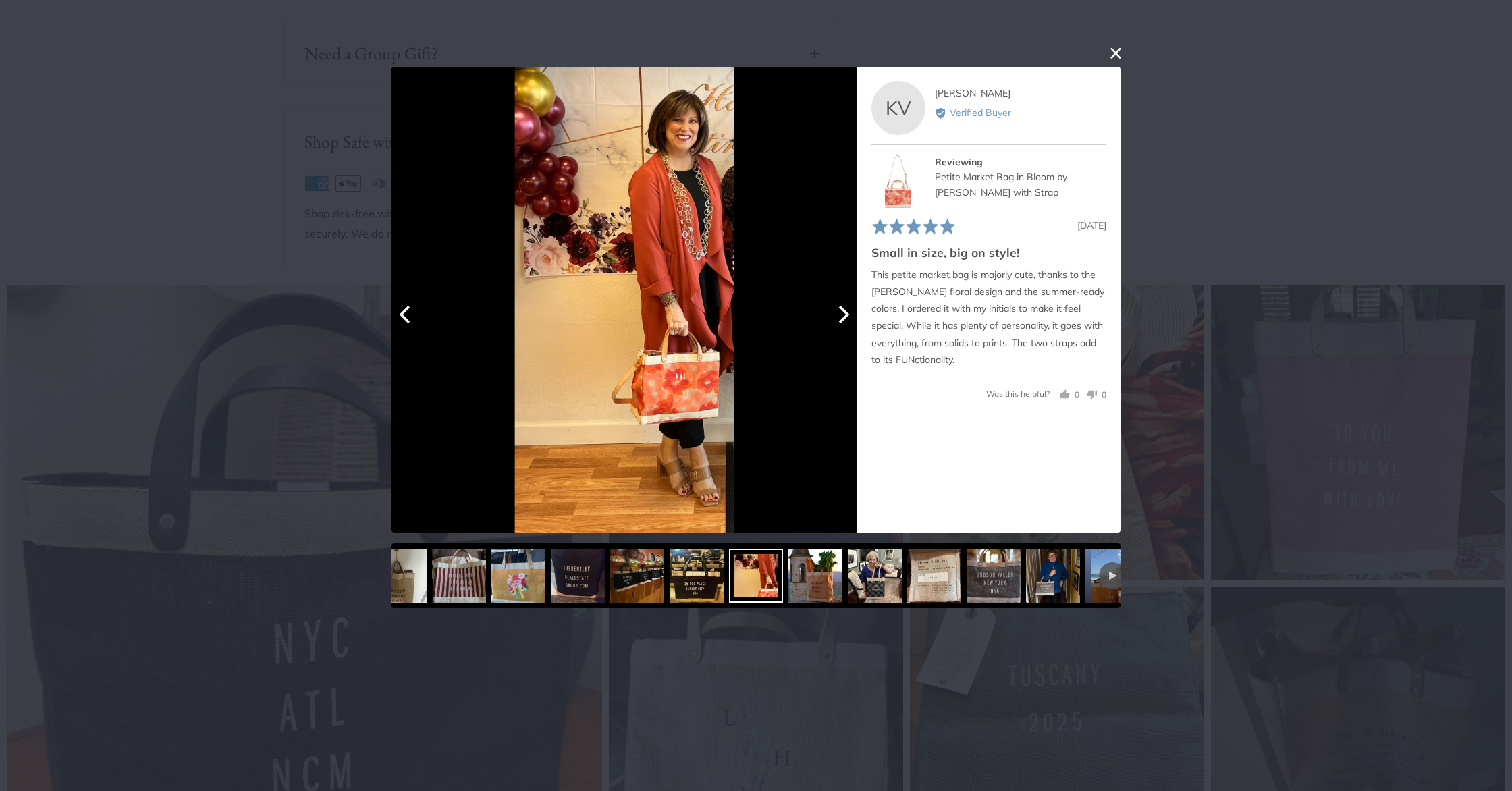
click at [840, 318] on icon "Next" at bounding box center [843, 314] width 18 height 18
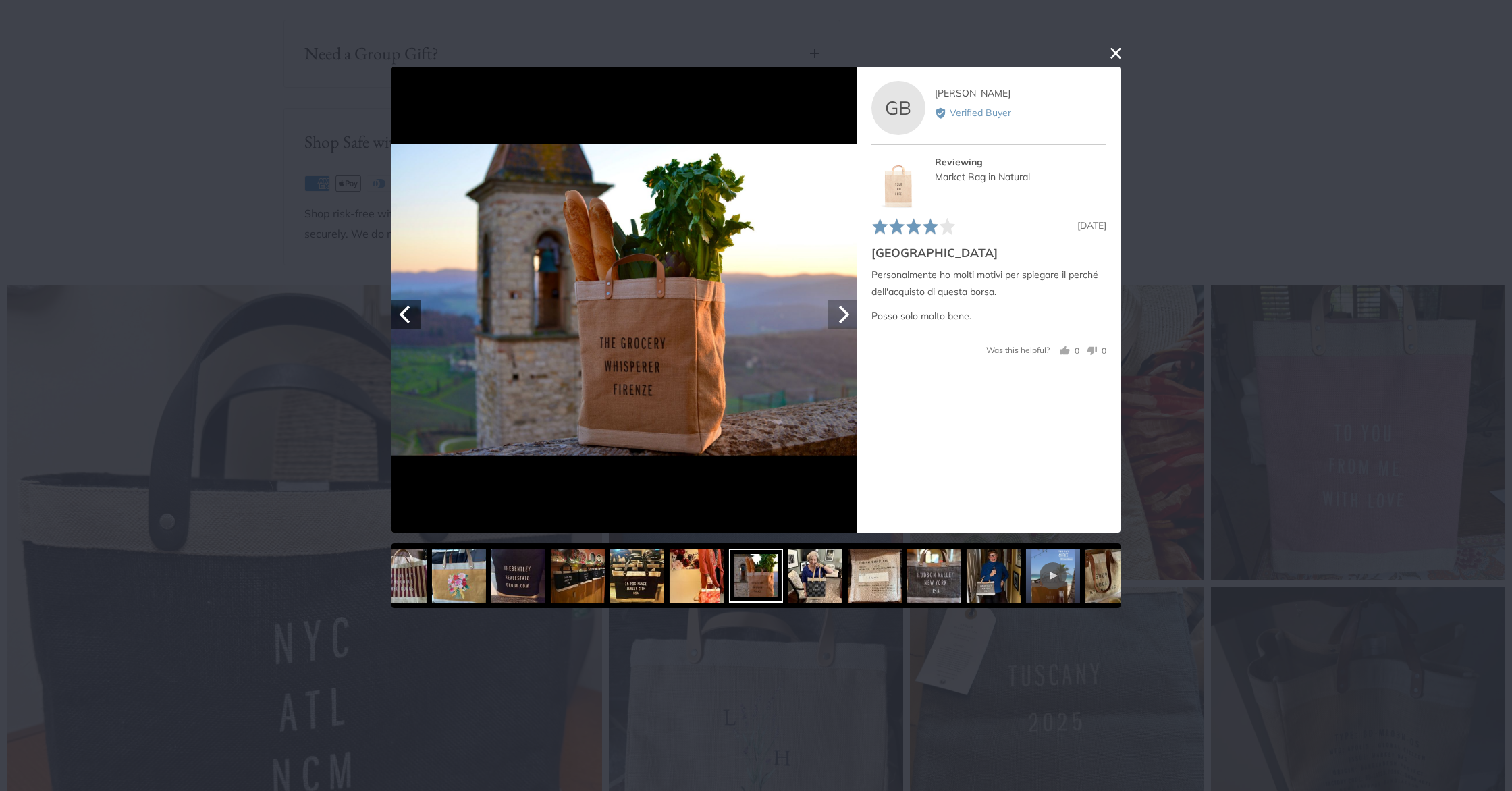
click at [840, 318] on icon "Next" at bounding box center [843, 314] width 18 height 18
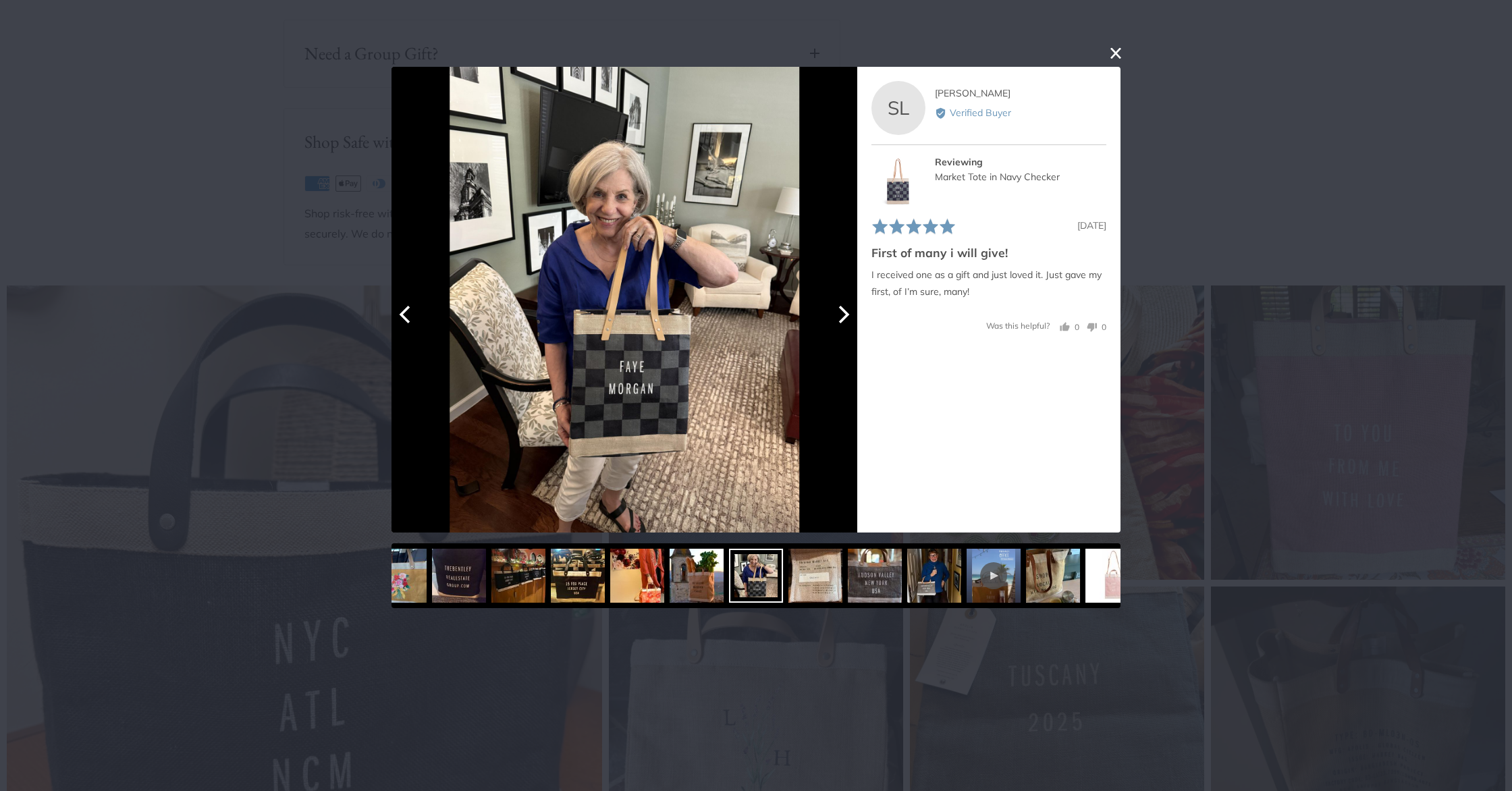
click at [840, 318] on icon "Next" at bounding box center [843, 314] width 18 height 18
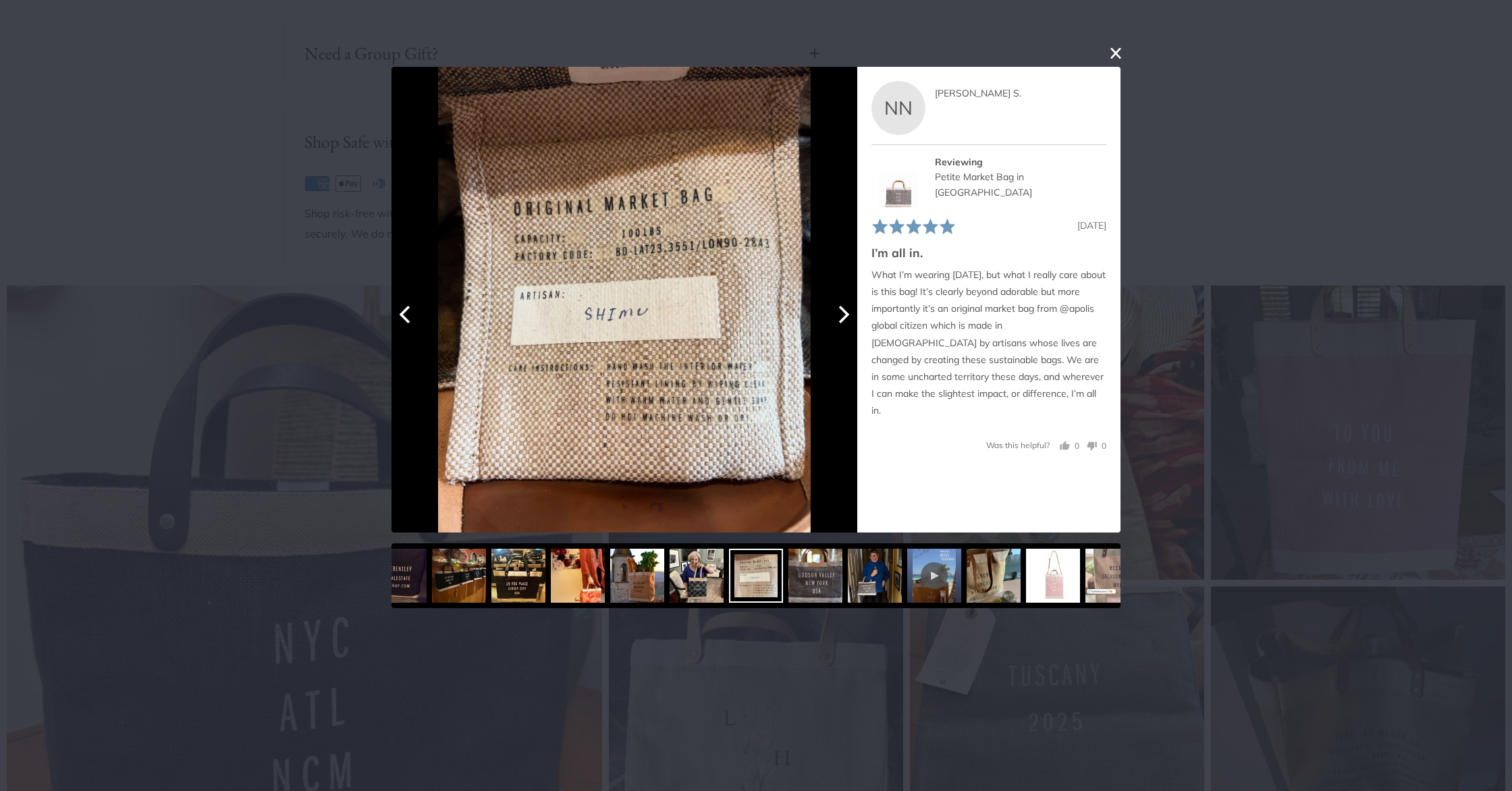
click at [840, 318] on icon "Next" at bounding box center [843, 314] width 18 height 18
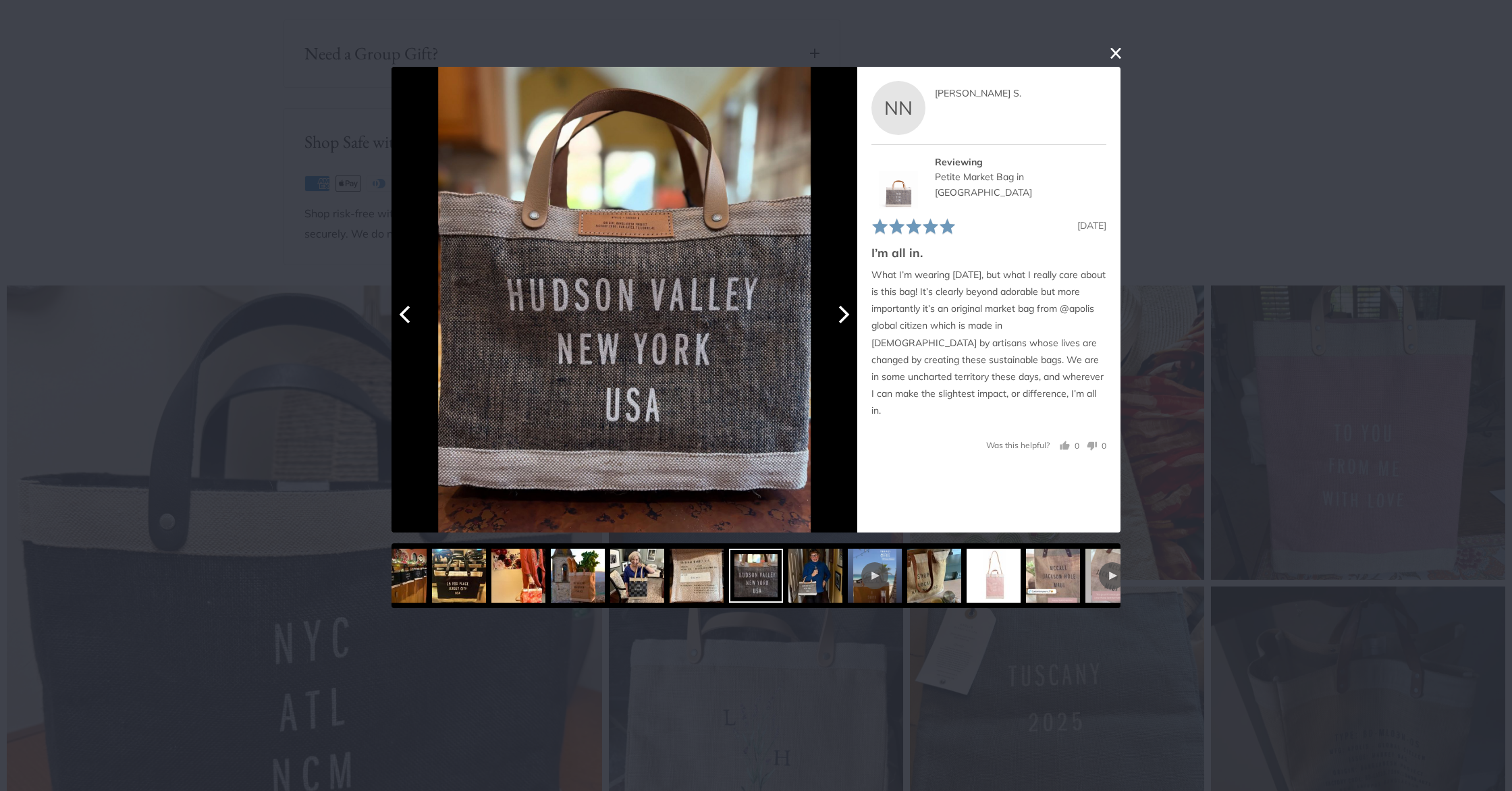
click at [840, 318] on icon "Next" at bounding box center [843, 314] width 18 height 18
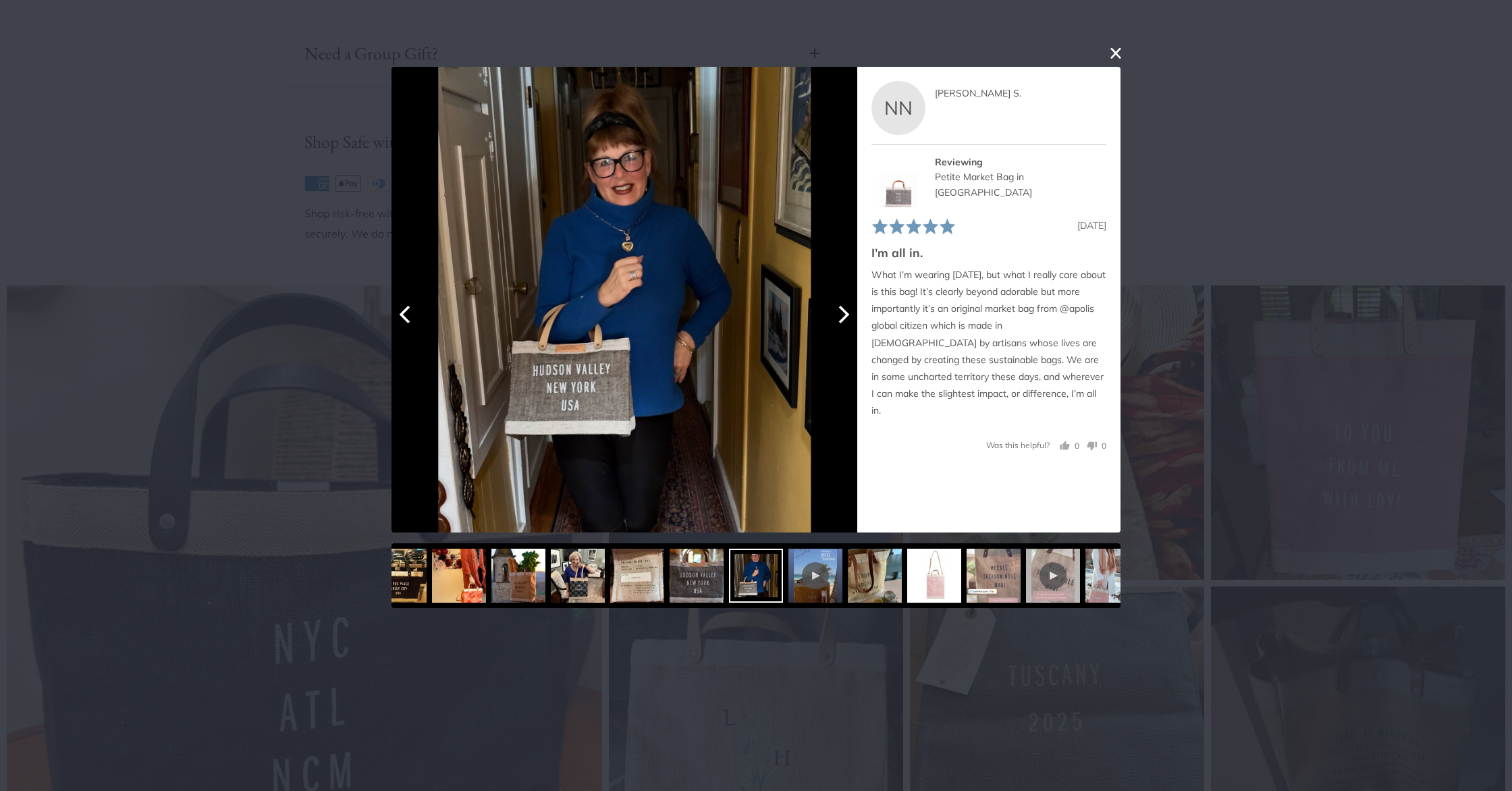
click at [840, 318] on icon "Next" at bounding box center [843, 314] width 18 height 18
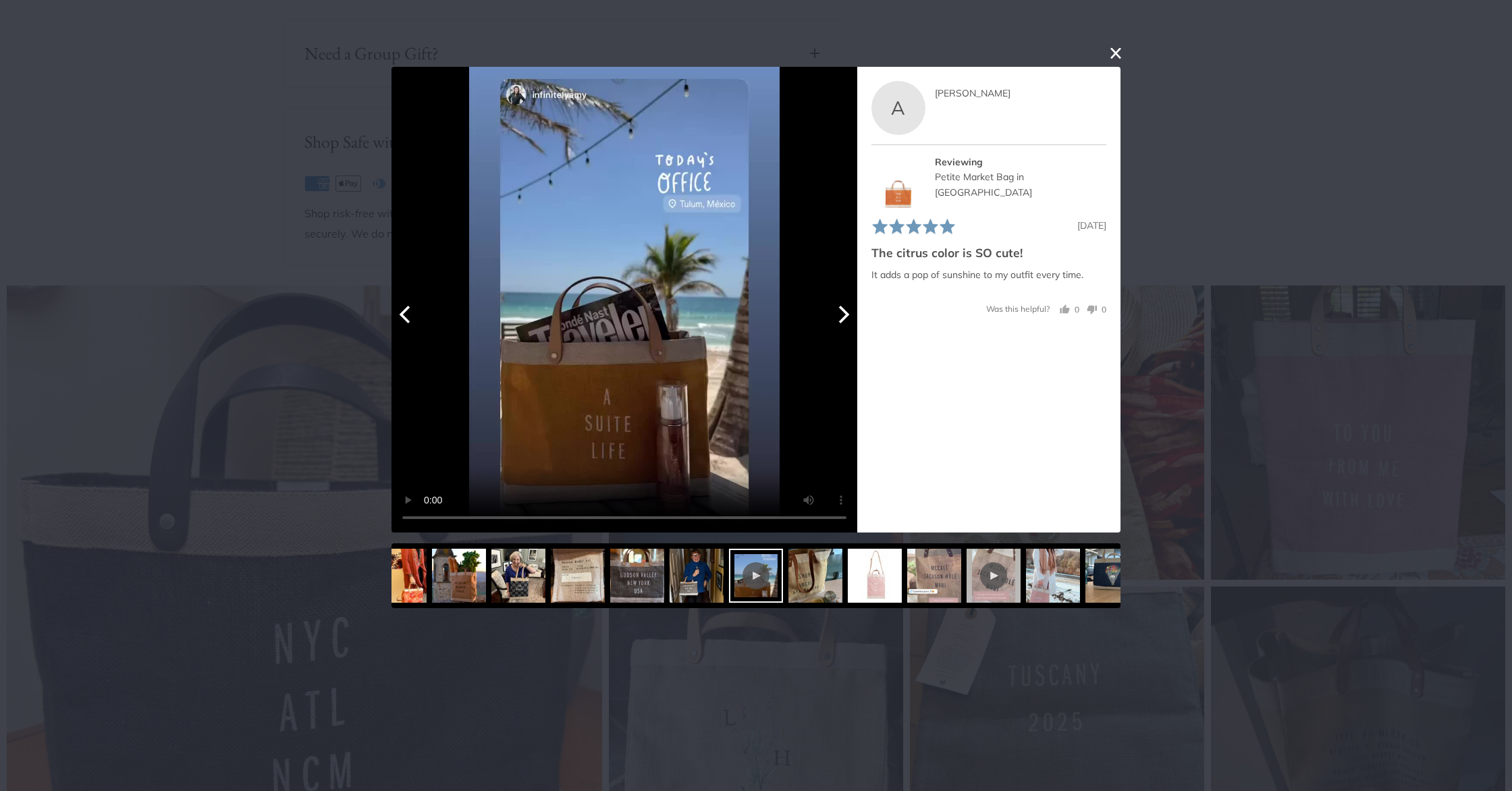
click at [840, 318] on icon "Next" at bounding box center [843, 314] width 18 height 18
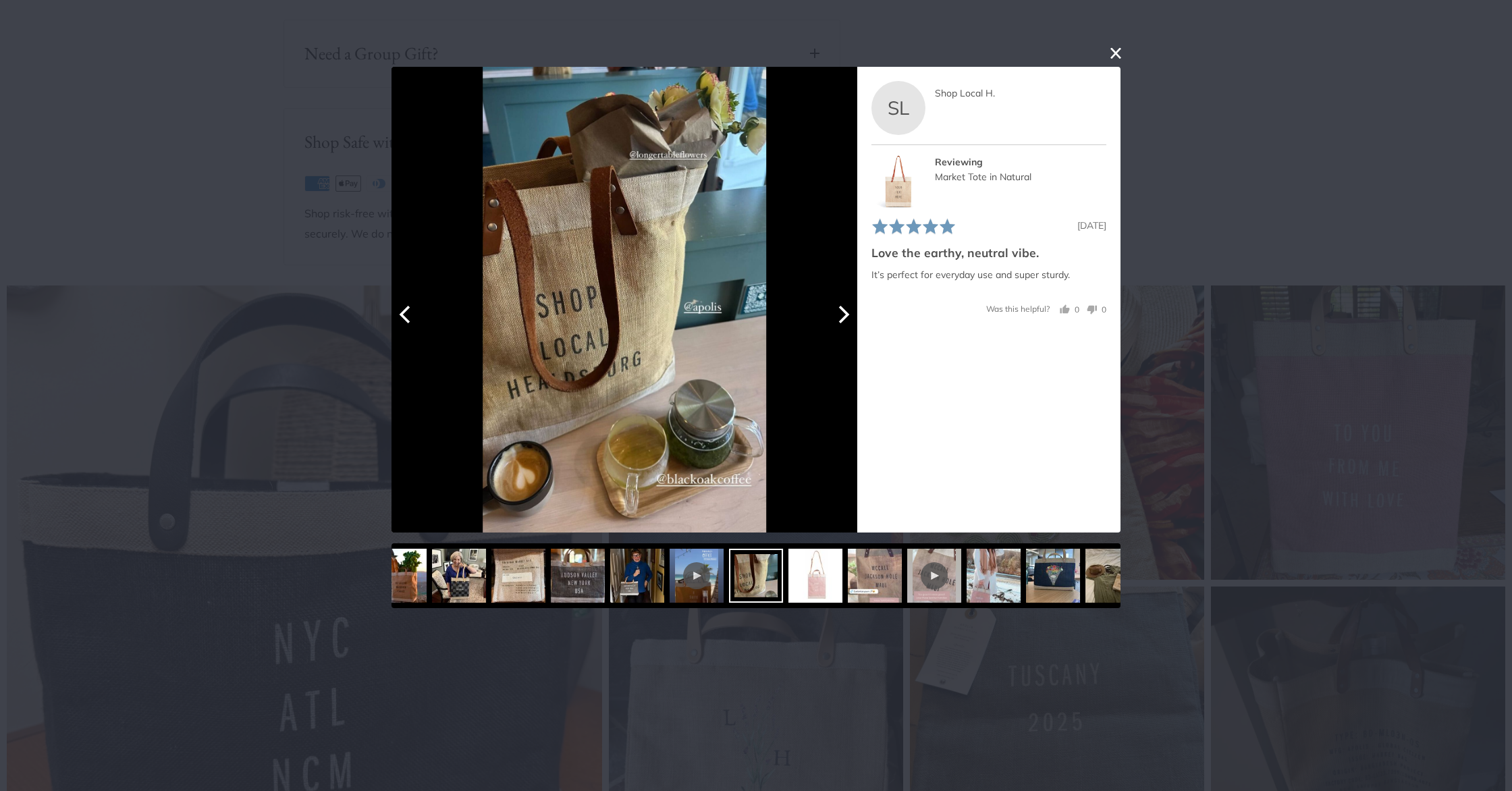
click at [840, 318] on icon "Next" at bounding box center [843, 314] width 18 height 18
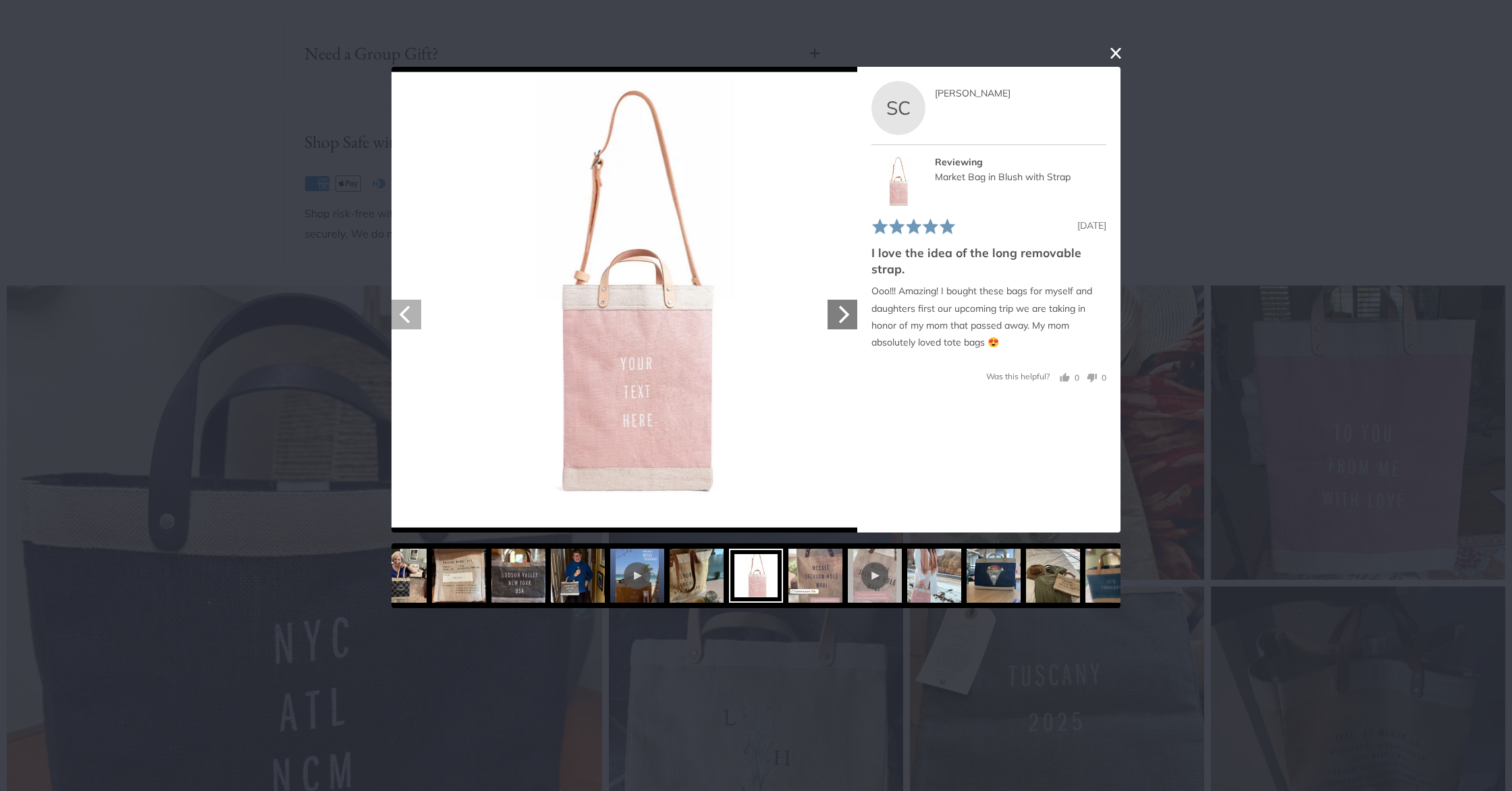
click at [404, 303] on button "Previous" at bounding box center [406, 314] width 29 height 29
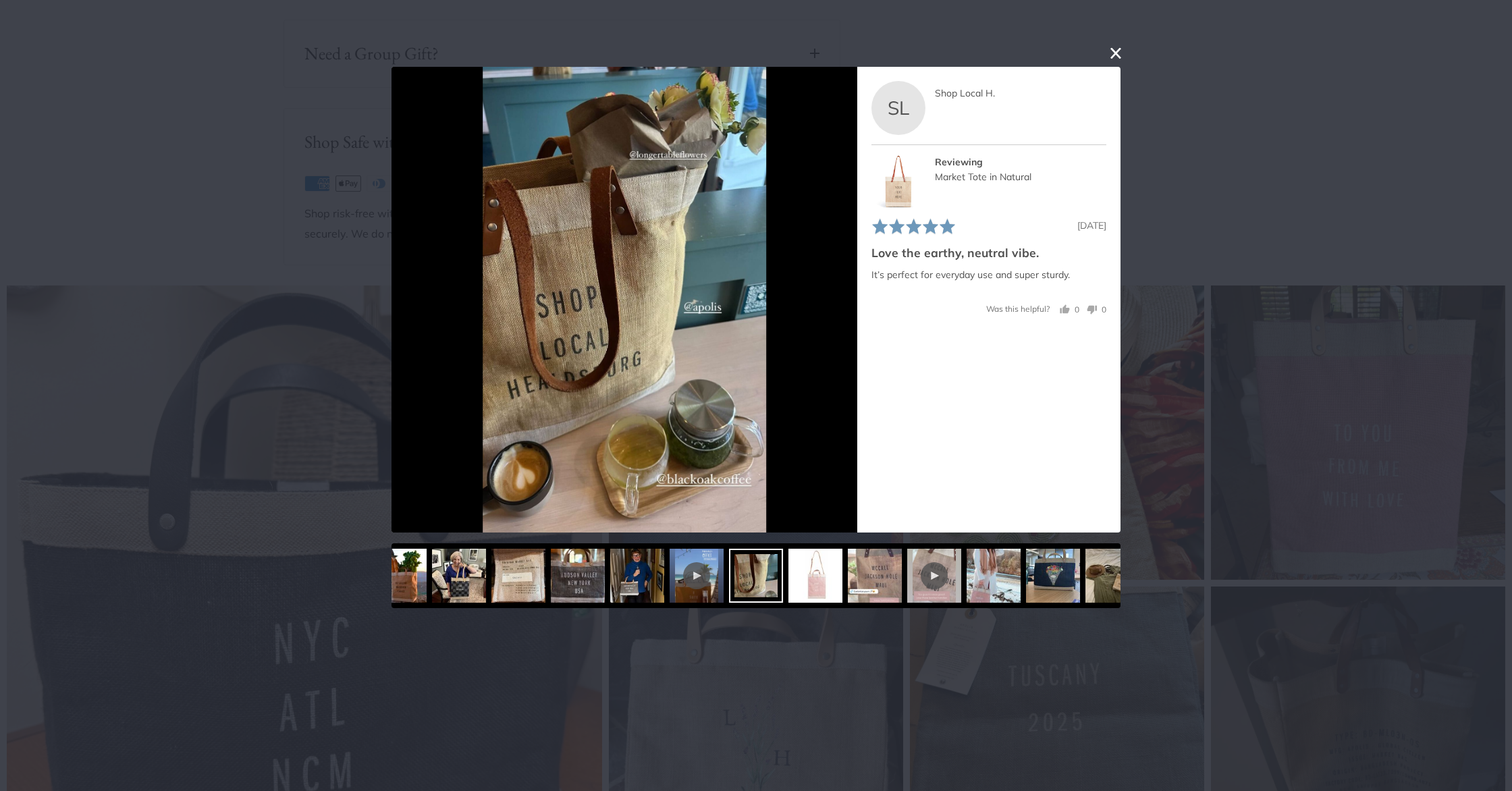
click at [1120, 53] on button "close this modal window" at bounding box center [1116, 54] width 16 height 16
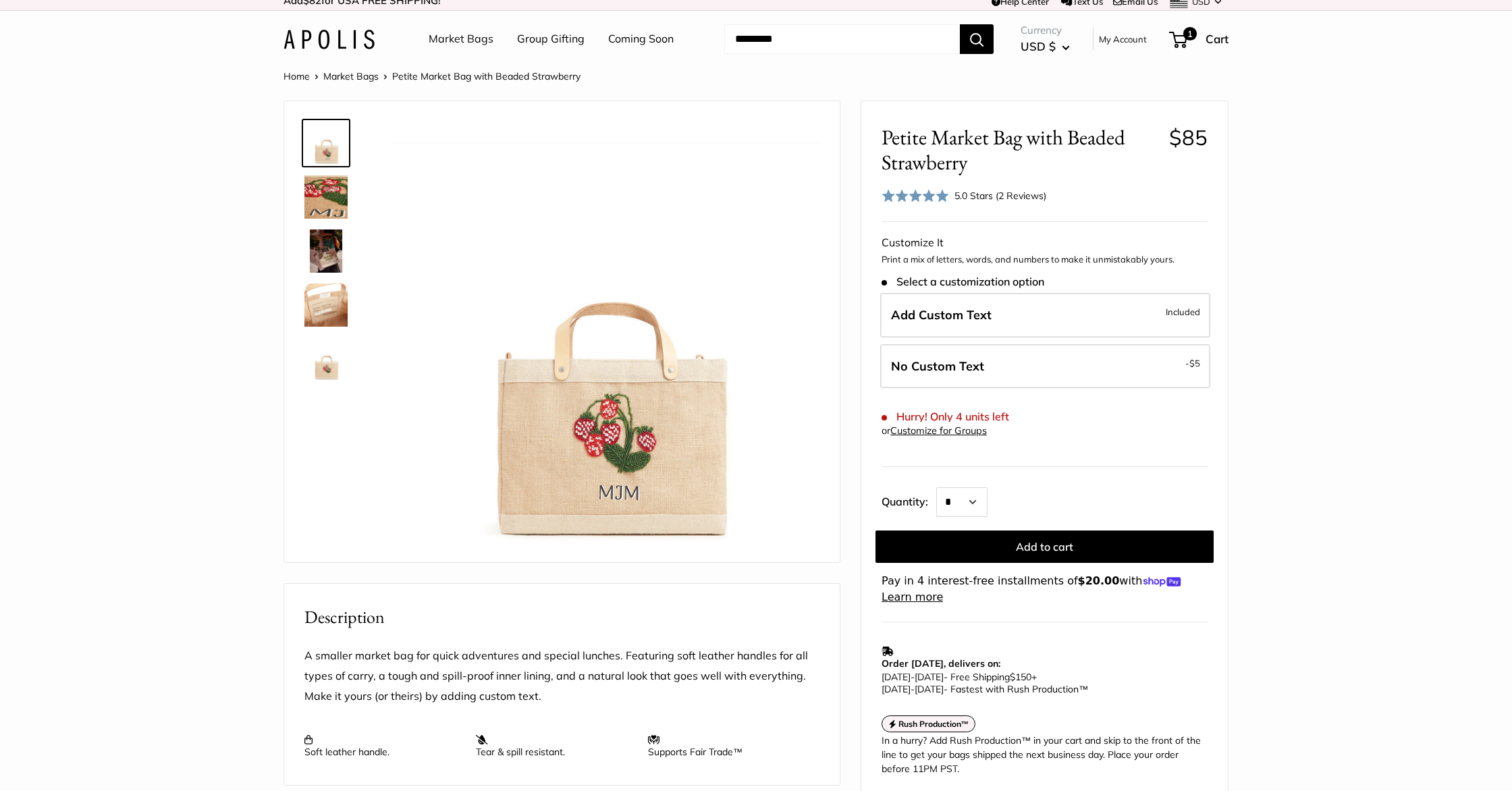
scroll to position [0, 0]
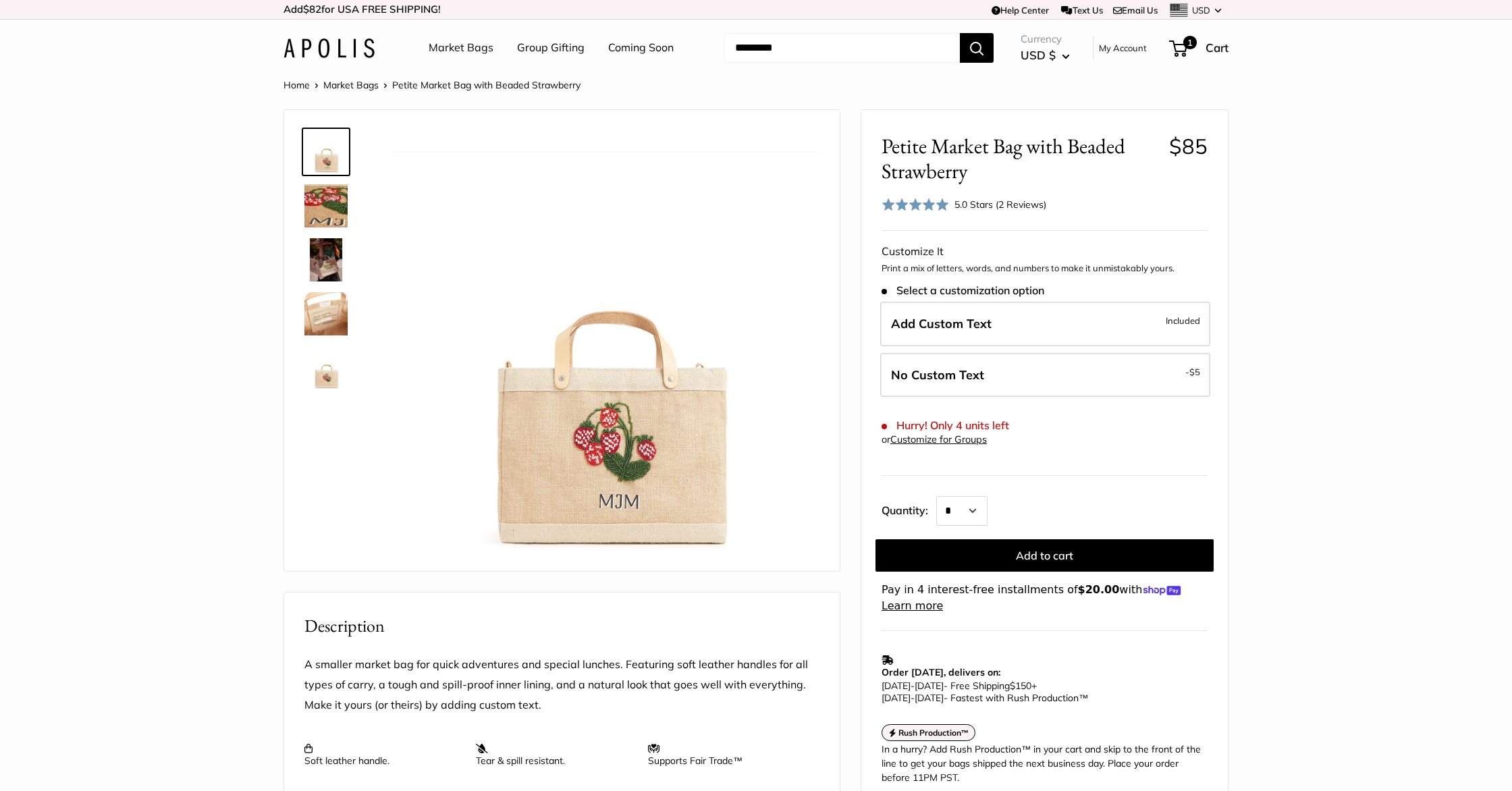
click at [319, 44] on img at bounding box center [329, 48] width 91 height 20
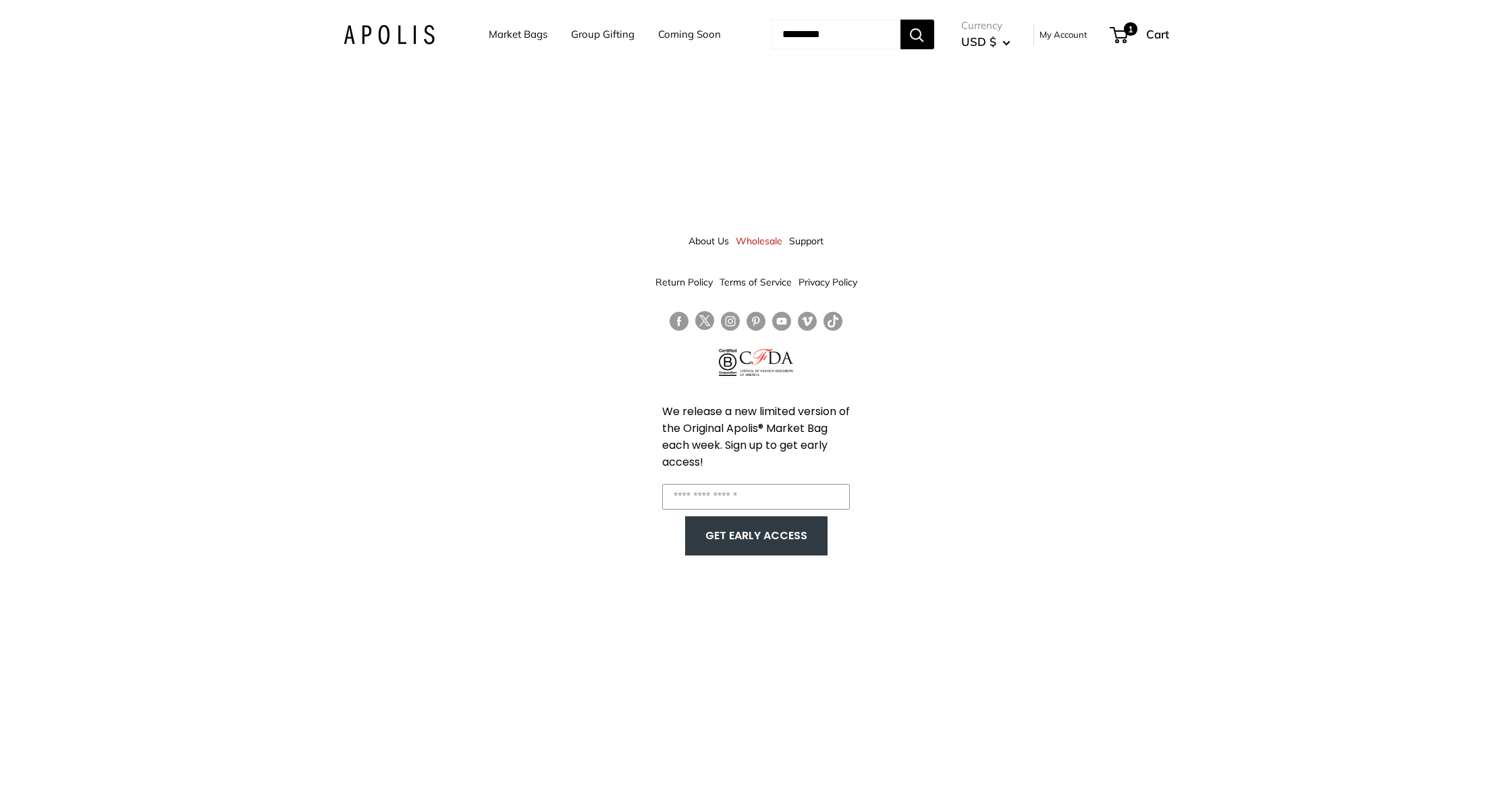
click at [399, 38] on img at bounding box center [389, 34] width 91 height 20
